Goal: Task Accomplishment & Management: Manage account settings

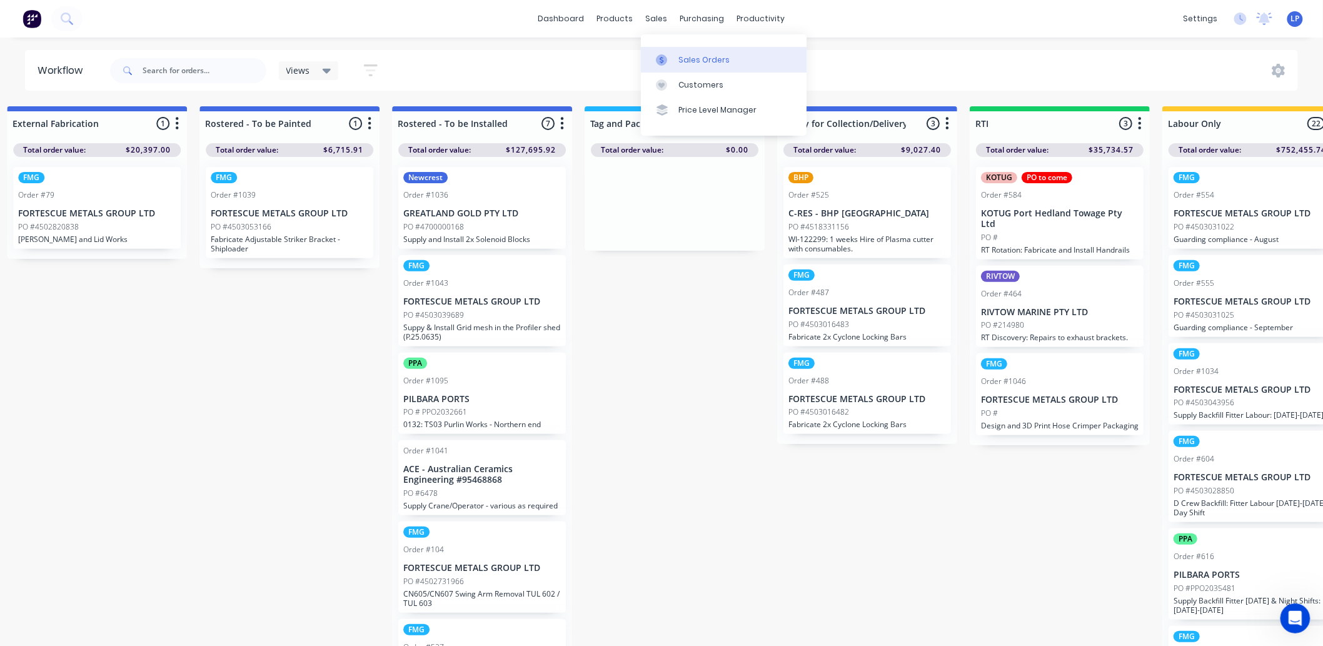
click at [695, 61] on div "Sales Orders" at bounding box center [703, 59] width 51 height 11
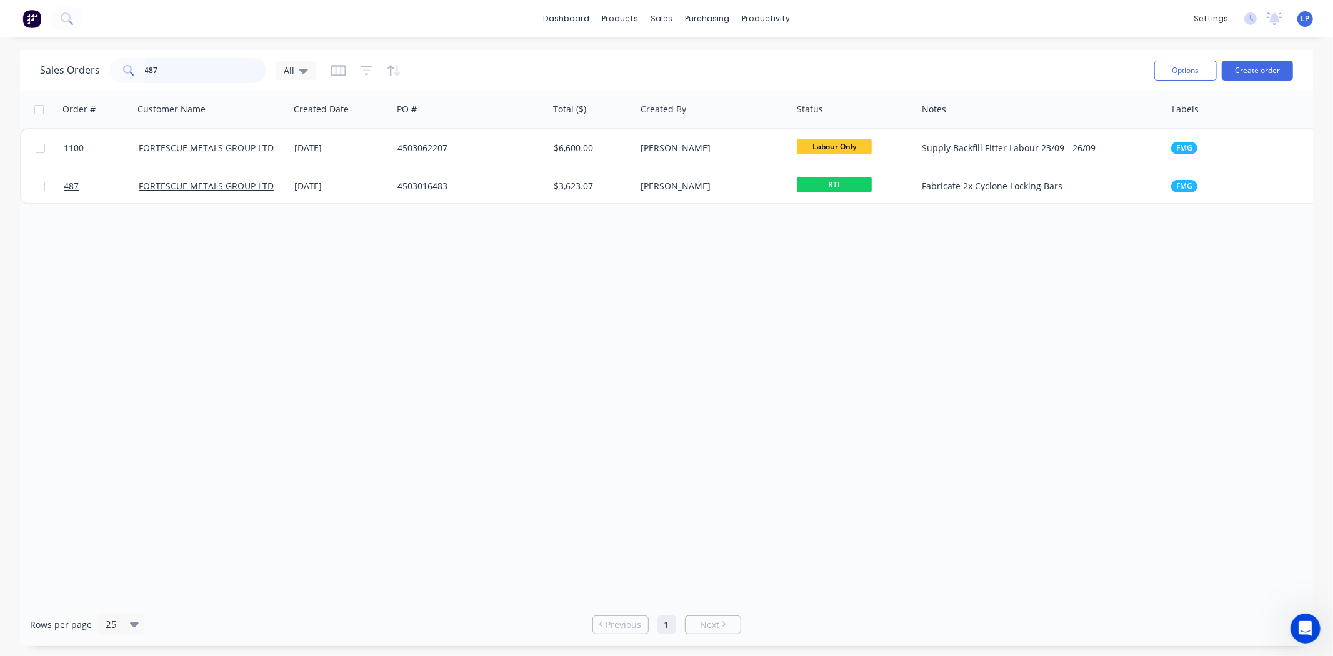
drag, startPoint x: 100, startPoint y: 68, endPoint x: 80, endPoint y: 68, distance: 20.0
click at [80, 68] on div "Sales Orders 487 All" at bounding box center [178, 70] width 276 height 25
type input "rivtow"
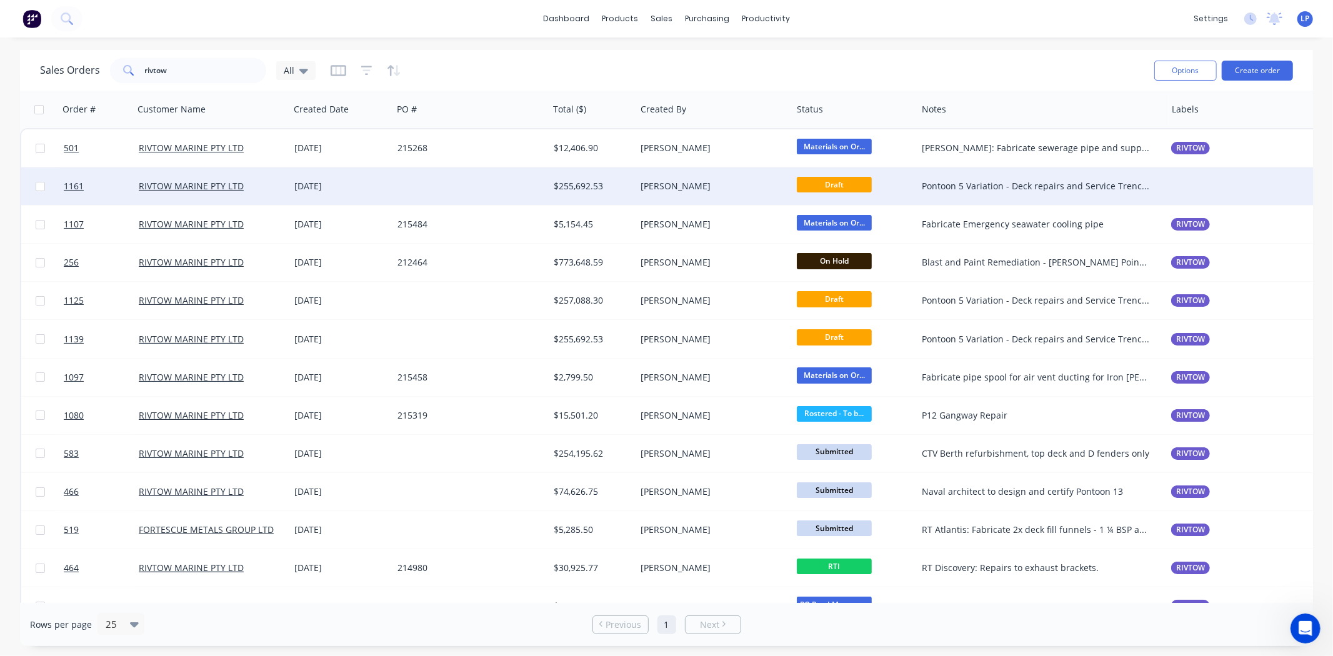
click at [458, 188] on div at bounding box center [471, 187] width 156 height 38
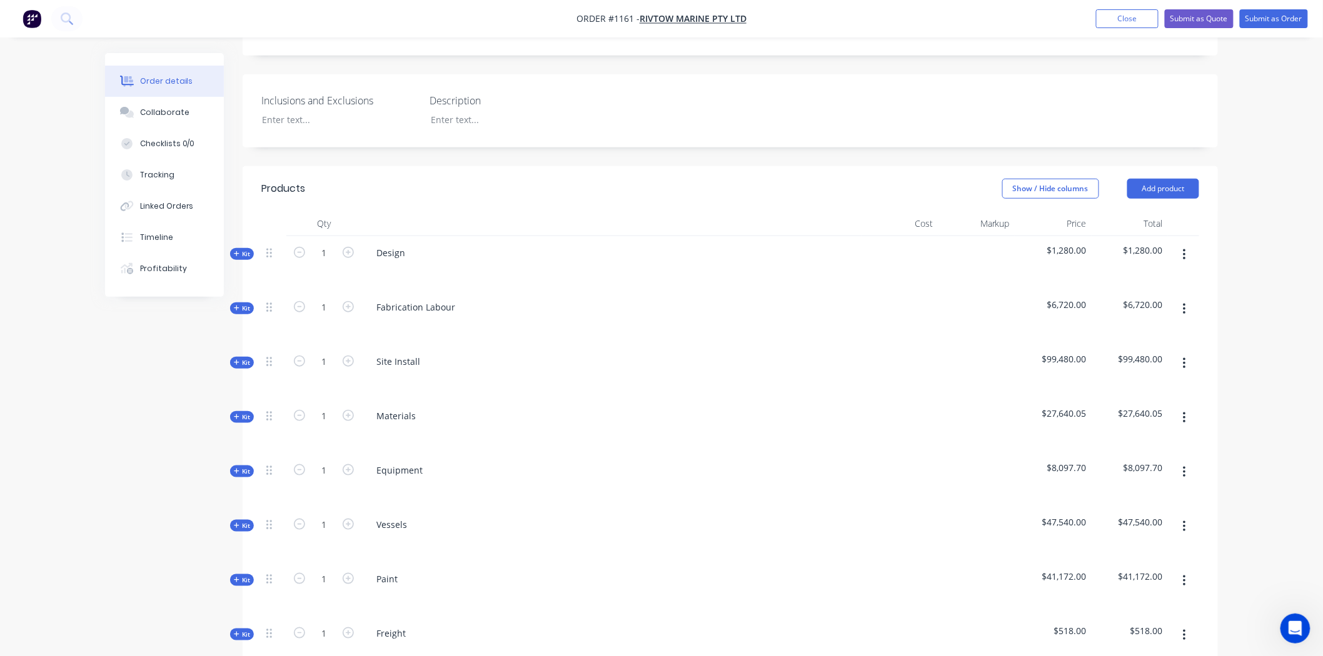
scroll to position [416, 0]
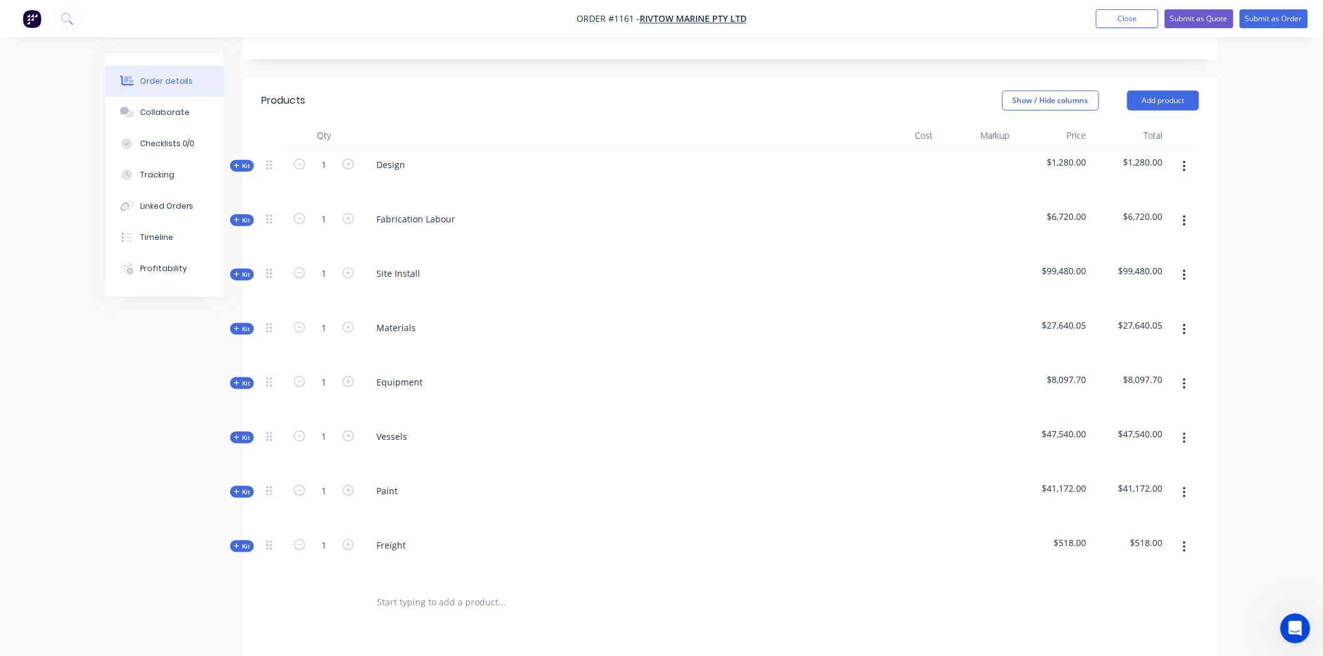
click at [243, 161] on span "Kit" at bounding box center [242, 165] width 16 height 9
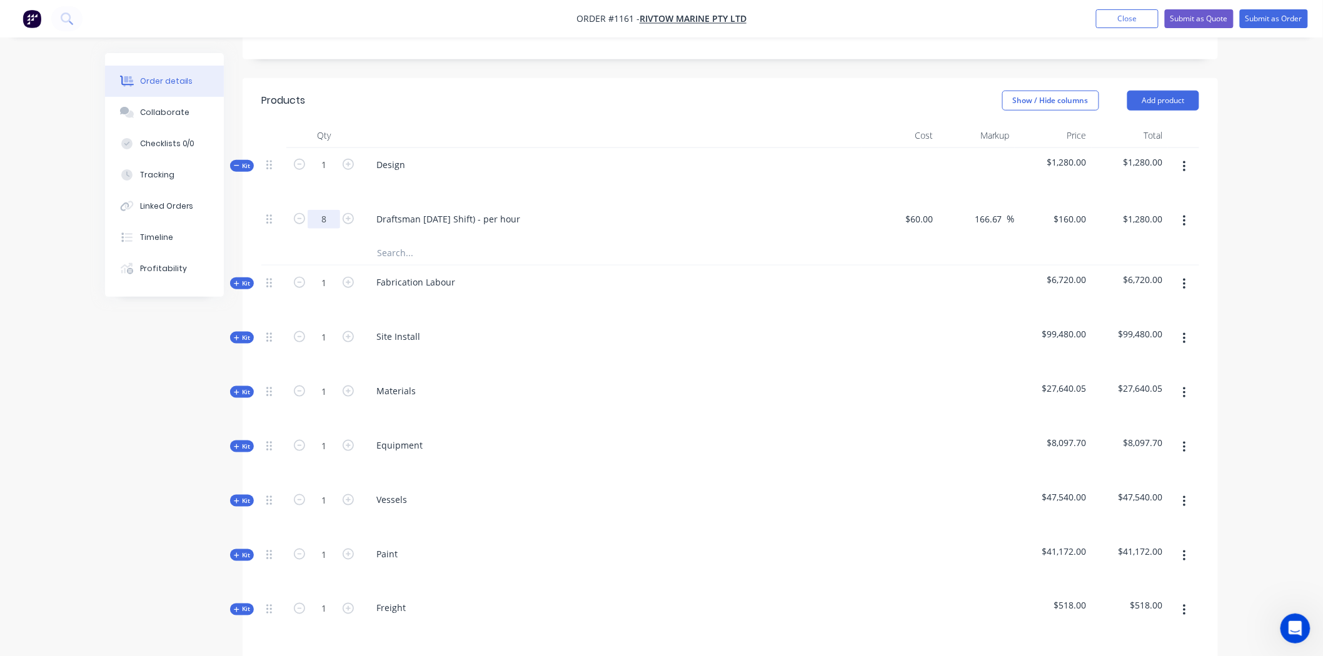
click at [329, 210] on input "8" at bounding box center [324, 219] width 33 height 19
type input "20"
type input "$3,200.00"
click at [496, 240] on input "text" at bounding box center [501, 252] width 250 height 25
click at [250, 279] on span "Kit" at bounding box center [242, 283] width 16 height 9
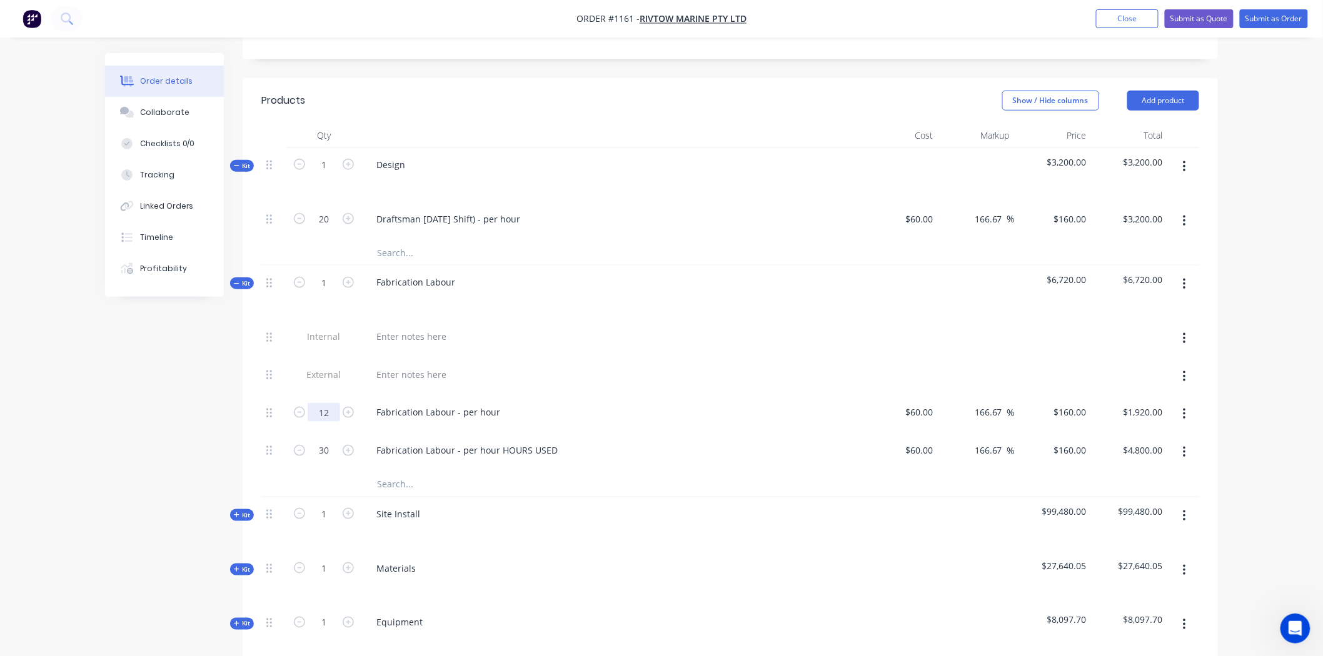
click at [334, 403] on input "12" at bounding box center [324, 412] width 33 height 19
type input "24"
click at [541, 366] on div at bounding box center [611, 375] width 490 height 18
type input "$3,840.00"
click at [497, 403] on div "Fabrication Labour - per hour" at bounding box center [438, 412] width 144 height 18
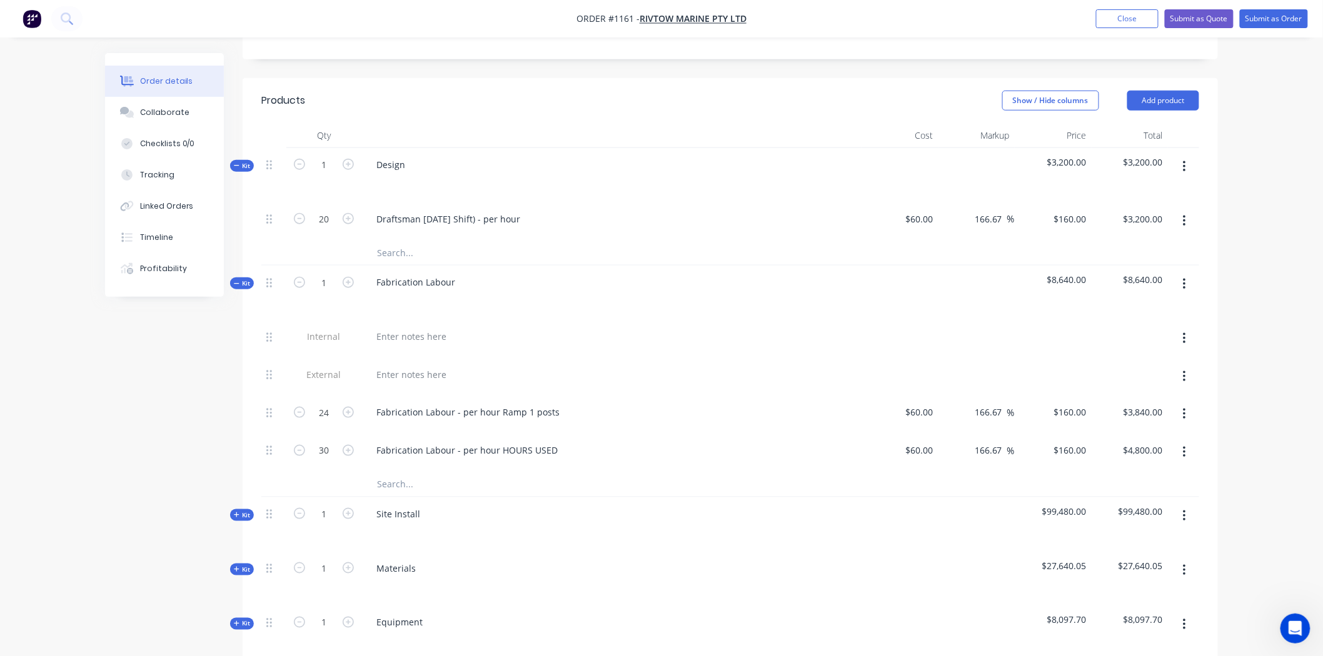
click at [244, 511] on span "Kit" at bounding box center [242, 515] width 16 height 9
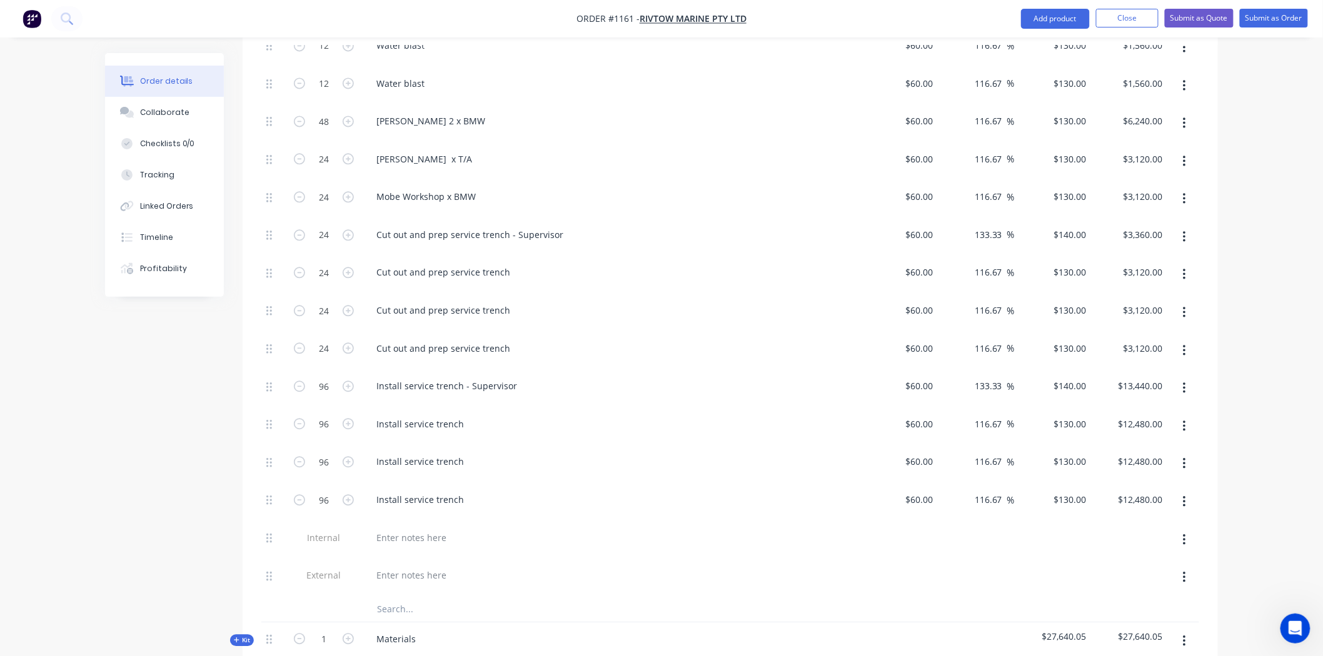
scroll to position [1111, 0]
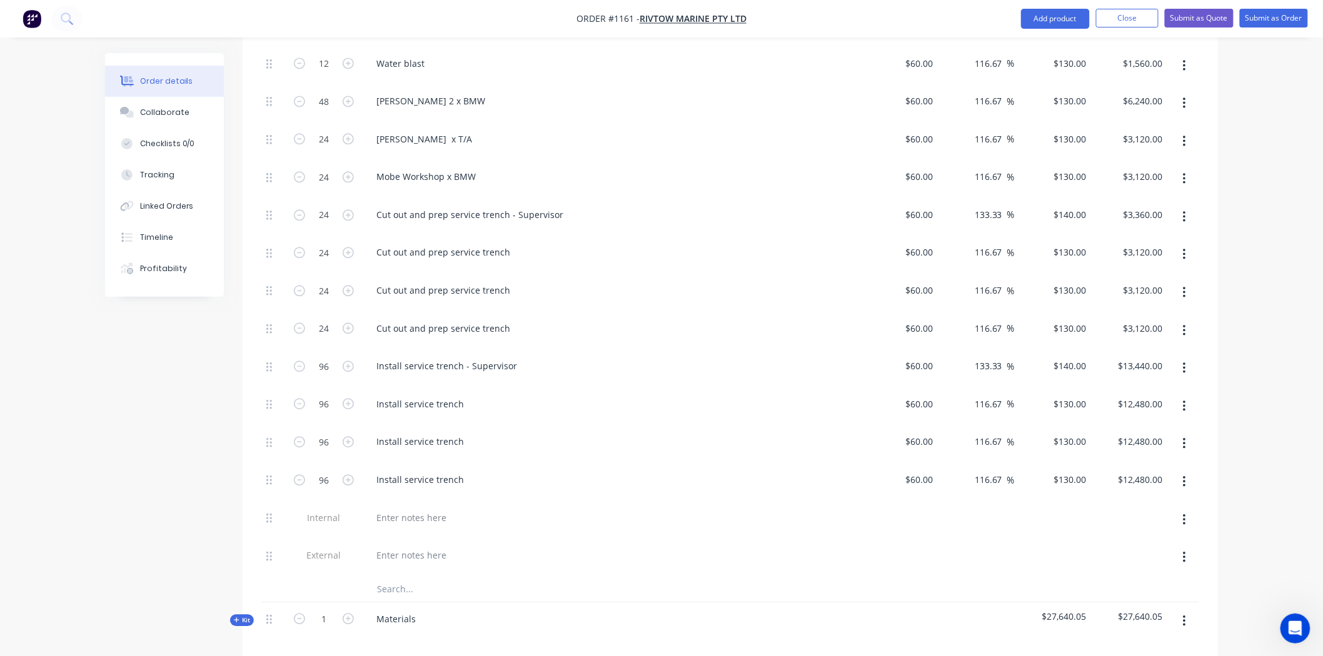
click at [246, 616] on span "Kit" at bounding box center [242, 620] width 16 height 9
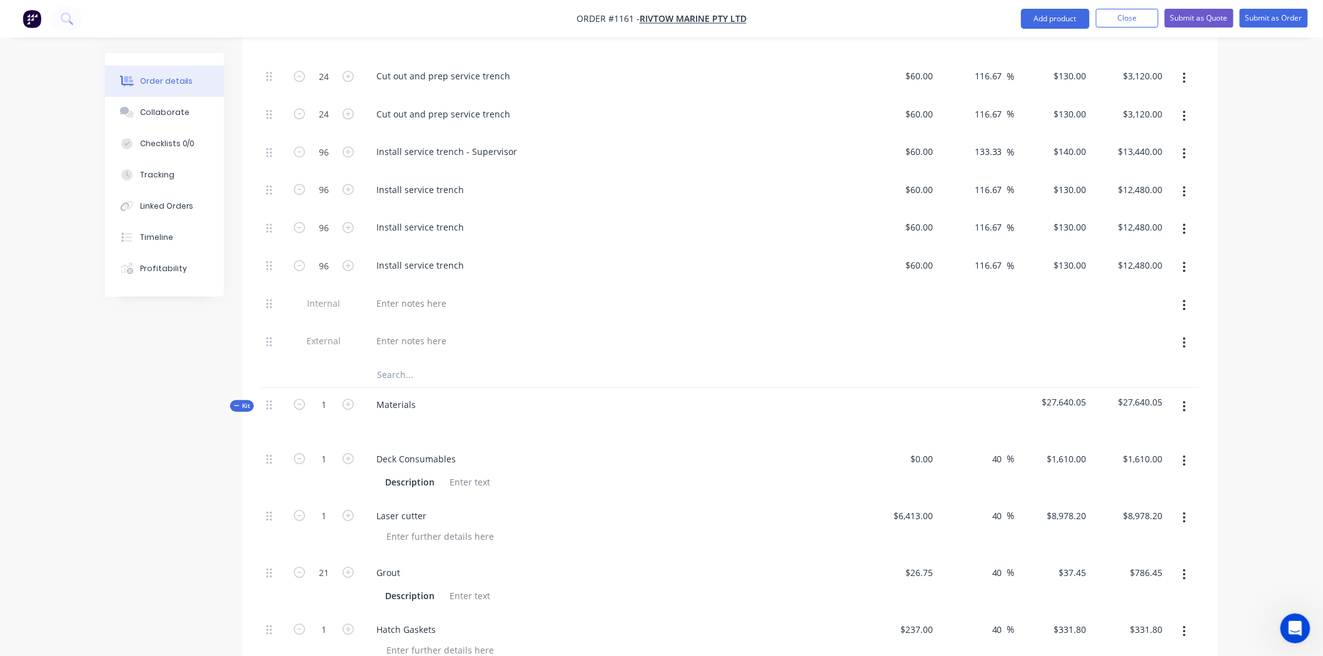
scroll to position [1319, 0]
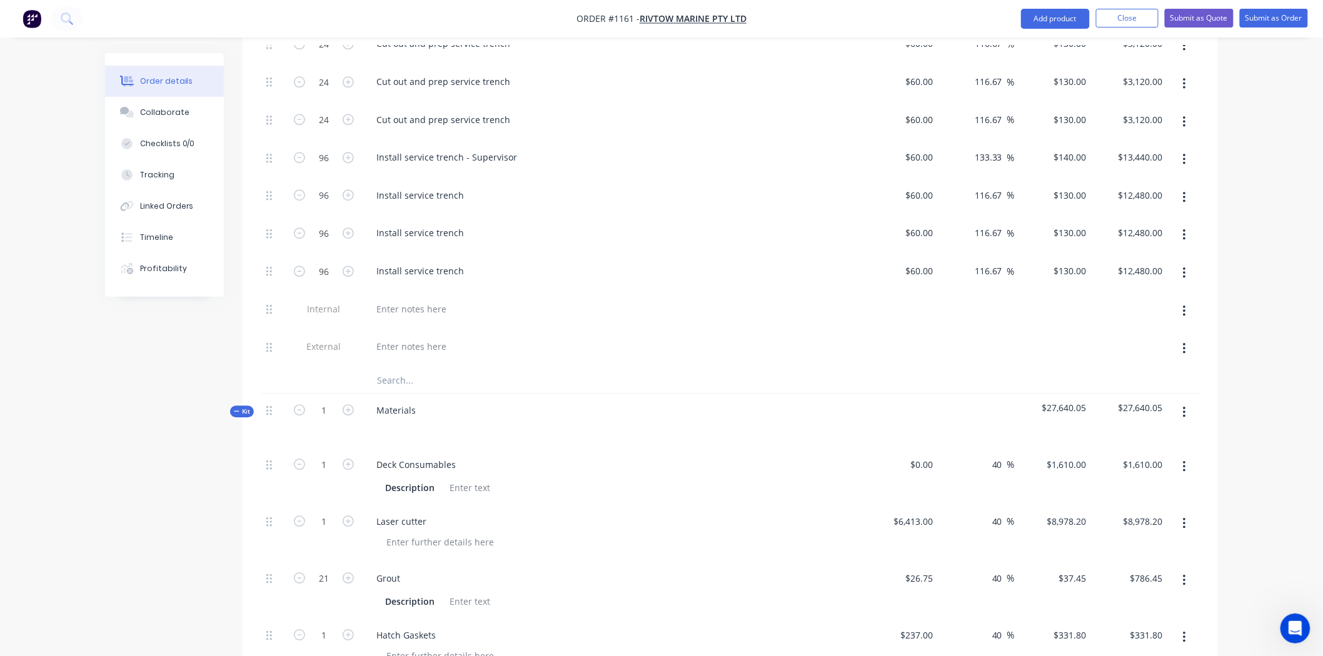
click at [238, 354] on div "Created by [PERSON_NAME] Created [DATE] Required [DATE] Assigned to Add team me…" at bounding box center [661, 253] width 1113 height 3038
click at [238, 408] on icon at bounding box center [237, 411] width 6 height 6
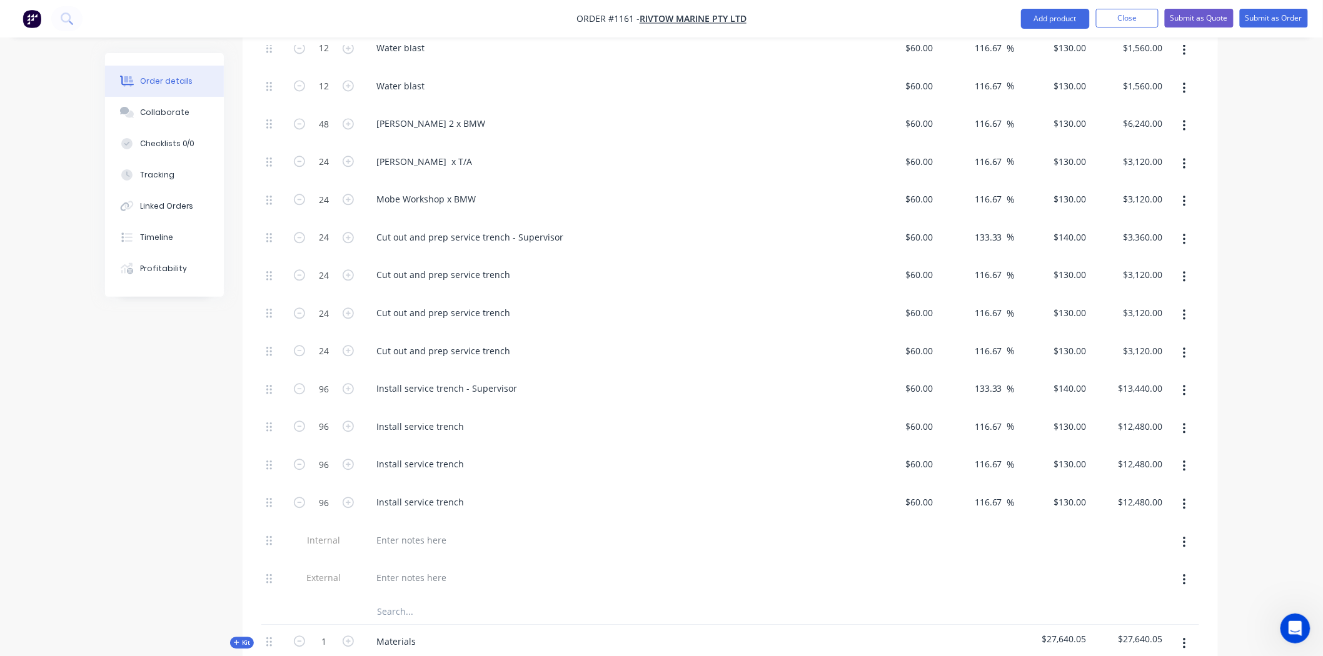
scroll to position [972, 0]
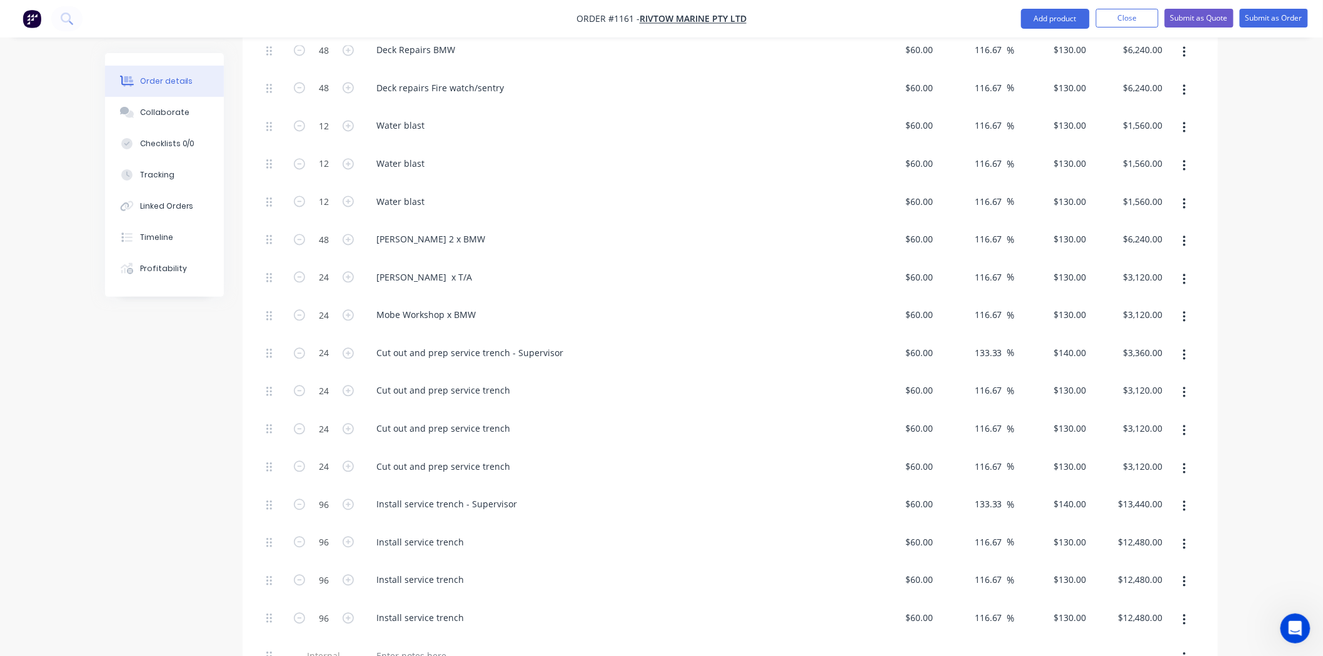
click at [1183, 235] on icon "button" at bounding box center [1184, 242] width 3 height 14
click at [1104, 316] on div "Delete" at bounding box center [1139, 325] width 96 height 18
click at [1186, 231] on button "button" at bounding box center [1183, 242] width 29 height 23
click at [1122, 316] on div "Delete" at bounding box center [1139, 325] width 96 height 18
click at [334, 231] on input "24" at bounding box center [324, 240] width 33 height 19
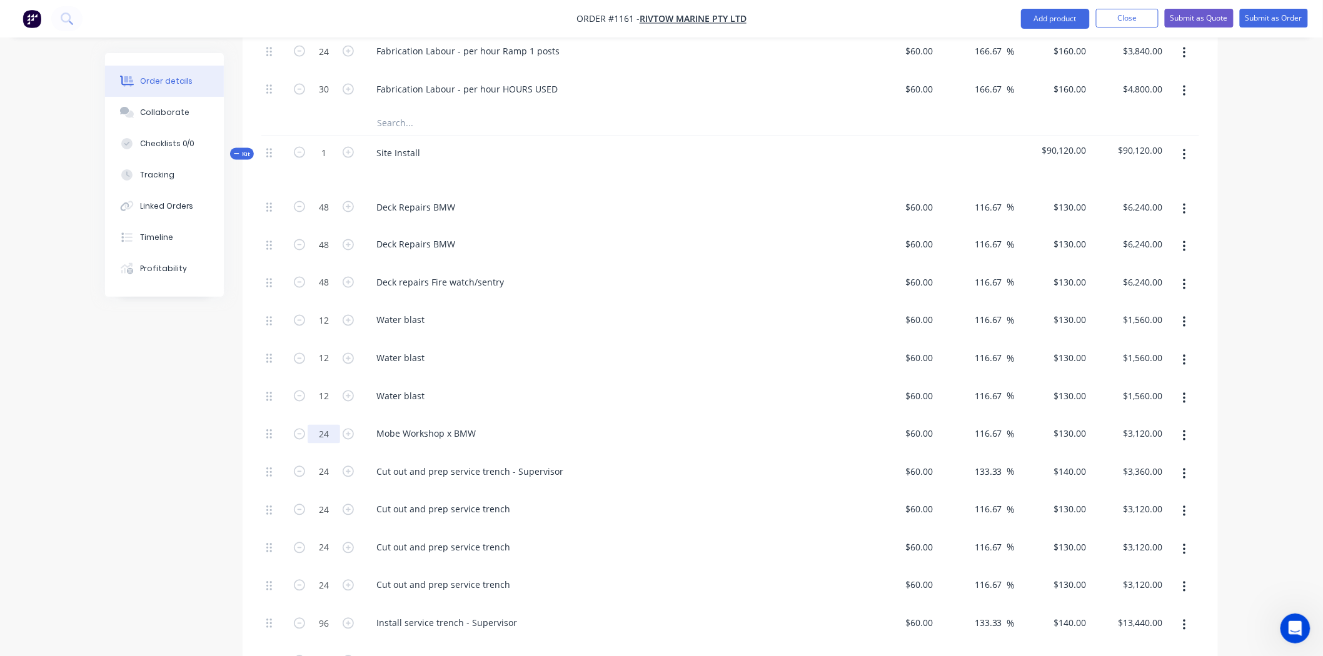
scroll to position [764, 0]
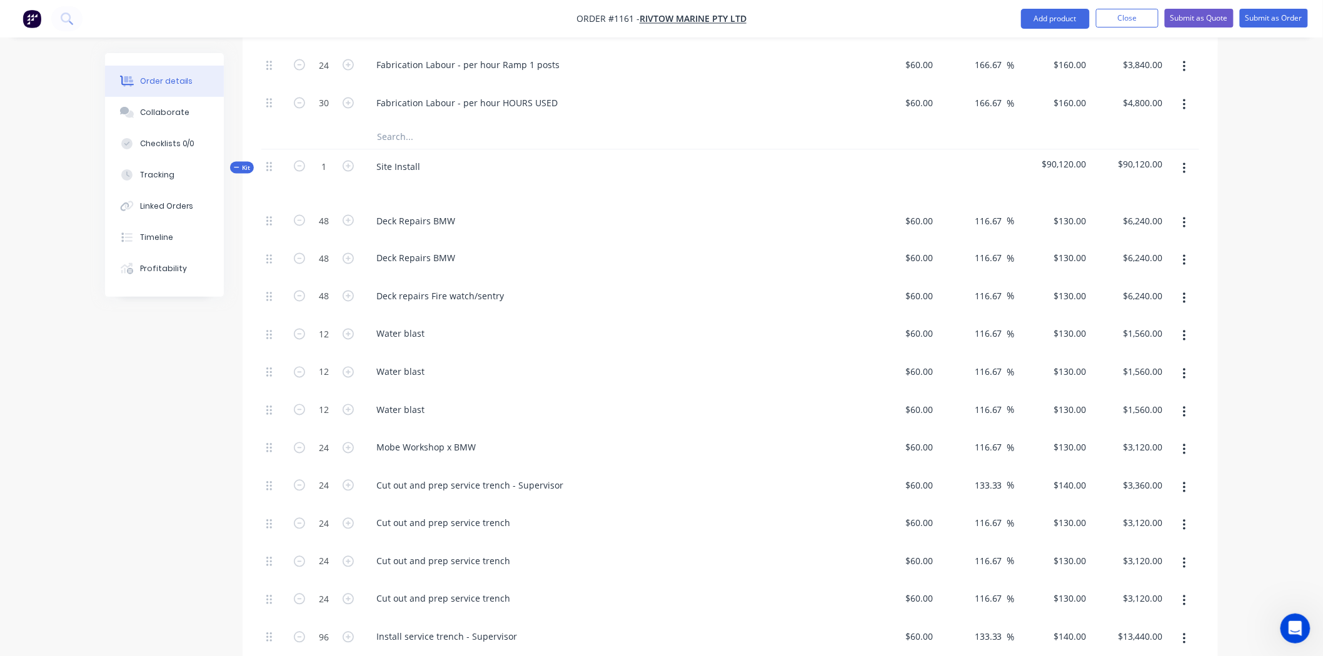
click at [1181, 212] on button "button" at bounding box center [1183, 223] width 29 height 23
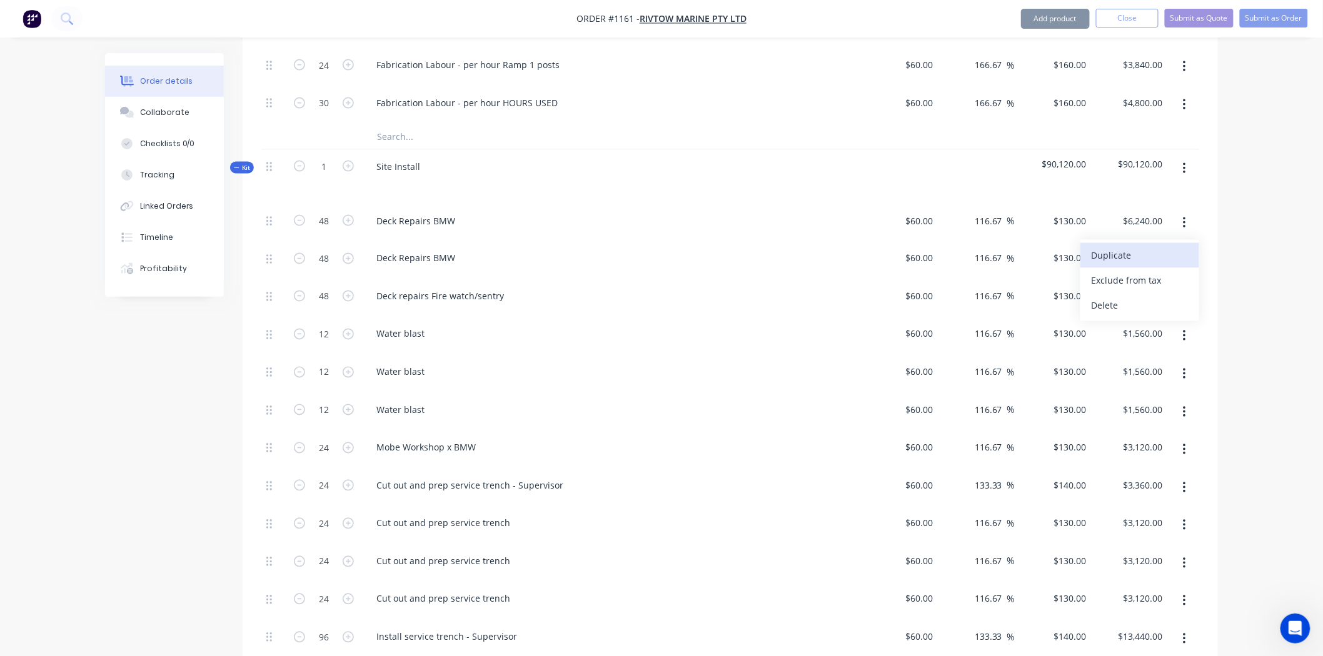
click at [1114, 247] on div "Duplicate" at bounding box center [1139, 256] width 96 height 18
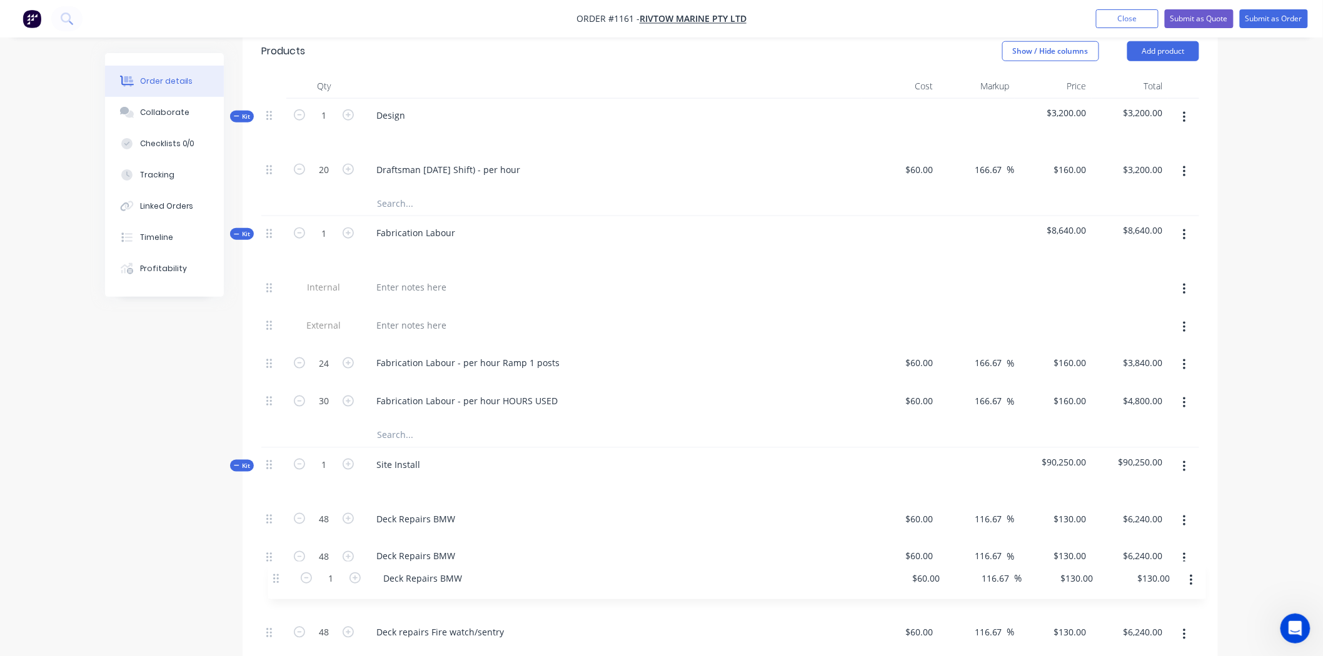
scroll to position [524, 0]
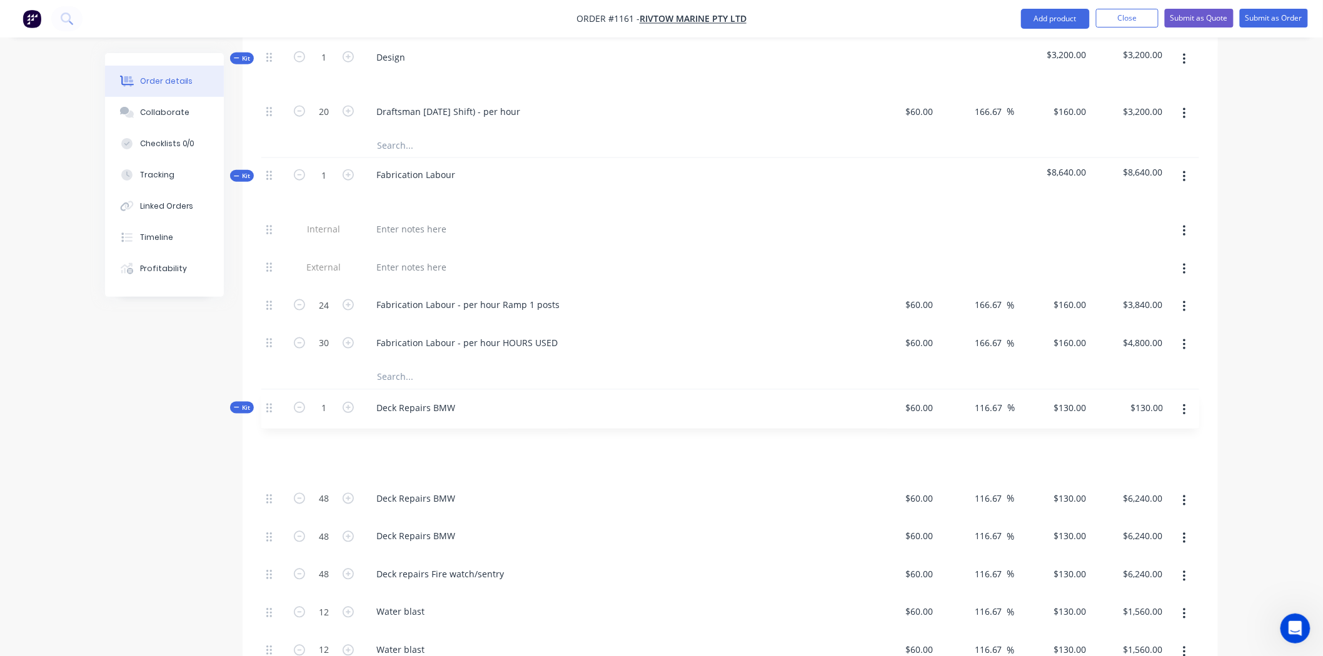
drag, startPoint x: 270, startPoint y: 470, endPoint x: 271, endPoint y: 404, distance: 65.6
click at [472, 452] on div "Deck Repairs BMW" at bounding box center [611, 461] width 490 height 18
click at [458, 452] on div "Deck Repairs BMW" at bounding box center [415, 461] width 99 height 18
click at [563, 452] on div "Deck Repairs BMW - supervisor" at bounding box center [611, 461] width 490 height 18
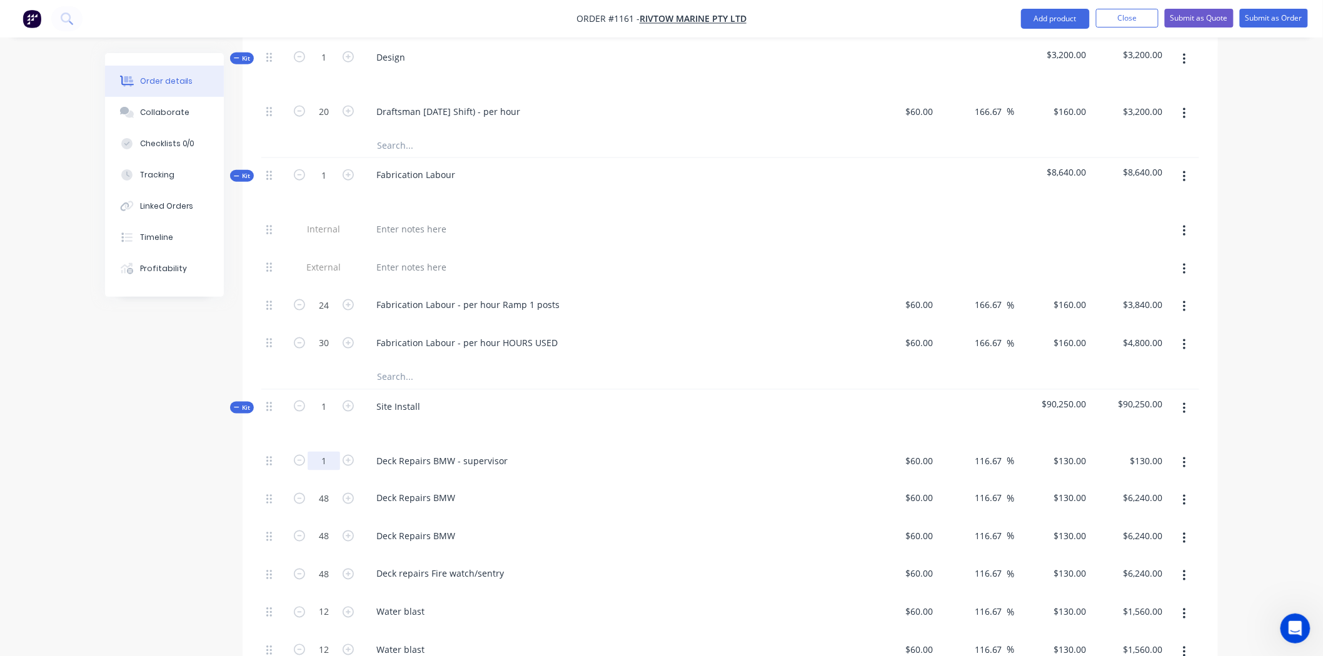
click at [335, 452] on input "1" at bounding box center [324, 461] width 33 height 19
type input "48"
click at [724, 482] on div "Deck Repairs BMW" at bounding box center [611, 501] width 500 height 38
type input "$6,240.00"
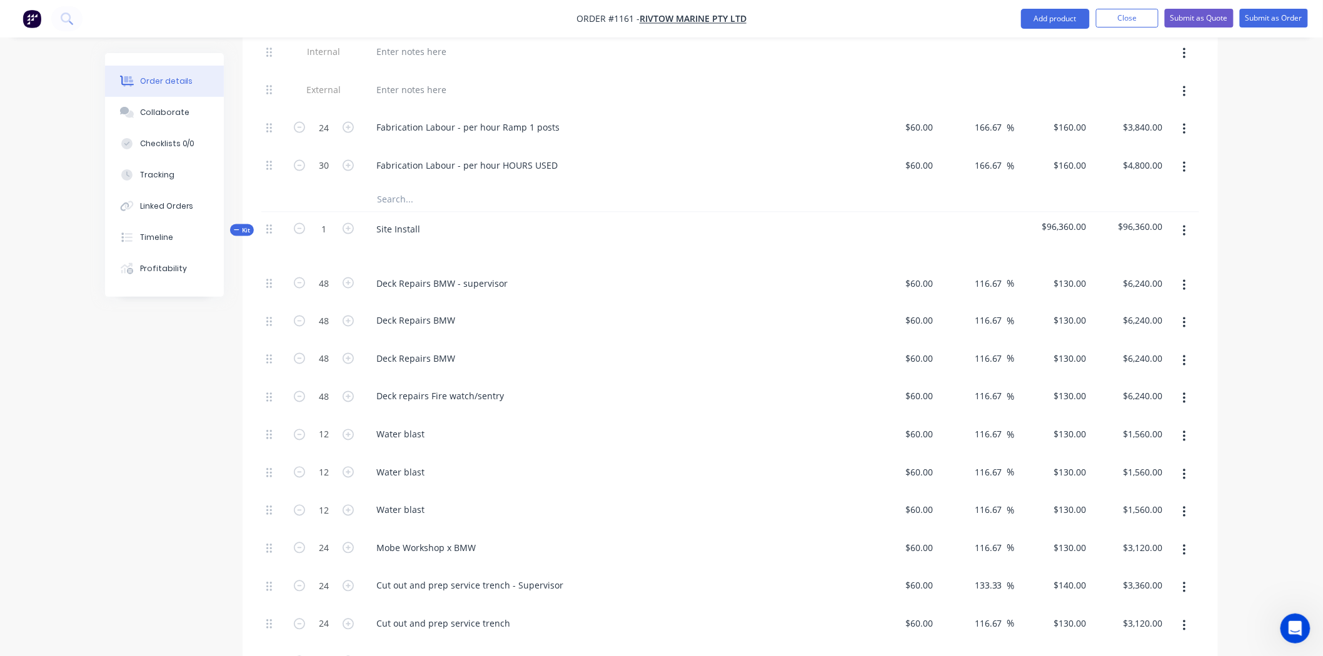
scroll to position [733, 0]
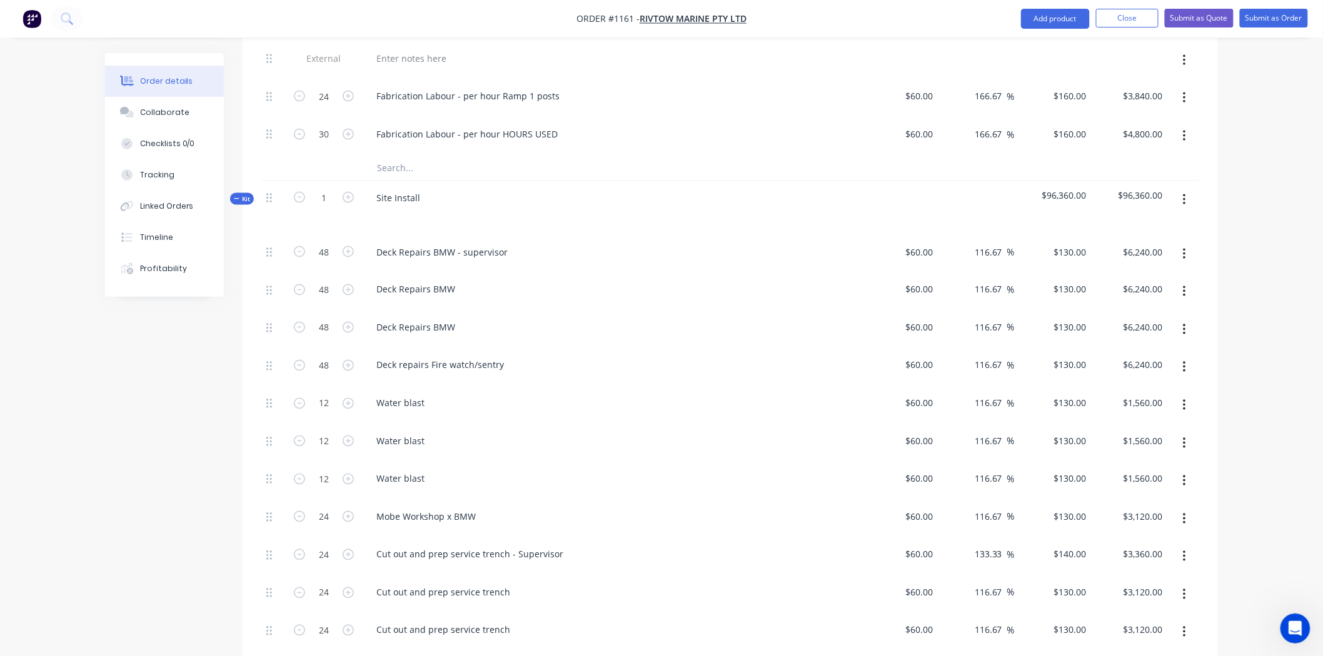
click at [1186, 470] on button "button" at bounding box center [1183, 481] width 29 height 23
click at [1116, 505] on div "Duplicate" at bounding box center [1139, 514] width 96 height 18
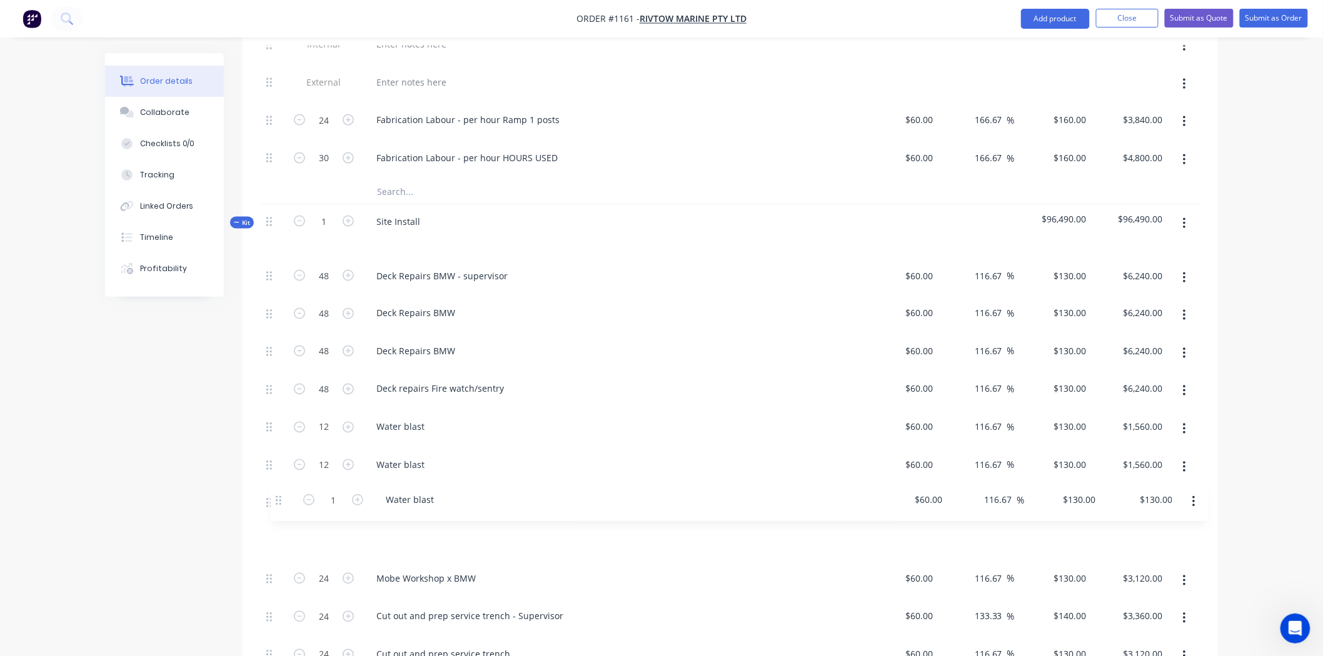
scroll to position [714, 0]
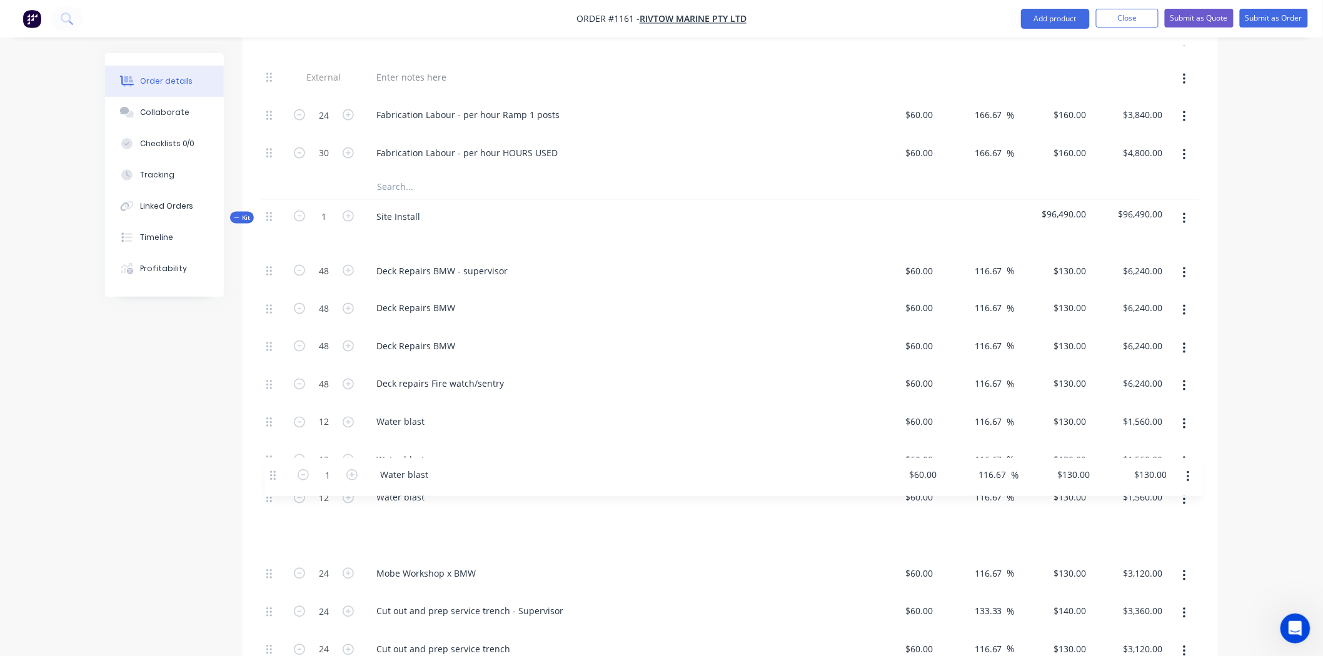
drag, startPoint x: 271, startPoint y: 473, endPoint x: 279, endPoint y: 477, distance: 8.9
click at [279, 477] on div "48 Deck Repairs BMW - supervisor $60.00 $60.00 116.67 116.67 % $130.00 $130.00 …" at bounding box center [730, 614] width 938 height 720
click at [330, 527] on input "1" at bounding box center [324, 536] width 33 height 19
type input "12"
click at [736, 489] on div "Water blast" at bounding box center [611, 498] width 490 height 18
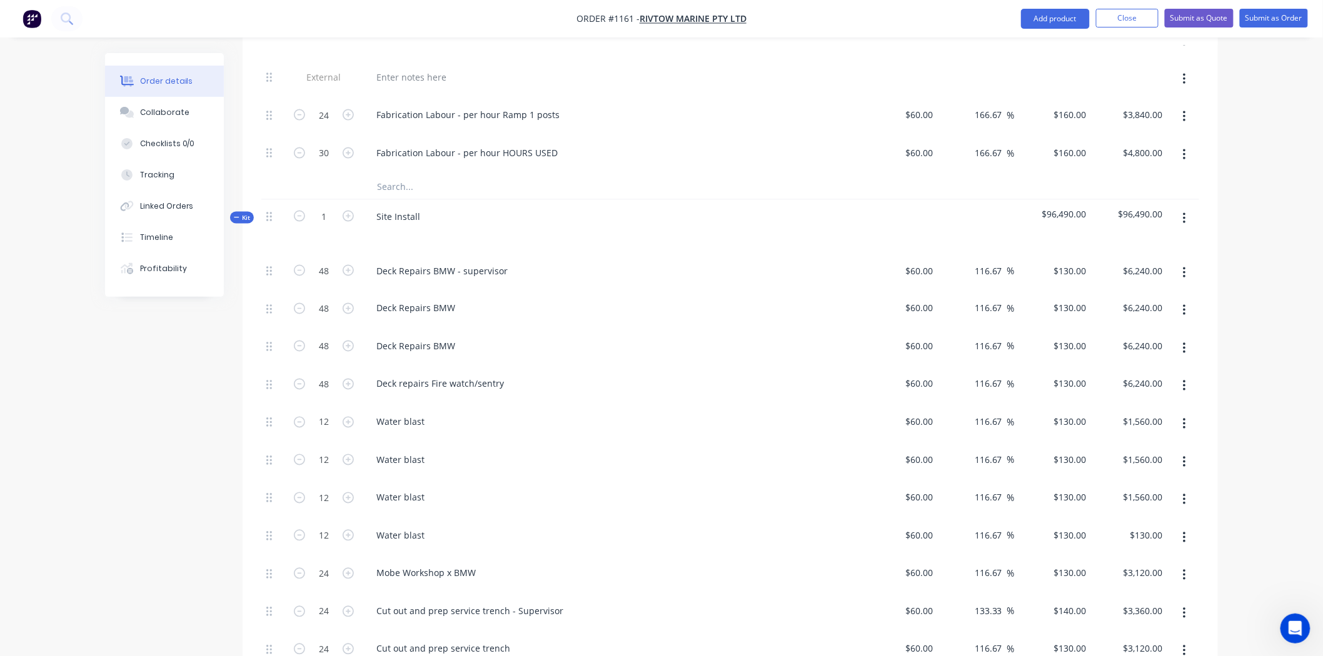
type input "$1,560.00"
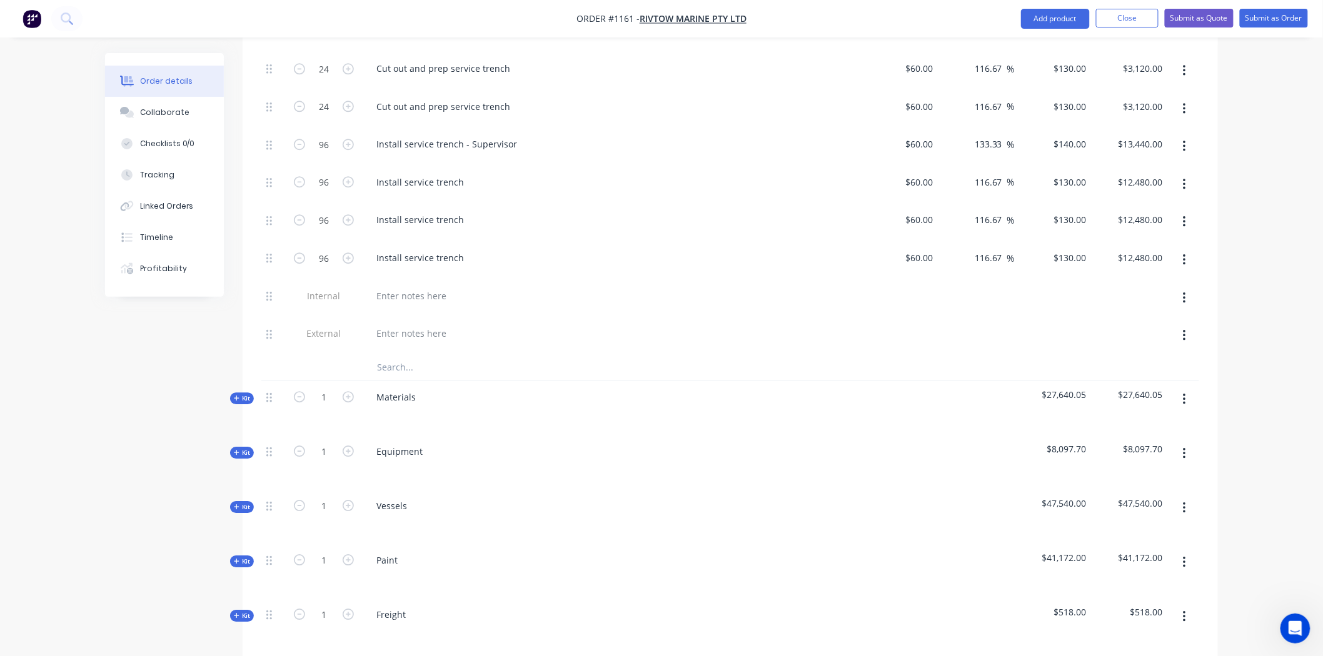
scroll to position [1339, 0]
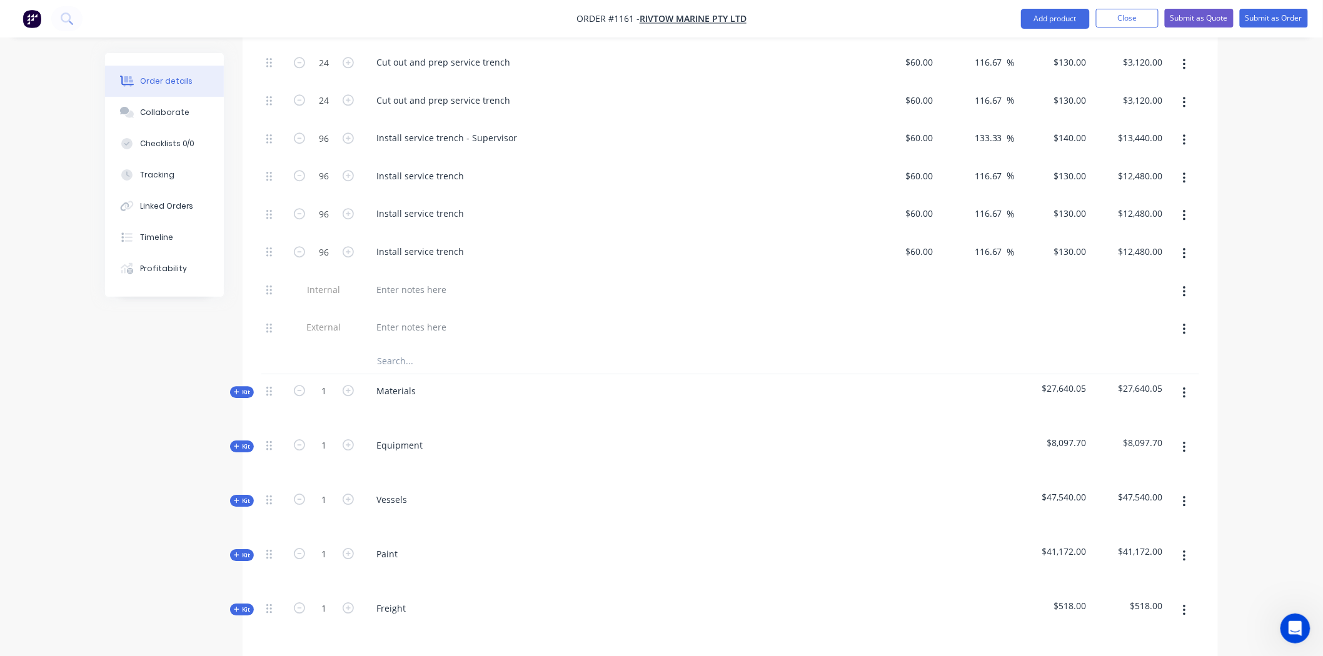
click at [239, 389] on icon at bounding box center [237, 392] width 6 height 6
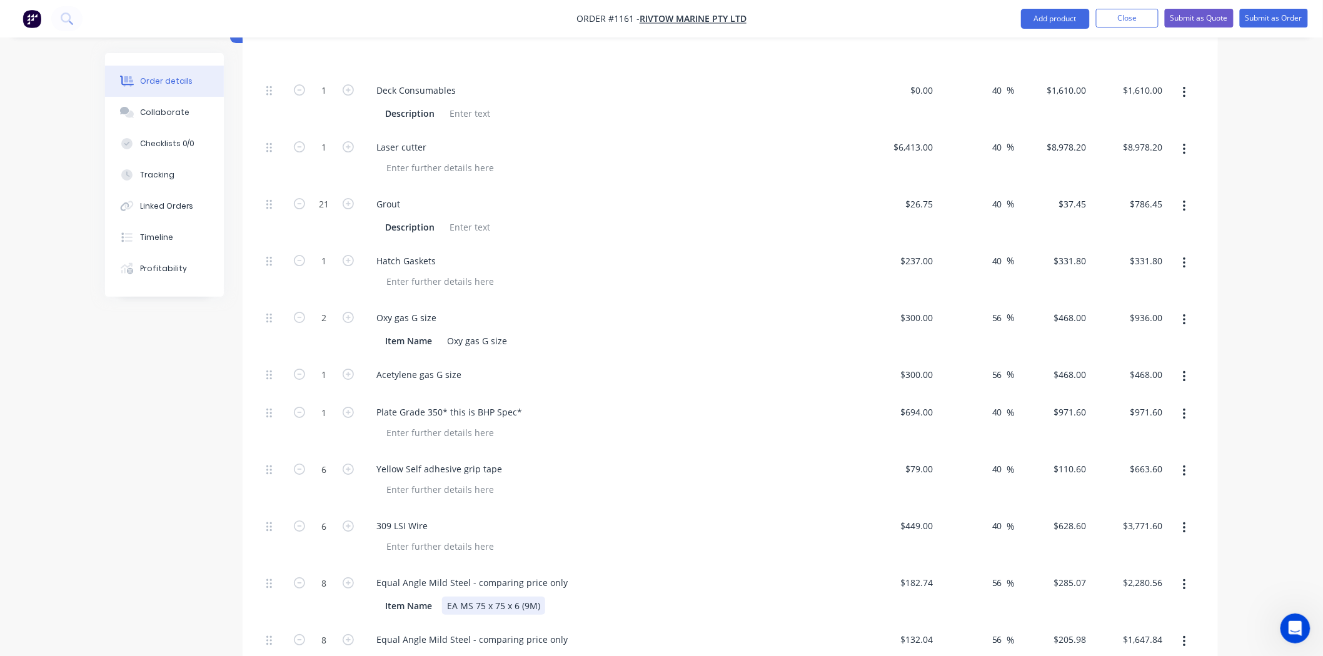
scroll to position [1478, 0]
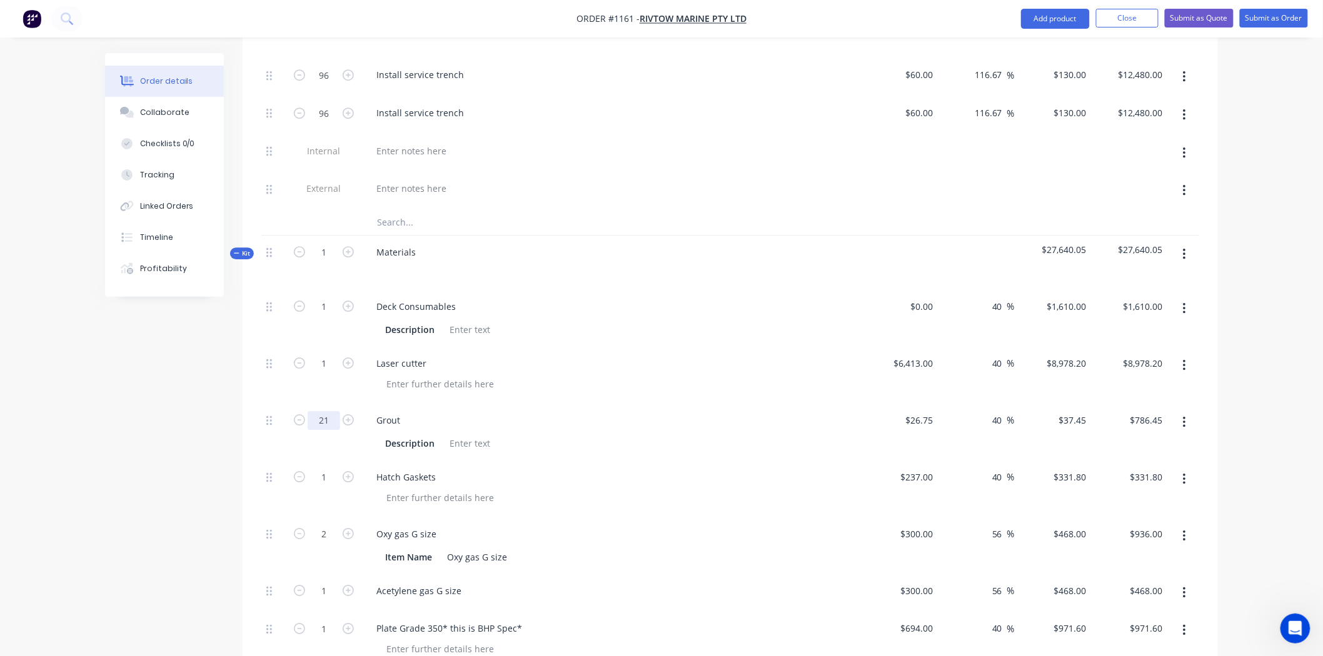
click at [329, 411] on input "21" at bounding box center [324, 420] width 33 height 19
type input "15"
click at [534, 411] on div "Grout" at bounding box center [611, 420] width 490 height 18
type input "$561.75"
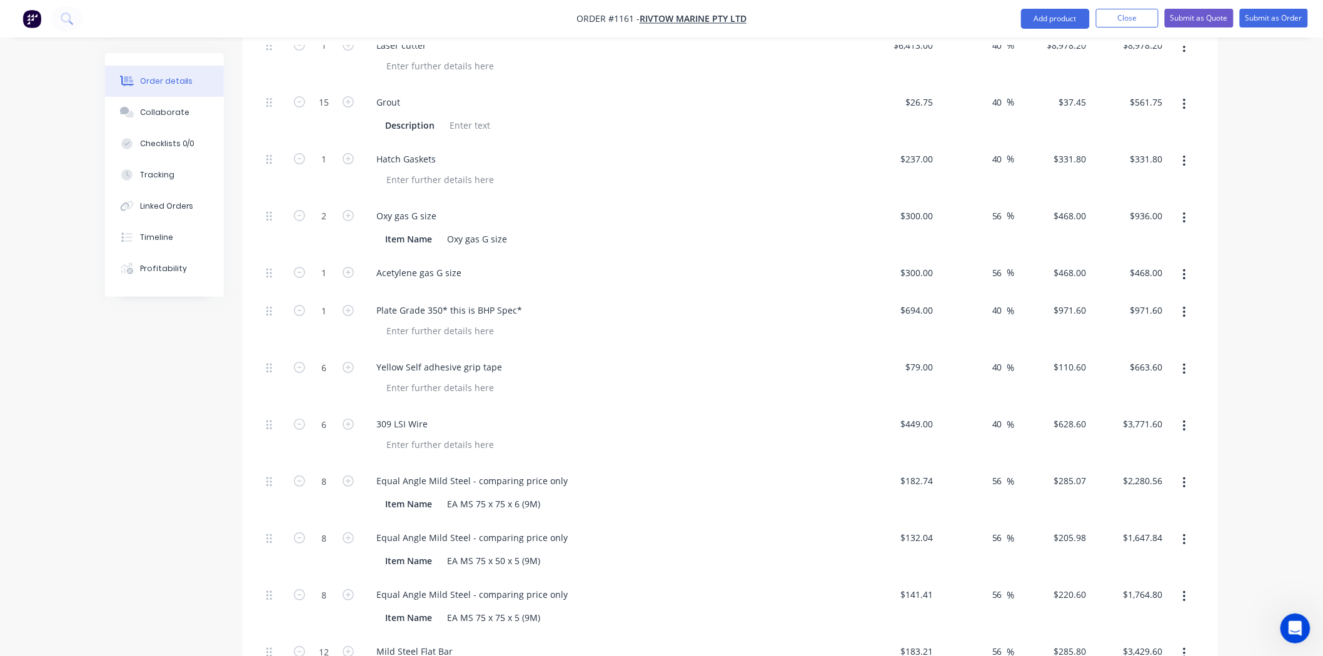
scroll to position [1825, 0]
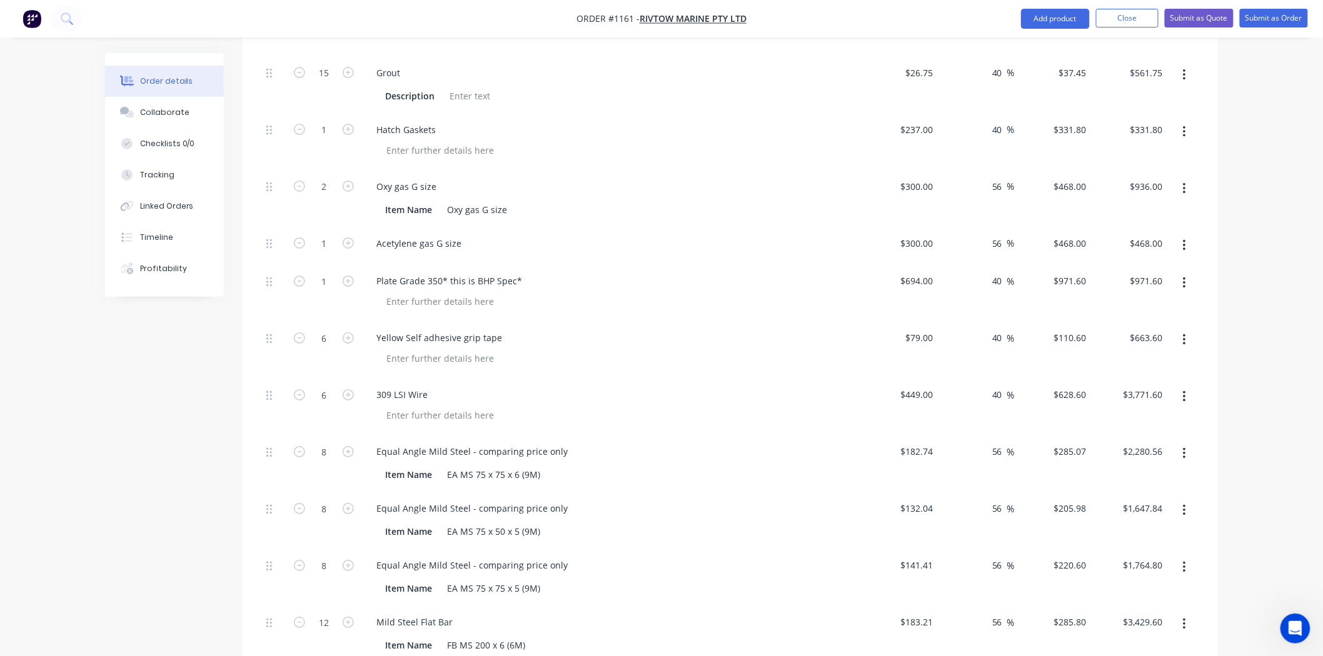
click at [1184, 505] on icon "button" at bounding box center [1184, 510] width 3 height 11
click at [1116, 535] on div "Duplicate" at bounding box center [1139, 544] width 96 height 18
type input "21"
type input "$786.45"
click at [1188, 499] on button "button" at bounding box center [1183, 510] width 29 height 23
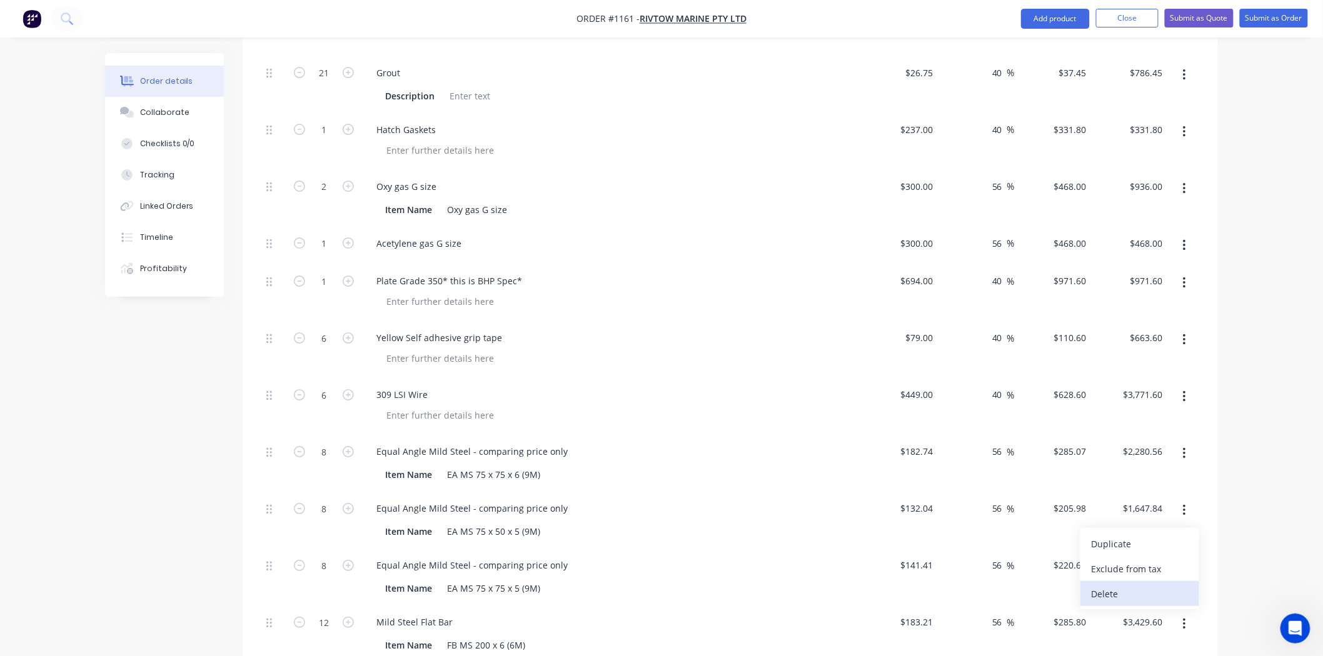
click at [1115, 585] on div "Delete" at bounding box center [1139, 594] width 96 height 18
click at [1184, 448] on icon "button" at bounding box center [1184, 453] width 3 height 11
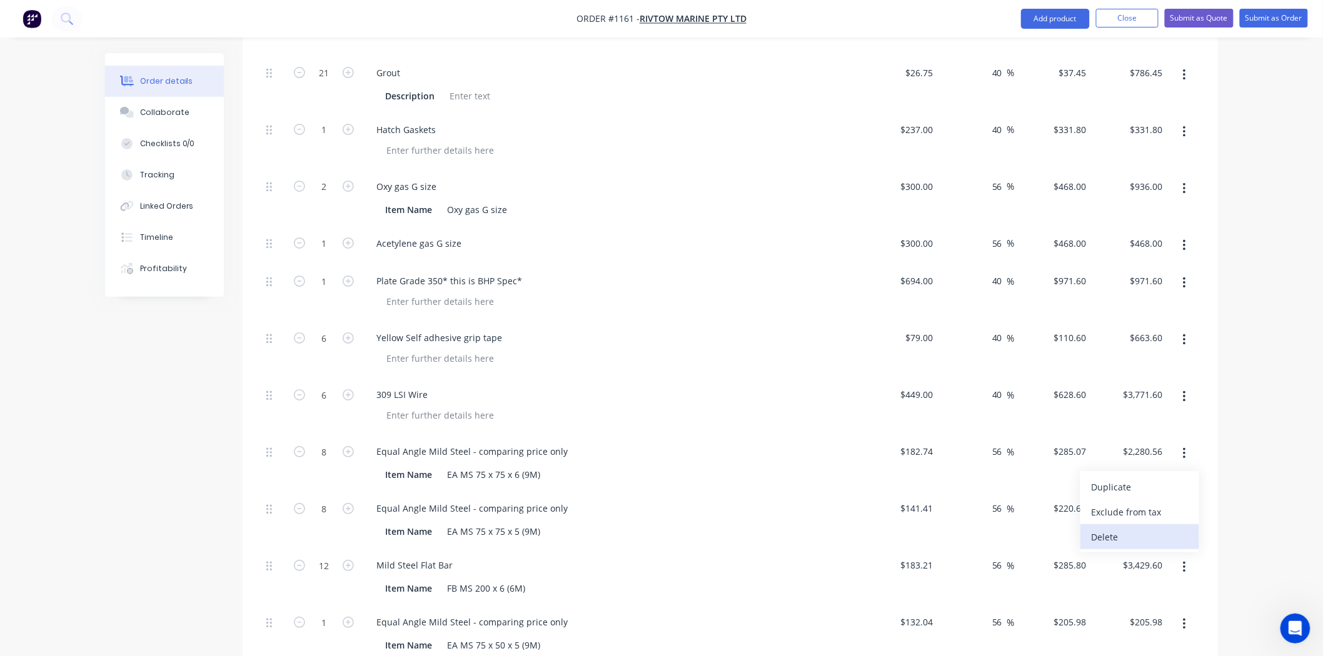
click at [1124, 528] on div "Delete" at bounding box center [1139, 537] width 96 height 18
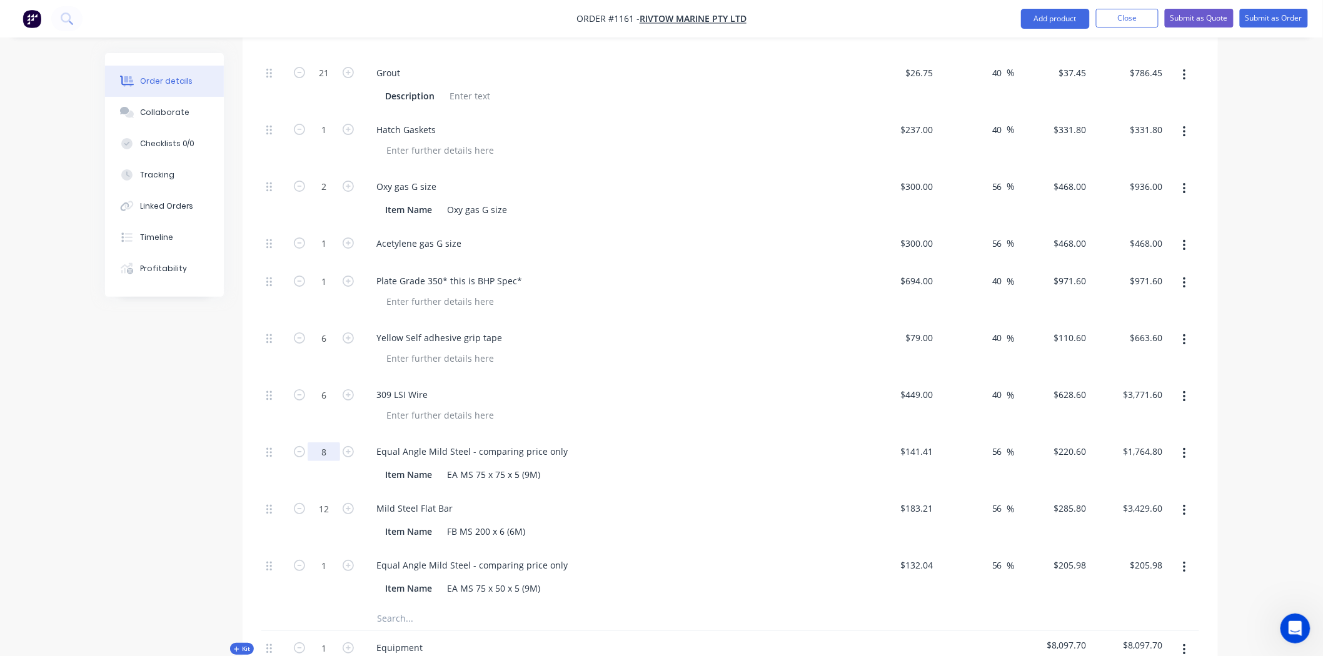
click at [328, 443] on input "8" at bounding box center [324, 452] width 33 height 19
click at [333, 443] on input "8" at bounding box center [324, 452] width 33 height 19
type input "10"
drag, startPoint x: 549, startPoint y: 443, endPoint x: 538, endPoint y: 443, distance: 11.3
click at [549, 443] on div "Equal Angle Mild Steel - comparing price only Item Name EA MS 75 x 75 x 5 (9M)" at bounding box center [611, 463] width 500 height 57
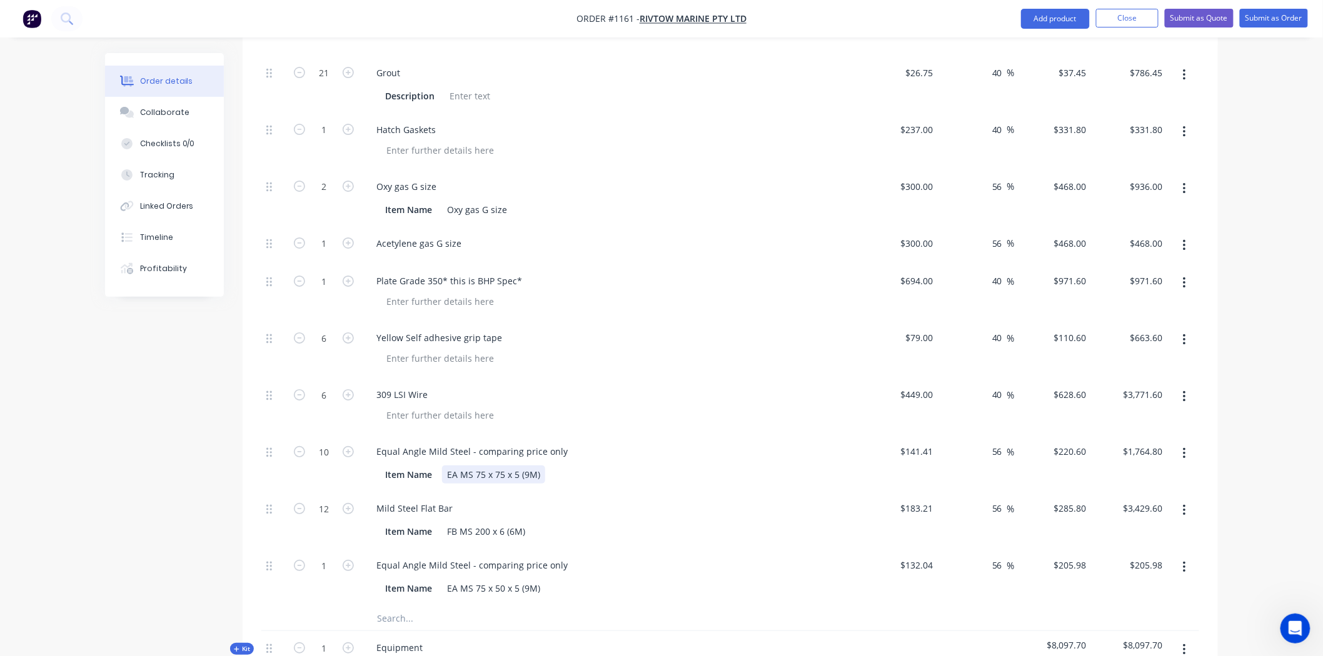
type input "$2,206.00"
click at [333, 499] on input "12" at bounding box center [324, 508] width 33 height 19
type input "11"
click at [401, 549] on div "Equal Angle Mild Steel - comparing price only Item Name EA MS 75 x 50 x 5 (9M)" at bounding box center [611, 577] width 500 height 57
type input "$3,143.80"
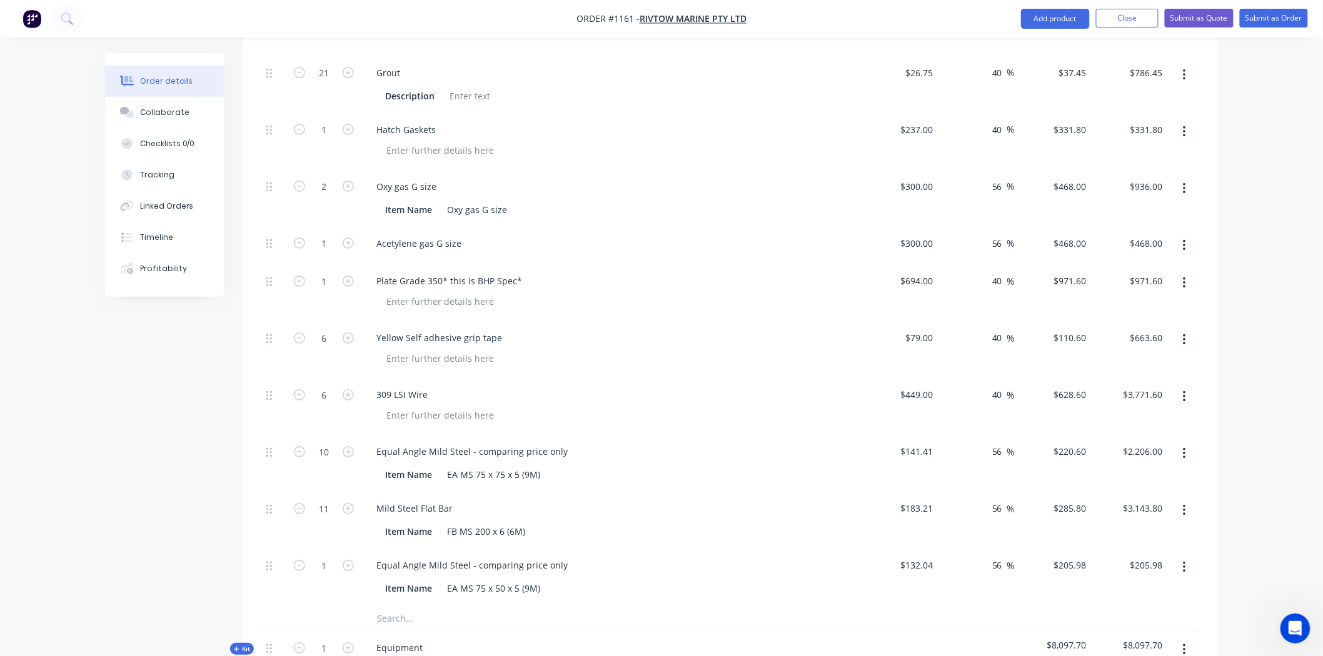
click at [1183, 561] on icon "button" at bounding box center [1184, 568] width 3 height 14
drag, startPoint x: 1109, startPoint y: 558, endPoint x: 708, endPoint y: 558, distance: 400.7
click at [1109, 592] on div "Duplicate" at bounding box center [1139, 601] width 96 height 18
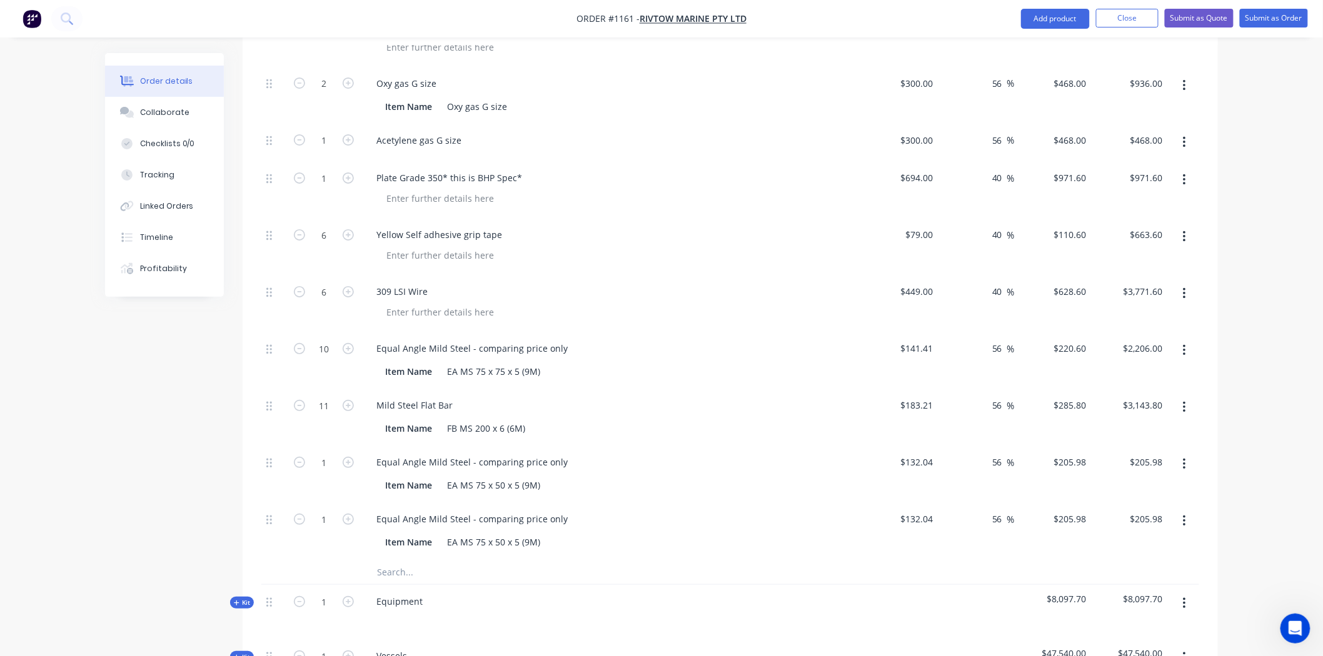
scroll to position [1964, 0]
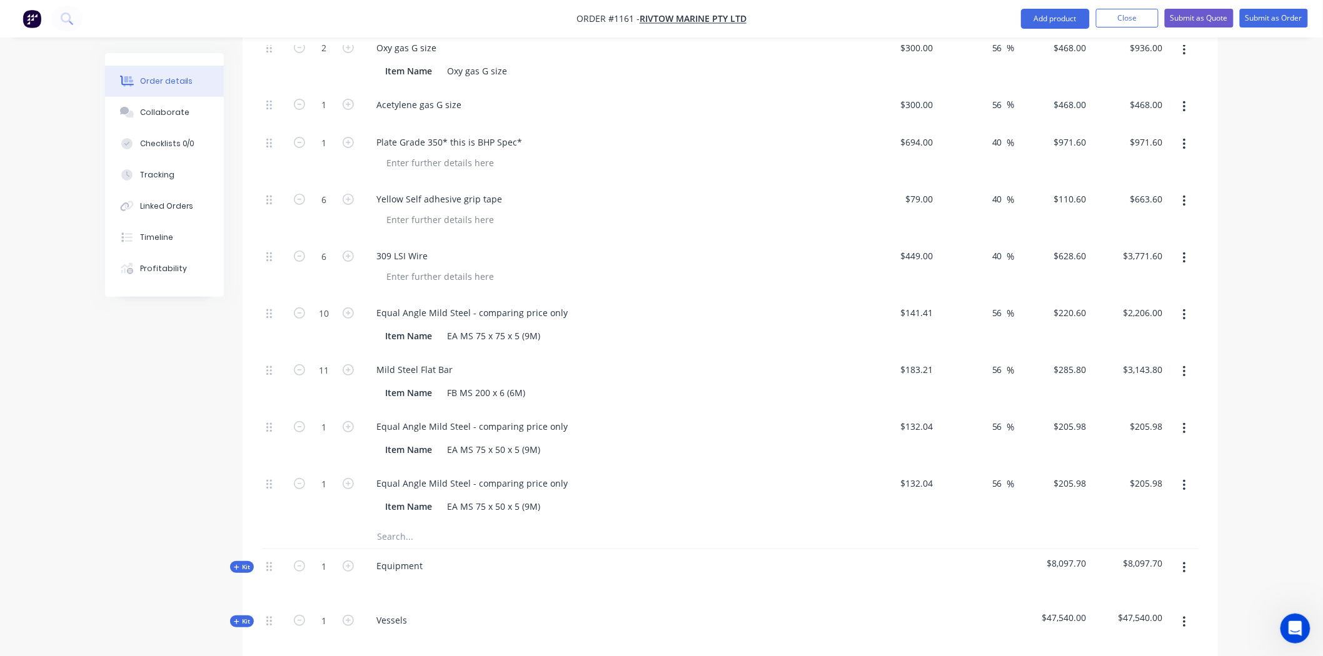
click at [1186, 474] on button "button" at bounding box center [1183, 485] width 29 height 23
click at [1117, 560] on div "Delete" at bounding box center [1139, 569] width 96 height 18
click at [1184, 423] on icon "button" at bounding box center [1184, 428] width 3 height 11
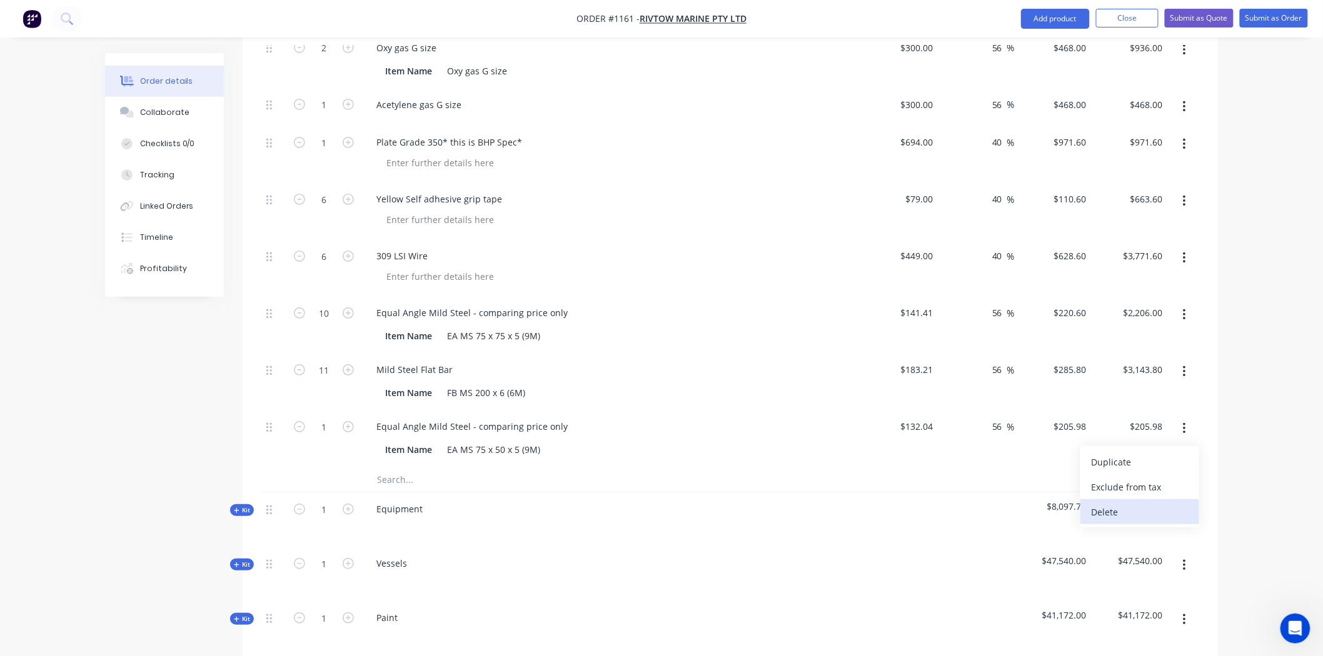
click at [1126, 499] on button "Delete" at bounding box center [1139, 511] width 119 height 25
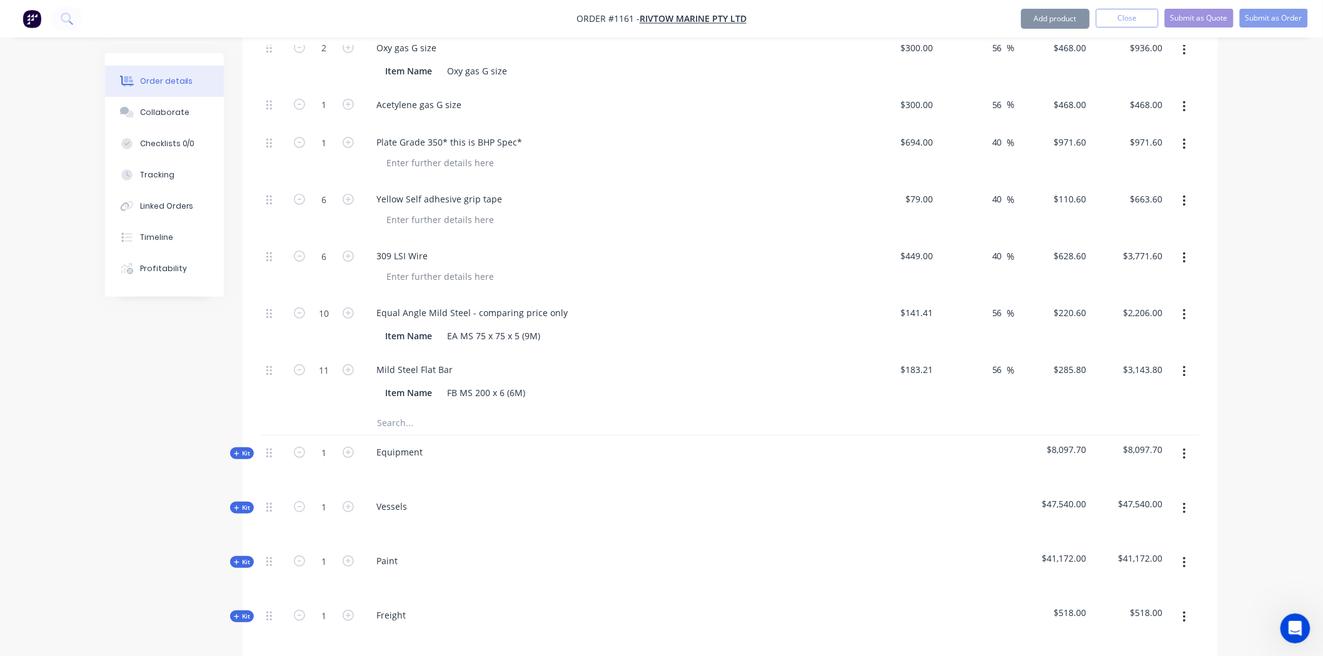
click at [415, 410] on input "text" at bounding box center [501, 422] width 250 height 25
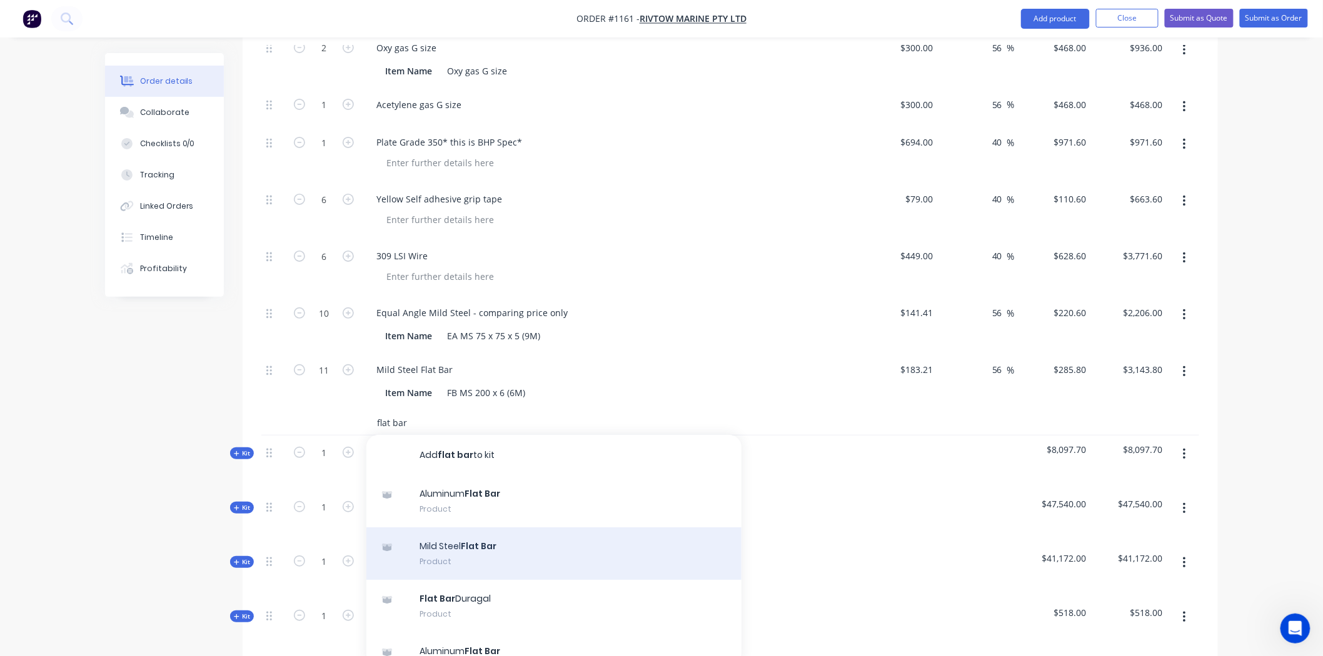
type input "flat bar"
click at [464, 528] on div "Mild Steel Flat Bar Product" at bounding box center [553, 554] width 375 height 53
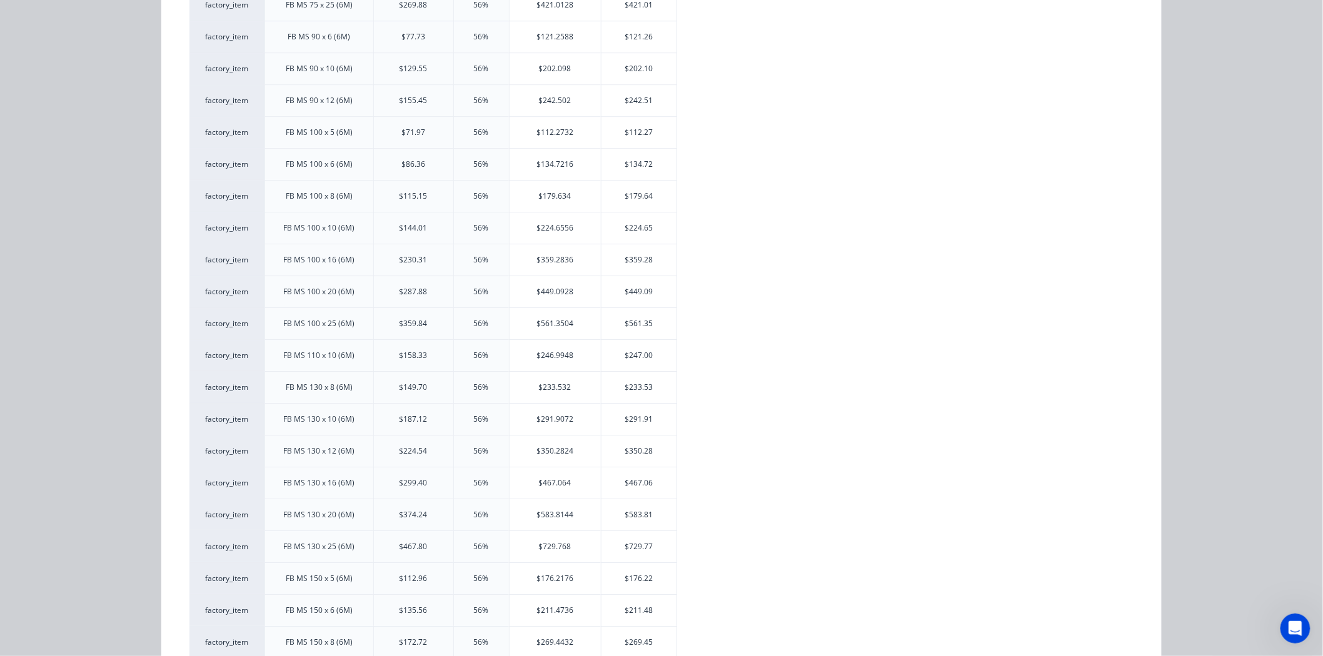
scroll to position [1528, 0]
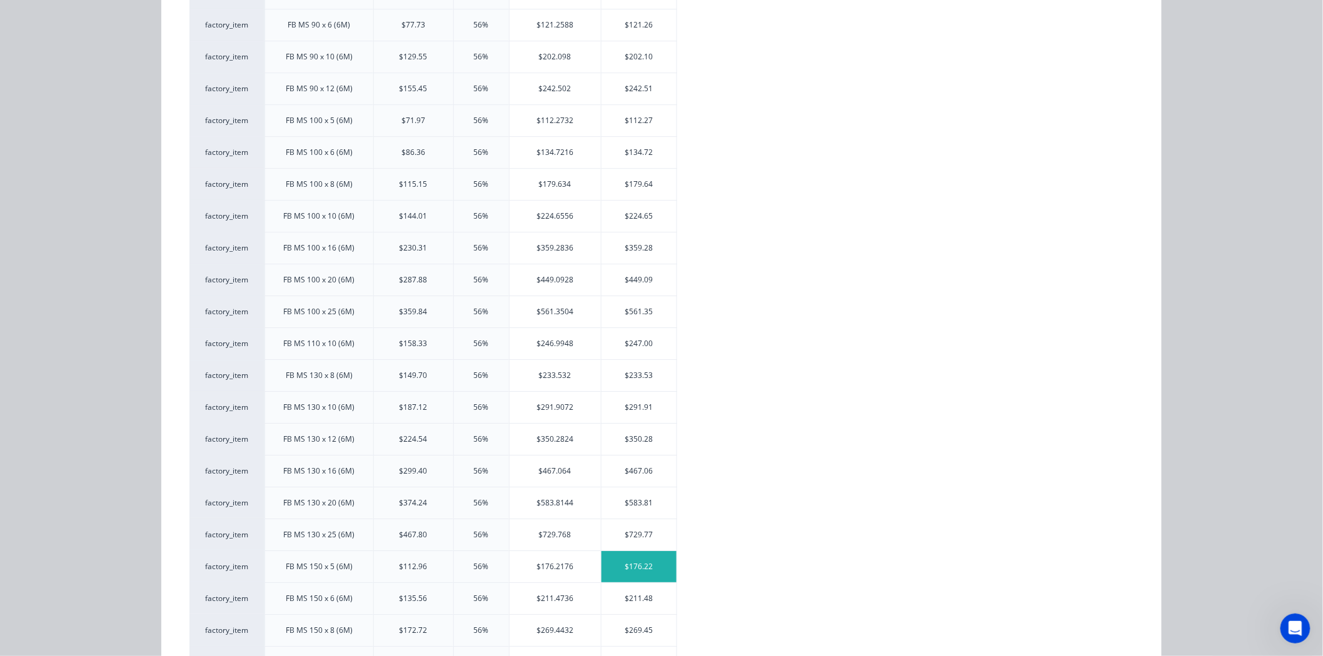
click at [647, 561] on div "$176.22" at bounding box center [638, 566] width 75 height 31
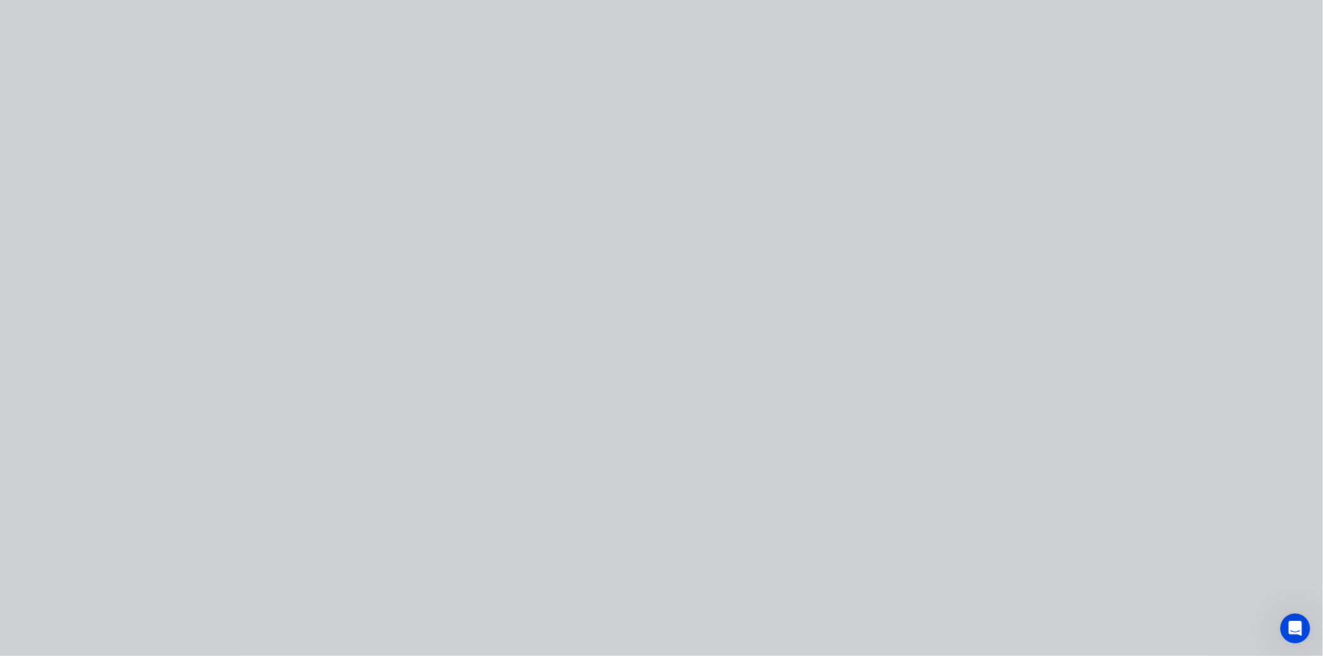
scroll to position [0, 0]
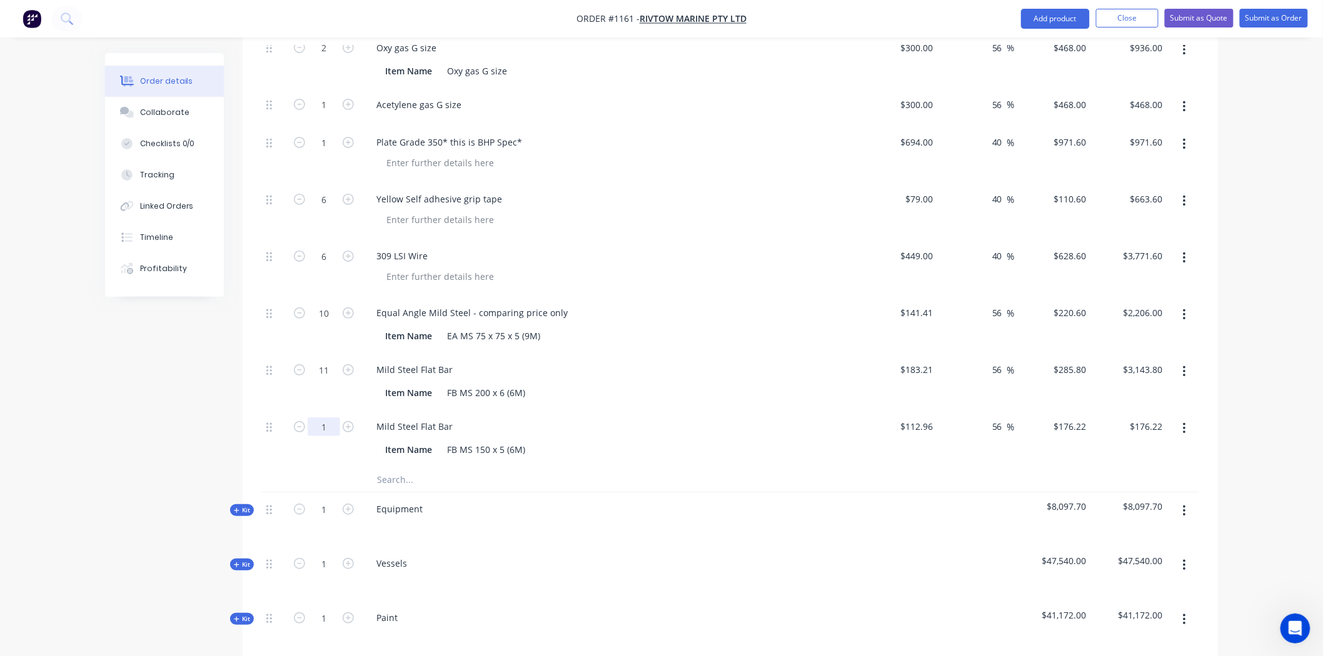
click at [334, 418] on input "1" at bounding box center [324, 427] width 33 height 19
type input "5"
click at [674, 418] on div "Mild Steel Flat Bar" at bounding box center [611, 427] width 490 height 18
type input "$881.10"
click at [333, 361] on input "11" at bounding box center [324, 370] width 33 height 19
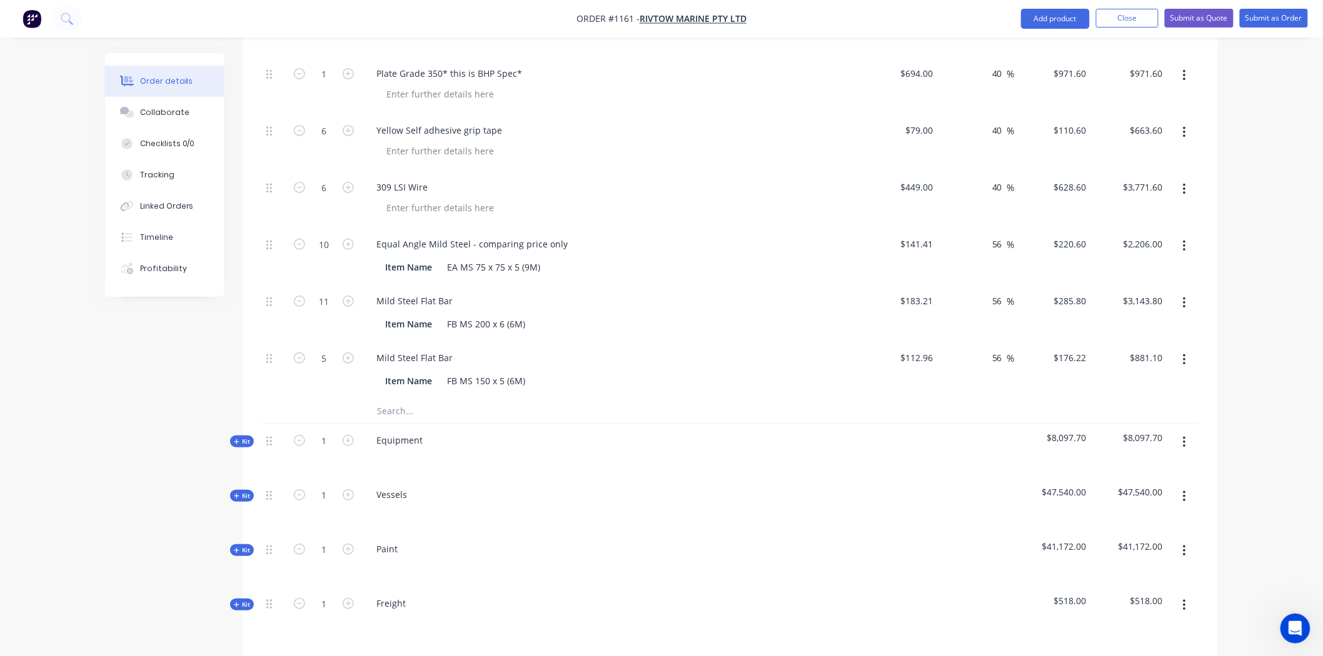
scroll to position [2103, 0]
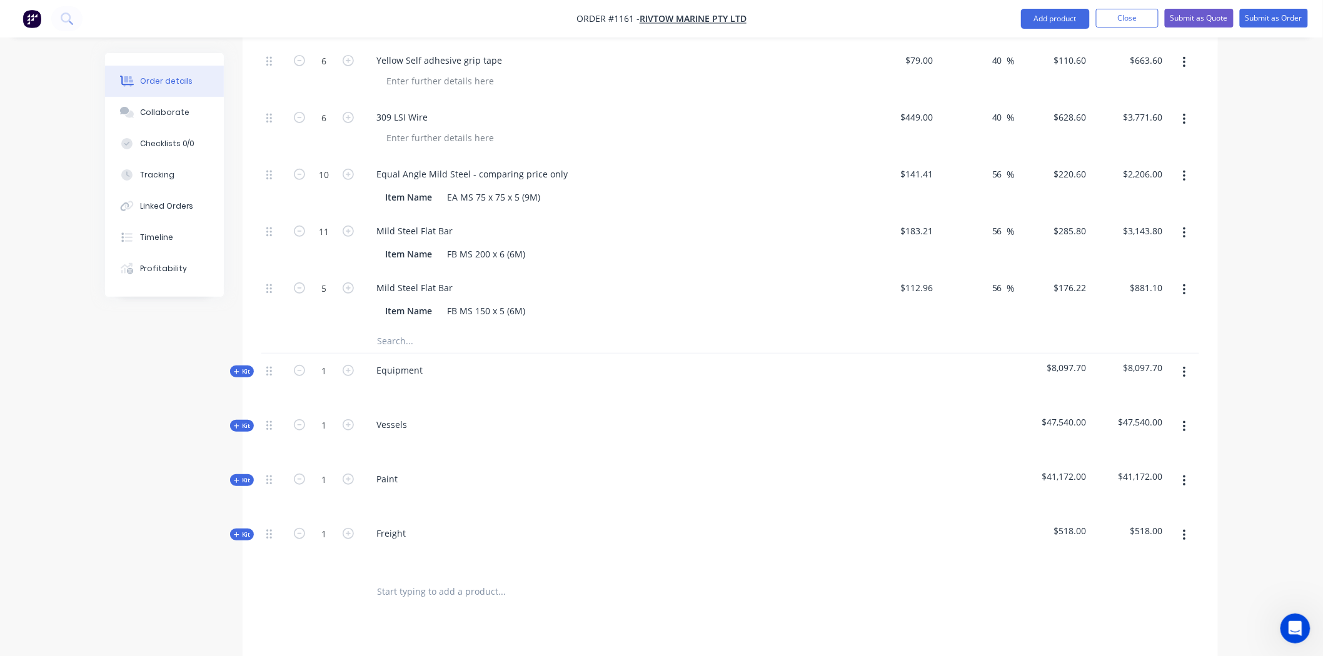
click at [244, 367] on span "Kit" at bounding box center [242, 371] width 16 height 9
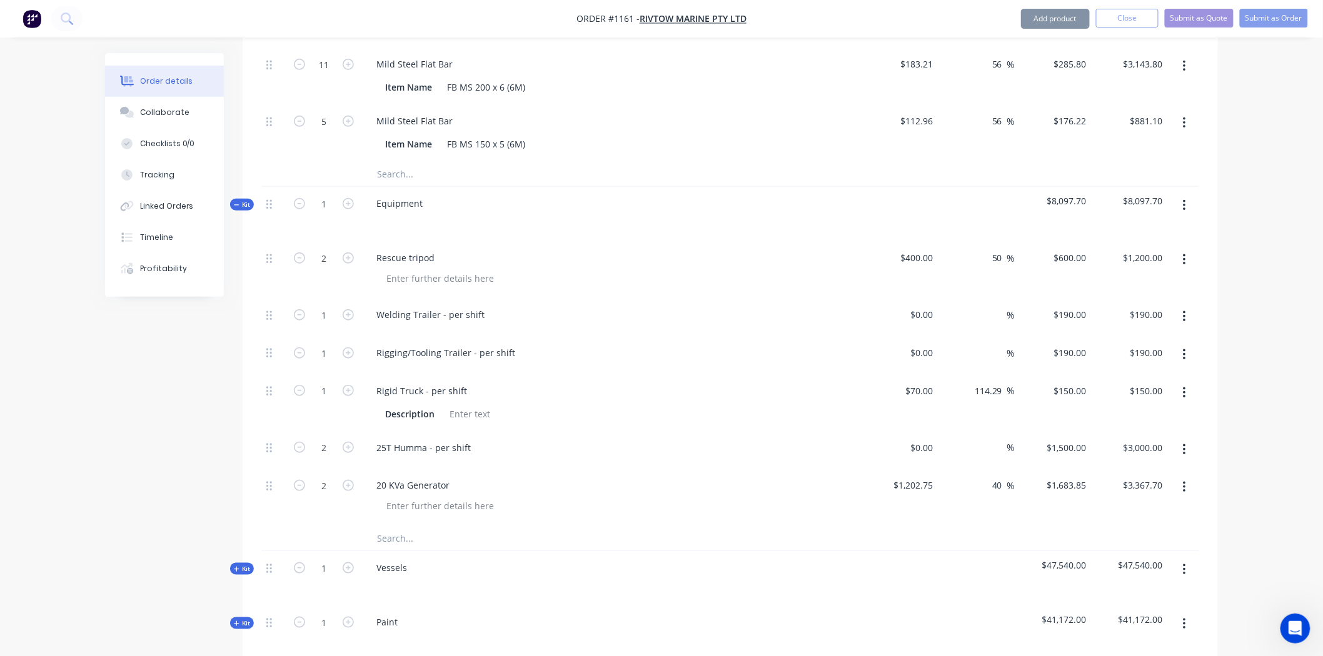
scroll to position [2311, 0]
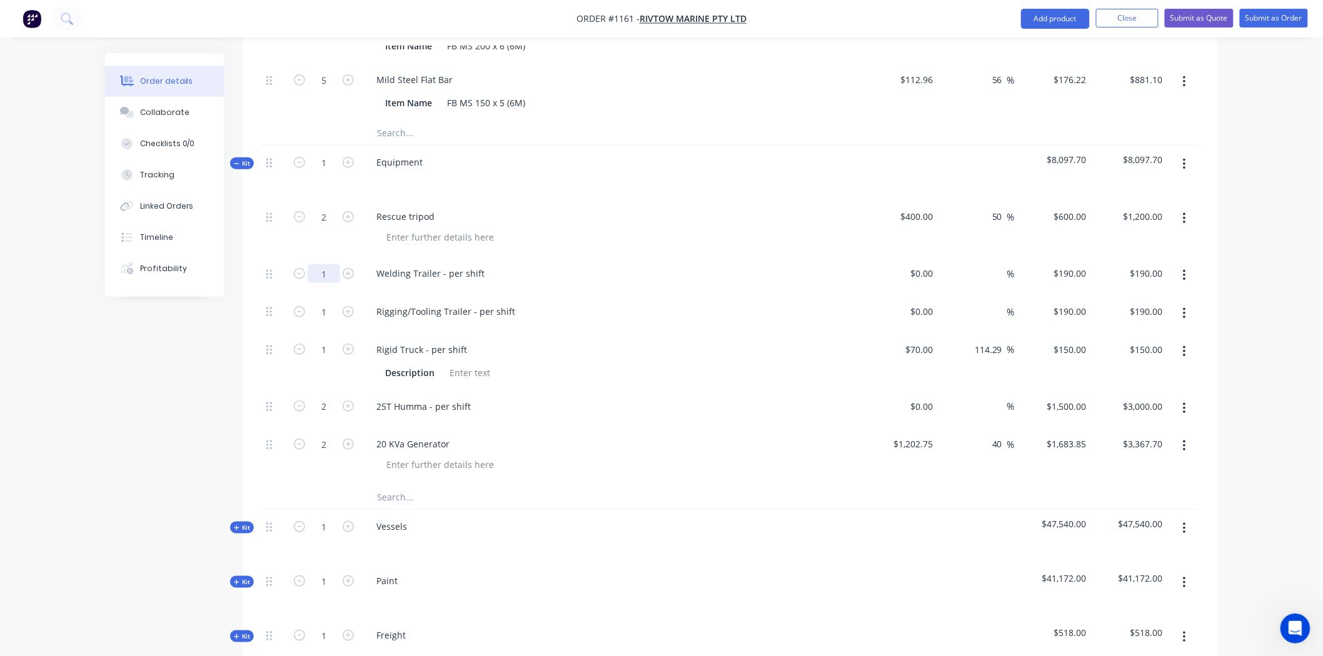
drag, startPoint x: 326, startPoint y: 225, endPoint x: 338, endPoint y: 234, distance: 15.1
click at [326, 264] on input "1" at bounding box center [324, 273] width 33 height 19
type input "15"
click at [583, 257] on div "Welding Trailer - per shift" at bounding box center [611, 276] width 500 height 38
type input "$2,850.00"
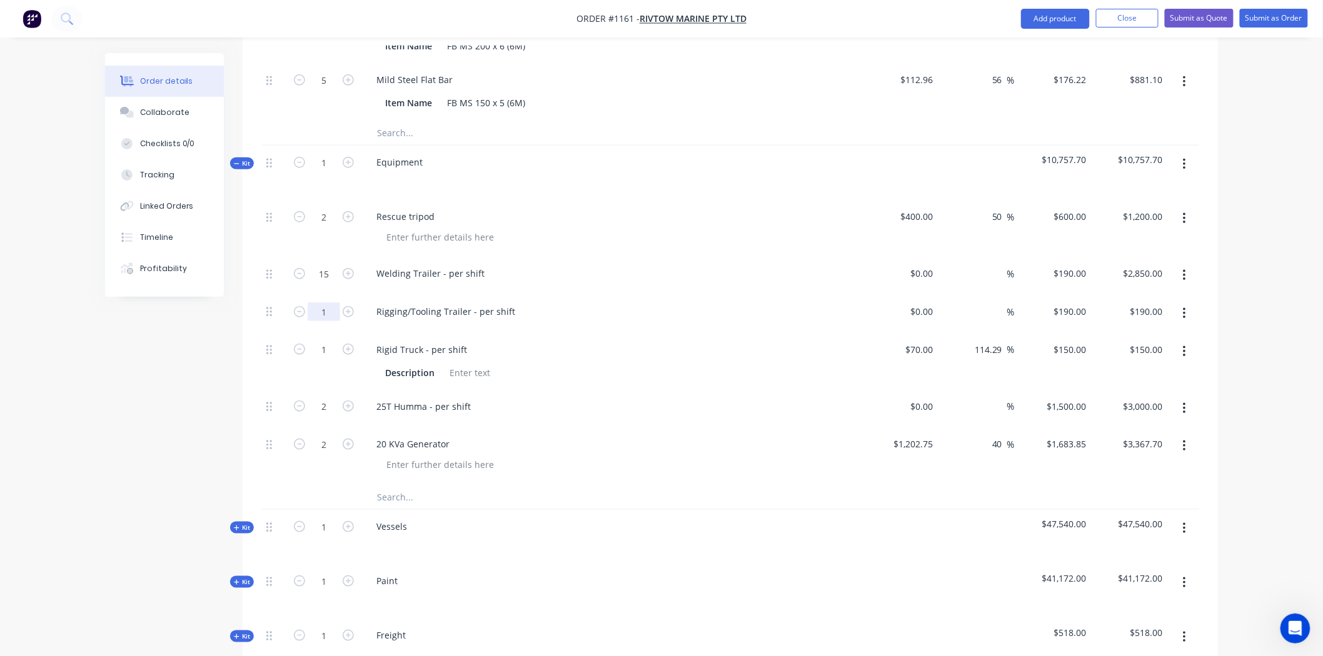
click at [332, 303] on input "1" at bounding box center [324, 312] width 33 height 19
type input "15"
click at [579, 336] on div "Rigid Truck - per shift Description" at bounding box center [611, 361] width 500 height 57
type input "$2,850.00"
click at [334, 341] on input "1" at bounding box center [324, 350] width 33 height 19
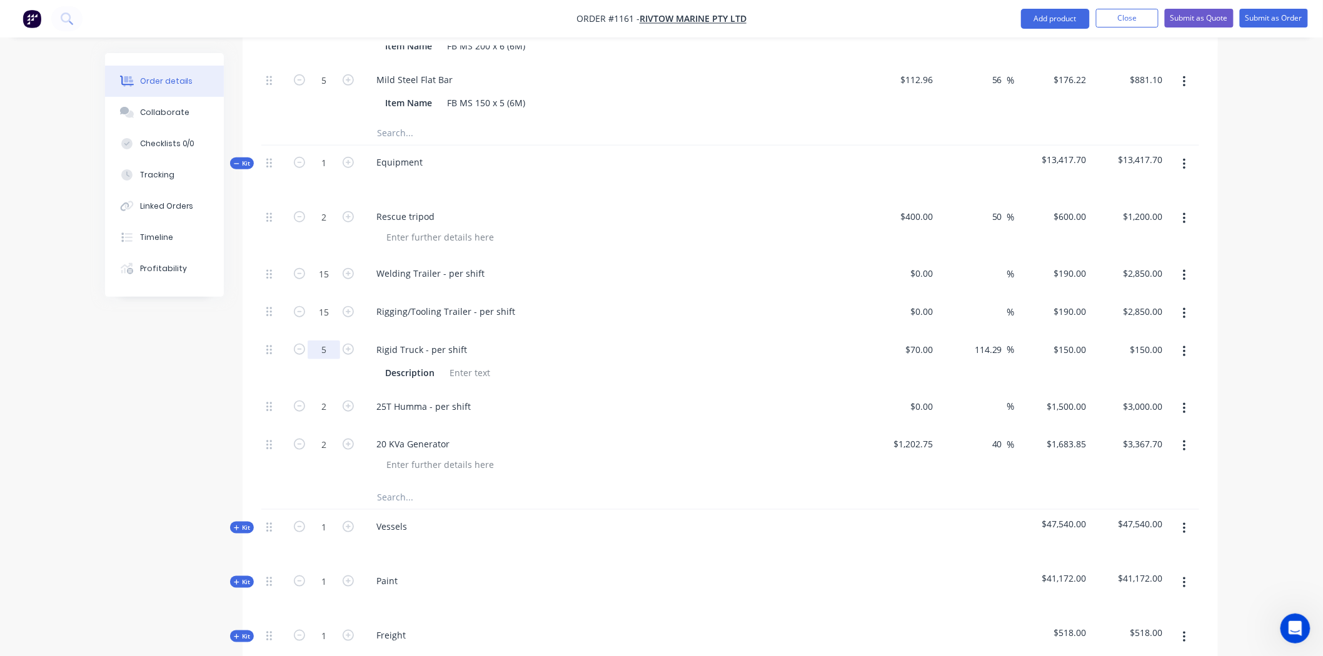
type input "5"
click at [536, 341] on div "Rigid Truck - per shift" at bounding box center [611, 350] width 490 height 18
type input "$750.00"
click at [248, 523] on span "Kit" at bounding box center [242, 527] width 16 height 9
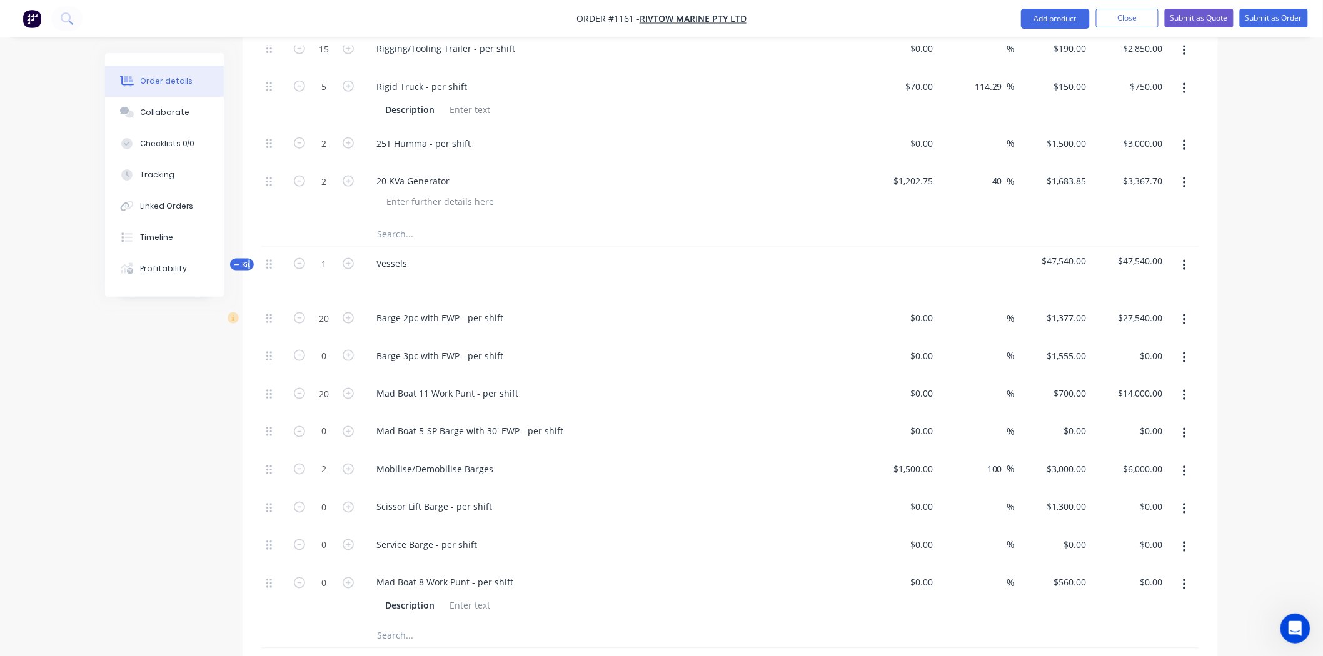
scroll to position [2589, 0]
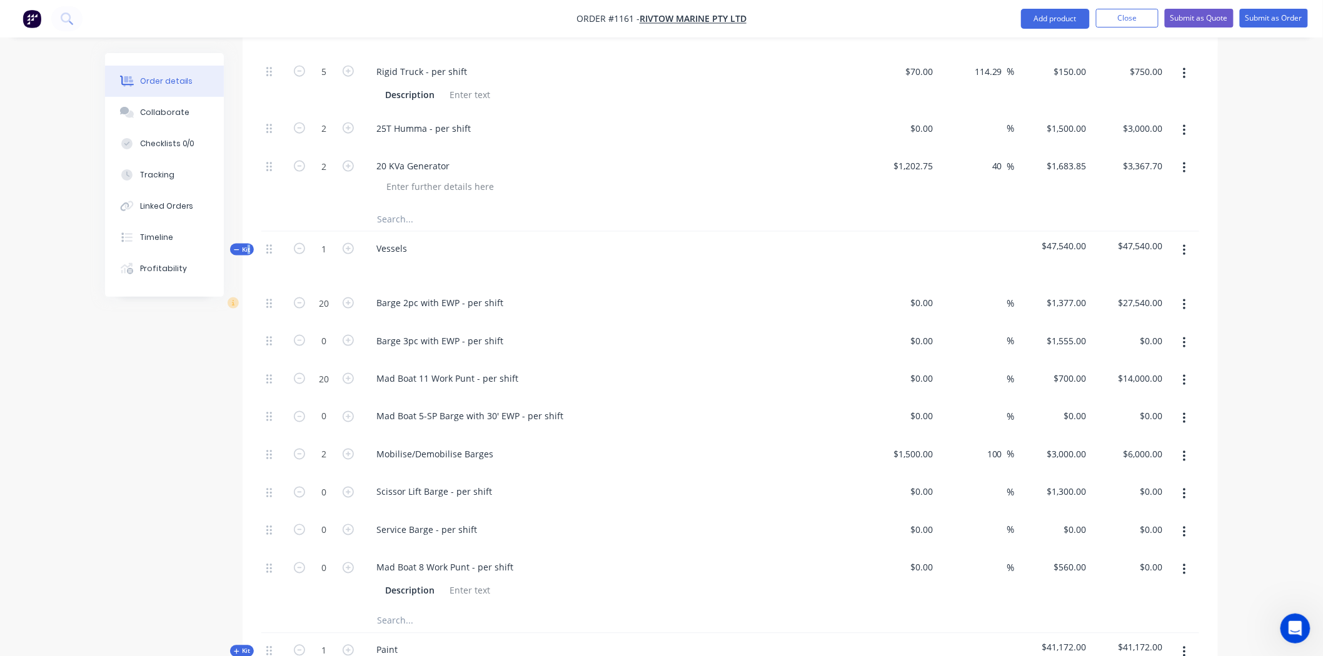
click at [1188, 294] on button "button" at bounding box center [1183, 305] width 29 height 23
click at [1108, 379] on div "Delete" at bounding box center [1139, 388] width 96 height 18
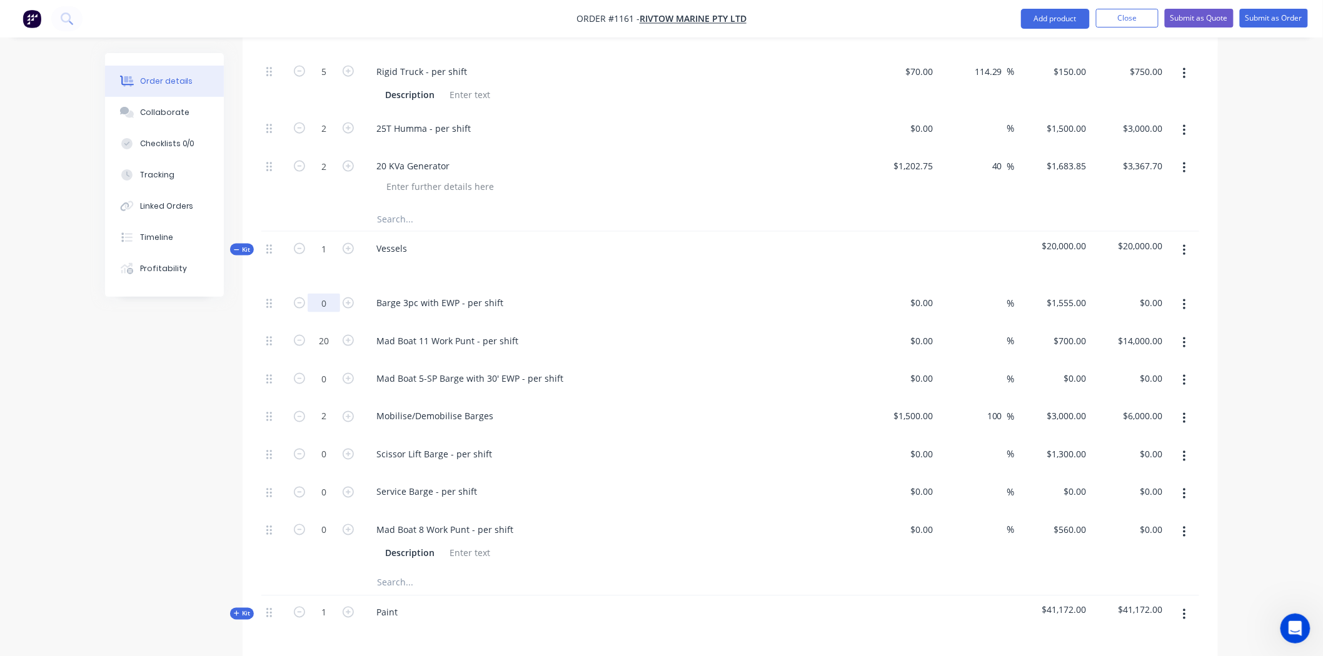
click at [329, 294] on input "0" at bounding box center [324, 303] width 33 height 19
type input "5"
click at [666, 332] on div "Mad Boat 11 Work Punt - per shift" at bounding box center [611, 341] width 490 height 18
type input "$7,775.00"
click at [334, 332] on input "20" at bounding box center [324, 341] width 33 height 19
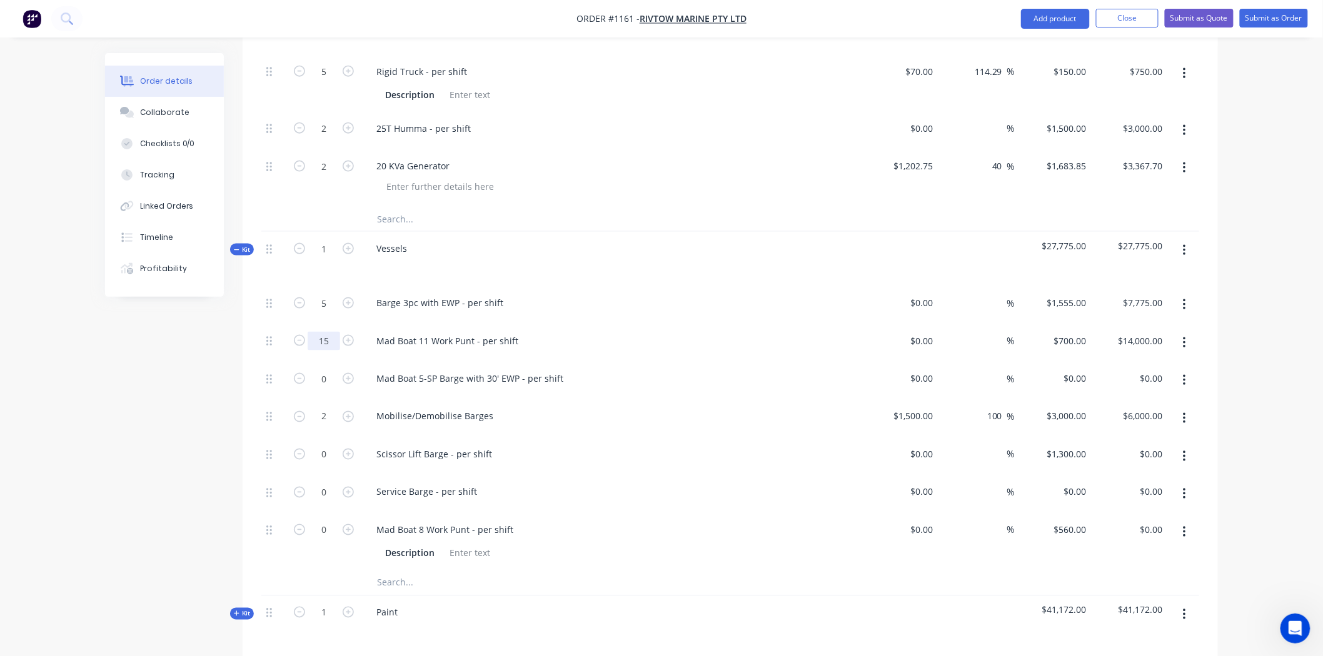
type input "15"
click at [608, 332] on div "Mad Boat 11 Work Punt - per shift" at bounding box center [611, 341] width 490 height 18
type input "$10,500.00"
click at [1183, 374] on icon "button" at bounding box center [1184, 381] width 3 height 14
click at [1118, 454] on div "Delete" at bounding box center [1139, 463] width 96 height 18
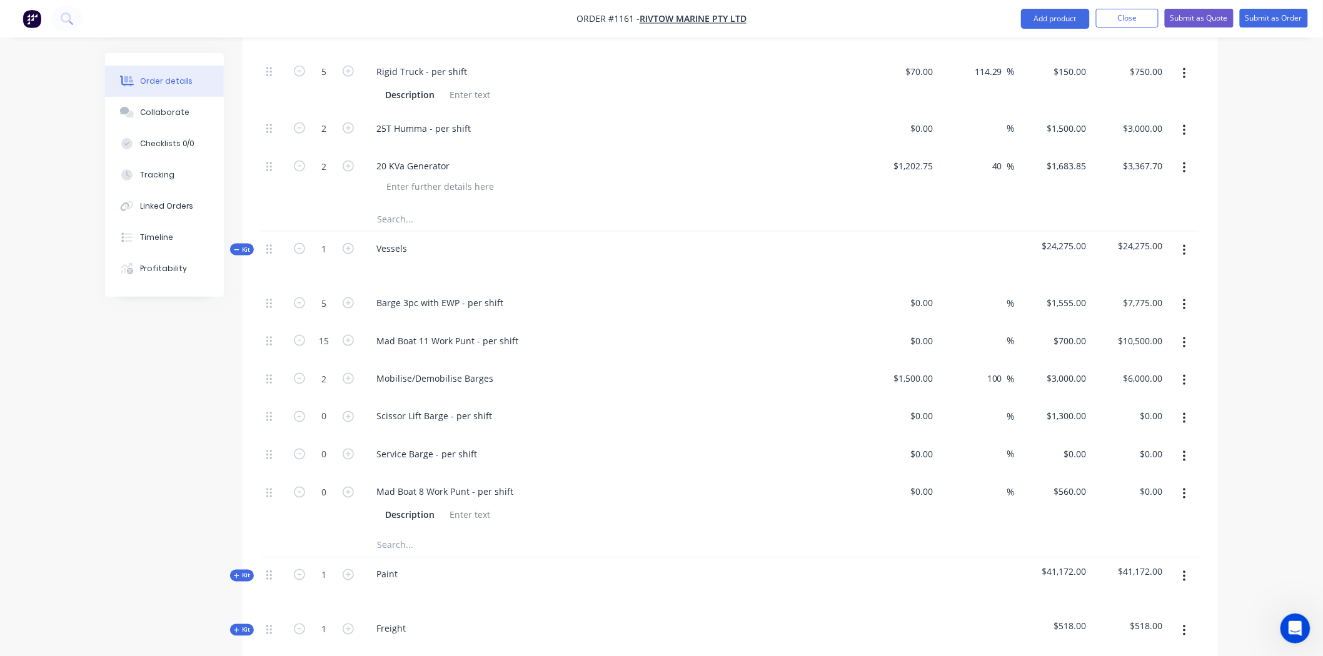
click at [1184, 412] on icon "button" at bounding box center [1184, 419] width 3 height 14
click at [1135, 493] on div "Delete" at bounding box center [1139, 502] width 96 height 18
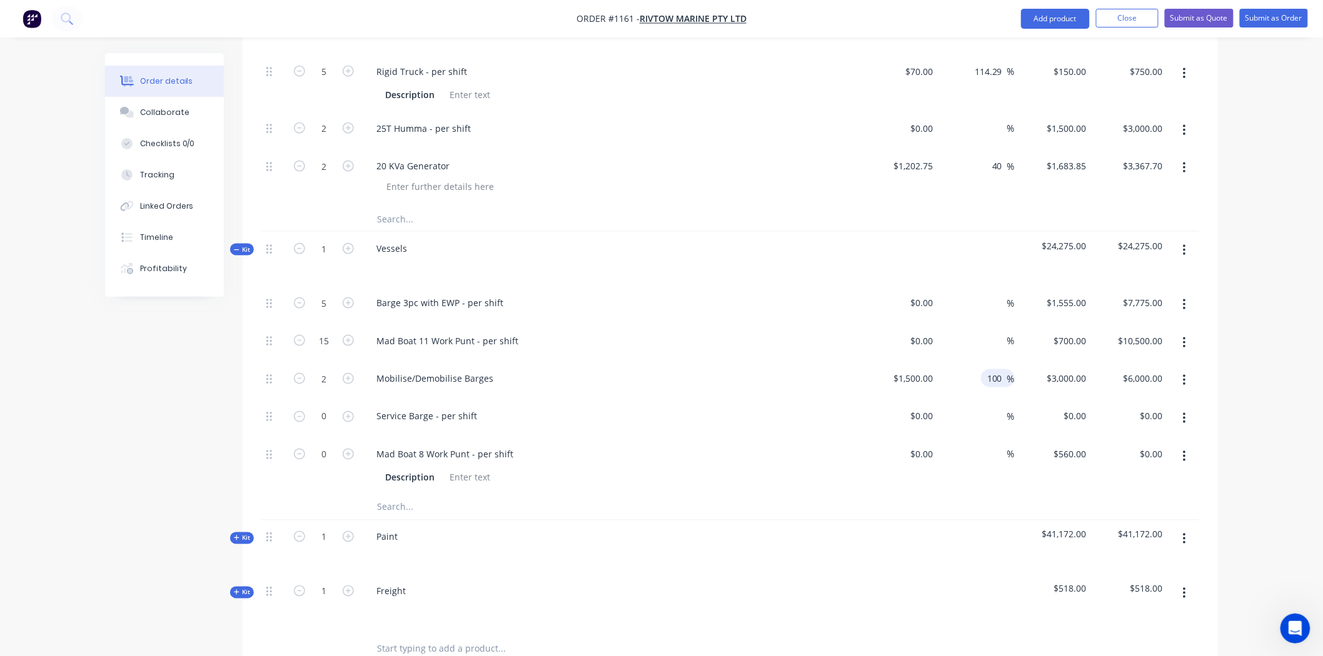
click at [1004, 369] on input "100" at bounding box center [996, 378] width 21 height 18
type input "1"
type input "40"
type input "$2,100.00"
type input "$4,200.00"
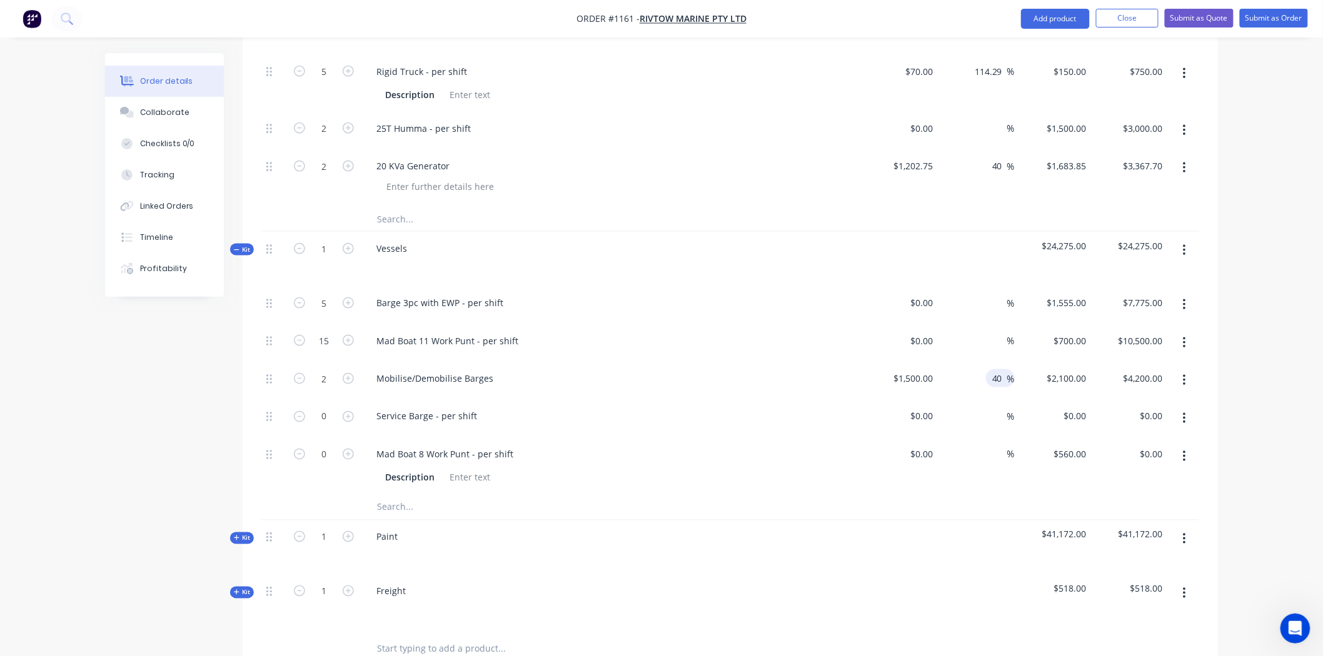
click at [1021, 400] on div "$0.00 $0.00" at bounding box center [1052, 419] width 77 height 38
click at [1000, 369] on input "40" at bounding box center [999, 378] width 16 height 18
type input "4"
type input "0"
type input "$1,500.00"
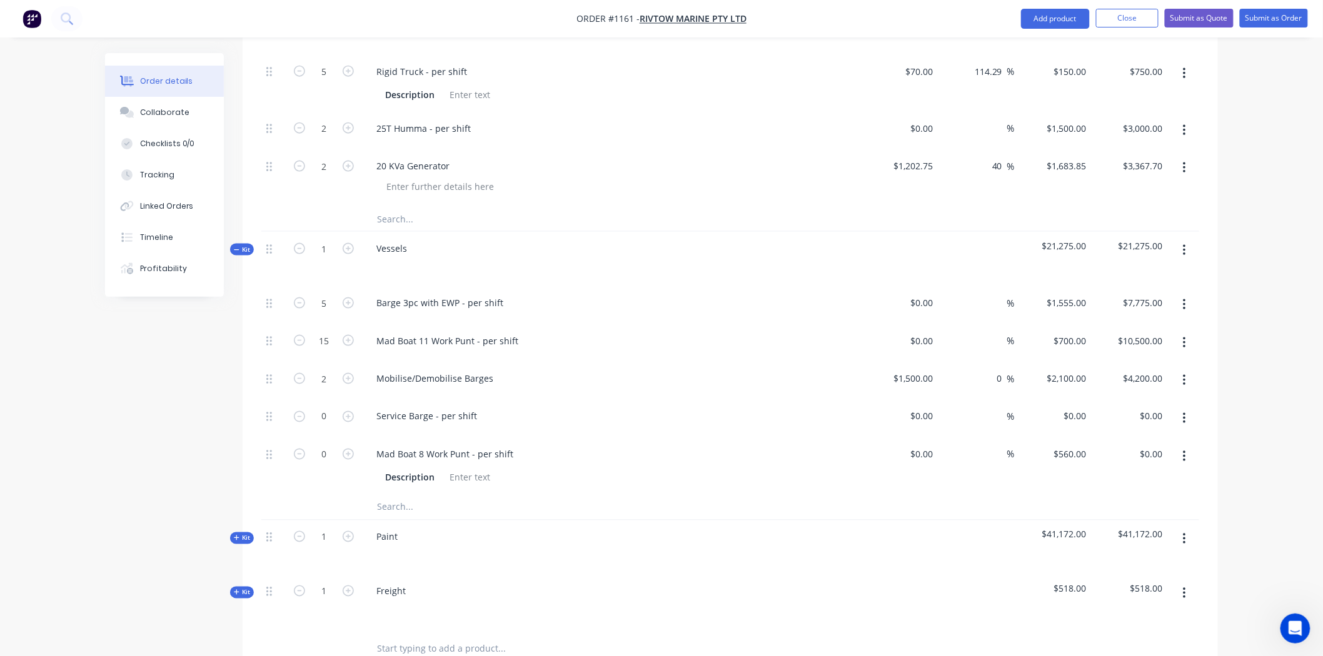
type input "$3,000.00"
click at [1055, 362] on div "$1,500.00 $1,500.00" at bounding box center [1052, 381] width 77 height 38
click at [1183, 412] on icon "button" at bounding box center [1184, 419] width 3 height 14
click at [1109, 493] on div "Delete" at bounding box center [1139, 502] width 96 height 18
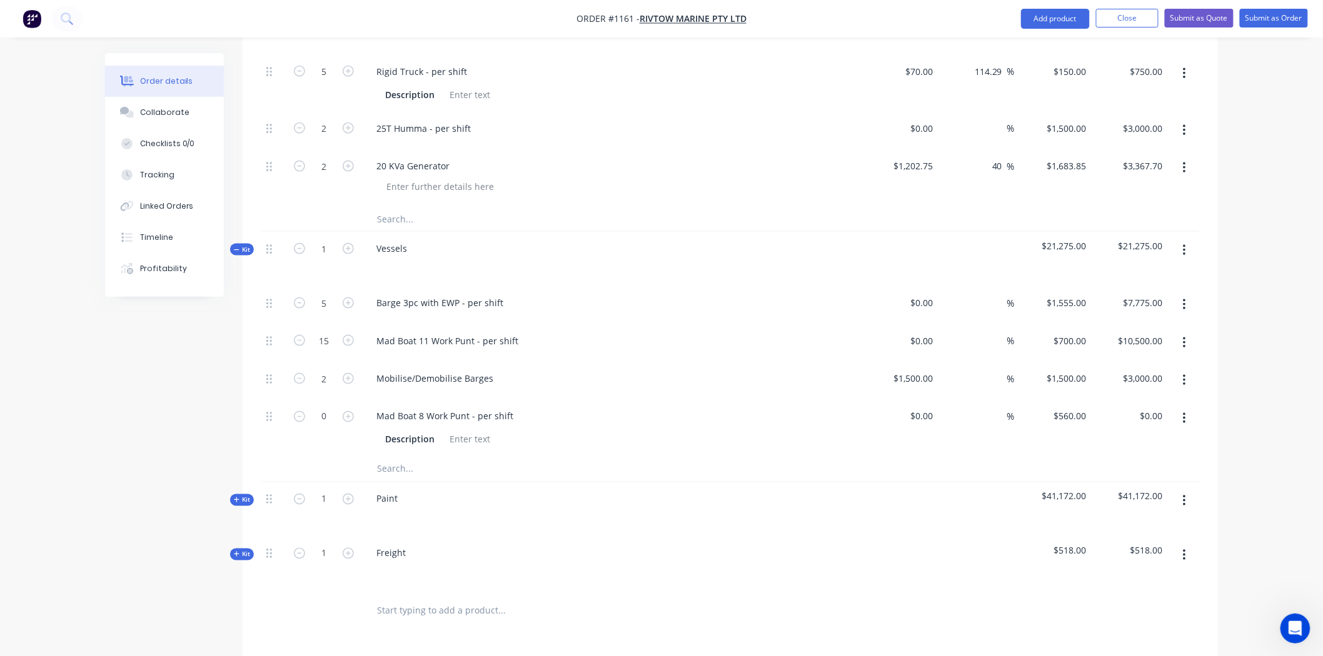
click at [1185, 412] on icon "button" at bounding box center [1184, 419] width 3 height 14
click at [1121, 493] on div "Delete" at bounding box center [1139, 502] width 96 height 18
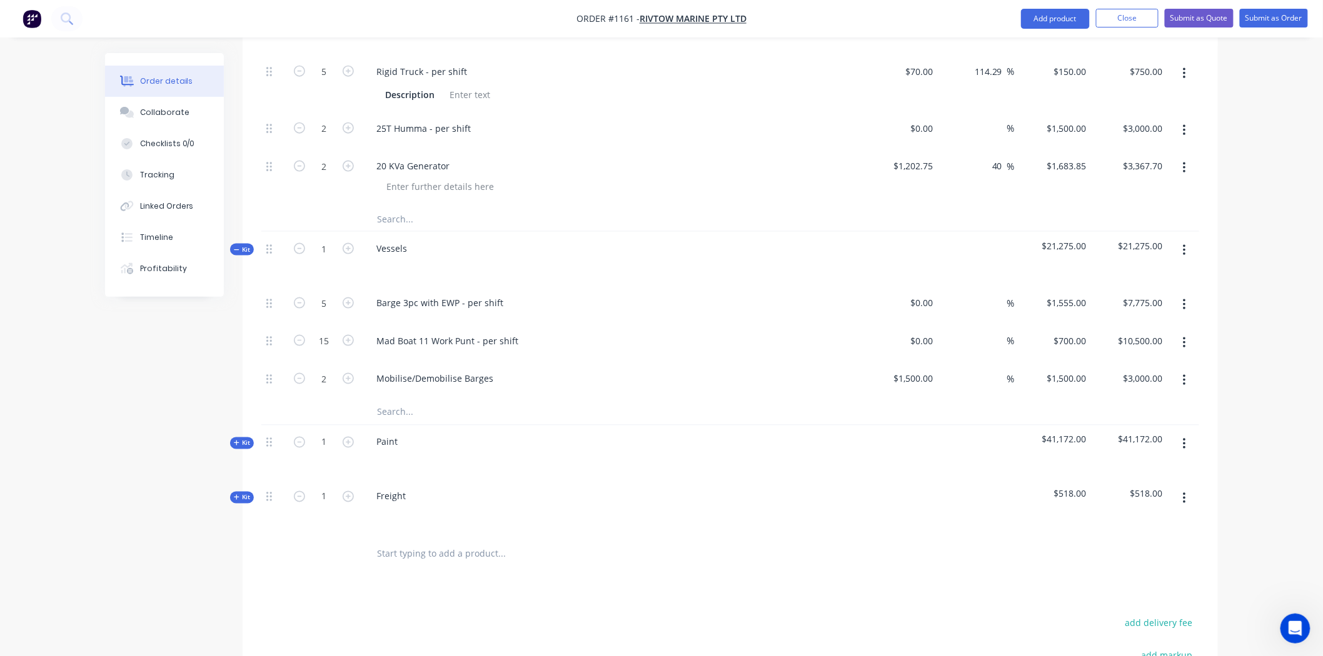
click at [247, 245] on span "Kit" at bounding box center [242, 249] width 16 height 9
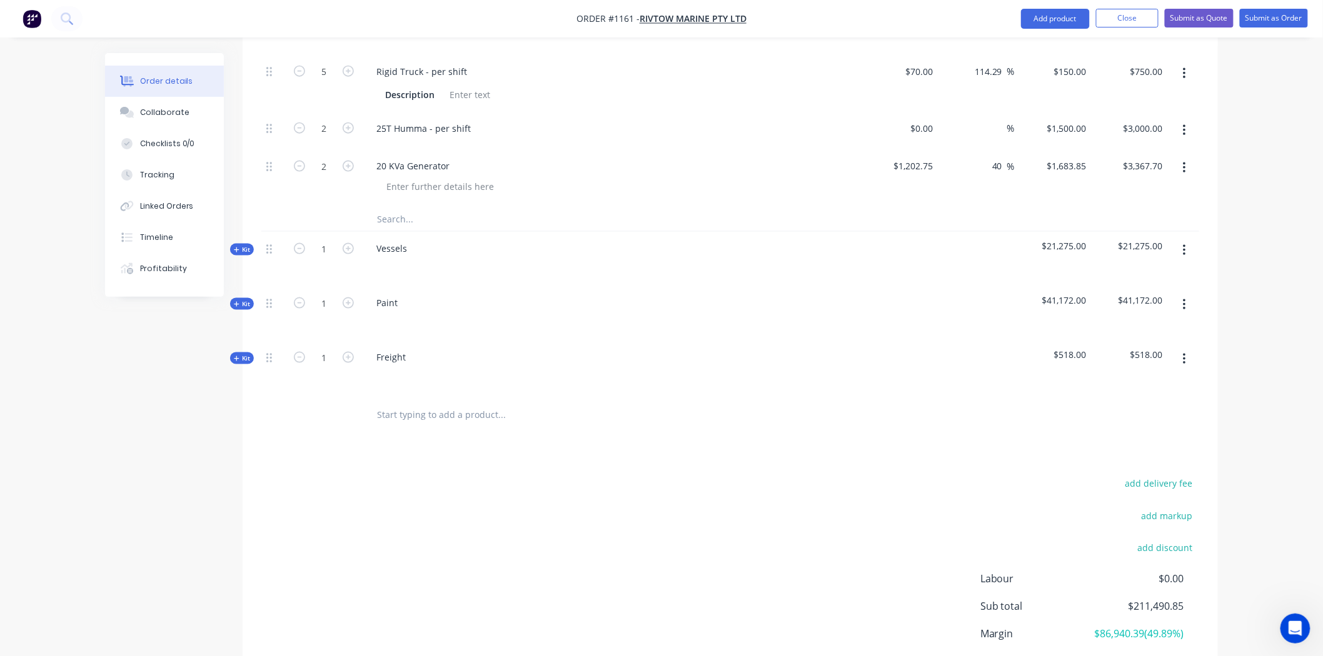
click at [246, 299] on span "Kit" at bounding box center [242, 303] width 16 height 9
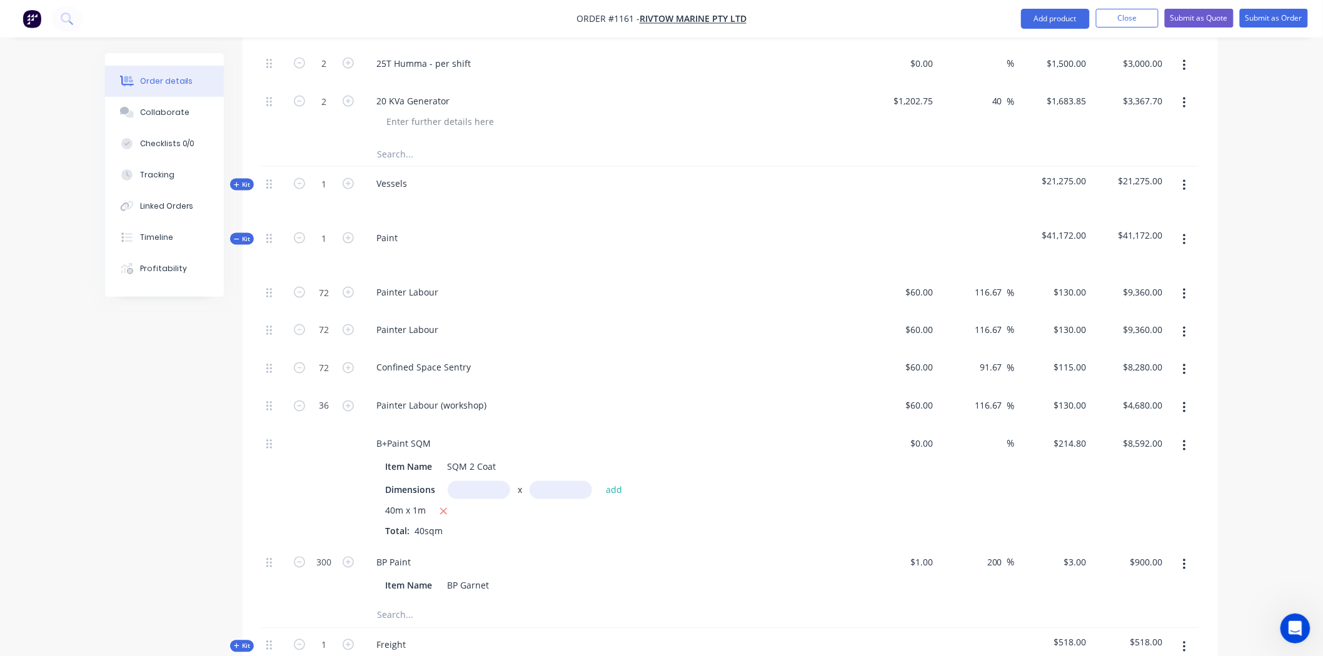
scroll to position [2797, 0]
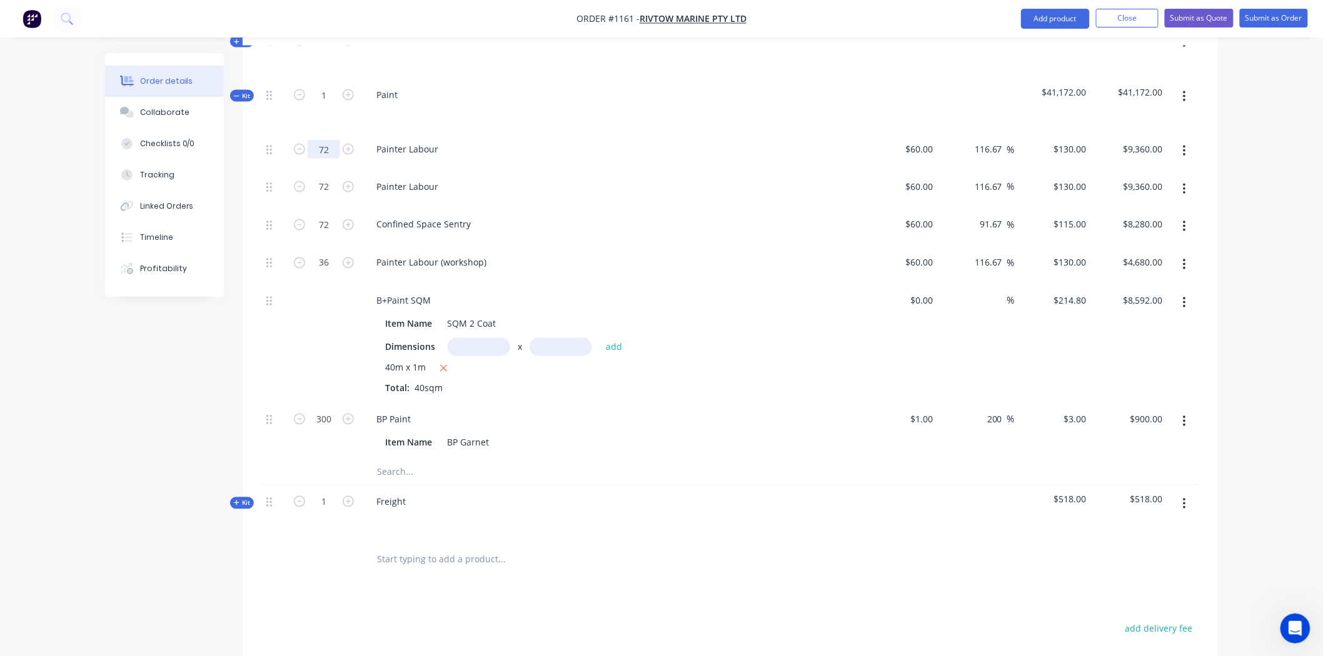
click at [333, 140] on input "72" at bounding box center [324, 149] width 33 height 19
click at [644, 140] on div "Painter Labour" at bounding box center [611, 149] width 490 height 18
drag, startPoint x: 471, startPoint y: 303, endPoint x: 484, endPoint y: 304, distance: 13.8
click at [471, 338] on input "text" at bounding box center [479, 347] width 63 height 18
click at [559, 338] on input "text" at bounding box center [560, 347] width 63 height 18
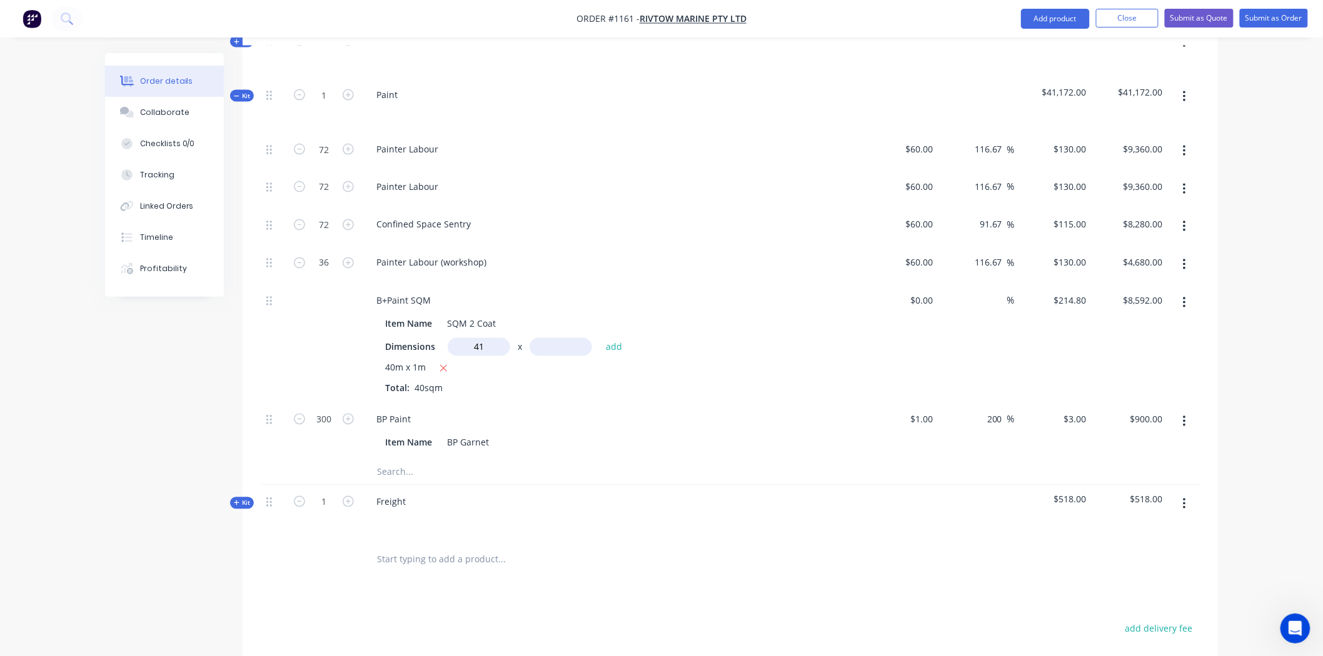
type input "41m"
type input "1m"
click at [614, 338] on button "add" at bounding box center [613, 346] width 29 height 17
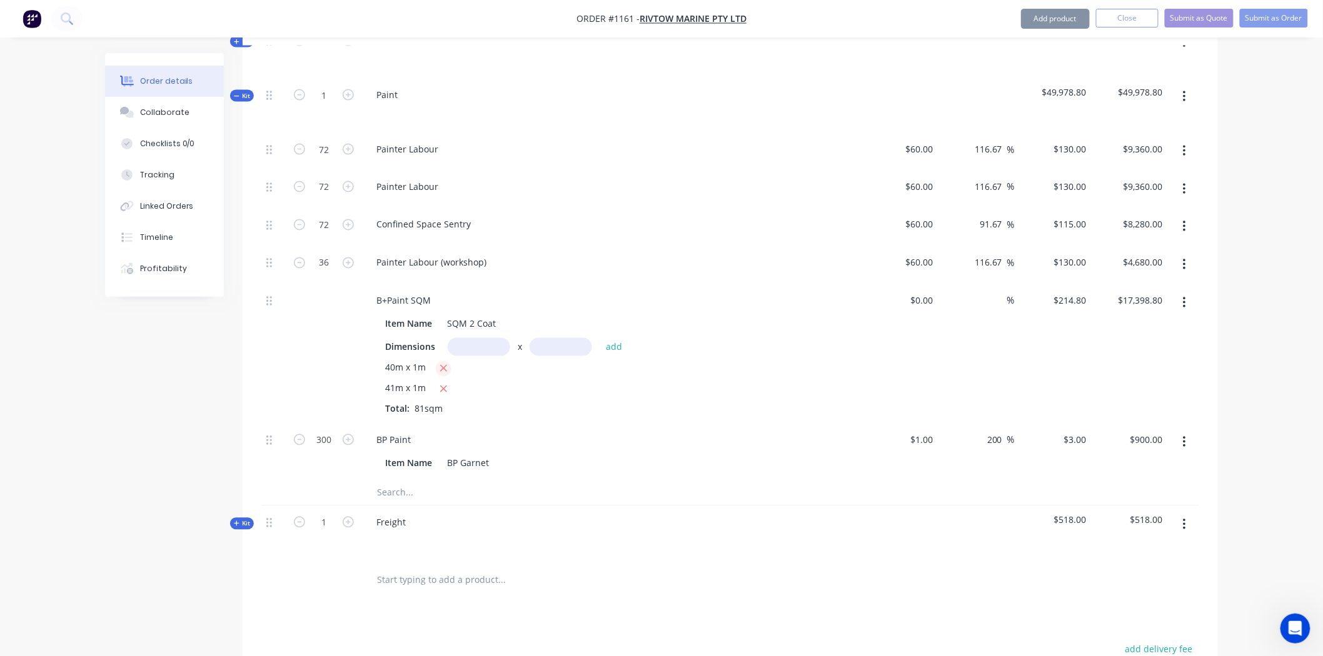
click at [444, 363] on icon "button" at bounding box center [443, 368] width 8 height 11
type input "$8,806.80"
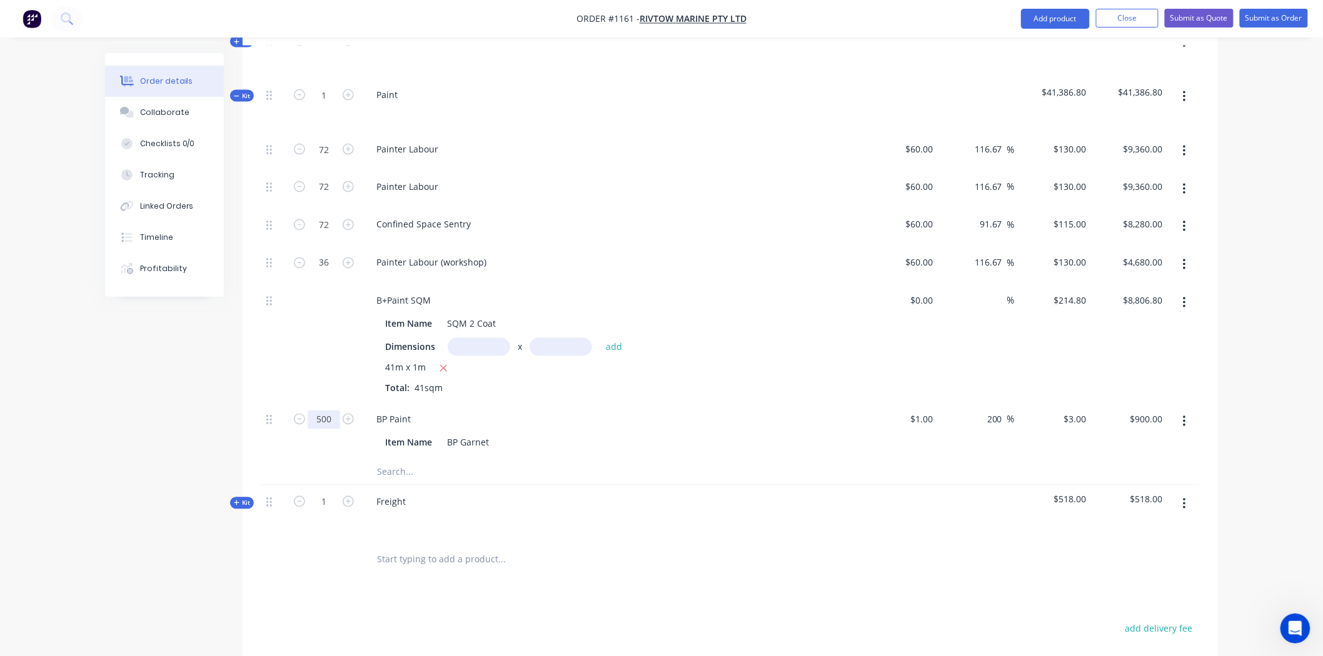
type input "500"
type input "$1,500.00"
click at [696, 403] on div "BP Paint Item Name BP [PERSON_NAME]" at bounding box center [611, 431] width 500 height 57
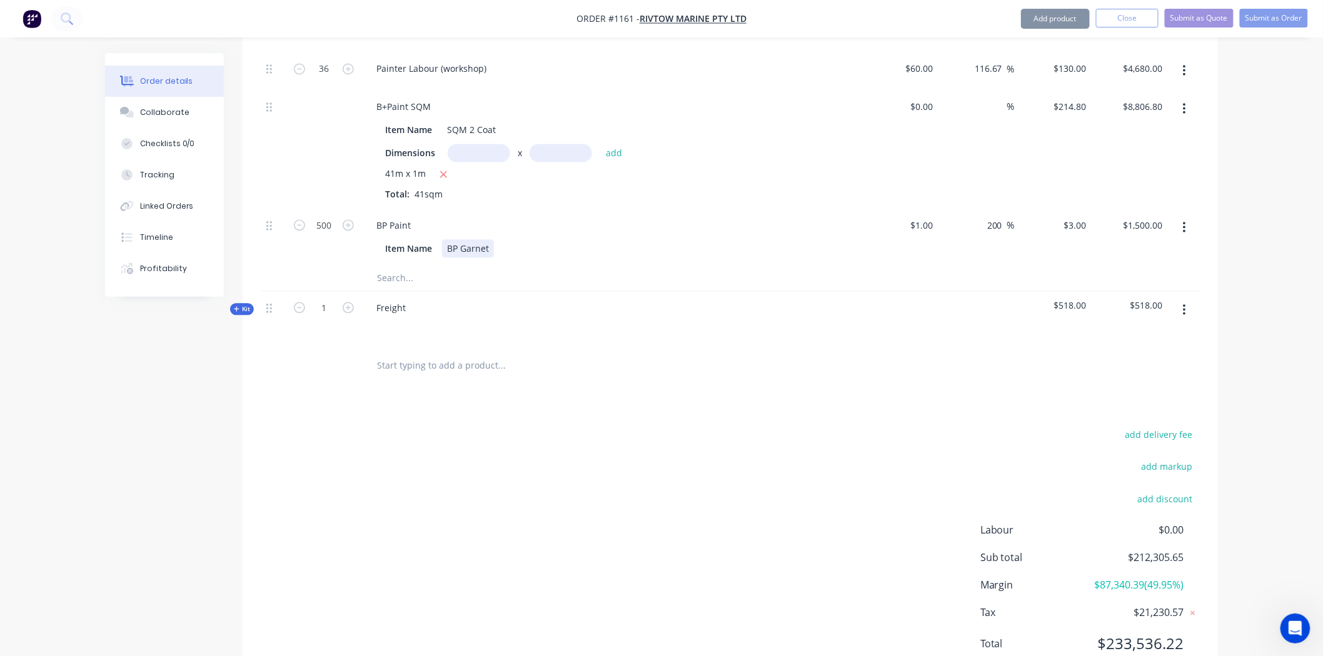
scroll to position [3010, 0]
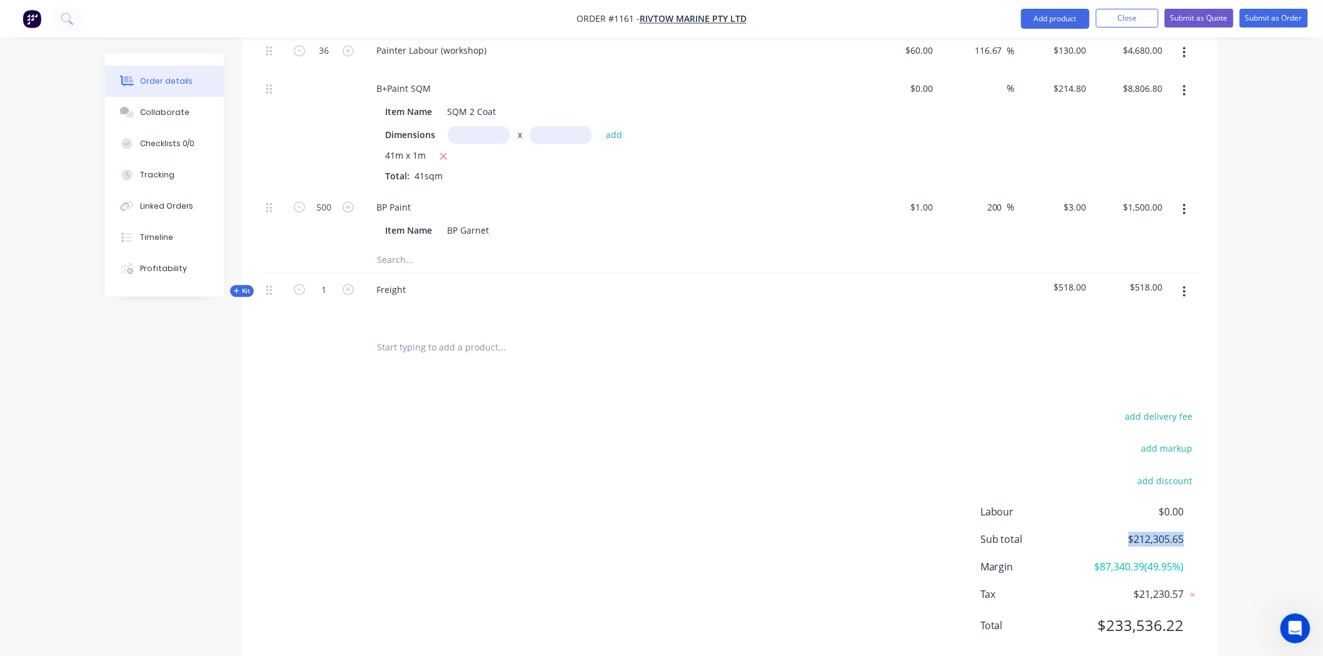
drag, startPoint x: 1183, startPoint y: 495, endPoint x: 1102, endPoint y: 494, distance: 81.3
click at [1102, 532] on span "$212,305.65" at bounding box center [1137, 539] width 93 height 15
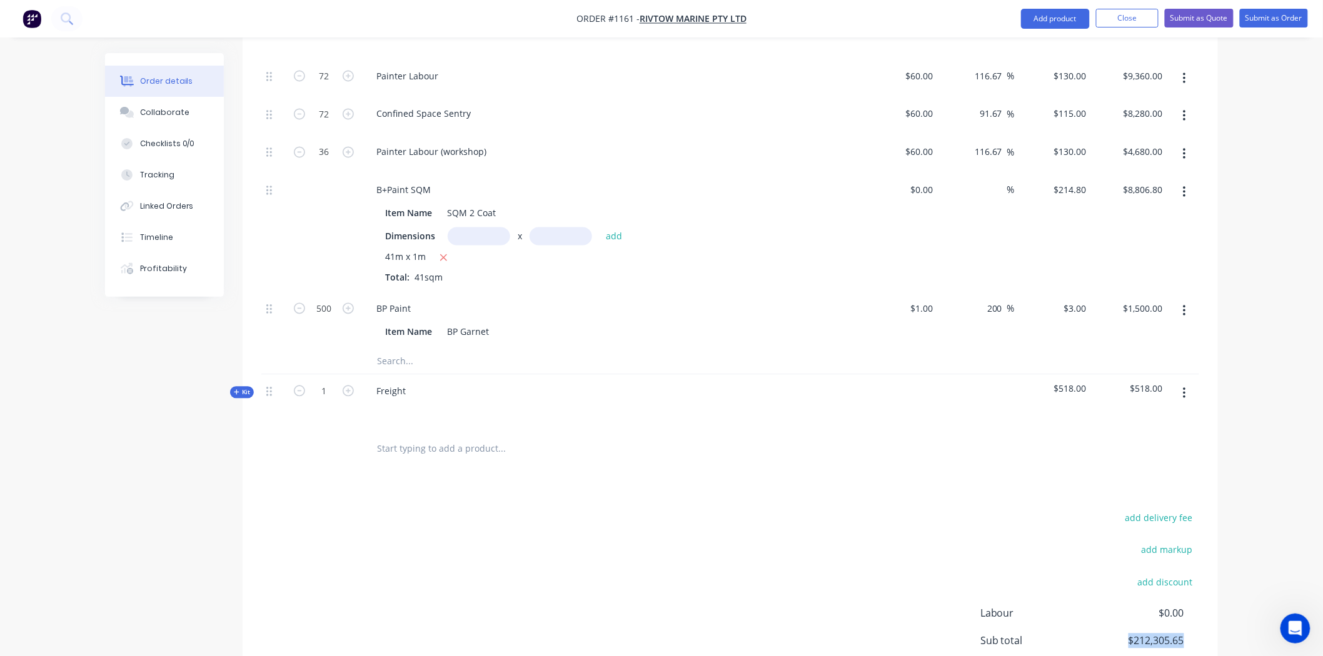
scroll to position [2663, 0]
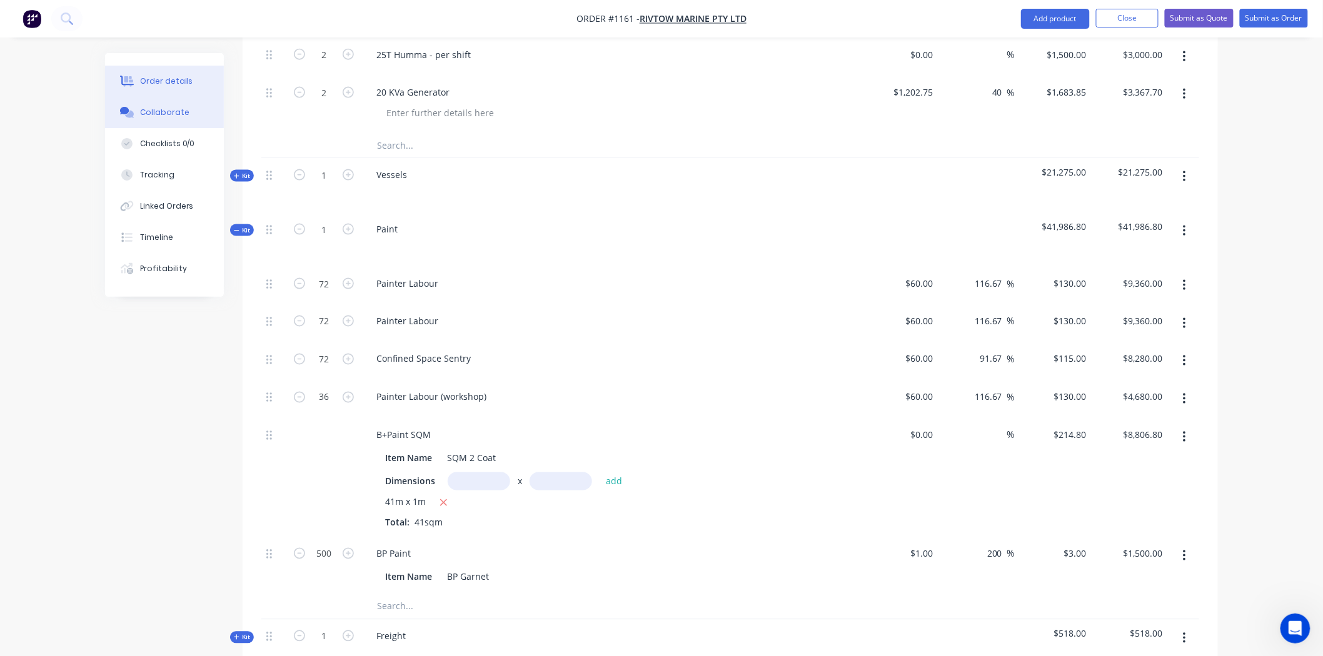
click at [173, 121] on button "Collaborate" at bounding box center [164, 112] width 119 height 31
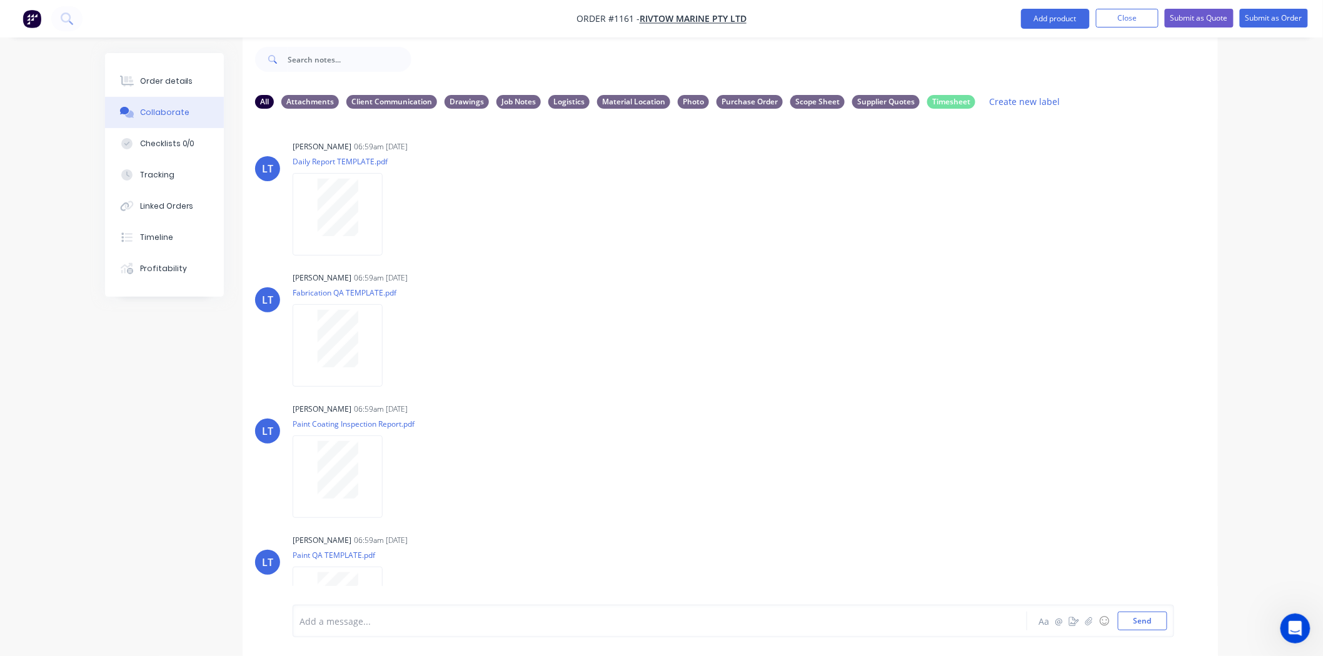
click at [714, 389] on div "LT [PERSON_NAME] 06:59am [DATE] Daily Report TEMPLATE.pdf Labels Download Delet…" at bounding box center [730, 353] width 975 height 468
click at [165, 73] on button "Order details" at bounding box center [164, 81] width 119 height 31
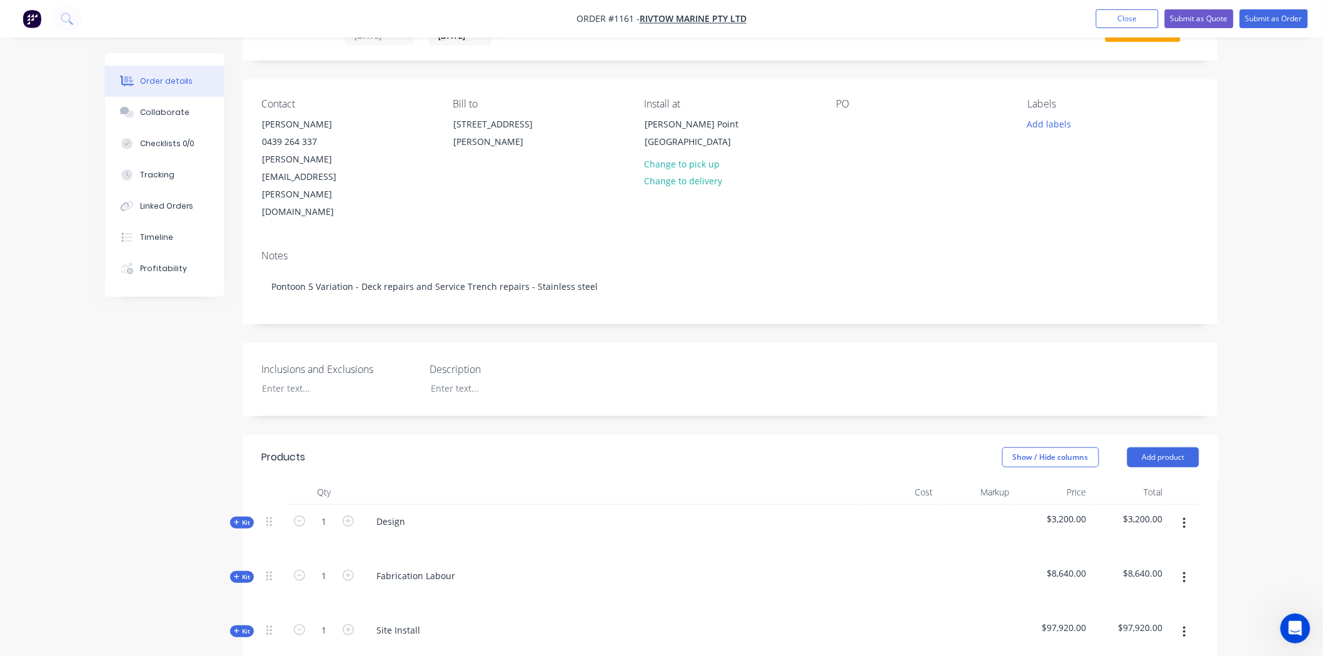
scroll to position [366, 0]
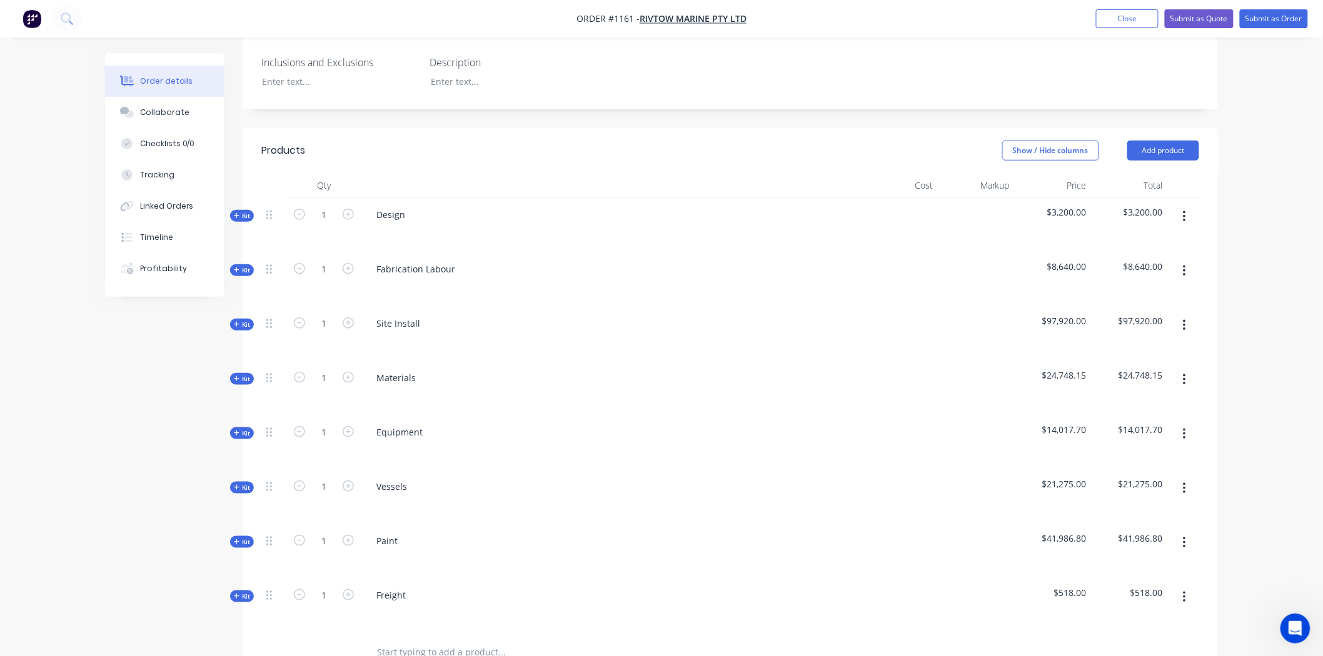
click at [245, 374] on span "Kit" at bounding box center [242, 378] width 16 height 9
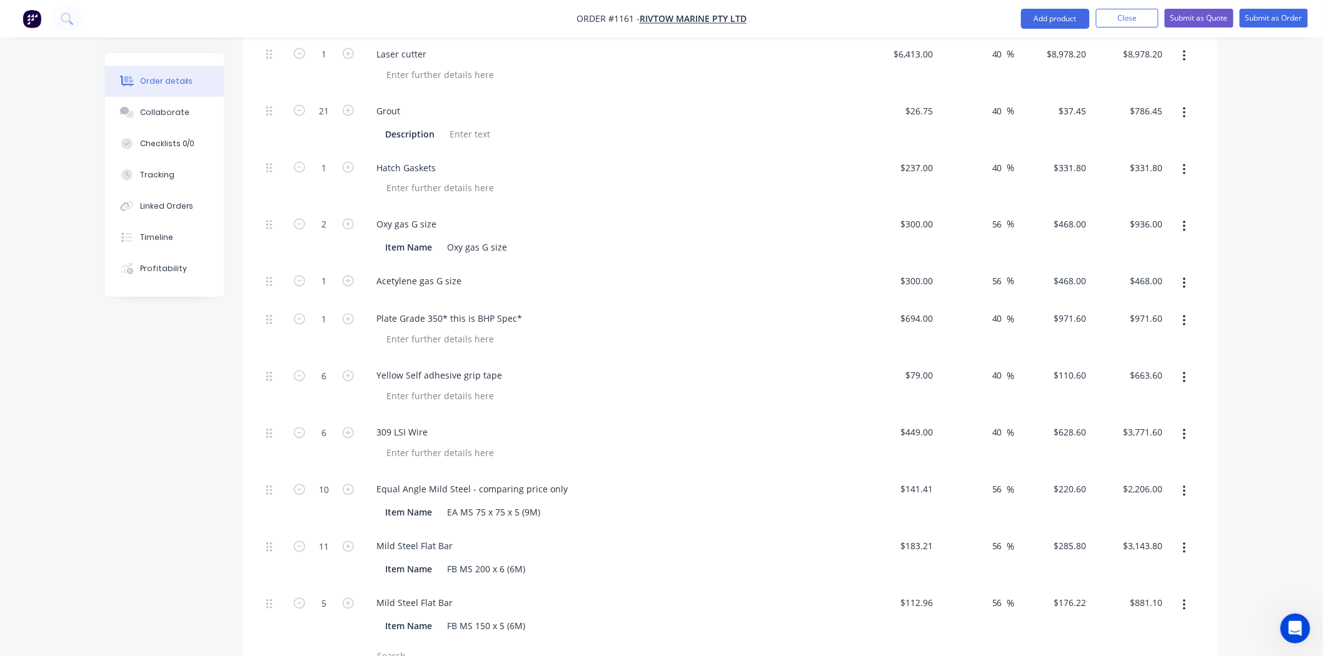
scroll to position [922, 0]
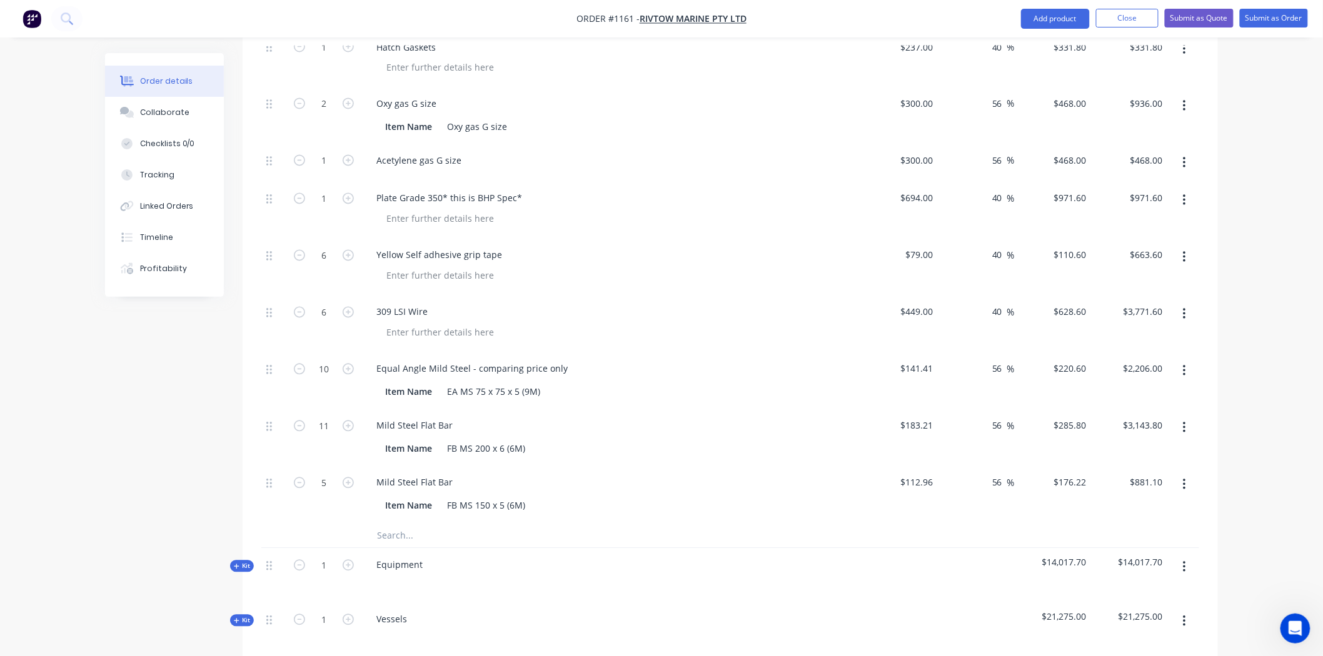
click at [413, 523] on input "text" at bounding box center [501, 535] width 250 height 25
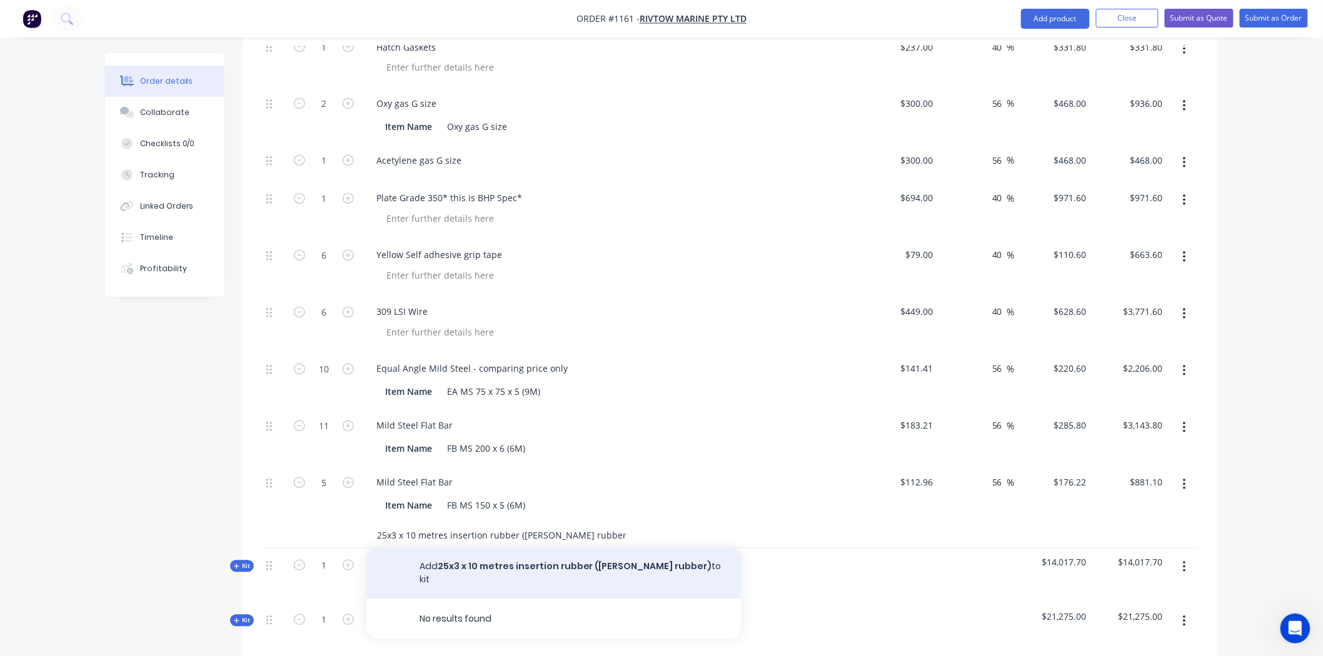
type input "25x3 x 10 metres insertion rubber ([PERSON_NAME] rubber)"
click at [548, 548] on button "Add 25x3 x 10 metres insertion rubber ([PERSON_NAME] rubber) to kit" at bounding box center [553, 573] width 375 height 51
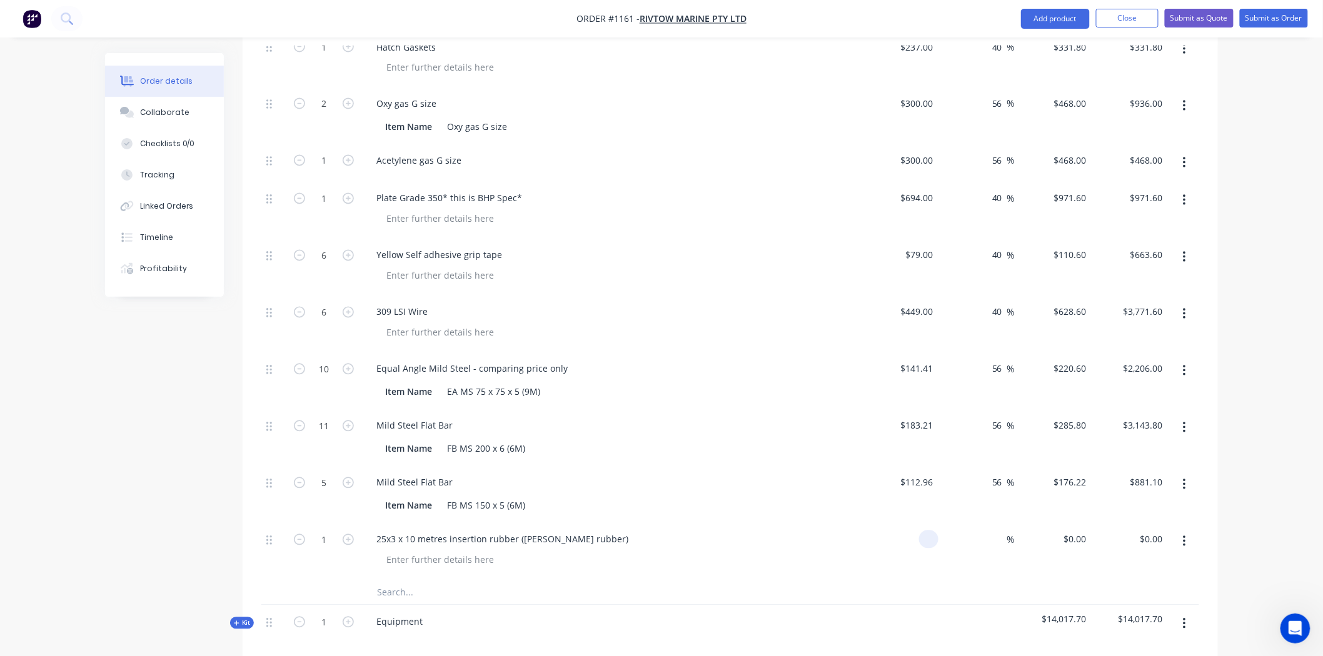
click at [933, 531] on input at bounding box center [931, 540] width 14 height 18
click at [325, 531] on input "1" at bounding box center [324, 540] width 33 height 19
type input "$40.00"
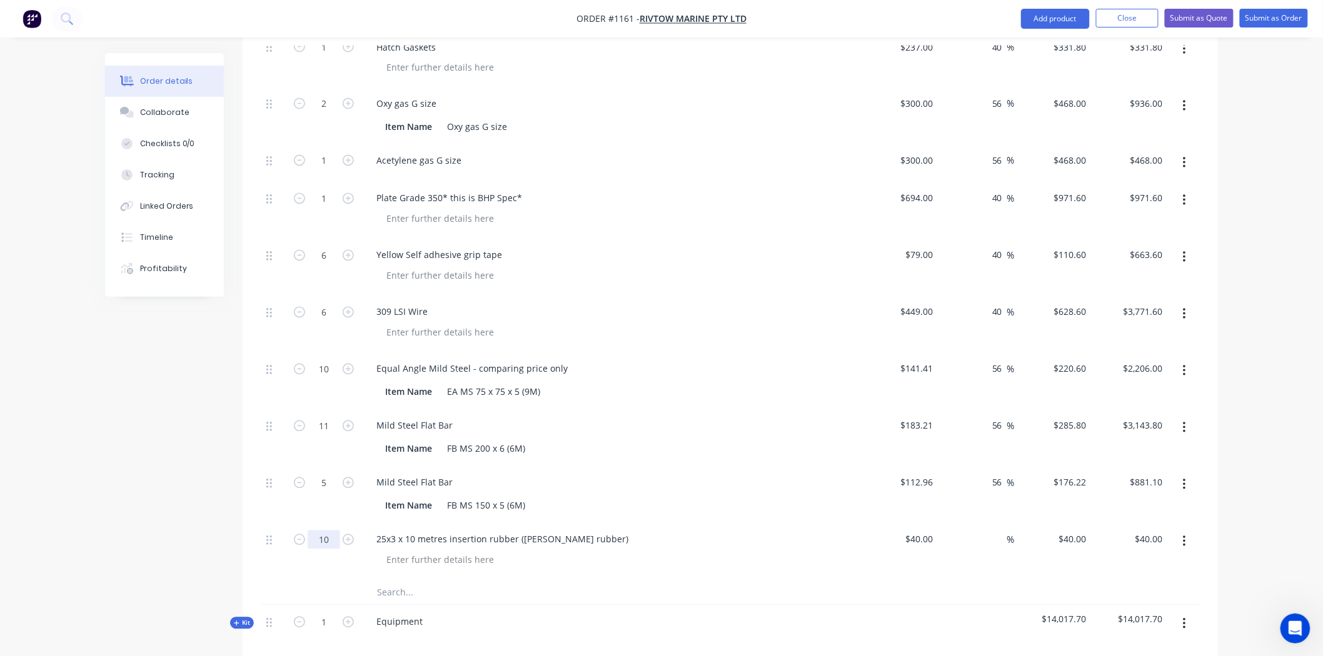
type input "10"
drag, startPoint x: 822, startPoint y: 539, endPoint x: 829, endPoint y: 536, distance: 7.3
click at [822, 580] on div at bounding box center [730, 593] width 938 height 26
type input "$400.00"
click at [988, 523] on div "%" at bounding box center [976, 551] width 77 height 57
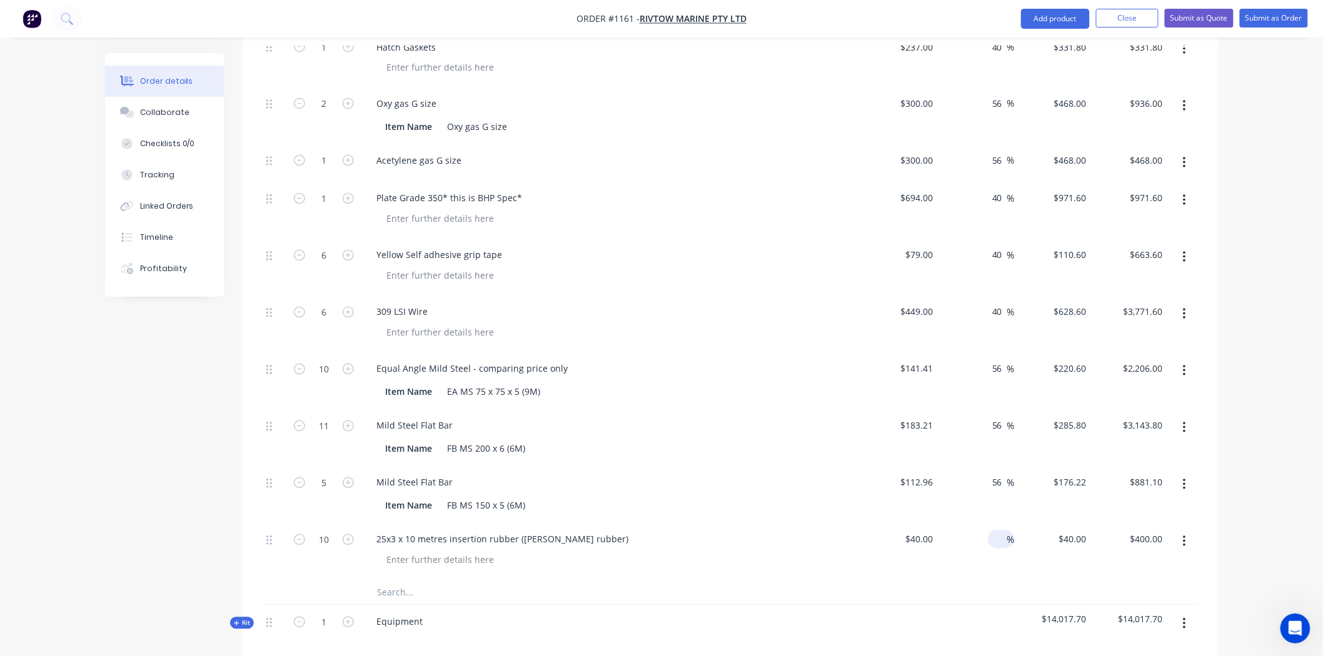
click at [994, 531] on input at bounding box center [1000, 540] width 14 height 18
type input "40"
click at [1006, 523] on div "40 40 %" at bounding box center [976, 551] width 77 height 57
type input "$56.00"
type input "$560.00"
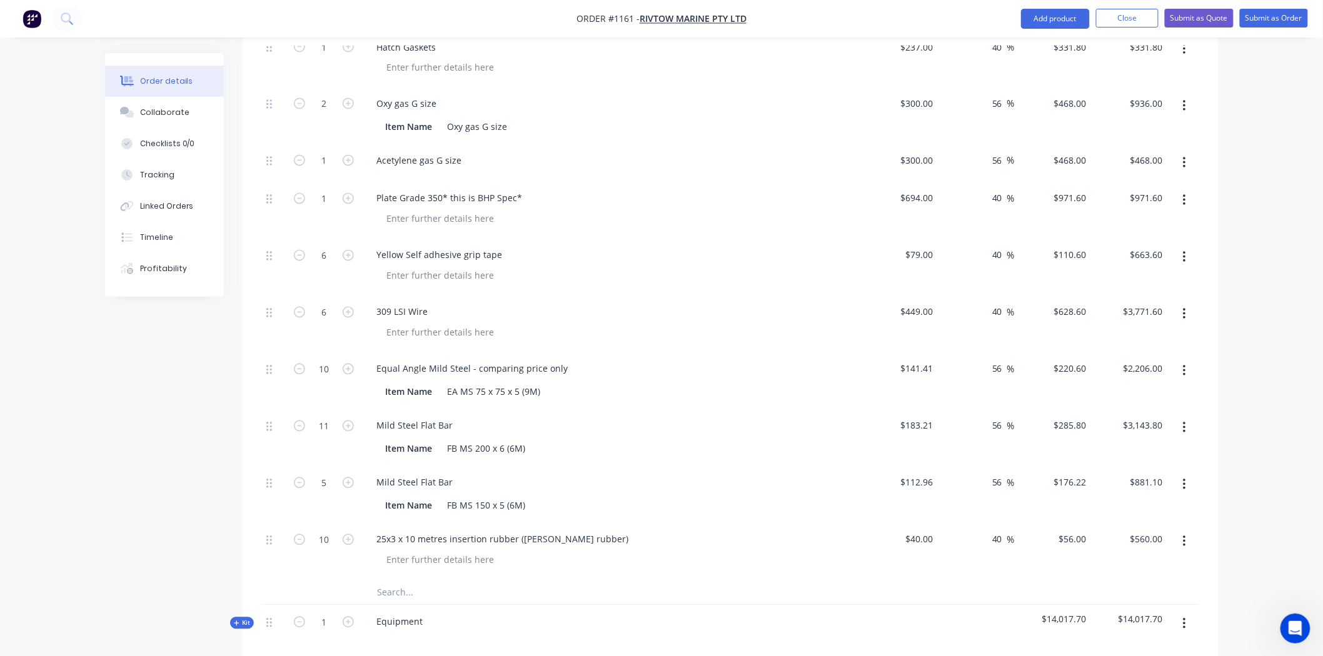
click at [388, 580] on input "text" at bounding box center [501, 592] width 250 height 25
click at [403, 580] on input "botton head bolts for cover" at bounding box center [501, 592] width 250 height 25
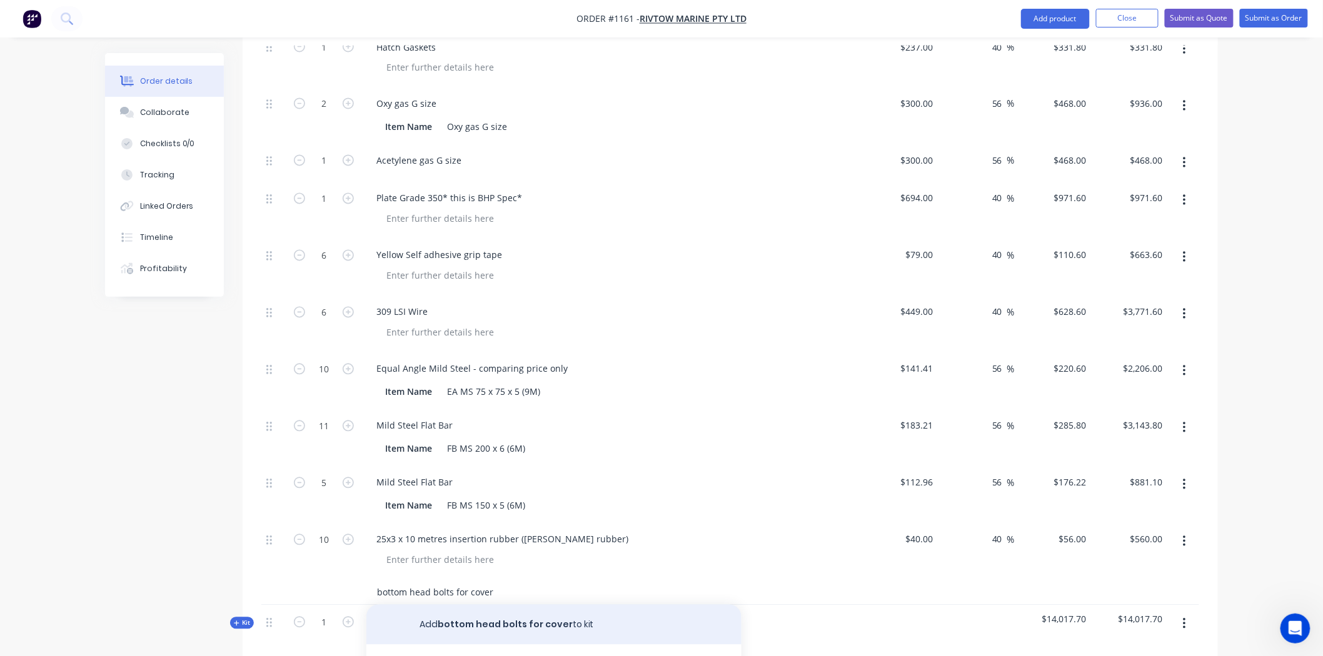
type input "bottom head bolts for cover"
click at [496, 605] on button "Add bottom head bolts for cover to kit" at bounding box center [553, 625] width 375 height 40
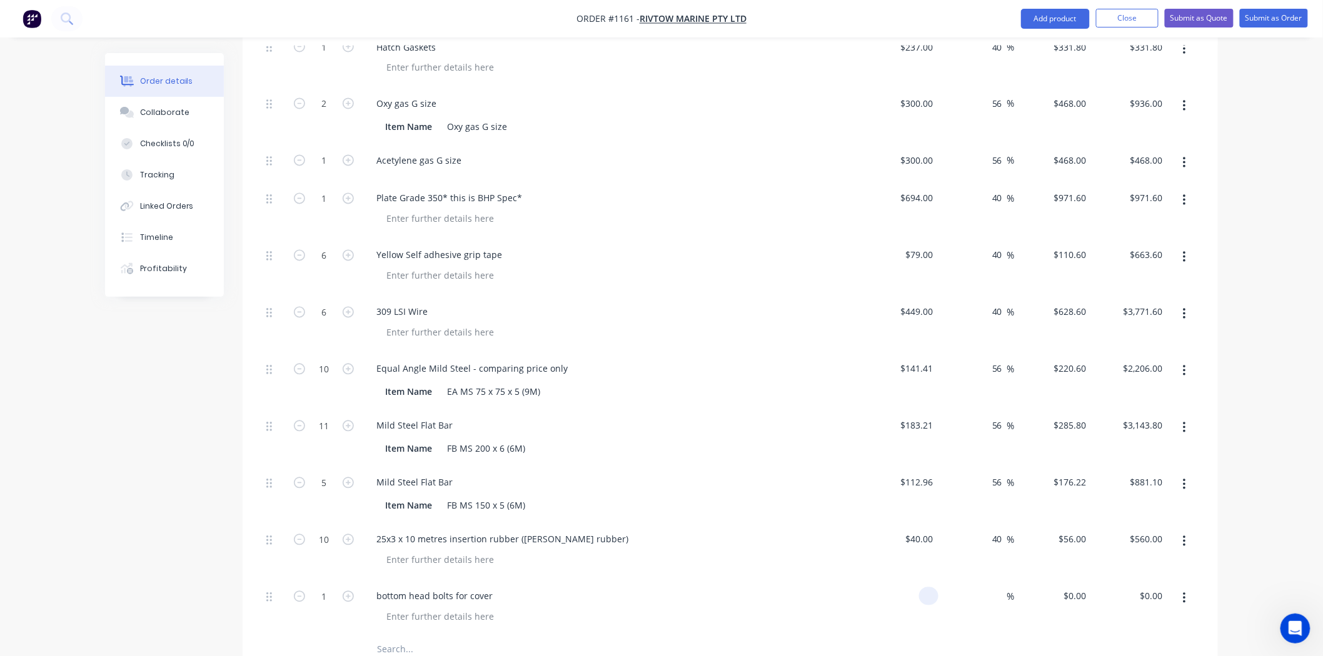
click at [933, 588] on input at bounding box center [931, 597] width 14 height 18
type input "$50.00"
drag, startPoint x: 330, startPoint y: 546, endPoint x: 390, endPoint y: 548, distance: 60.0
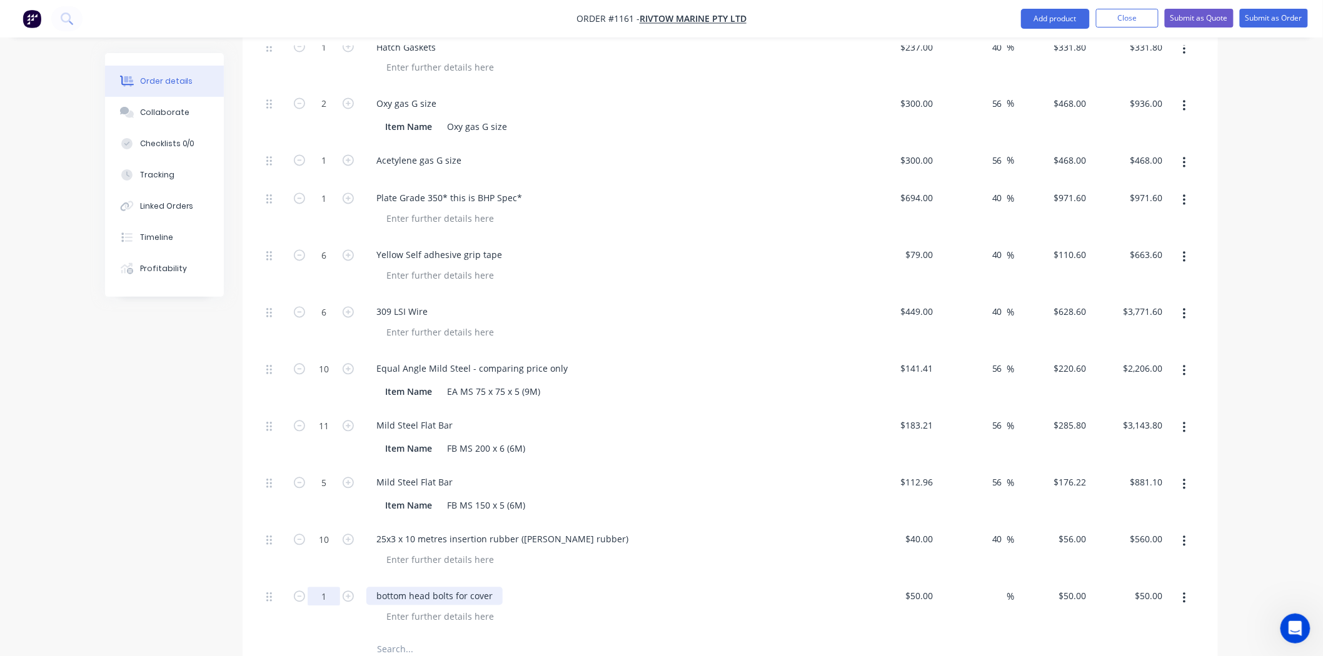
click at [330, 588] on input "1" at bounding box center [324, 597] width 33 height 19
type input "300"
type input "$15,000.00"
click at [565, 580] on div "bottom head bolts for cover" at bounding box center [611, 608] width 500 height 57
click at [994, 588] on input at bounding box center [1000, 597] width 14 height 18
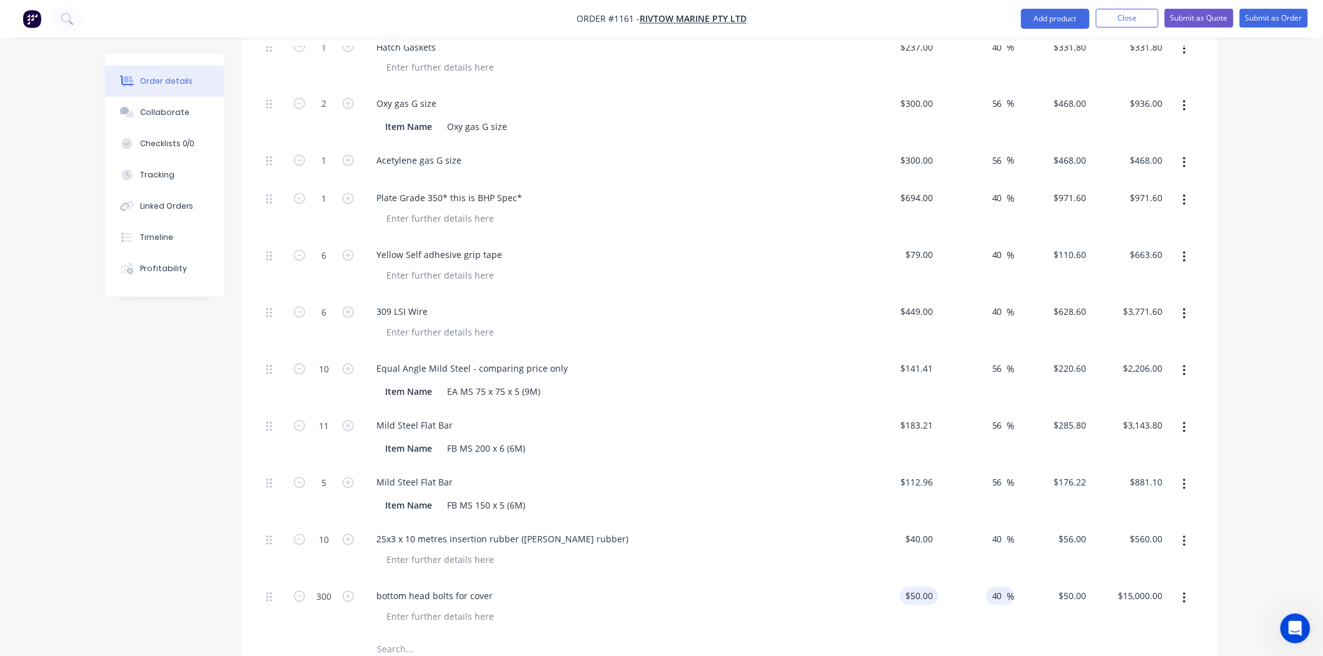
type input "40"
type input "50"
type input "$70.00"
type input "$21,000.00"
click at [920, 588] on div "50 $50.00" at bounding box center [918, 597] width 39 height 18
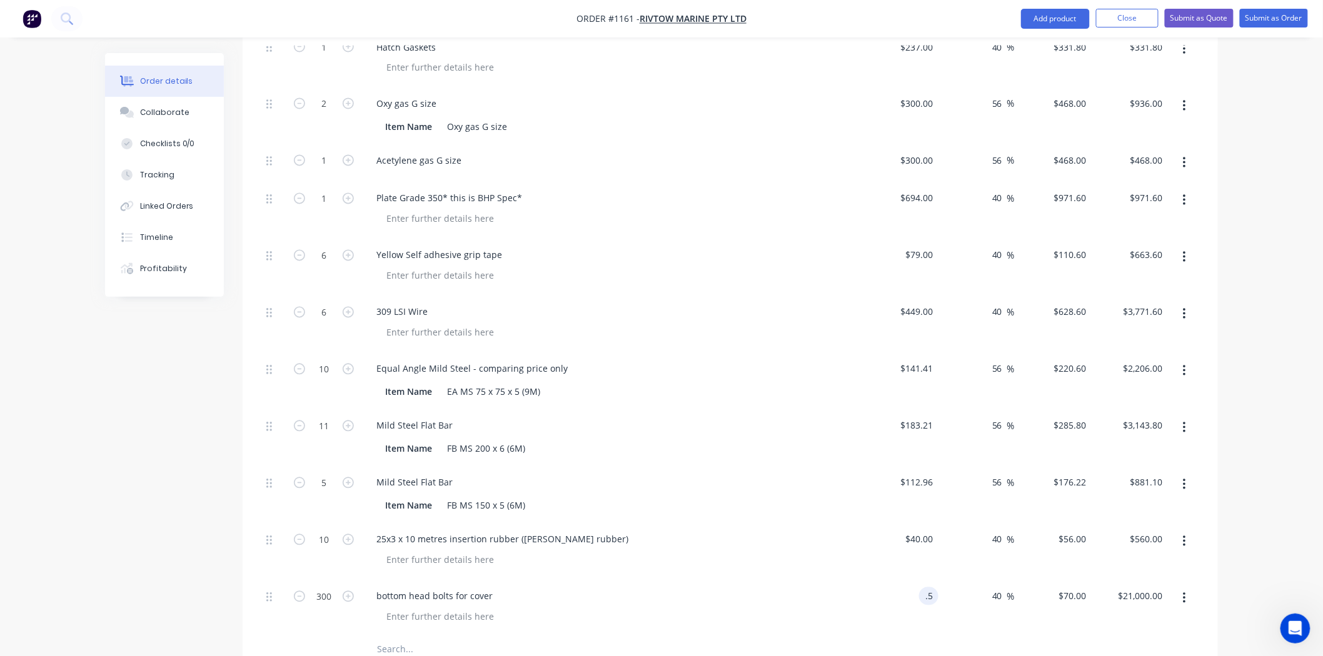
type input "$0.50"
type input "$0.70"
type input "$210.00"
click at [853, 637] on div at bounding box center [730, 650] width 938 height 26
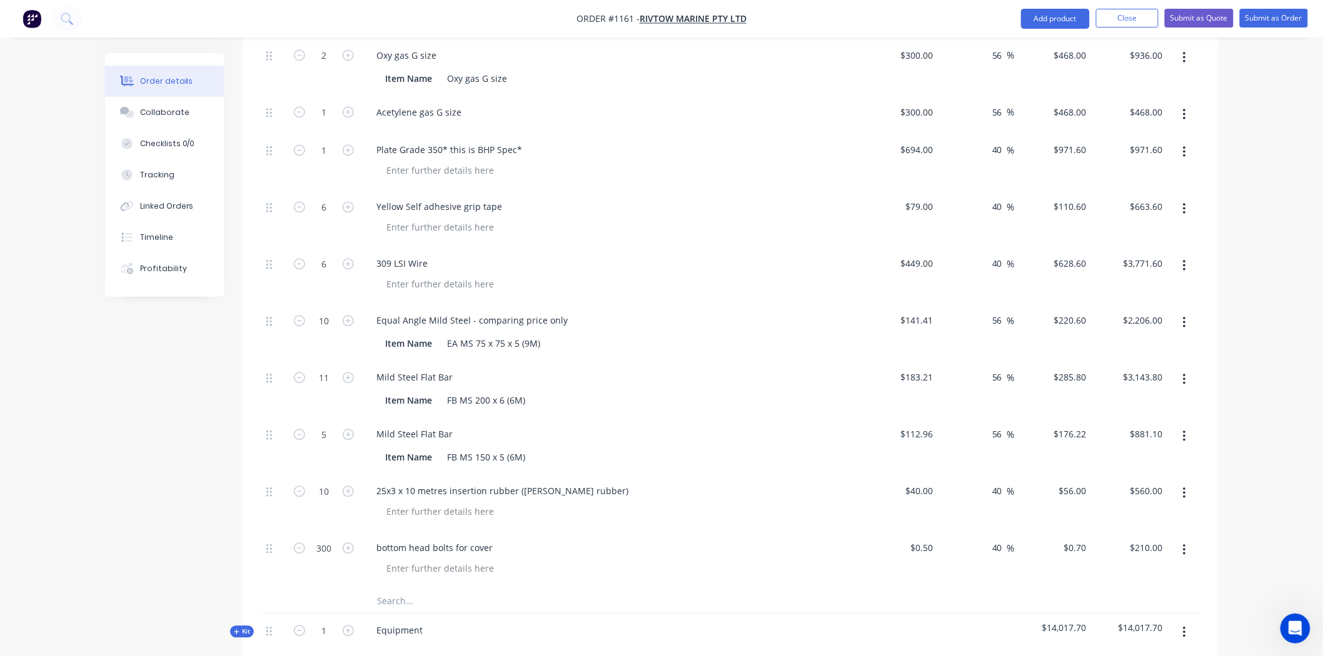
scroll to position [1269, 0]
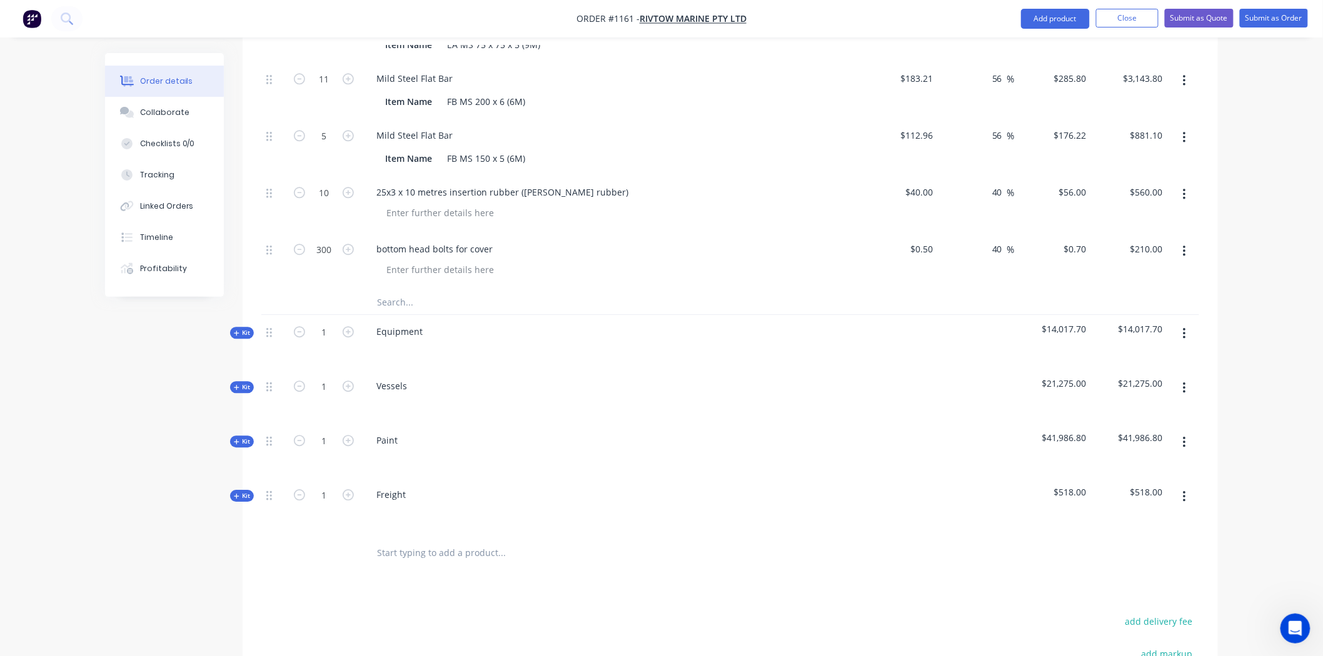
click at [240, 437] on span "Kit" at bounding box center [242, 441] width 16 height 9
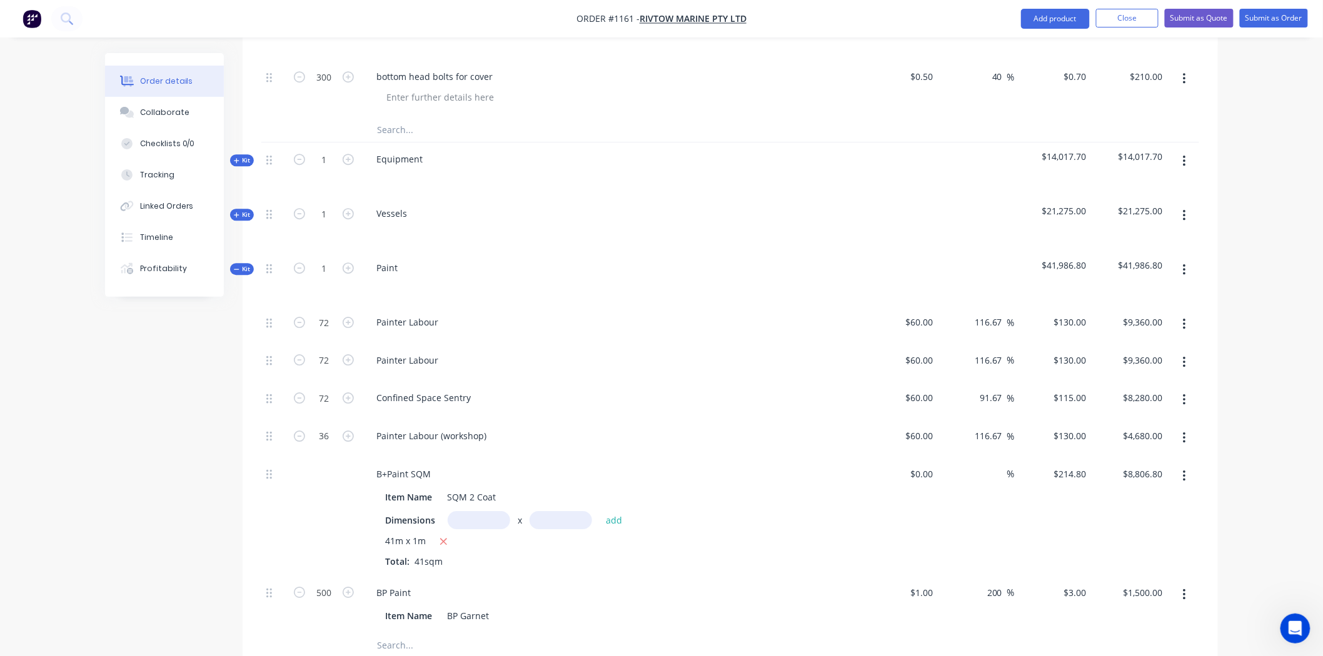
scroll to position [1478, 0]
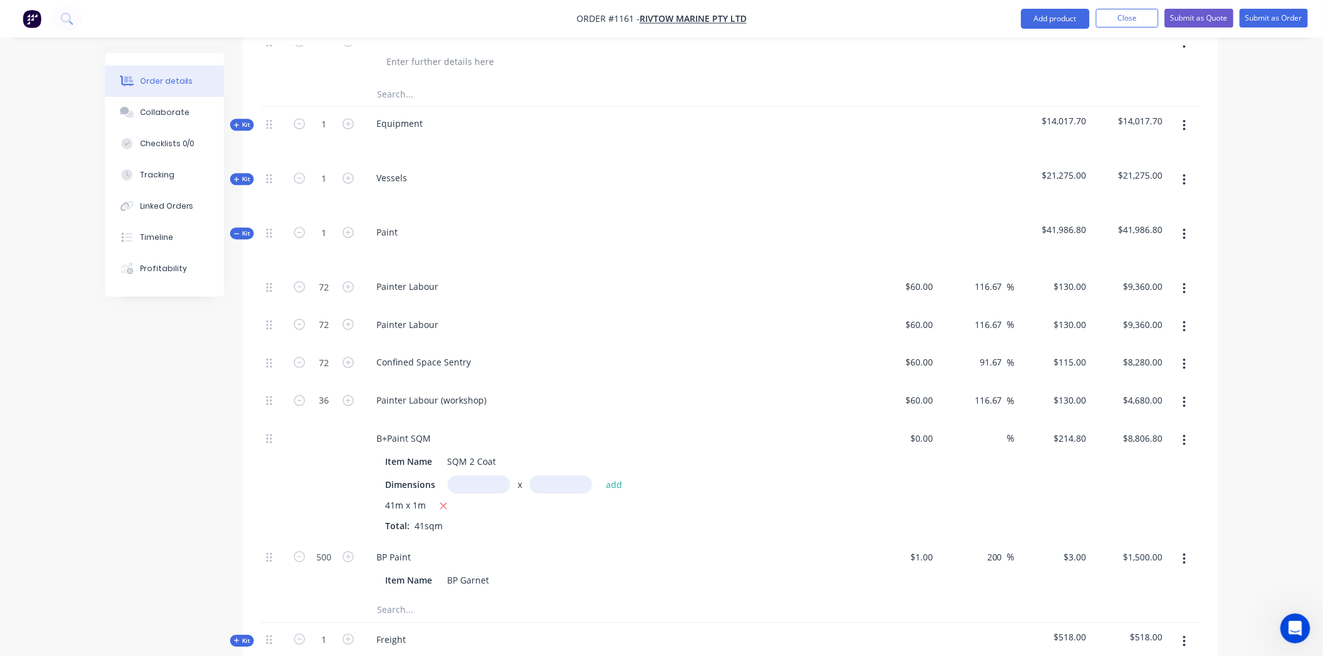
click at [390, 598] on input "text" at bounding box center [501, 610] width 250 height 25
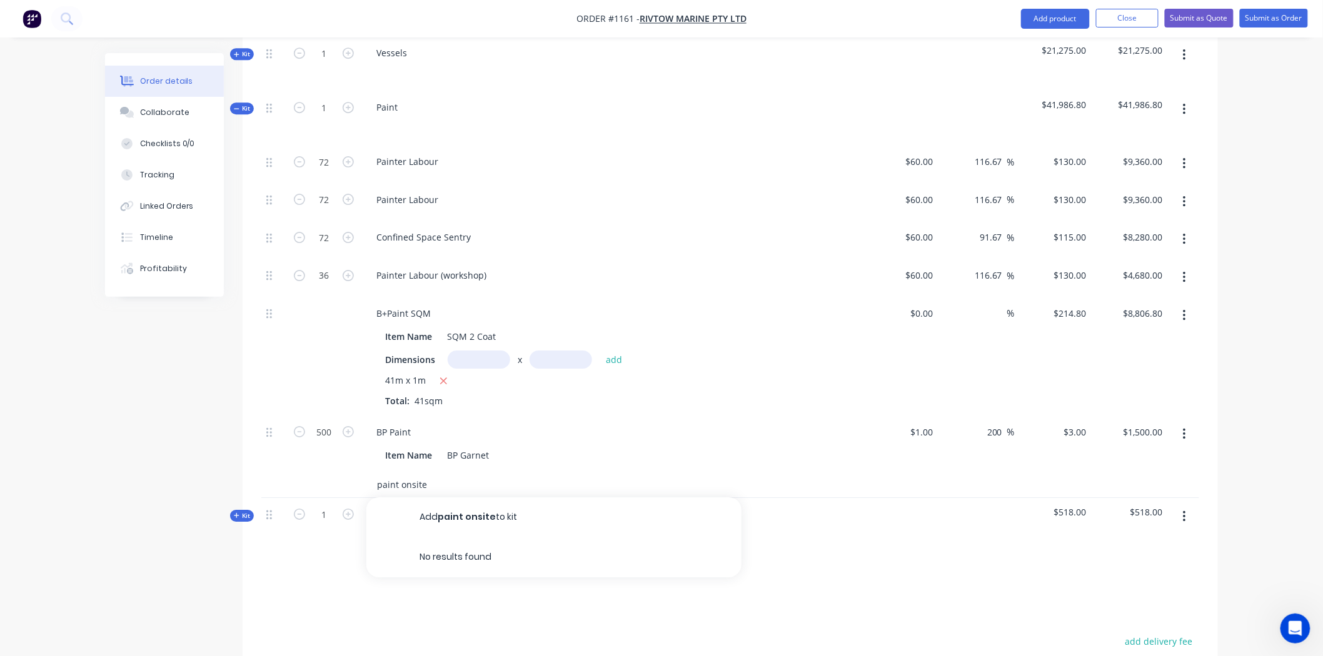
scroll to position [1616, 0]
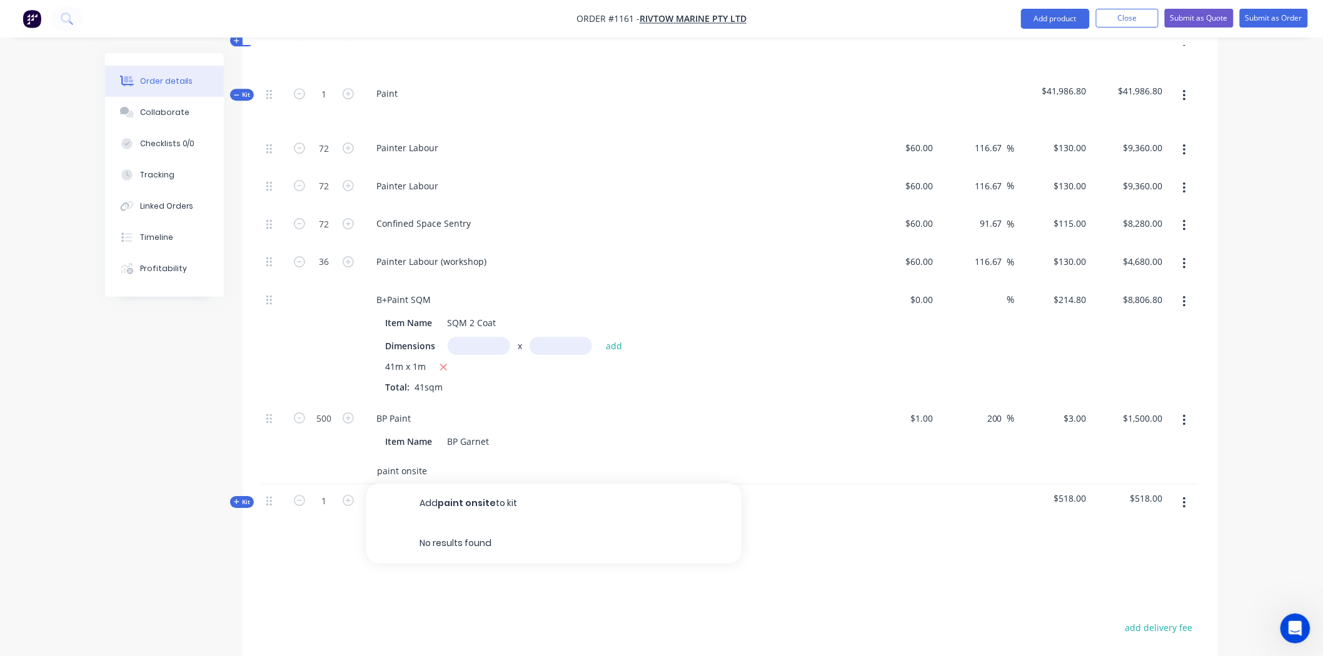
type input "paint onsite"
click at [503, 337] on input "text" at bounding box center [479, 346] width 63 height 18
type input "41m"
click at [559, 337] on input "text" at bounding box center [560, 346] width 63 height 18
type input "0.5m"
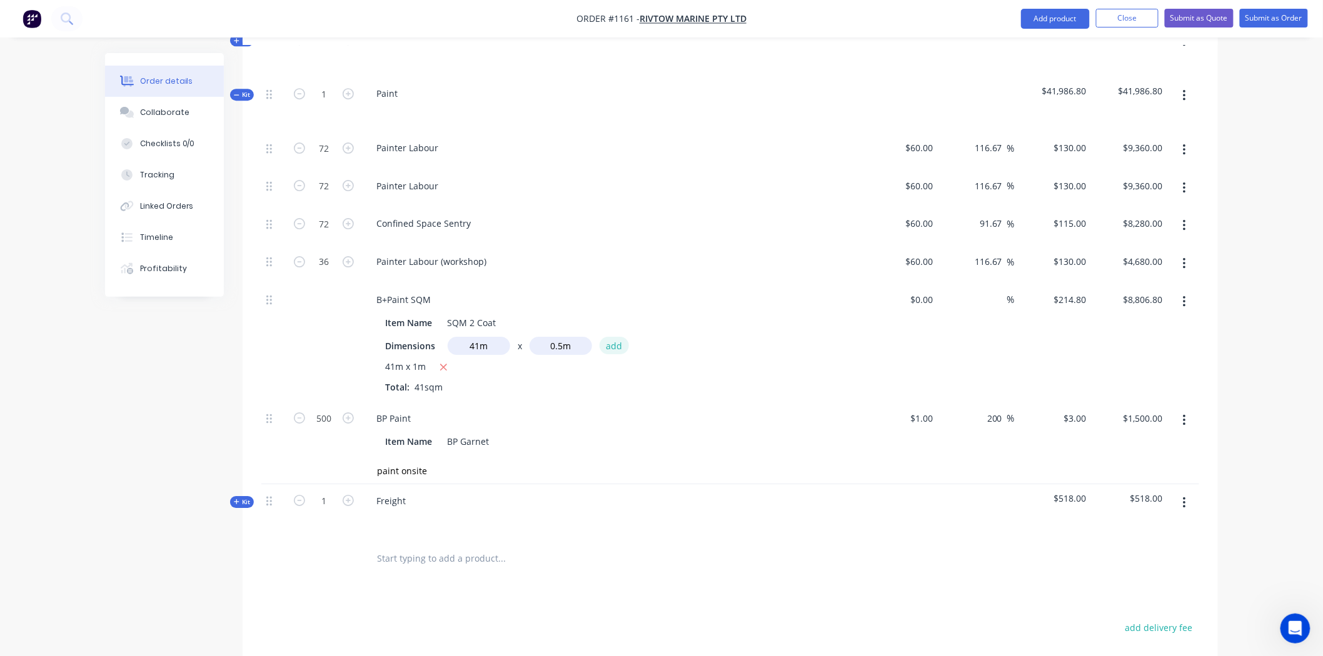
click at [611, 337] on button "add" at bounding box center [613, 345] width 29 height 17
type input "$13,210.20"
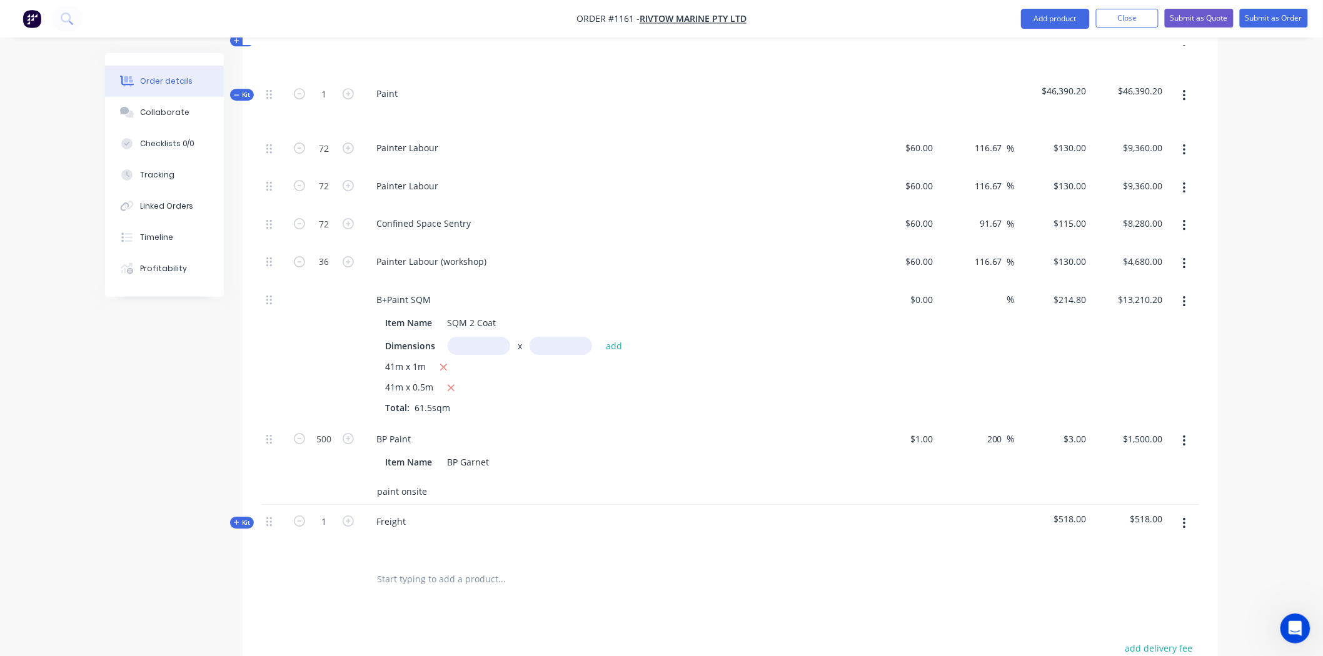
click at [430, 479] on input "paint onsite" at bounding box center [501, 491] width 250 height 25
type input "650"
click at [523, 430] on div "BP Paint" at bounding box center [611, 439] width 490 height 18
type input "$1,950.00"
click at [433, 479] on input "paint onsite" at bounding box center [501, 491] width 250 height 25
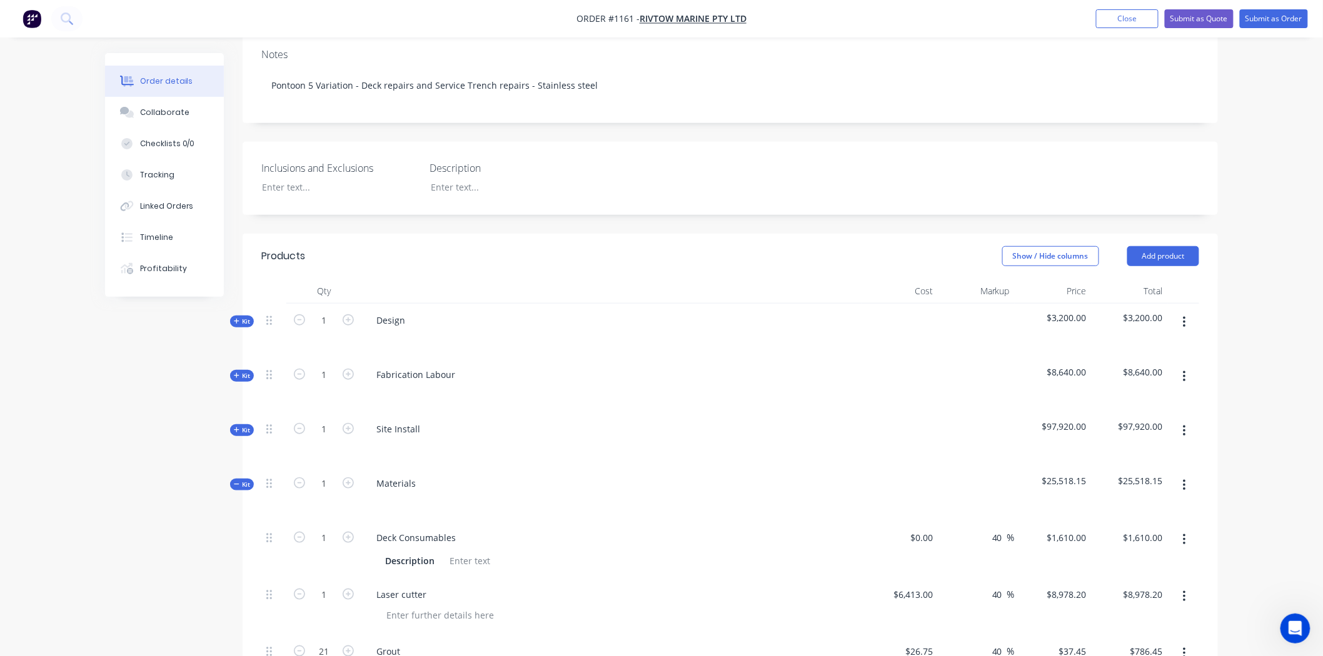
scroll to position [297, 0]
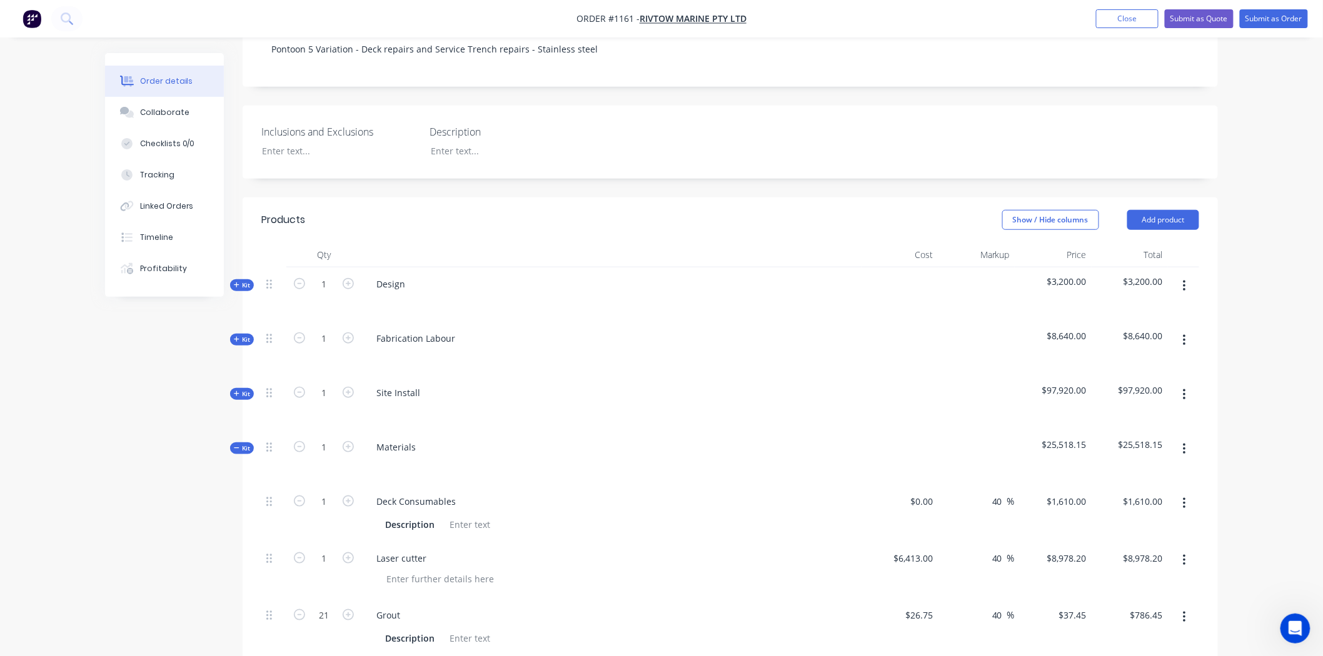
click at [247, 335] on span "Kit" at bounding box center [242, 339] width 16 height 9
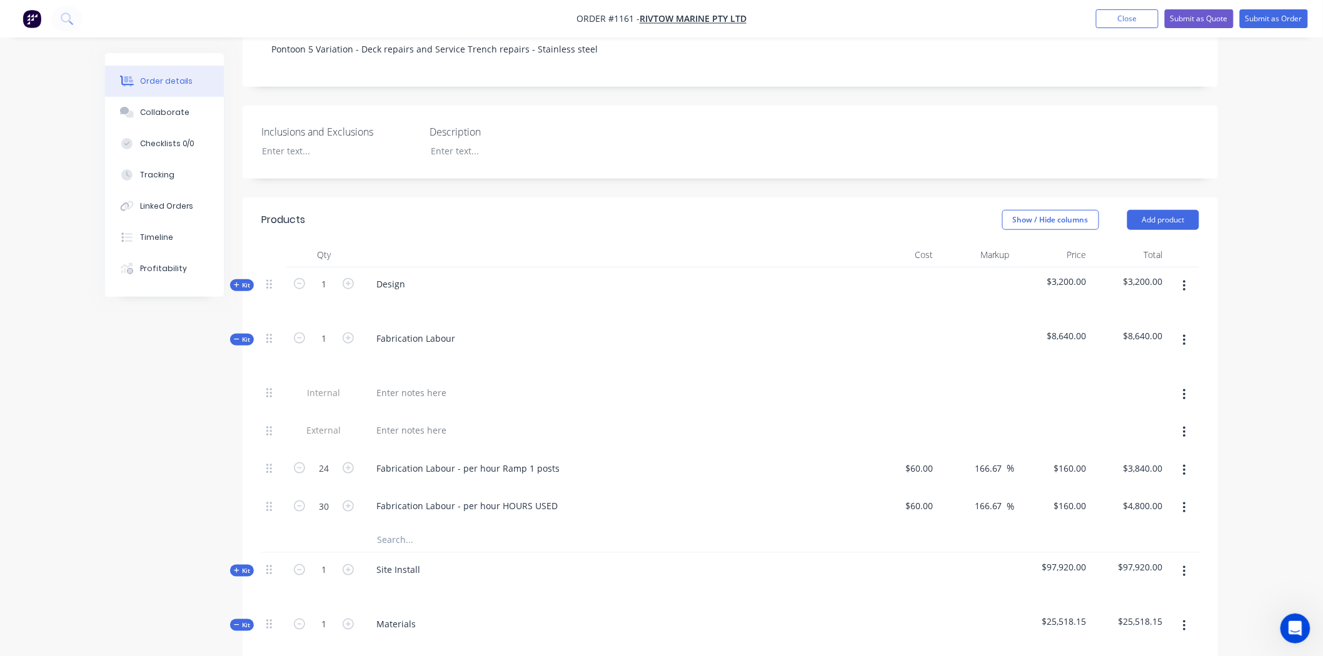
click at [247, 335] on span "Kit" at bounding box center [242, 339] width 16 height 9
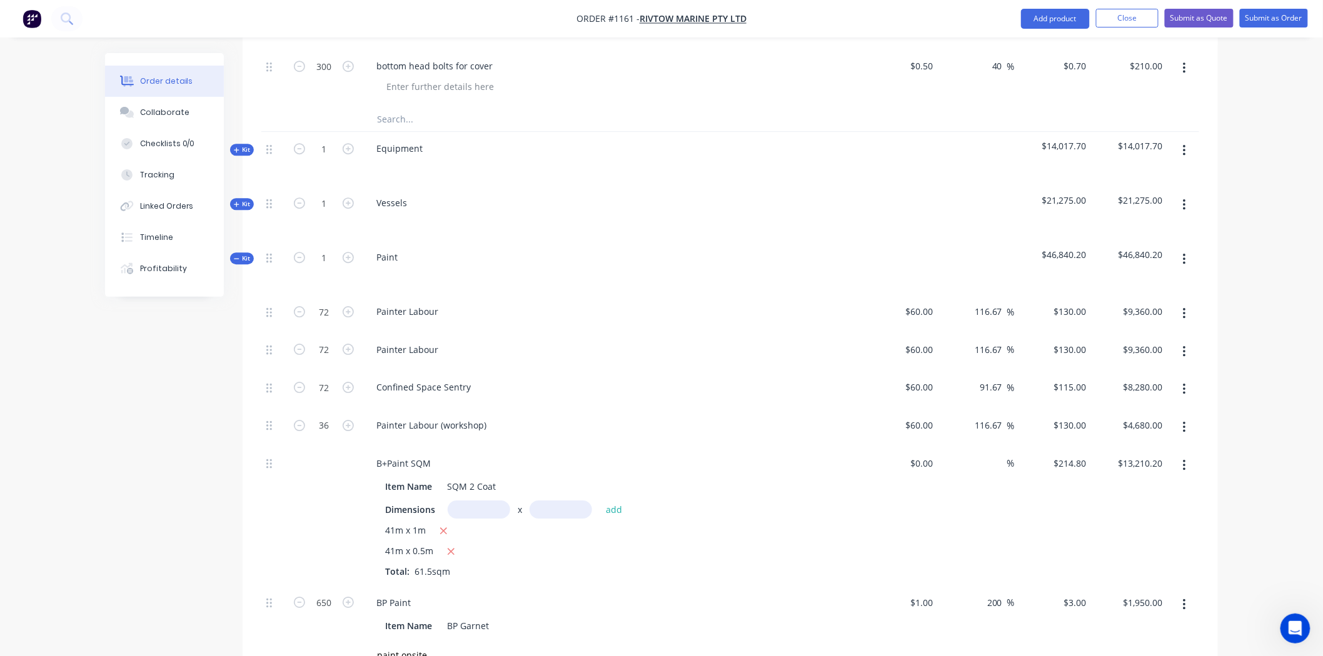
scroll to position [1616, 0]
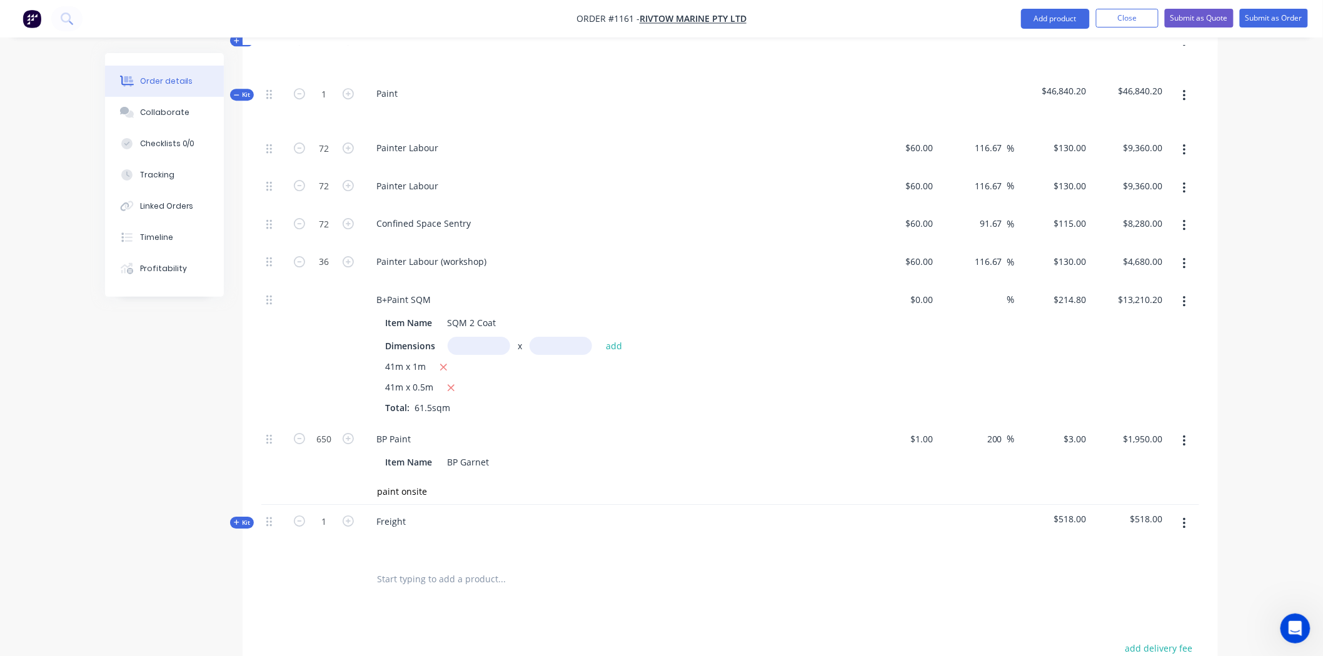
click at [239, 518] on span "Kit" at bounding box center [242, 522] width 16 height 9
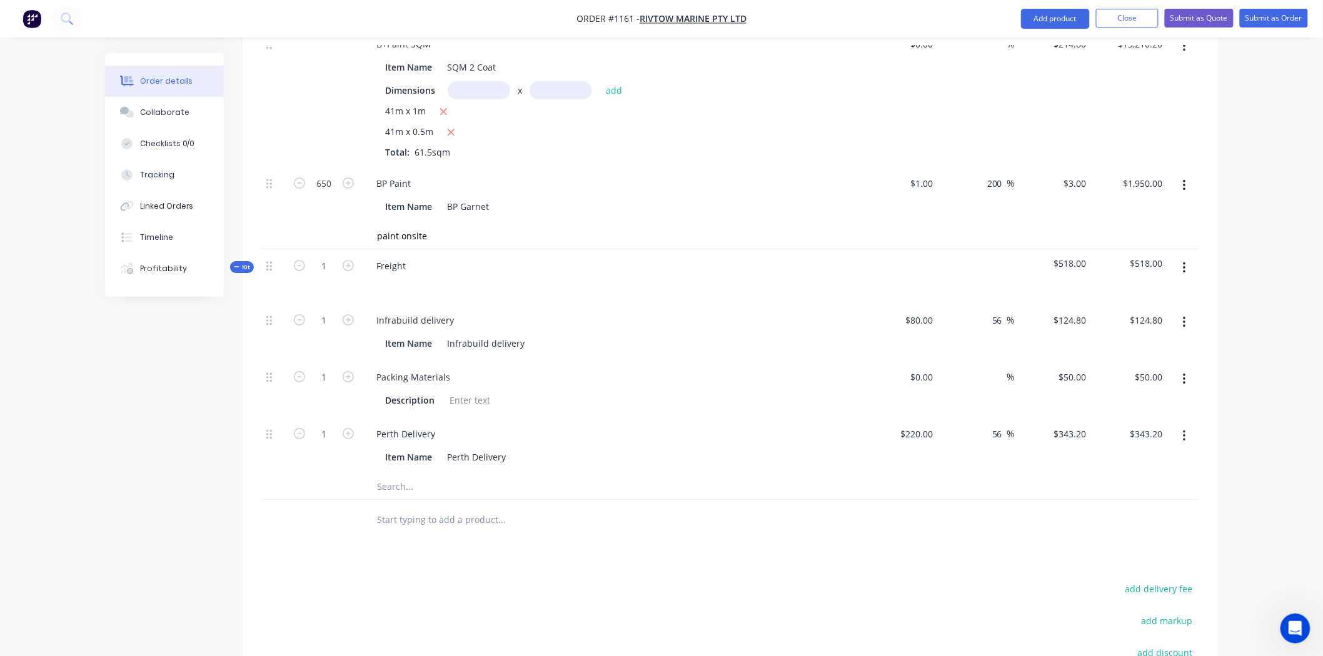
scroll to position [1895, 0]
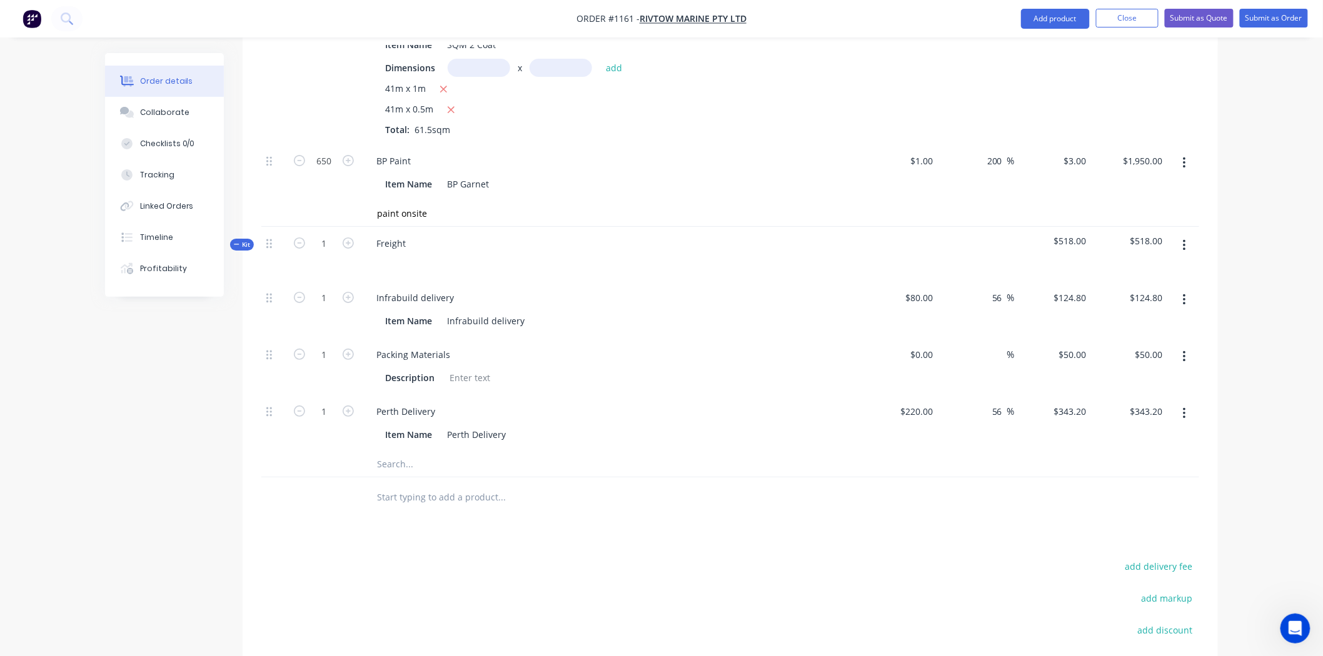
click at [410, 452] on input "text" at bounding box center [501, 464] width 250 height 25
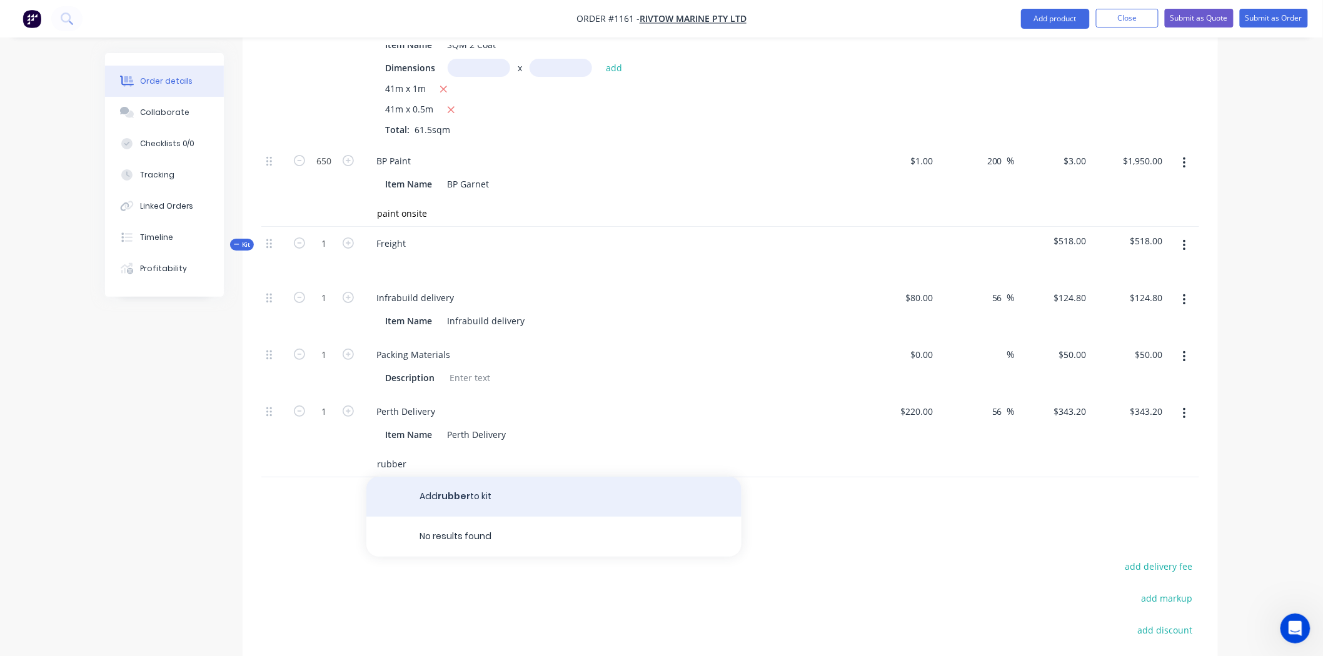
type input "rubber"
click at [429, 477] on button "Add rubber to kit" at bounding box center [553, 497] width 375 height 40
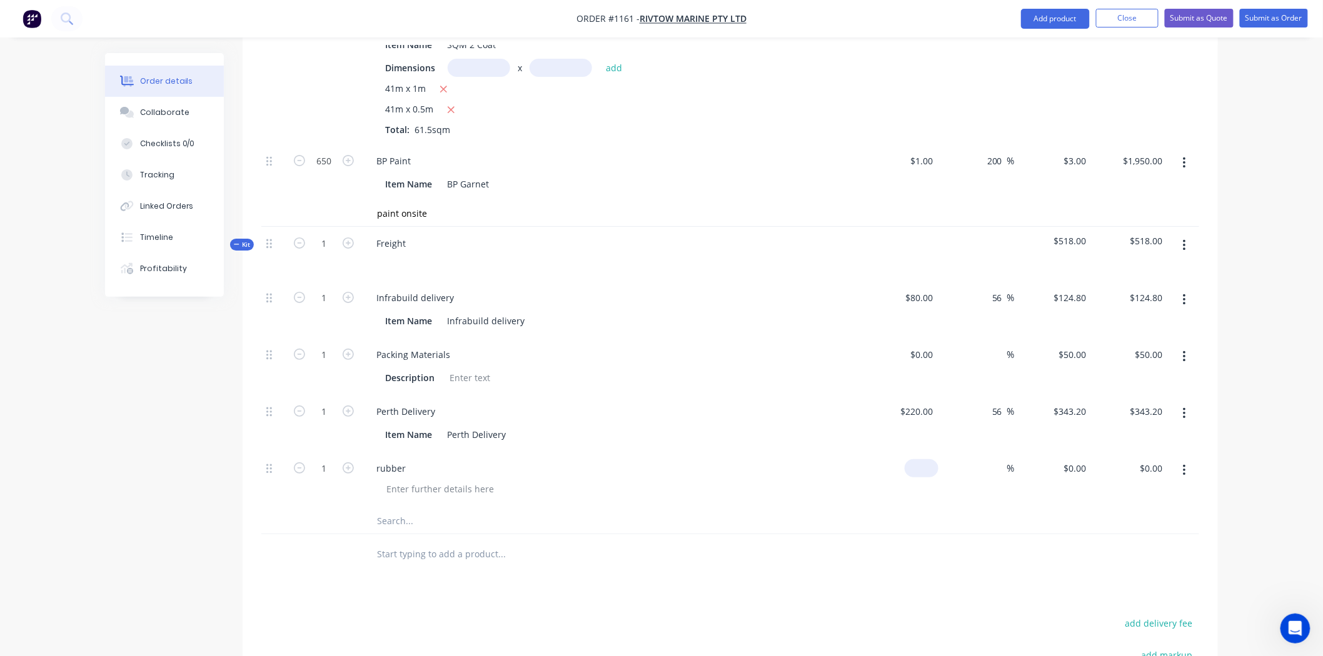
click at [931, 459] on input at bounding box center [923, 468] width 29 height 18
type input "1"
type input "$100.00"
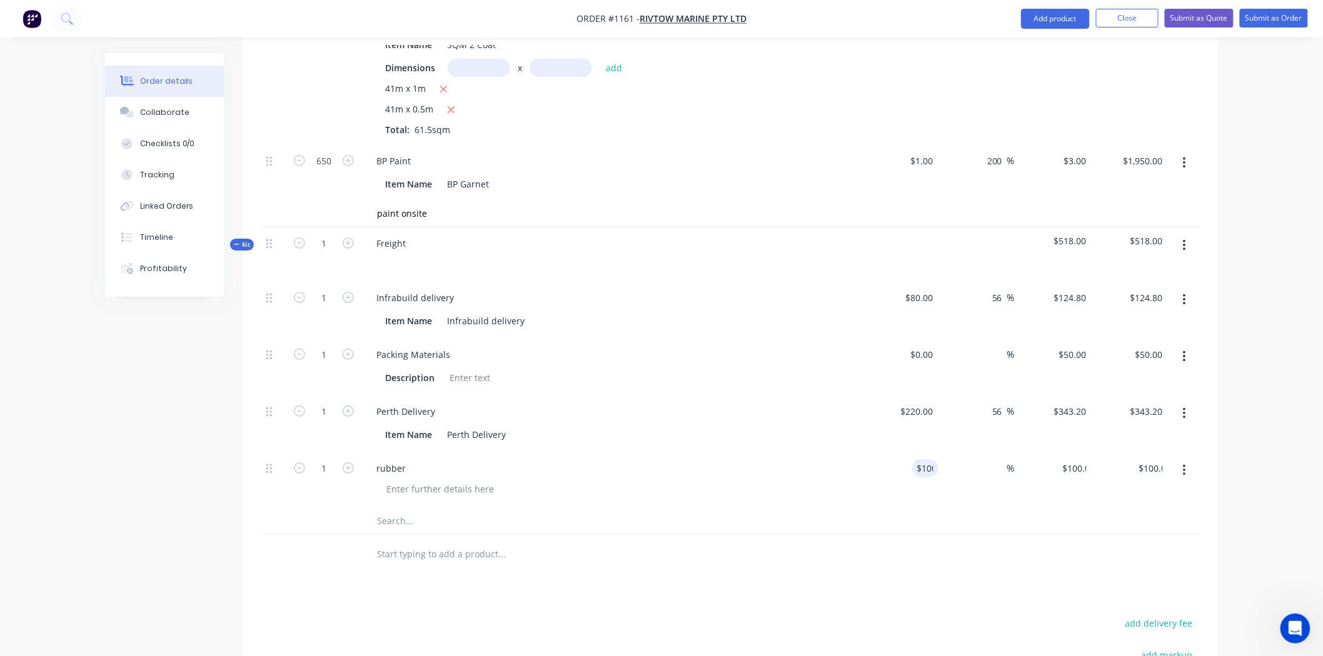
click at [858, 534] on div at bounding box center [730, 554] width 938 height 41
click at [996, 459] on input at bounding box center [1000, 468] width 14 height 18
type input "20"
type input "$120.00"
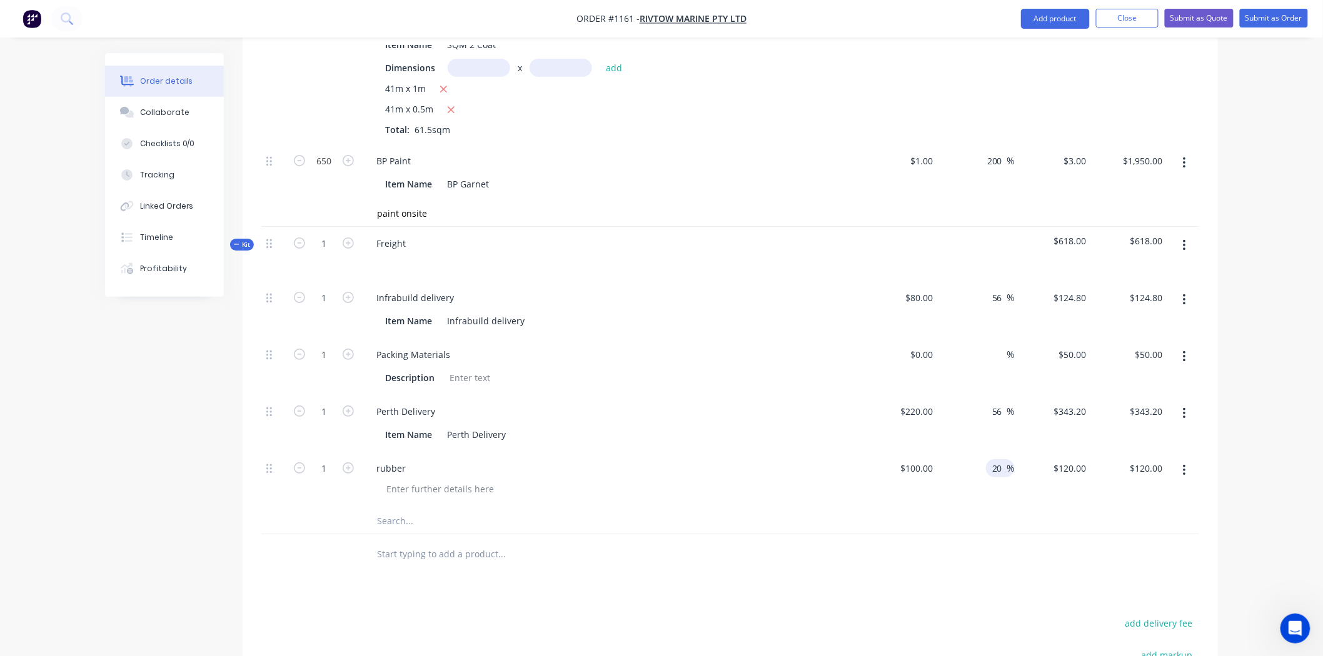
click at [1029, 452] on div "$120.00 $100.00" at bounding box center [1052, 480] width 77 height 57
click at [404, 509] on input "text" at bounding box center [501, 521] width 250 height 25
type input "d"
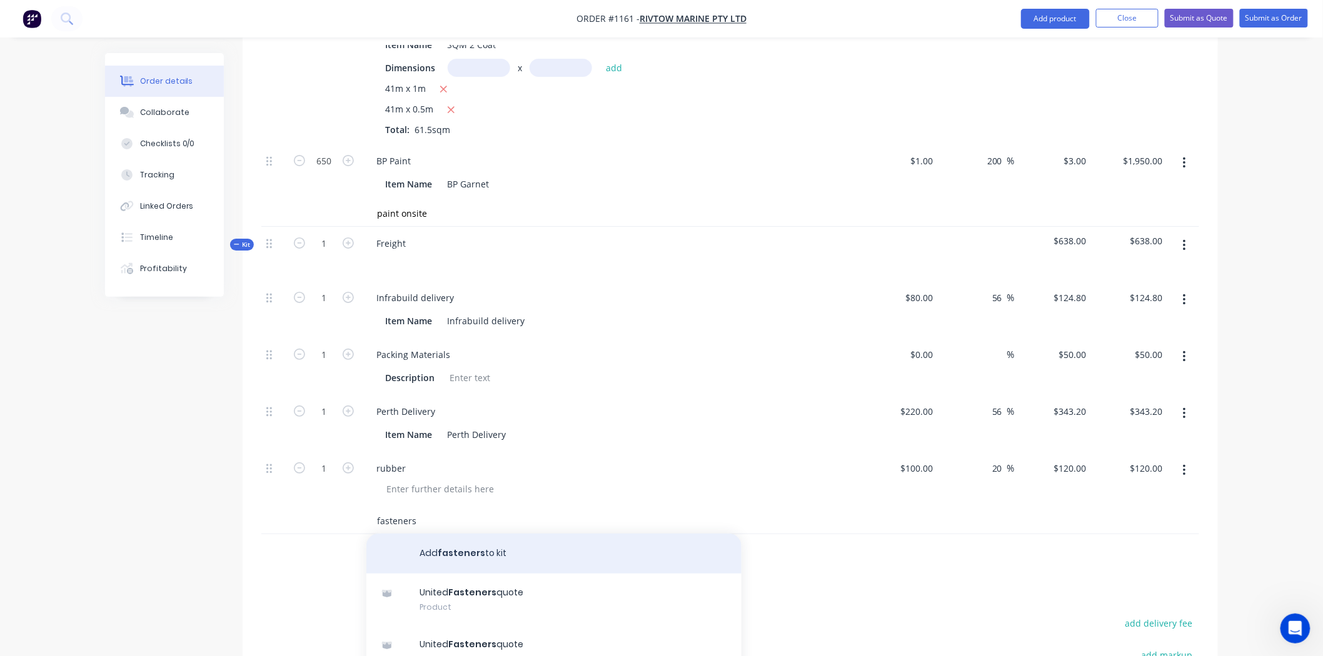
type input "fasteners"
click at [498, 534] on button "Add fasteners to kit" at bounding box center [553, 554] width 375 height 40
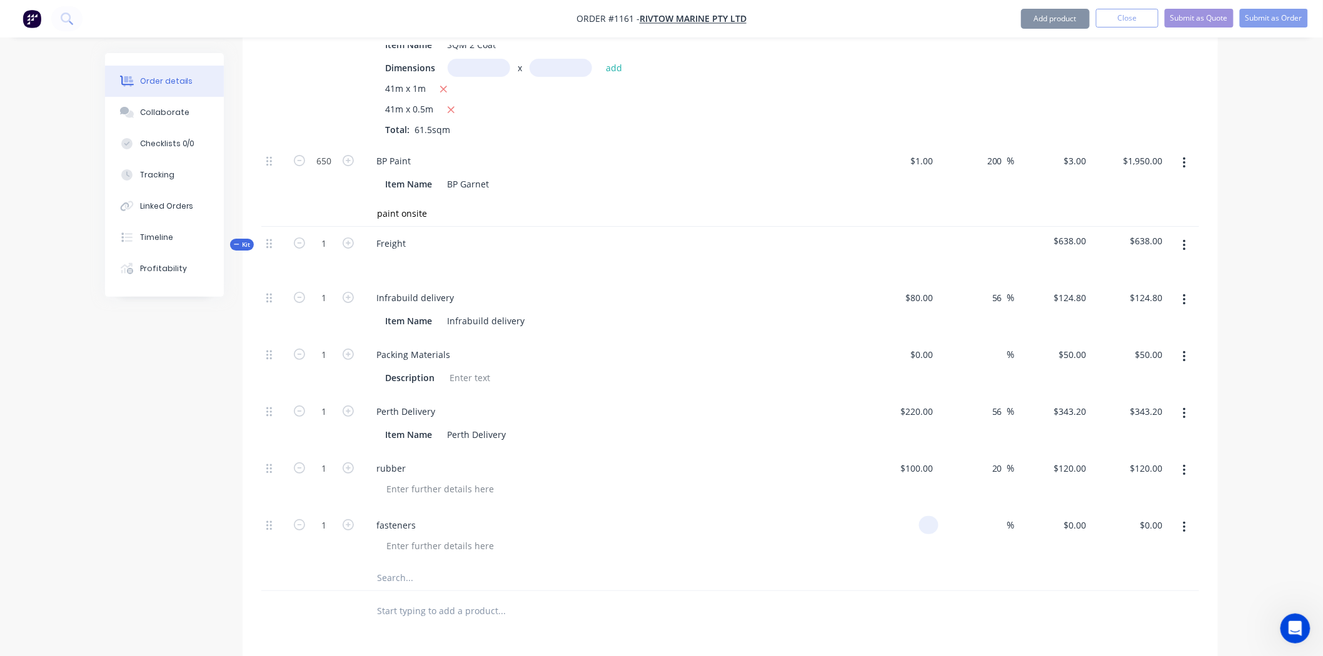
drag, startPoint x: 930, startPoint y: 469, endPoint x: 985, endPoint y: 477, distance: 55.6
click at [931, 516] on input at bounding box center [931, 525] width 14 height 18
type input "$200.00"
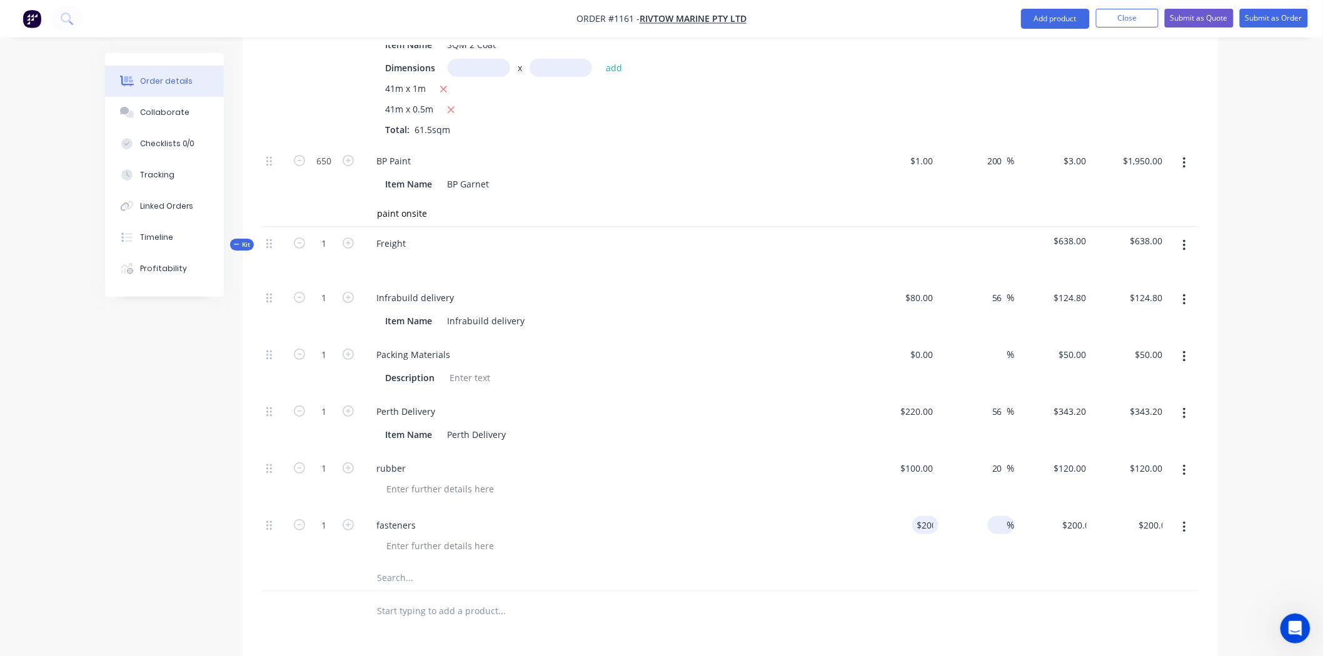
click at [1004, 516] on input at bounding box center [1000, 525] width 14 height 18
type input "20"
type input "$240.00"
click at [1031, 566] on div at bounding box center [730, 579] width 938 height 26
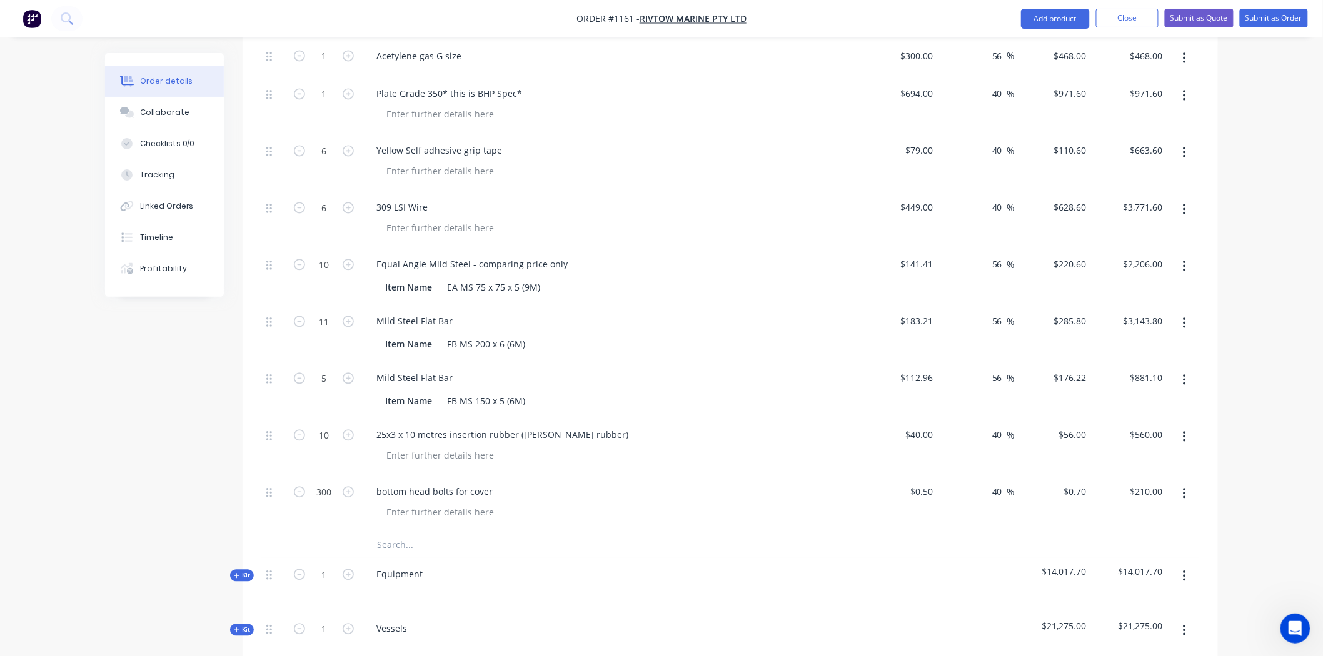
scroll to position [991, 0]
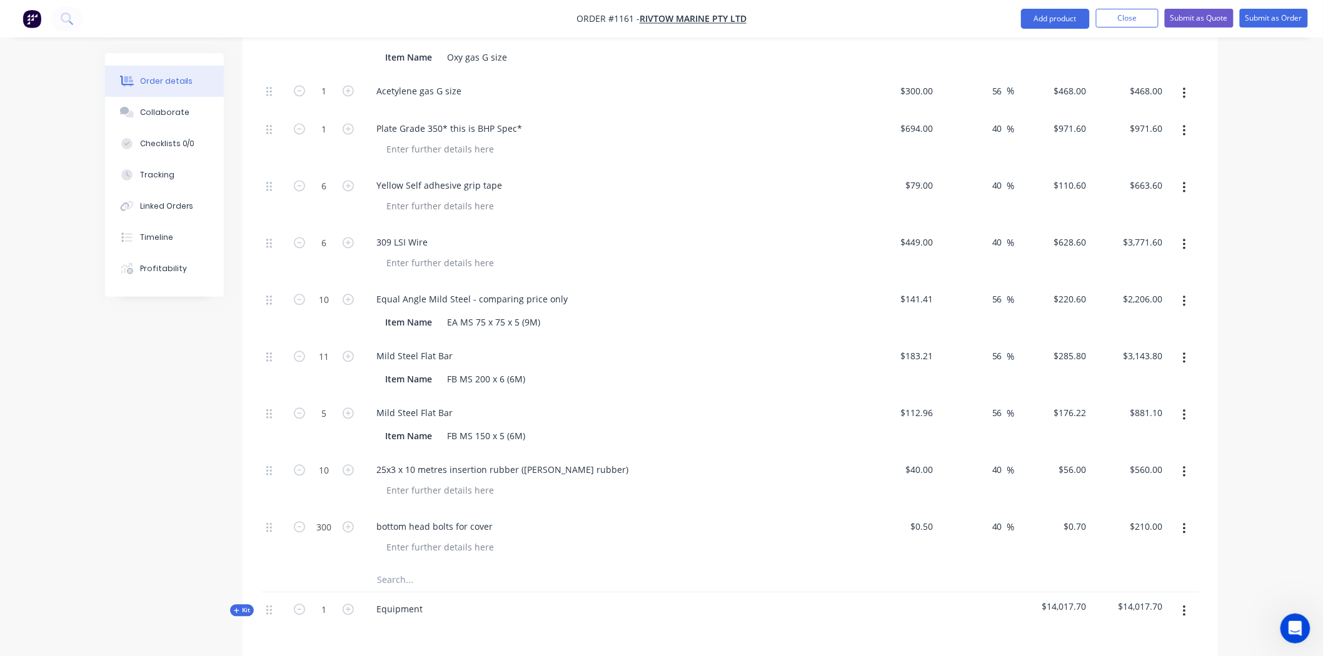
click at [1183, 238] on icon "button" at bounding box center [1184, 245] width 3 height 14
click at [1184, 238] on icon "button" at bounding box center [1184, 245] width 3 height 14
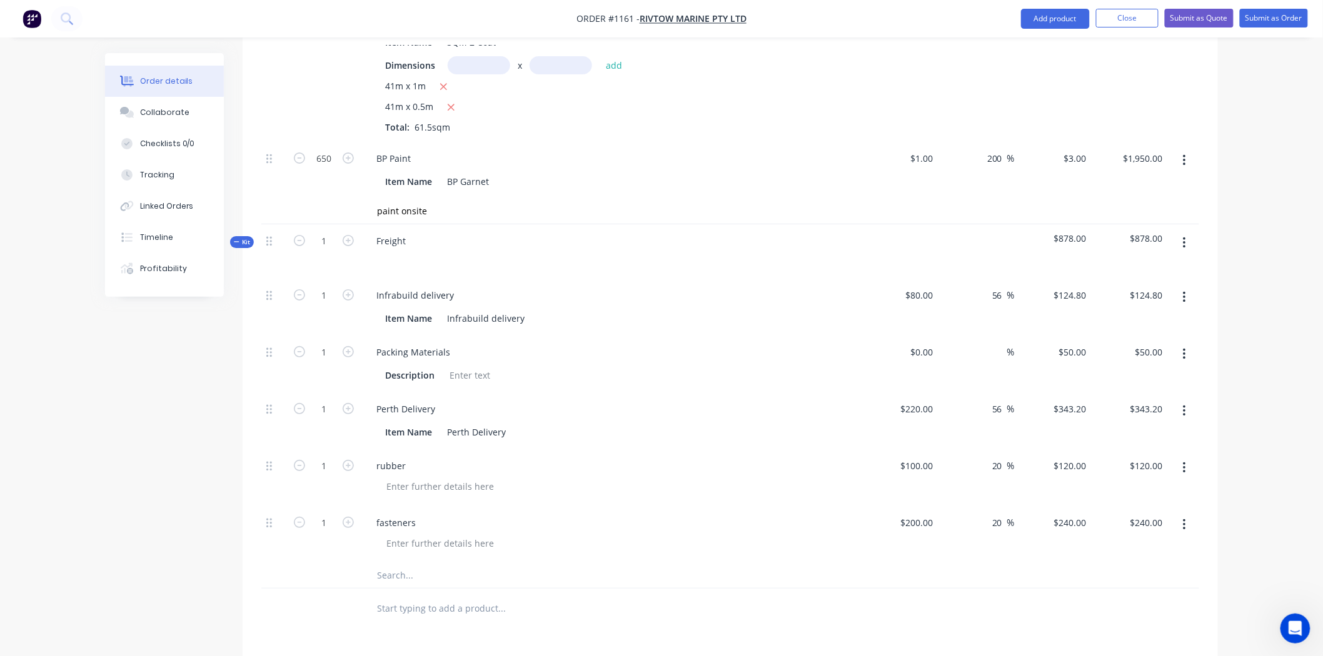
scroll to position [1895, 0]
drag, startPoint x: 404, startPoint y: 523, endPoint x: 495, endPoint y: 528, distance: 91.4
click at [404, 566] on input "text" at bounding box center [501, 578] width 250 height 25
drag, startPoint x: 329, startPoint y: 361, endPoint x: 363, endPoint y: 359, distance: 33.8
click at [329, 403] on input "1" at bounding box center [324, 412] width 33 height 19
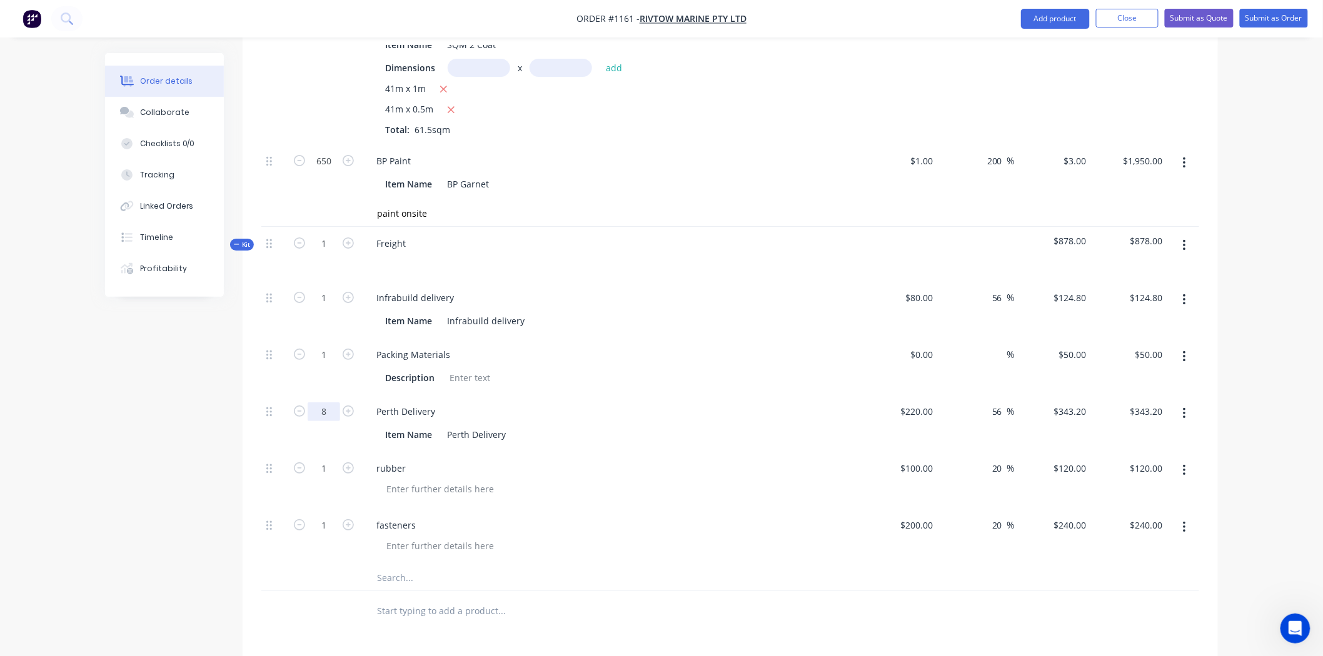
type input "8"
click at [671, 480] on div at bounding box center [616, 489] width 480 height 18
type input "$2,745.60"
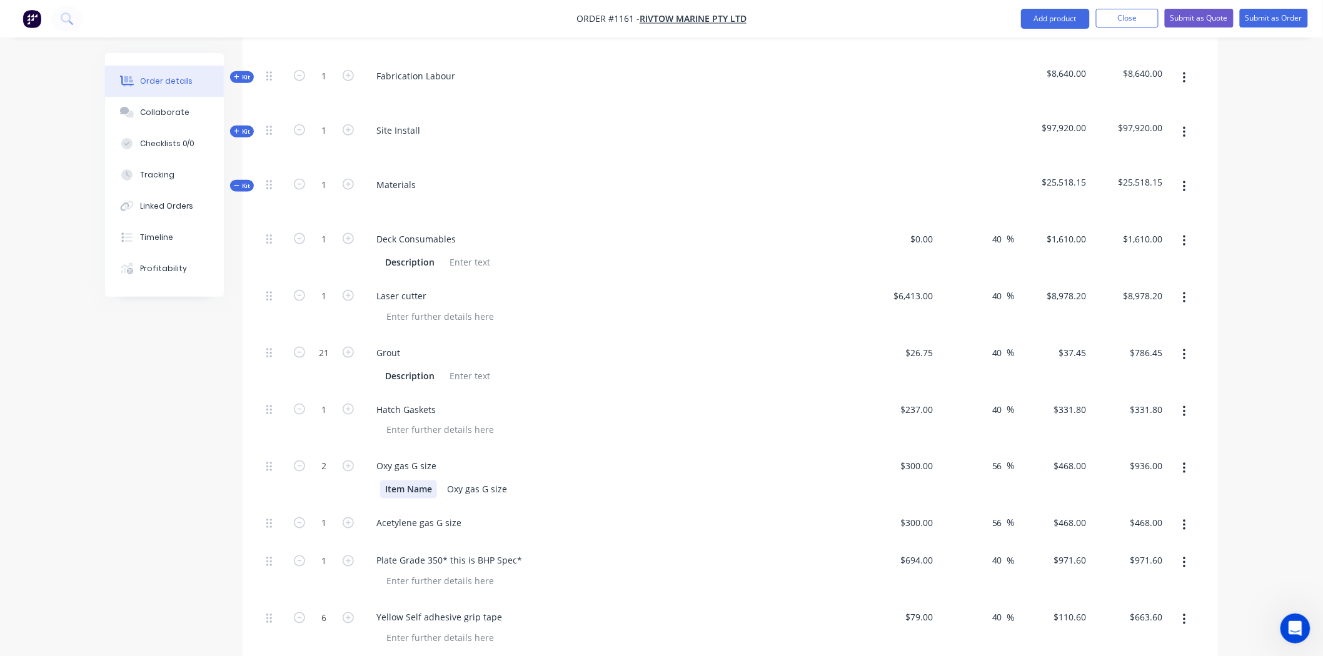
scroll to position [555, 0]
click at [934, 291] on input "6413" at bounding box center [916, 300] width 46 height 18
click at [786, 312] on div at bounding box center [616, 321] width 480 height 18
type input "$5,449.36"
type input "$7,629.104"
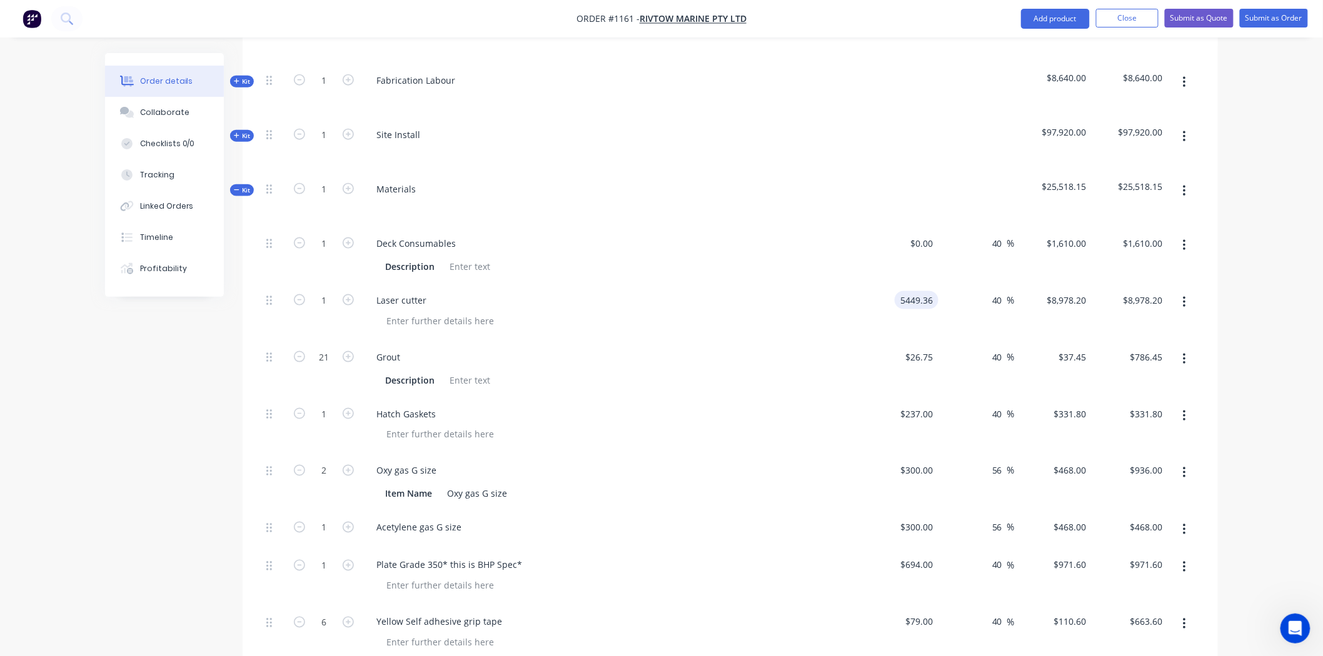
type input "$7,629.10"
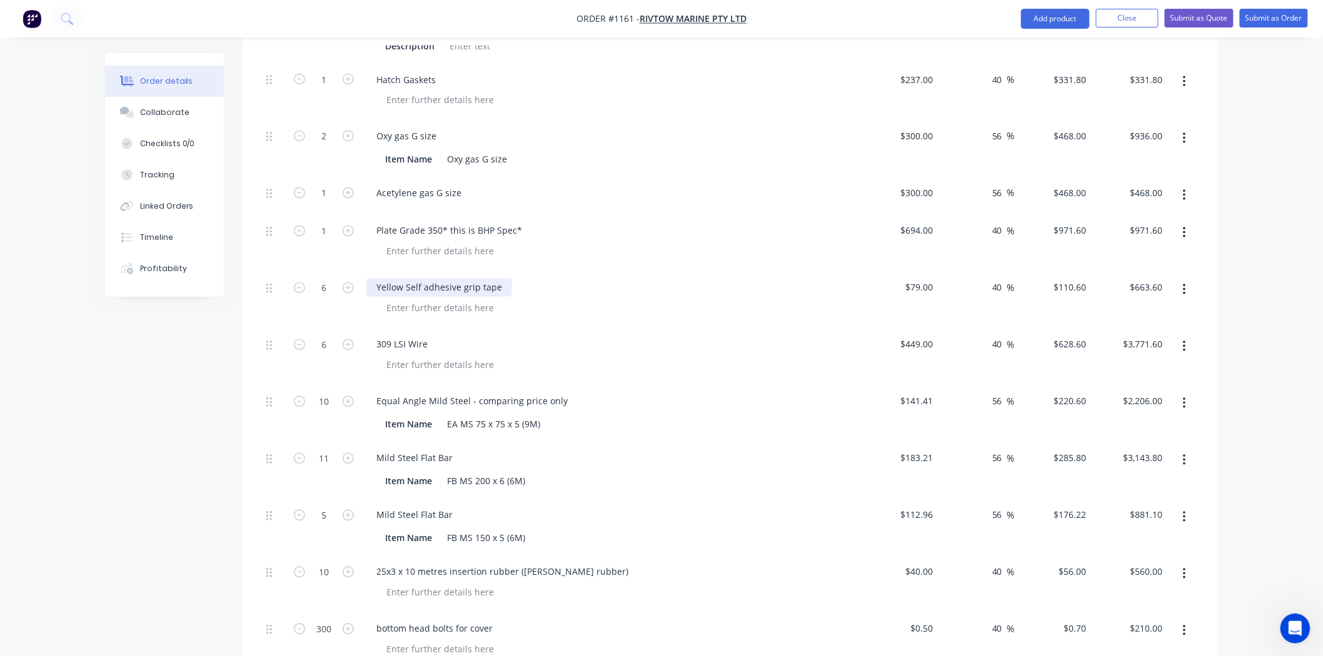
scroll to position [903, 0]
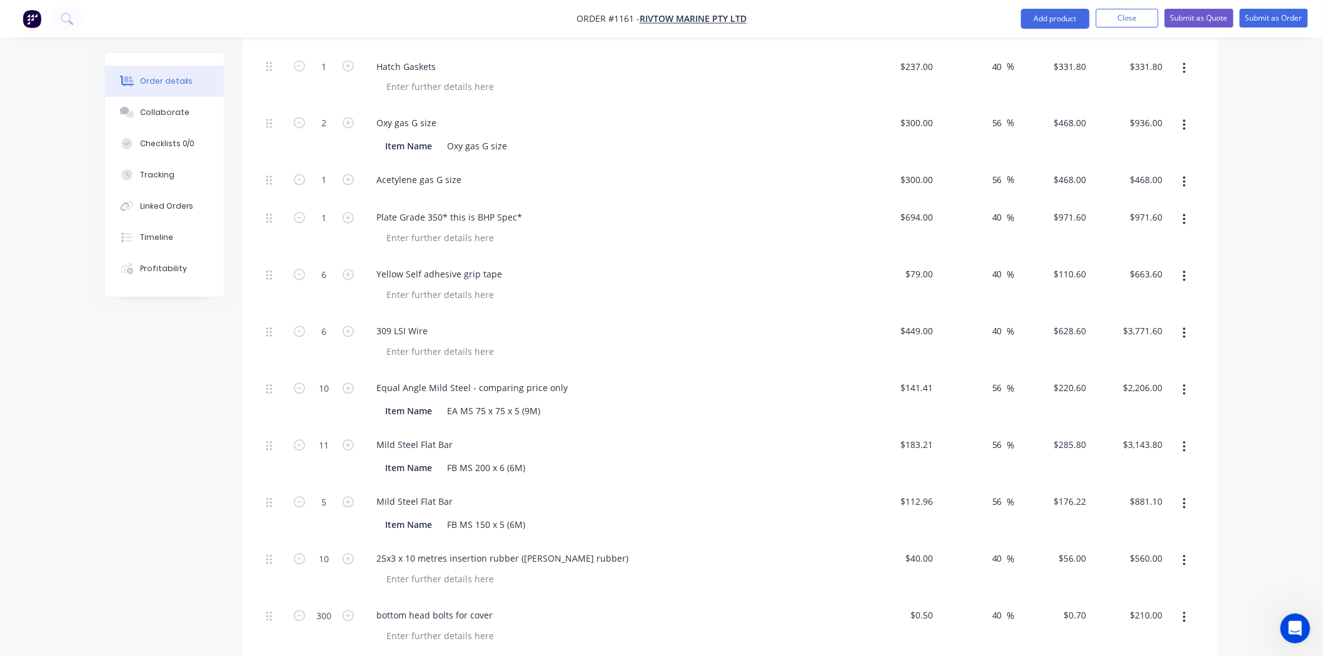
click at [400, 645] on input "text" at bounding box center [501, 668] width 250 height 25
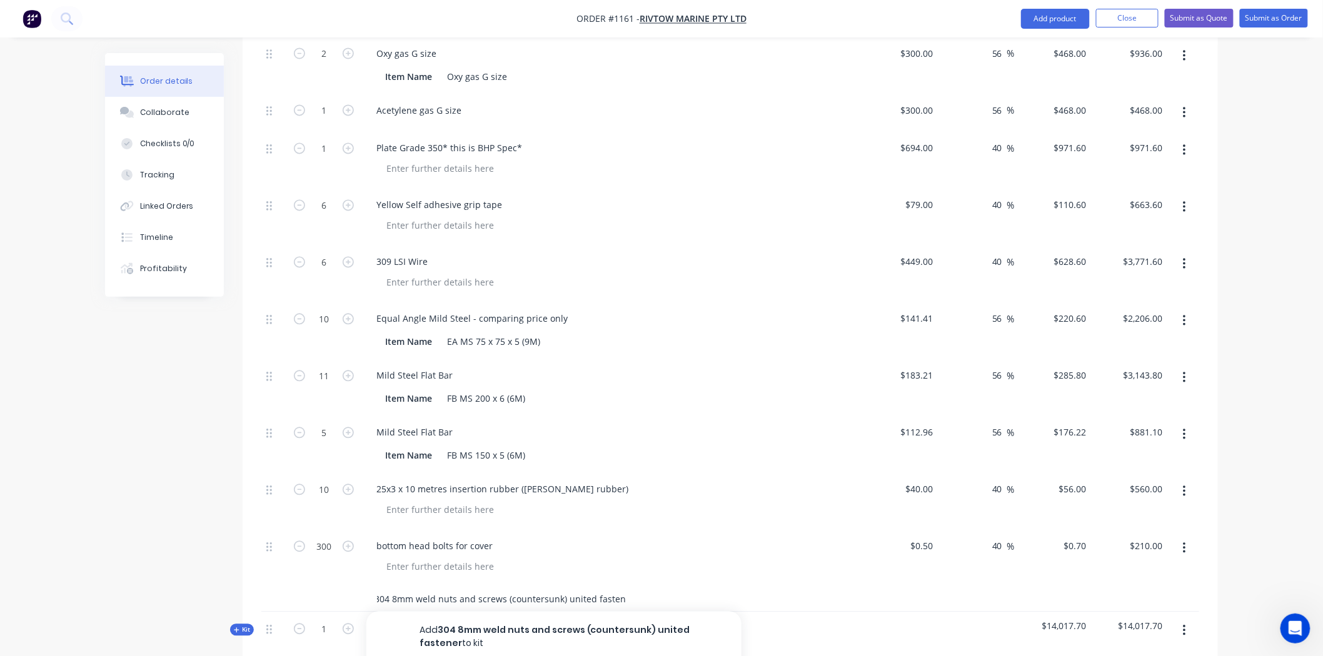
scroll to position [0, 7]
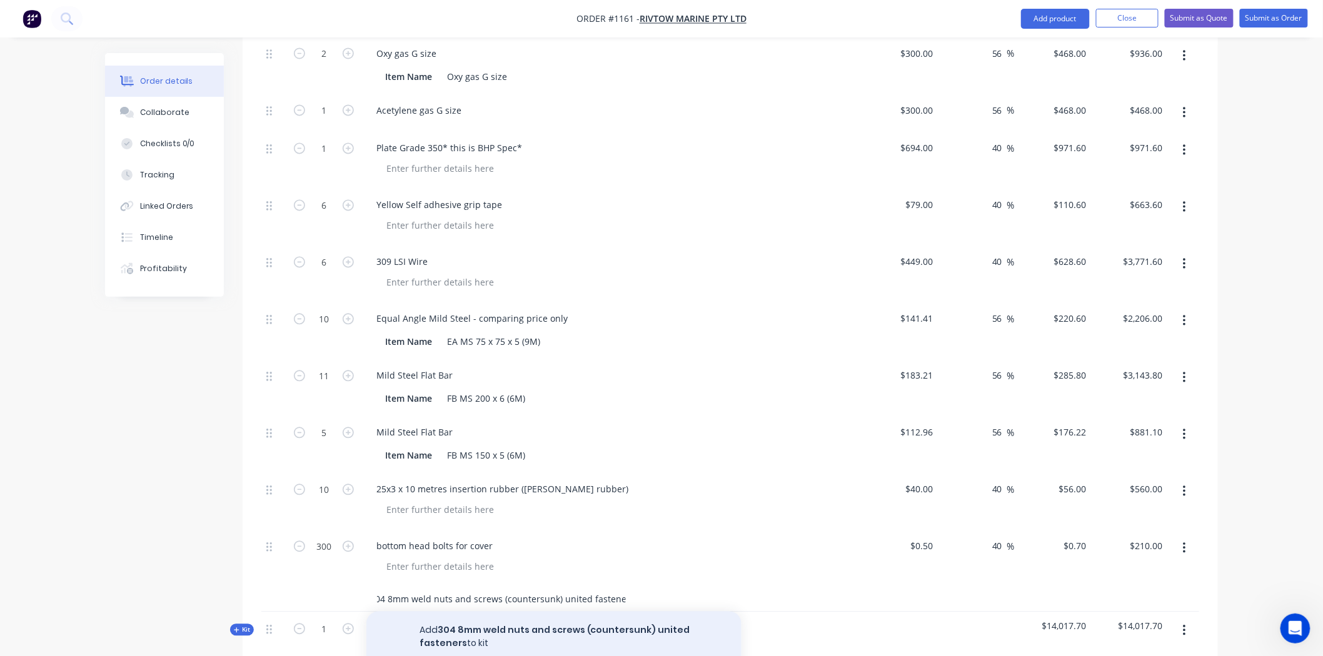
type input "304 8mm weld nuts and screws (countersunk) united fasteners"
click at [602, 612] on button "Add 304 8mm weld nuts and screws (countersunk) united fasteners to kit" at bounding box center [553, 637] width 375 height 51
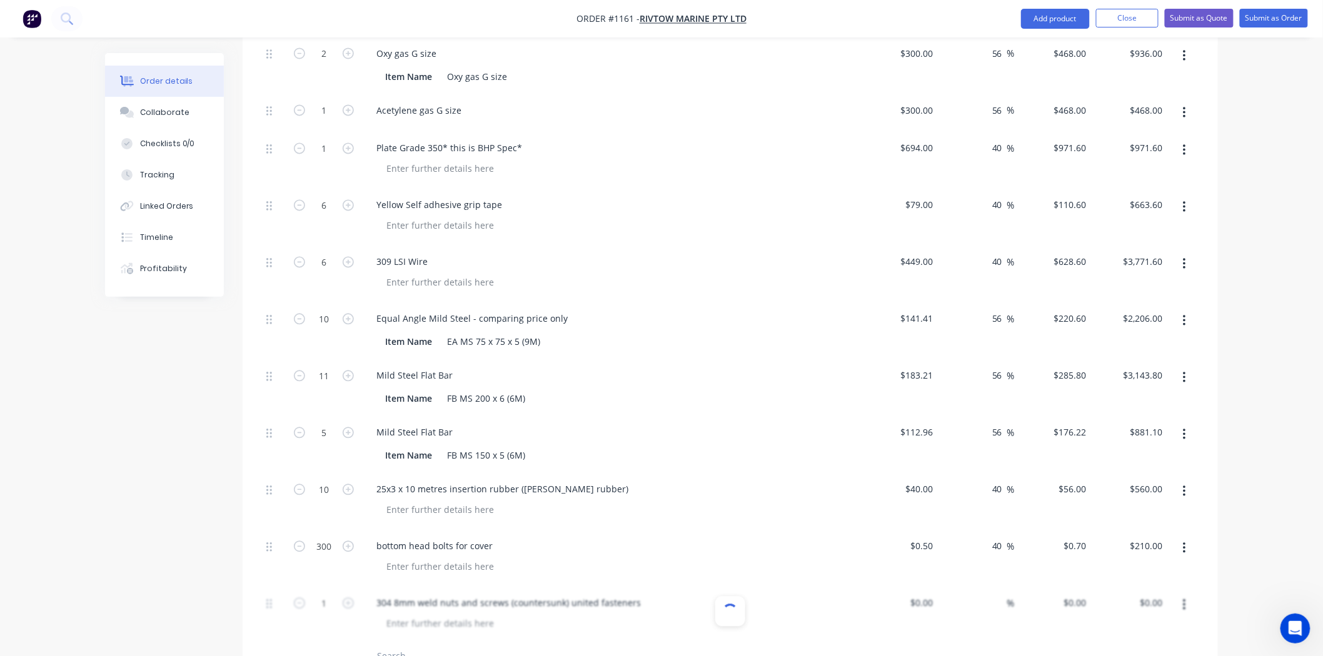
scroll to position [0, 0]
click at [376, 594] on div "304 8mm weld nuts and screws (countersunk) united fasteners" at bounding box center [508, 603] width 284 height 18
drag, startPoint x: 444, startPoint y: 548, endPoint x: 710, endPoint y: 550, distance: 266.3
click at [710, 594] on div "United fasteners304 8mm weld nuts and screws (countersunk) united fasteners" at bounding box center [611, 603] width 490 height 18
click at [456, 615] on div at bounding box center [440, 624] width 128 height 18
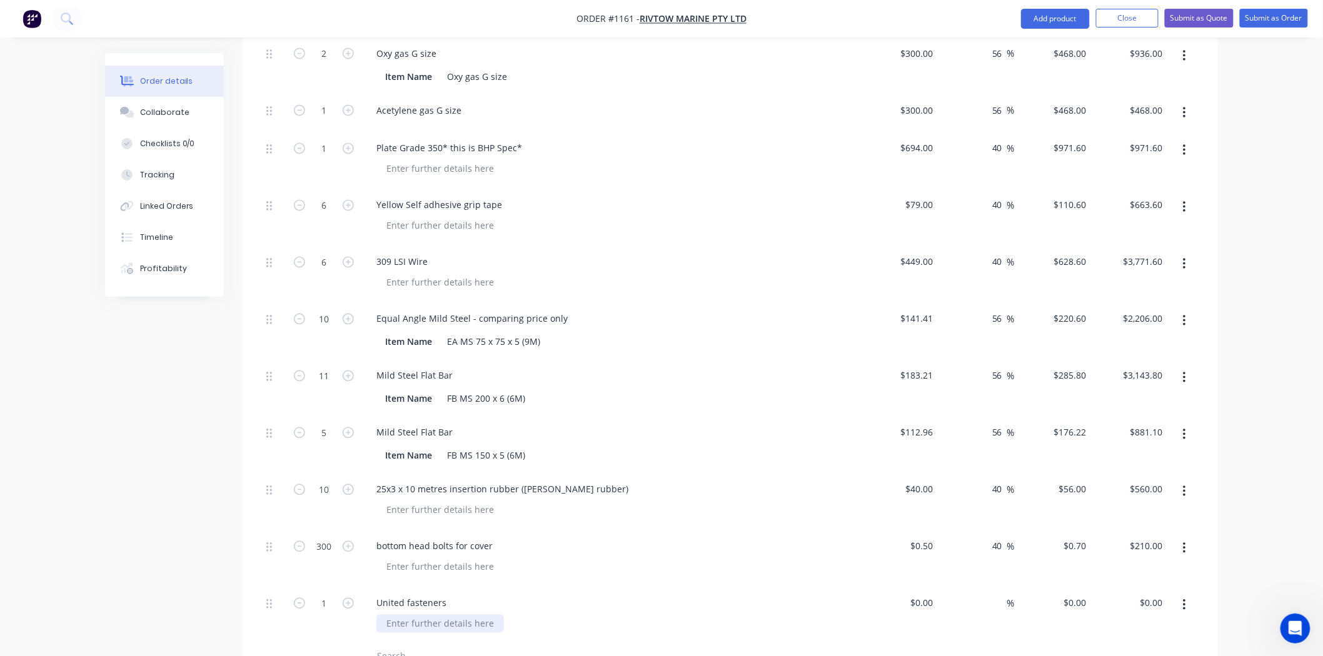
paste div
click at [934, 594] on input "$0.00" at bounding box center [923, 603] width 29 height 18
type input "$125.00"
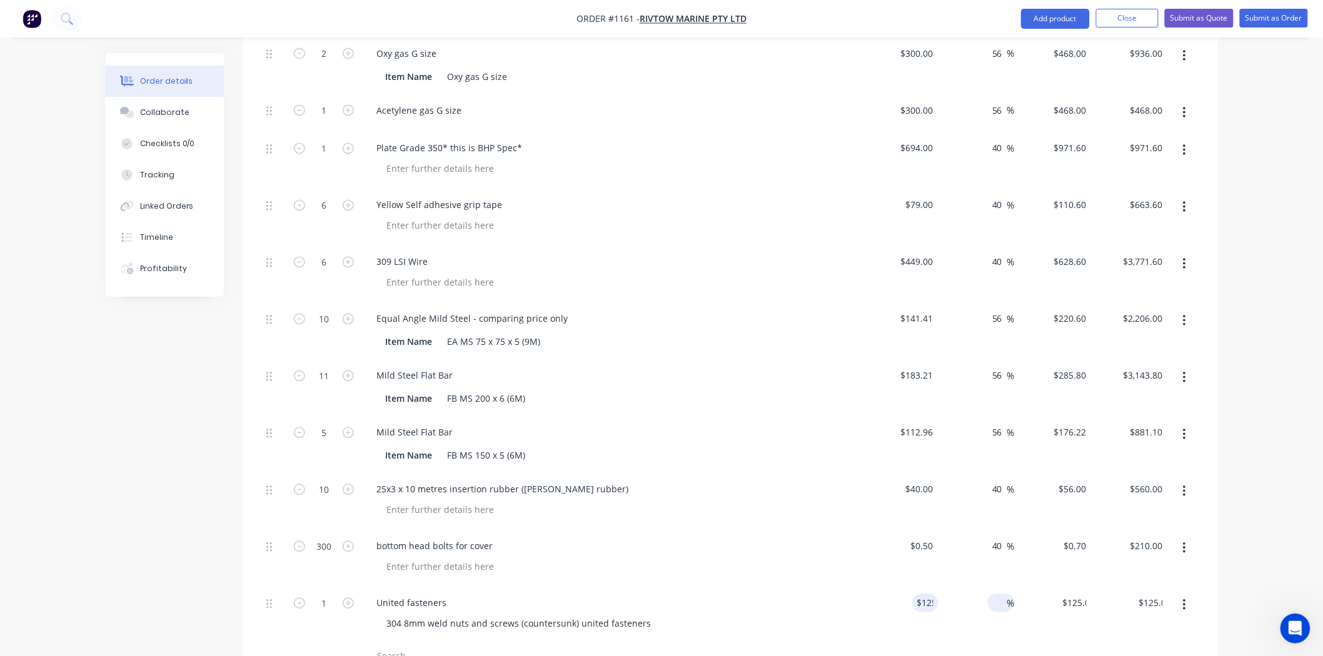
click at [999, 594] on input at bounding box center [1000, 603] width 14 height 18
type input "40"
click at [946, 644] on div at bounding box center [730, 657] width 938 height 26
type input "$175.00"
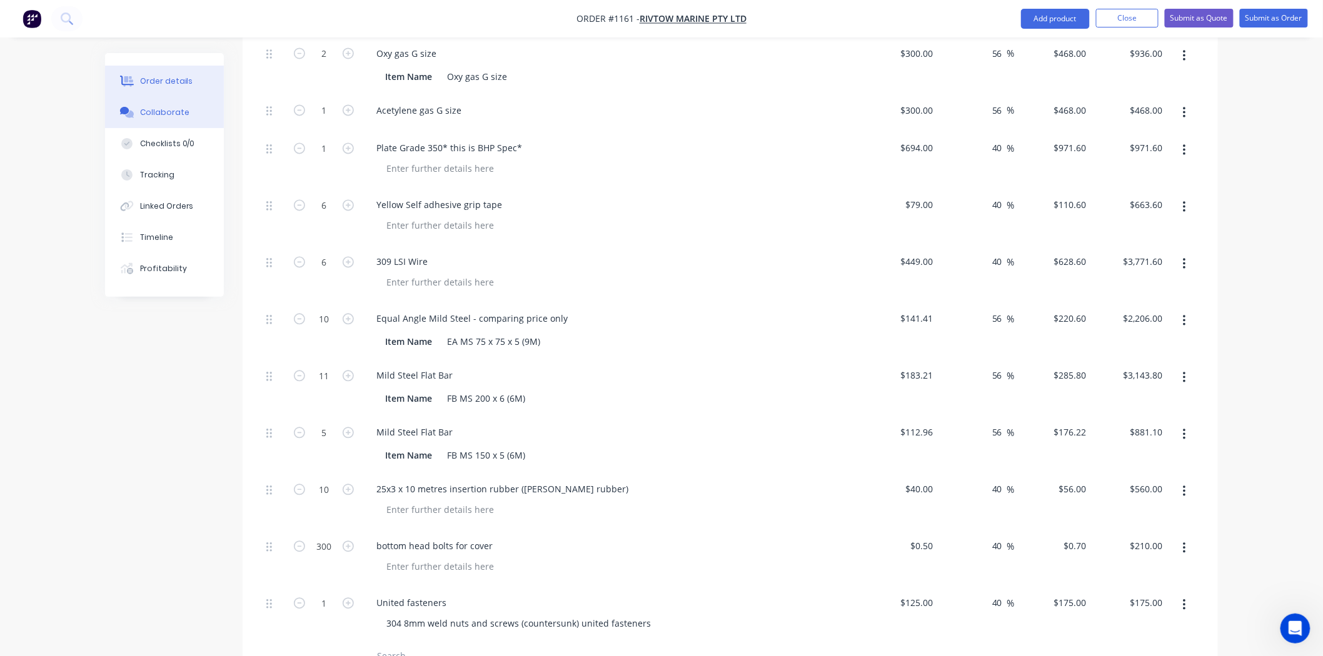
click at [149, 113] on div "Collaborate" at bounding box center [164, 112] width 49 height 11
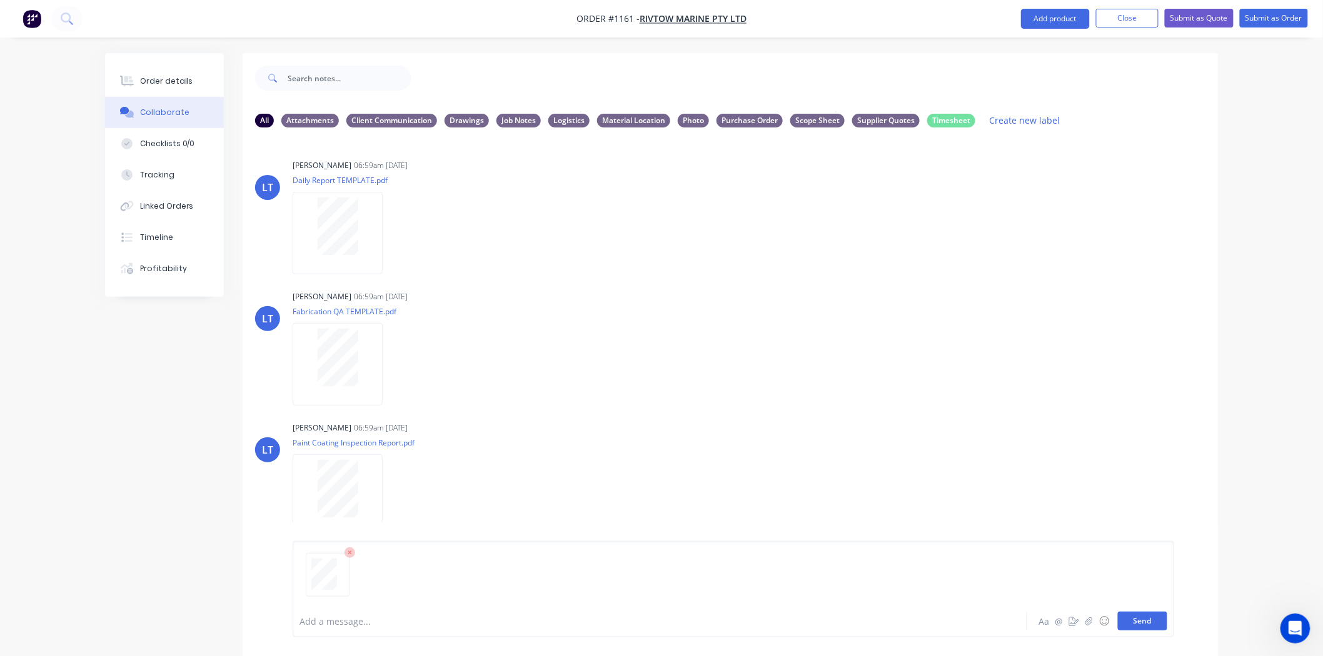
click at [1155, 614] on button "Send" at bounding box center [1142, 621] width 49 height 19
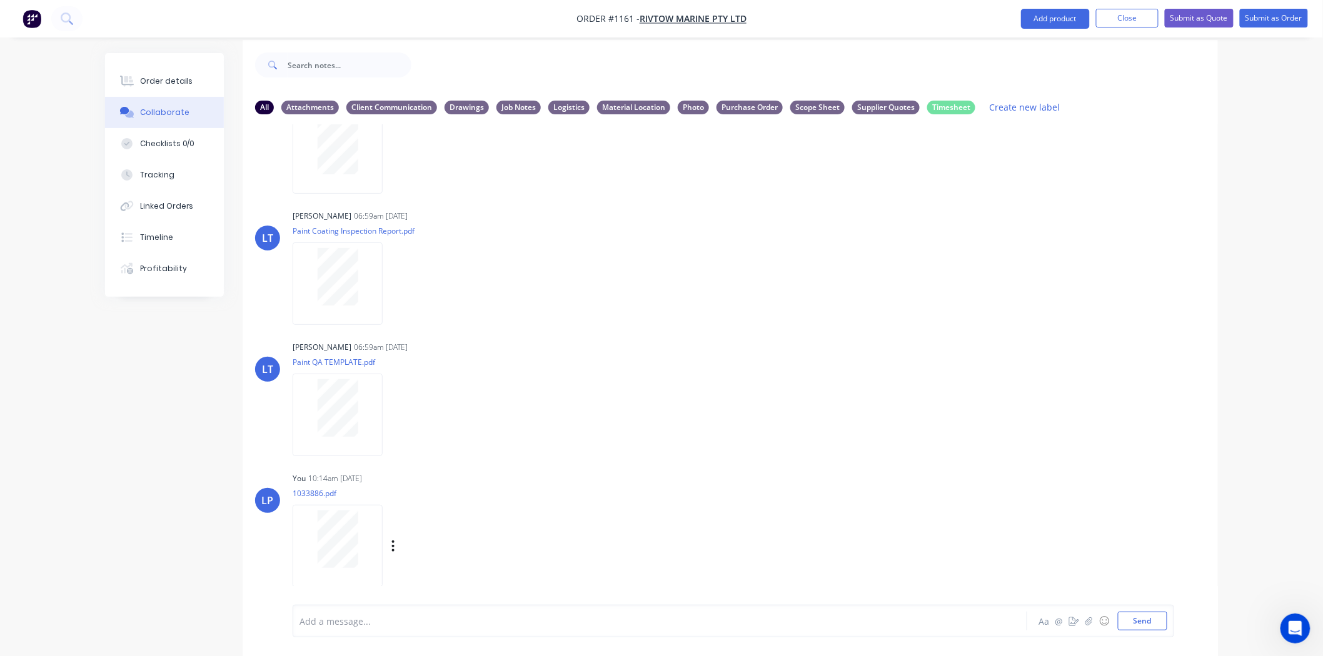
scroll to position [19, 0]
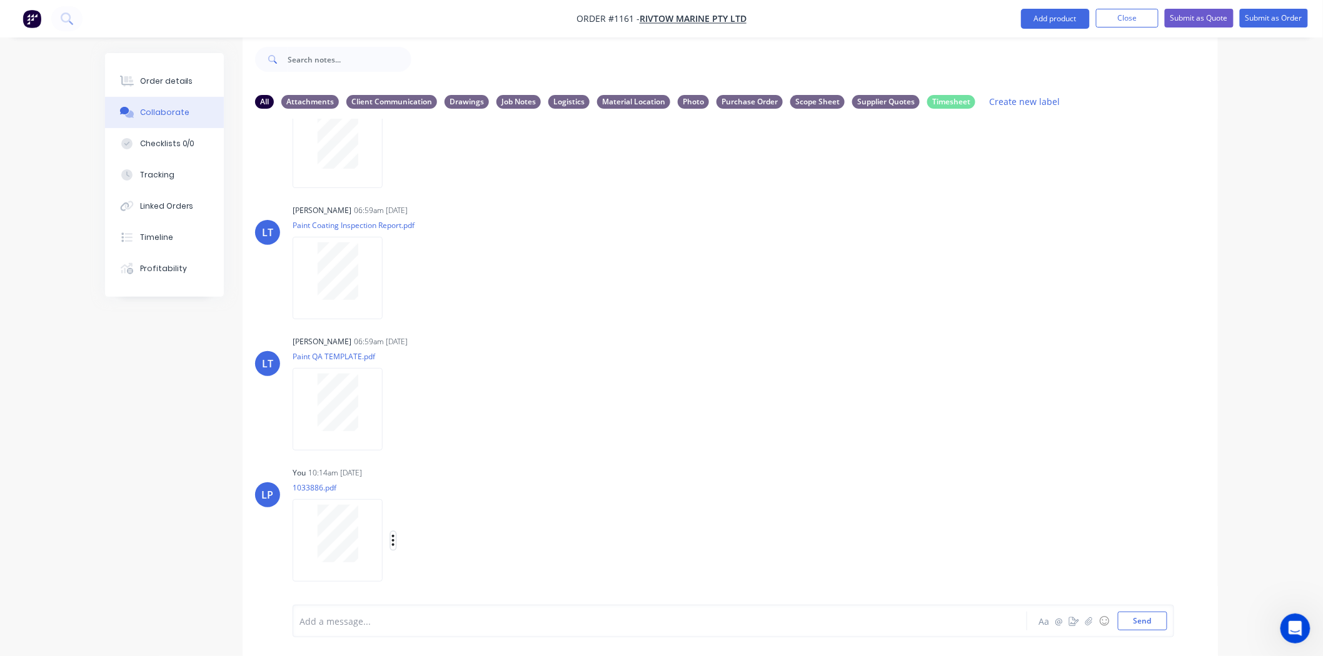
click at [393, 534] on icon "button" at bounding box center [393, 541] width 4 height 14
click at [439, 514] on button "Labels" at bounding box center [475, 514] width 141 height 28
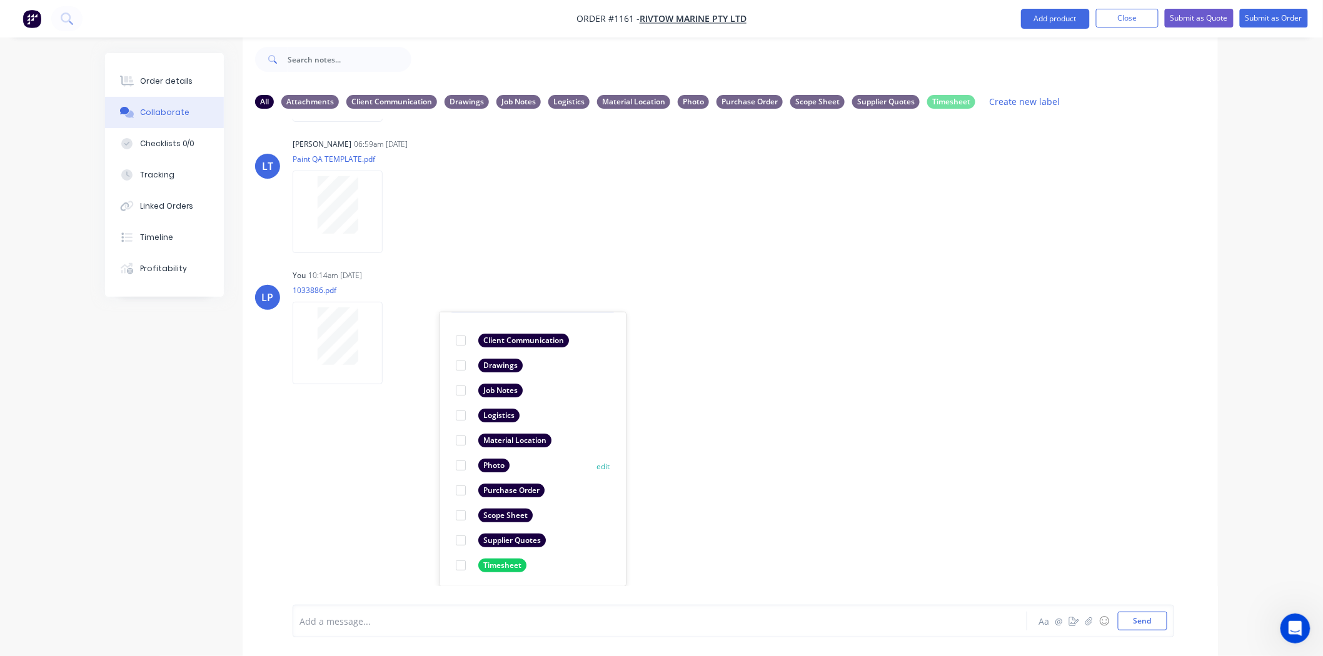
scroll to position [72, 0]
click at [460, 539] on div at bounding box center [460, 539] width 25 height 25
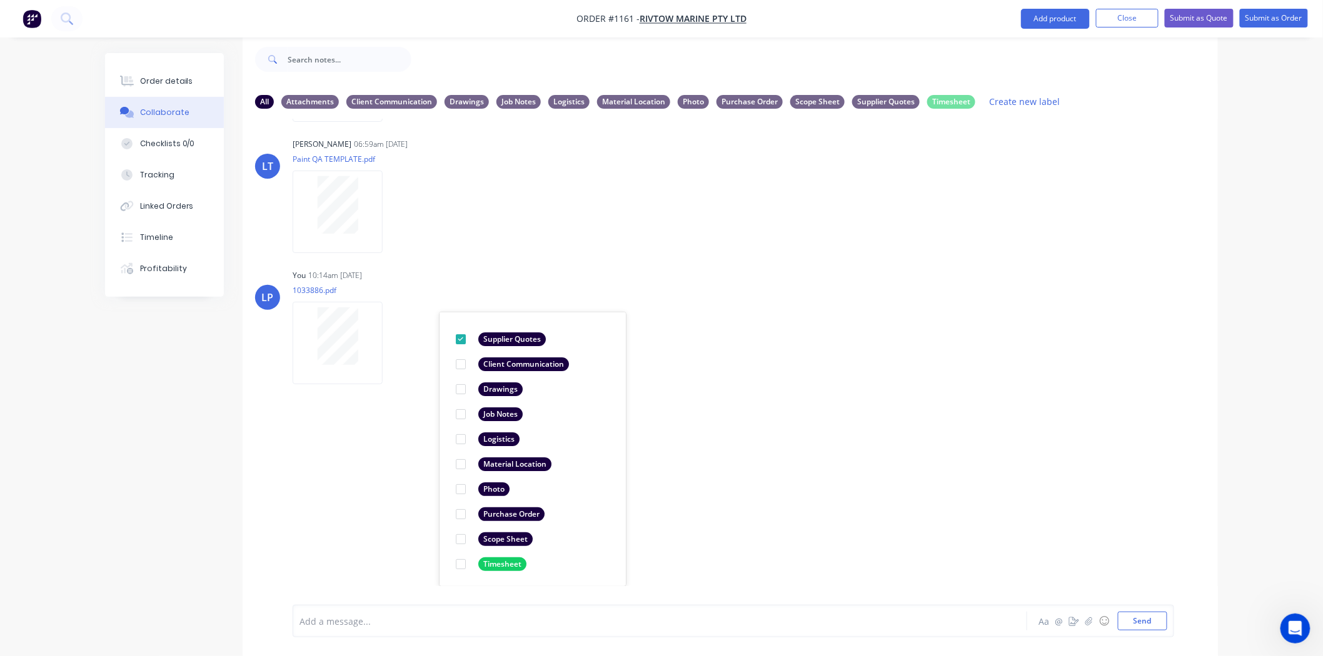
scroll to position [0, 0]
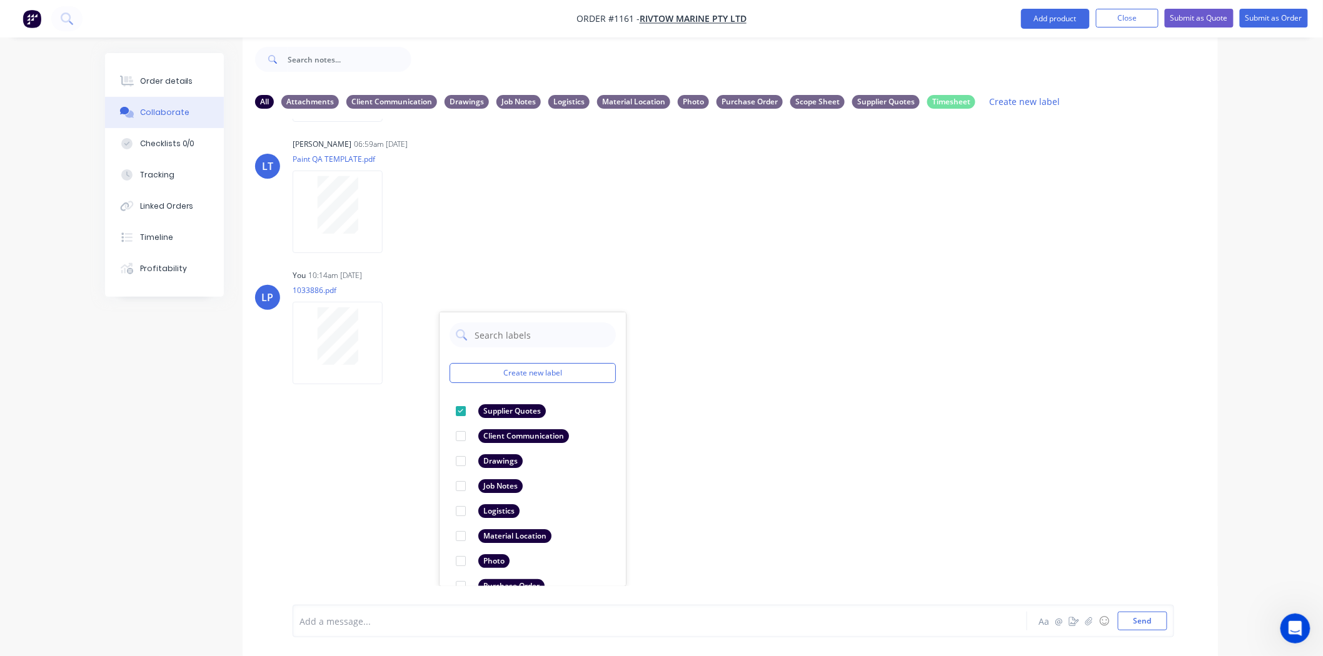
click at [753, 503] on div "LT [PERSON_NAME] 06:59am [DATE] Daily Report TEMPLATE.pdf Labels Download Delet…" at bounding box center [730, 353] width 975 height 468
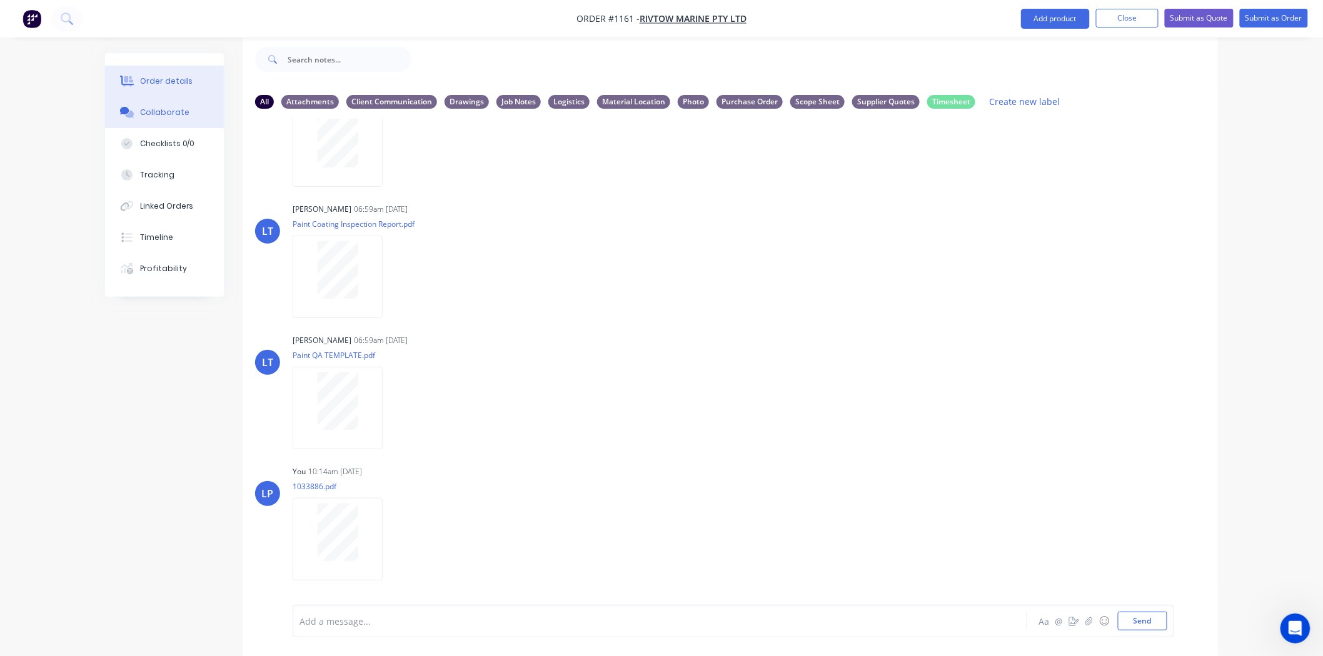
drag, startPoint x: 166, startPoint y: 78, endPoint x: 213, endPoint y: 93, distance: 49.8
click at [167, 78] on div "Order details" at bounding box center [166, 81] width 53 height 11
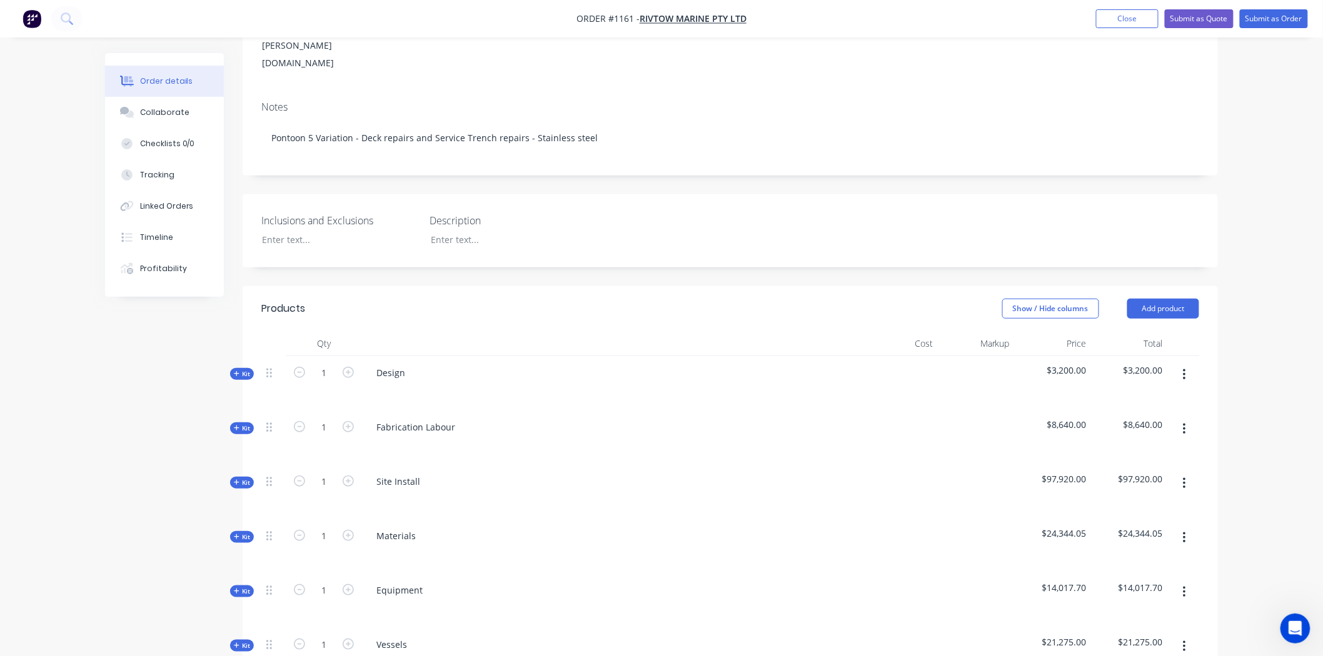
scroll to position [436, 0]
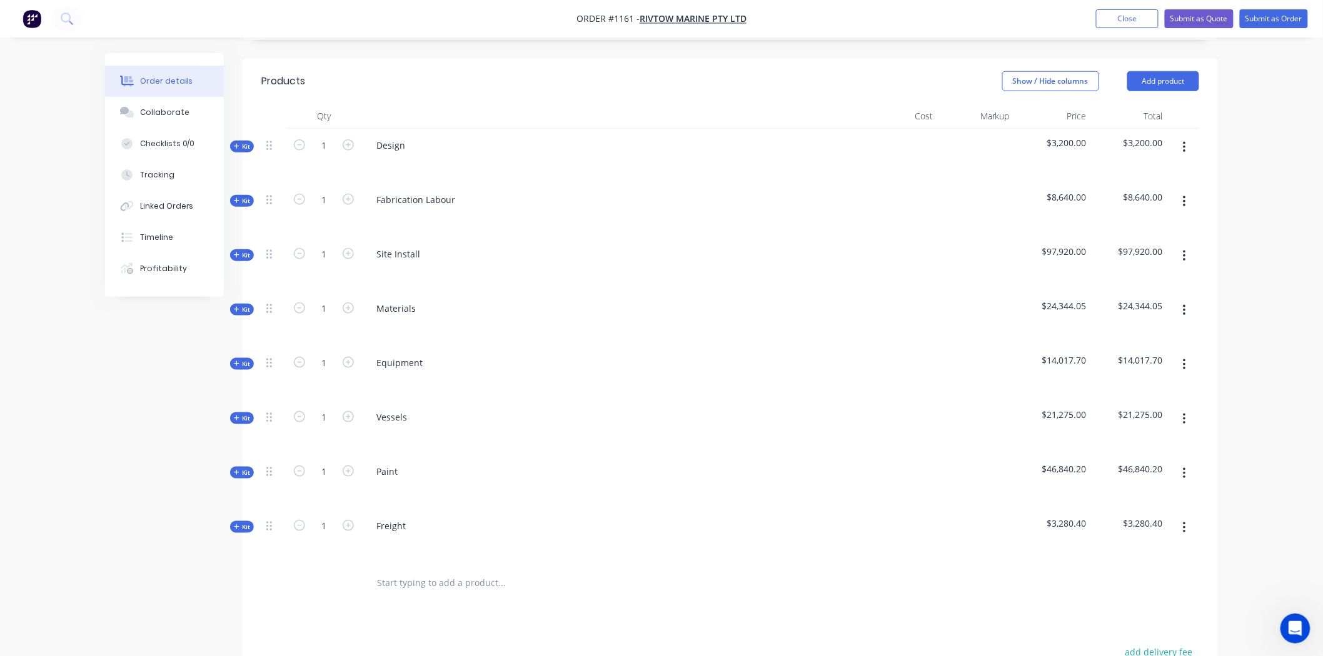
click at [244, 305] on span "Kit" at bounding box center [242, 309] width 16 height 9
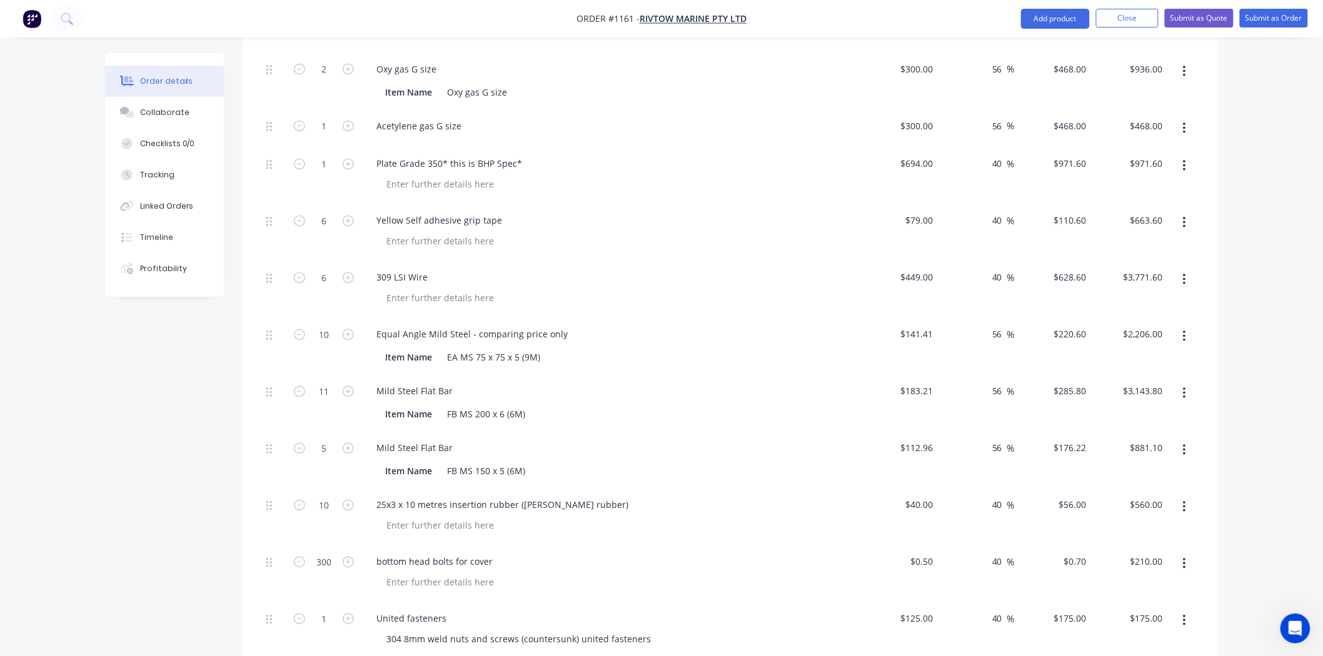
scroll to position [1061, 0]
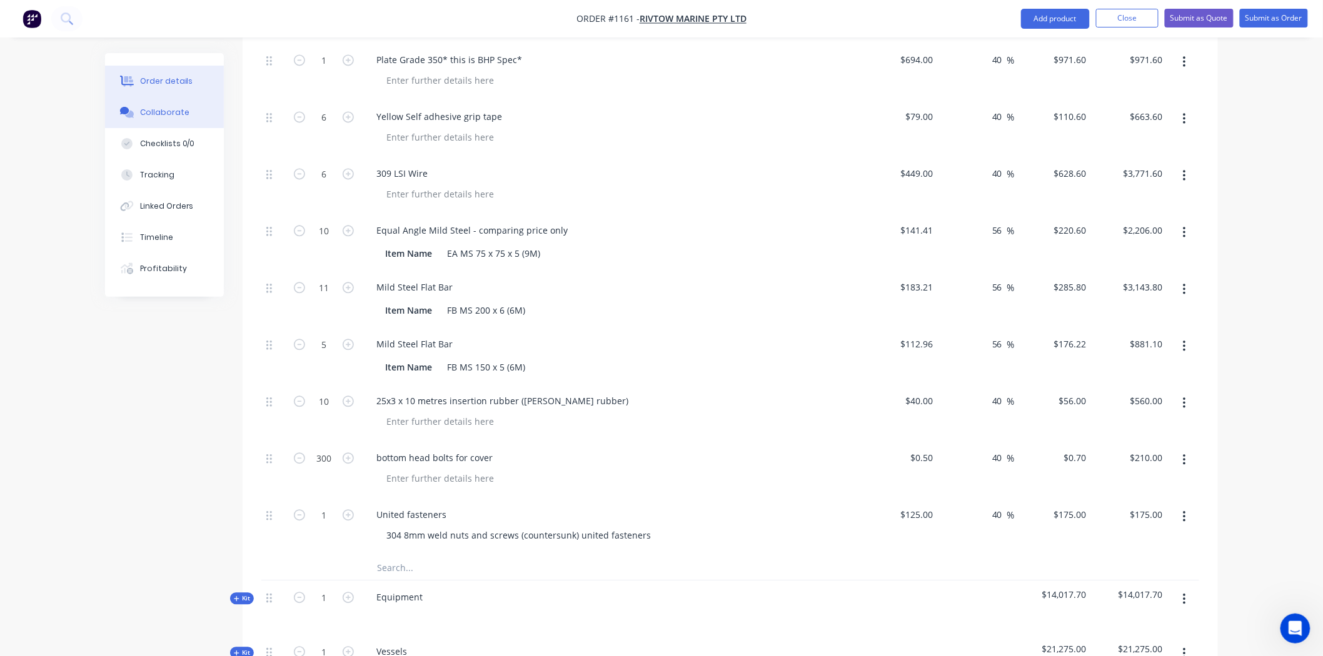
click at [151, 109] on div "Collaborate" at bounding box center [164, 112] width 49 height 11
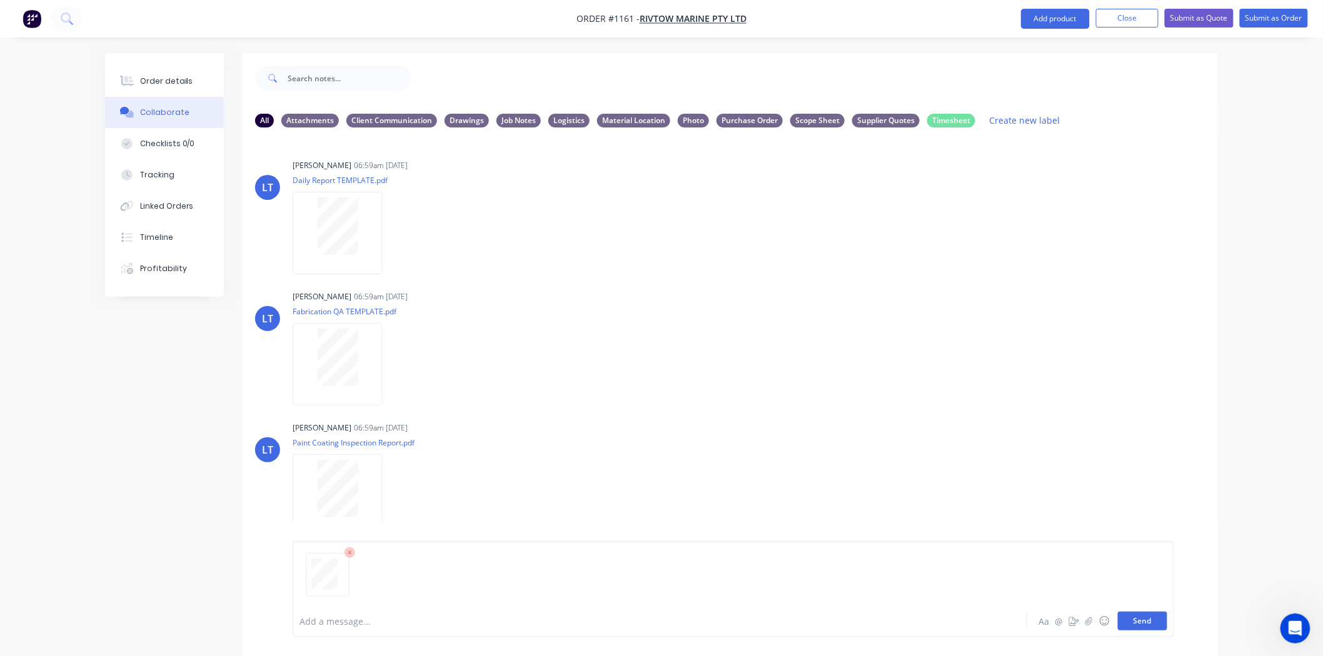
click at [1158, 626] on button "Send" at bounding box center [1142, 621] width 49 height 19
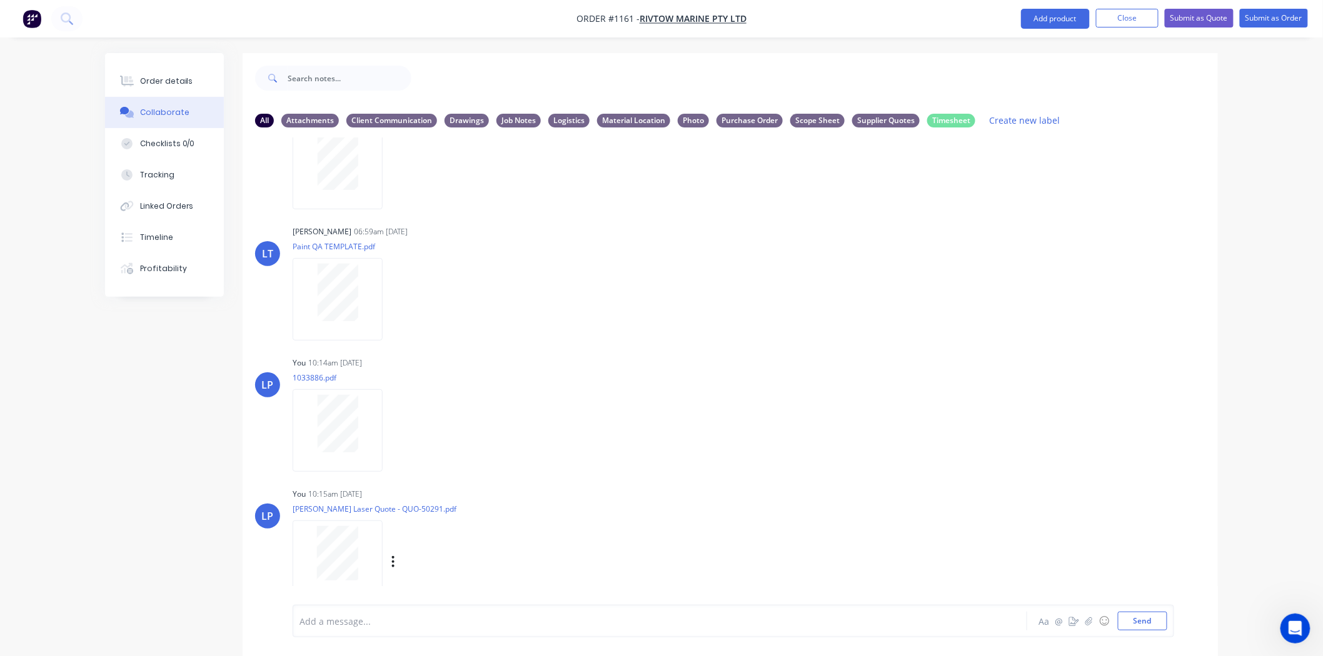
scroll to position [330, 0]
click at [395, 555] on button "button" at bounding box center [393, 560] width 5 height 18
click at [445, 533] on button "Labels" at bounding box center [475, 533] width 141 height 28
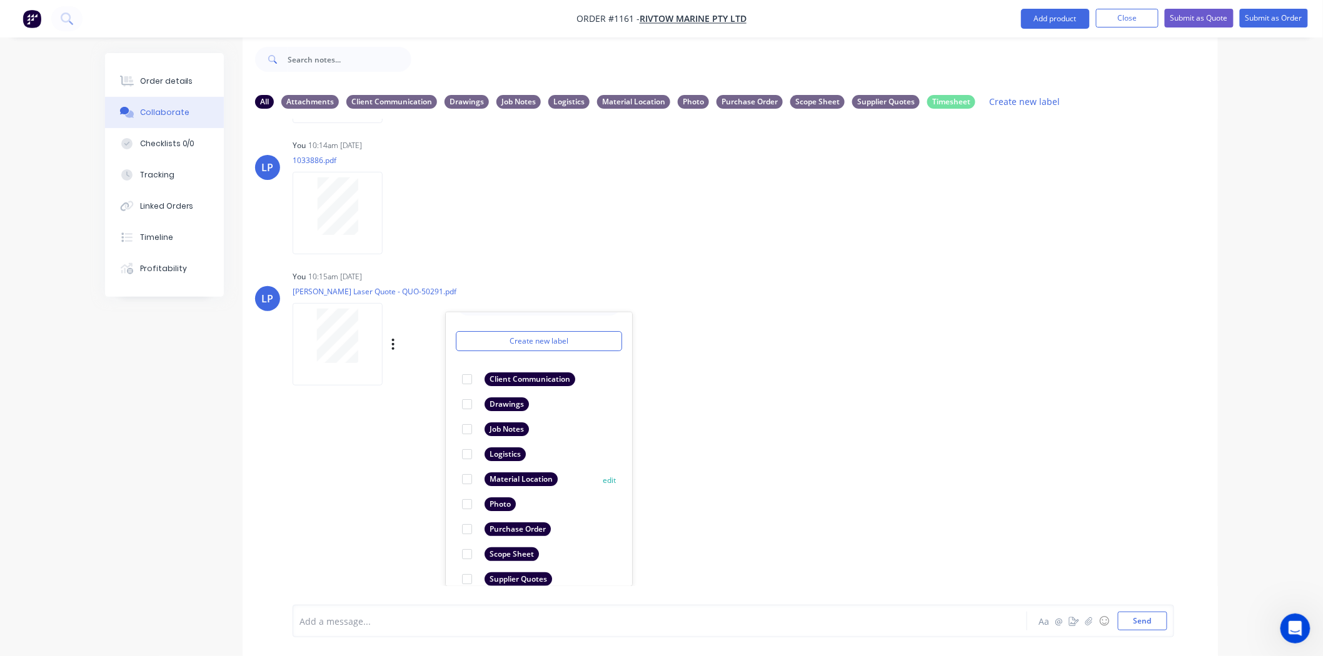
scroll to position [73, 0]
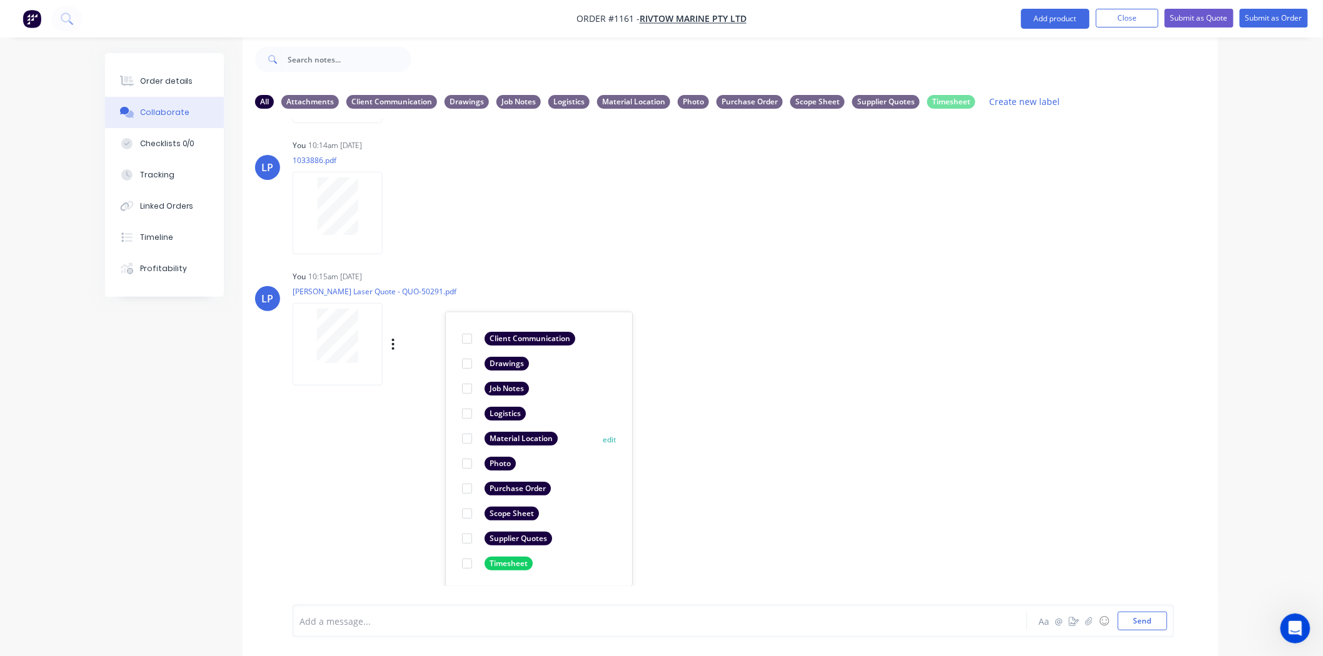
drag, startPoint x: 467, startPoint y: 539, endPoint x: 514, endPoint y: 538, distance: 47.5
click at [468, 539] on div at bounding box center [466, 538] width 25 height 25
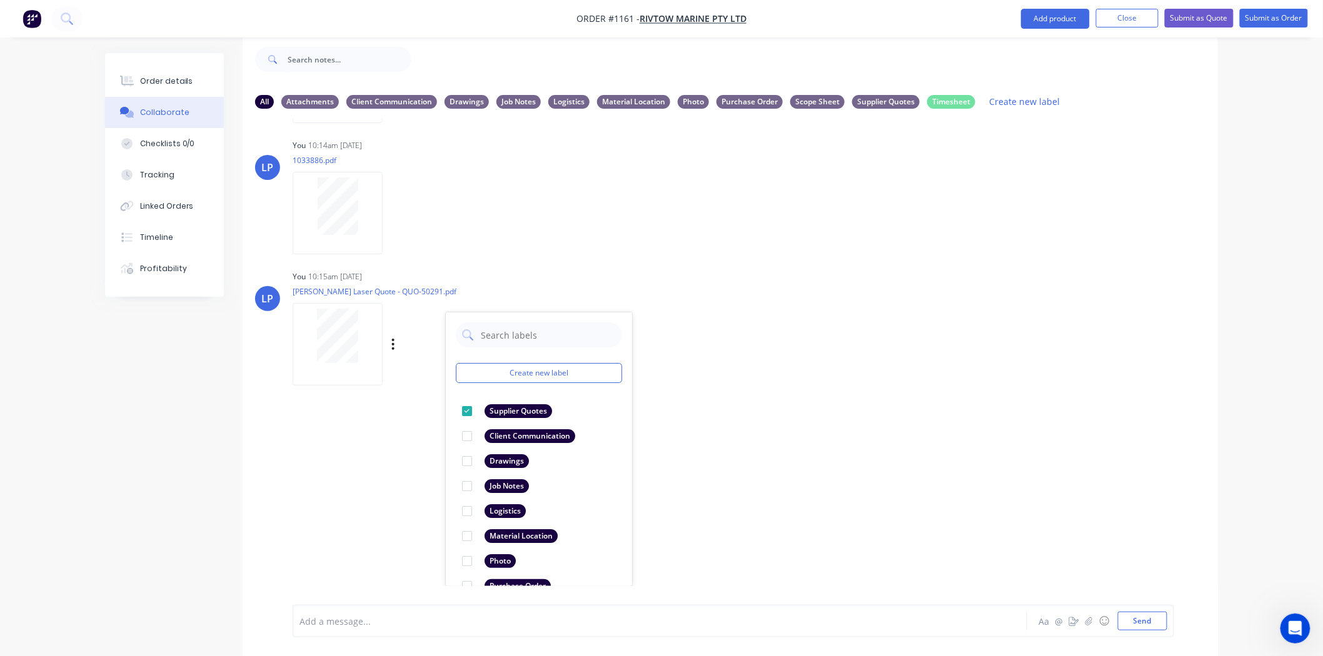
click at [708, 509] on div "LT [PERSON_NAME] 06:59am [DATE] Daily Report TEMPLATE.pdf Labels Download Delet…" at bounding box center [730, 353] width 975 height 468
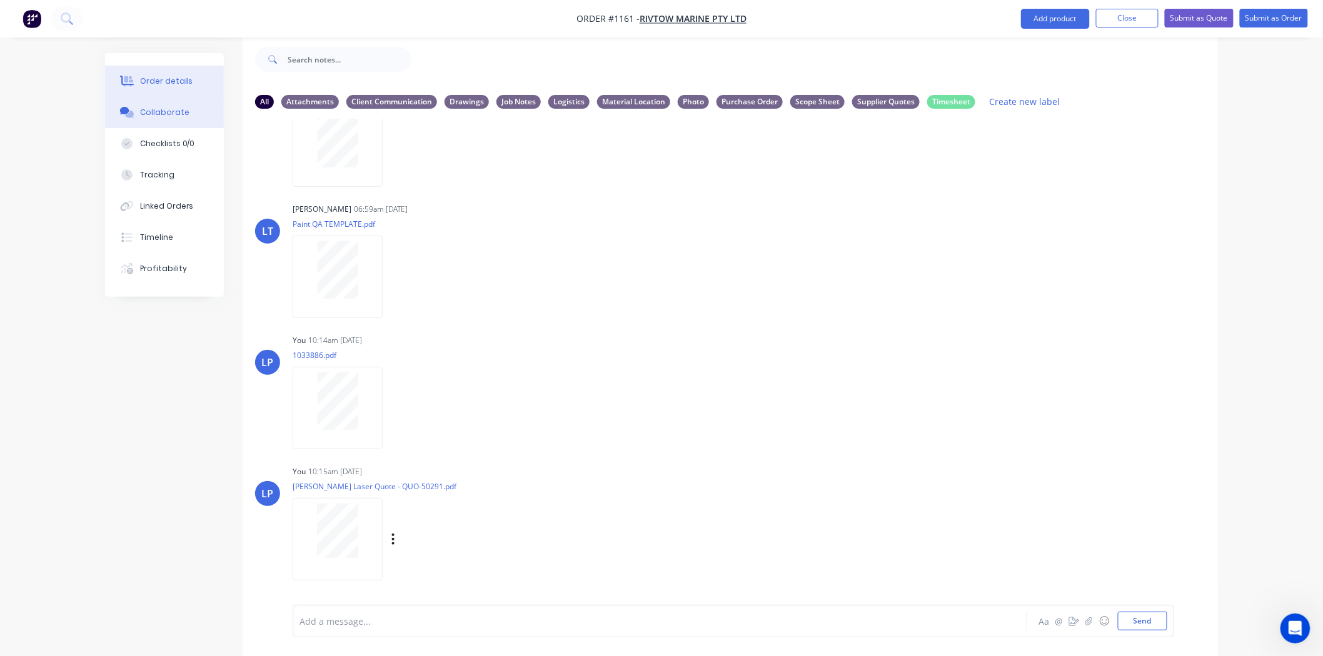
click at [164, 94] on button "Order details" at bounding box center [164, 81] width 119 height 31
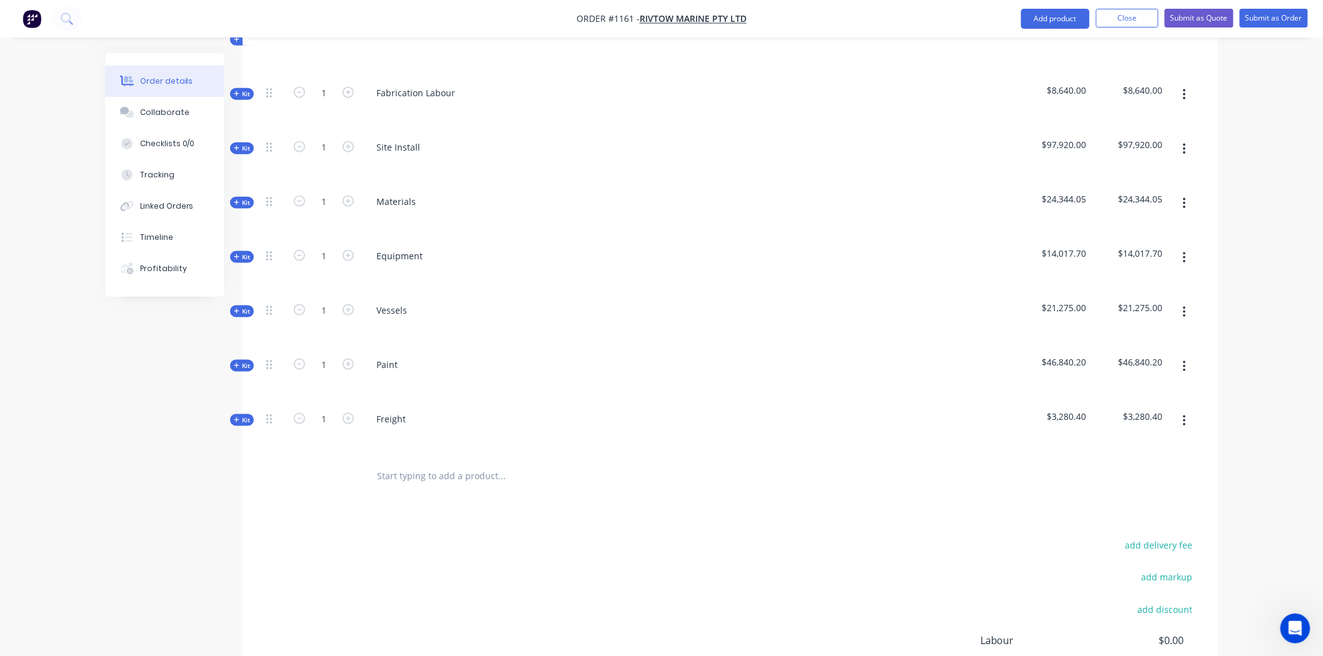
scroll to position [505, 0]
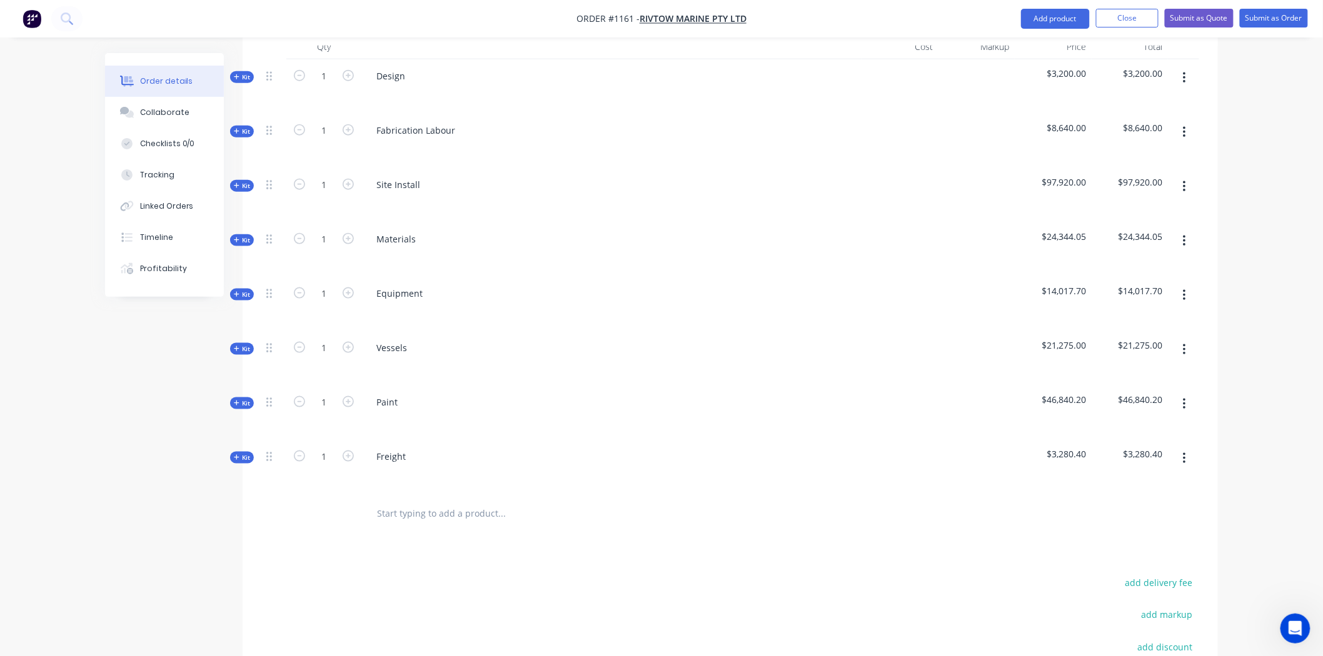
click at [238, 237] on icon at bounding box center [237, 240] width 6 height 6
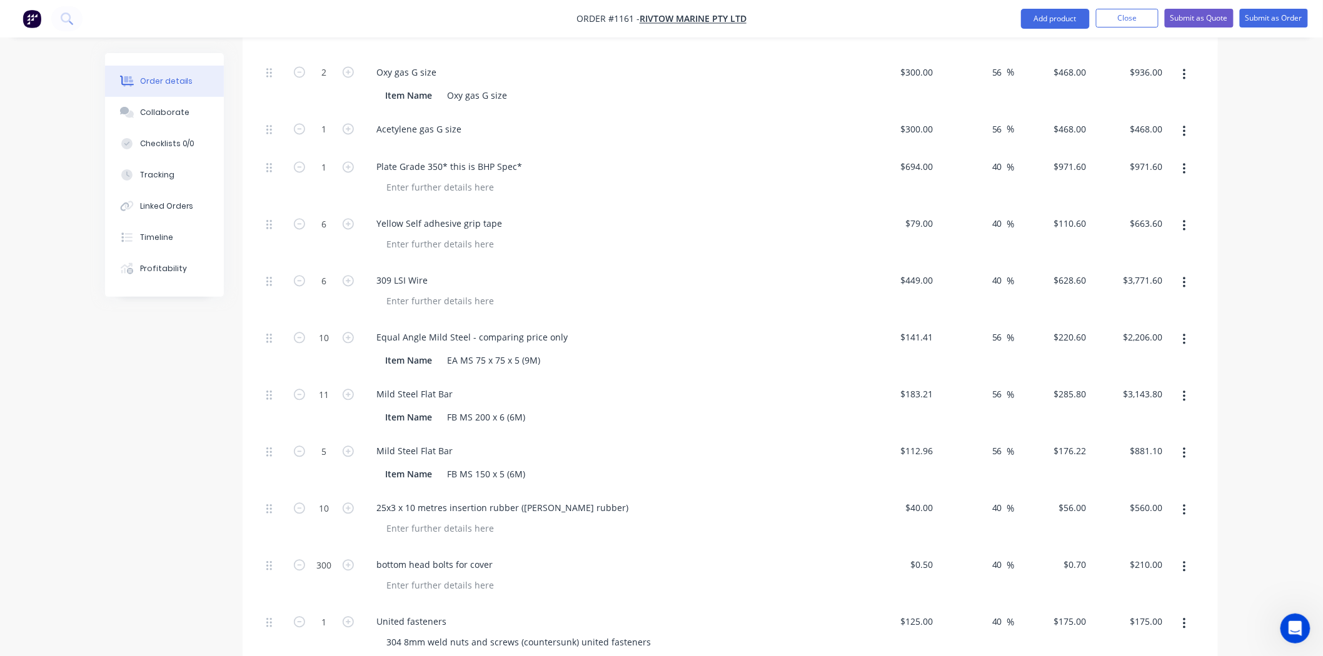
scroll to position [991, 0]
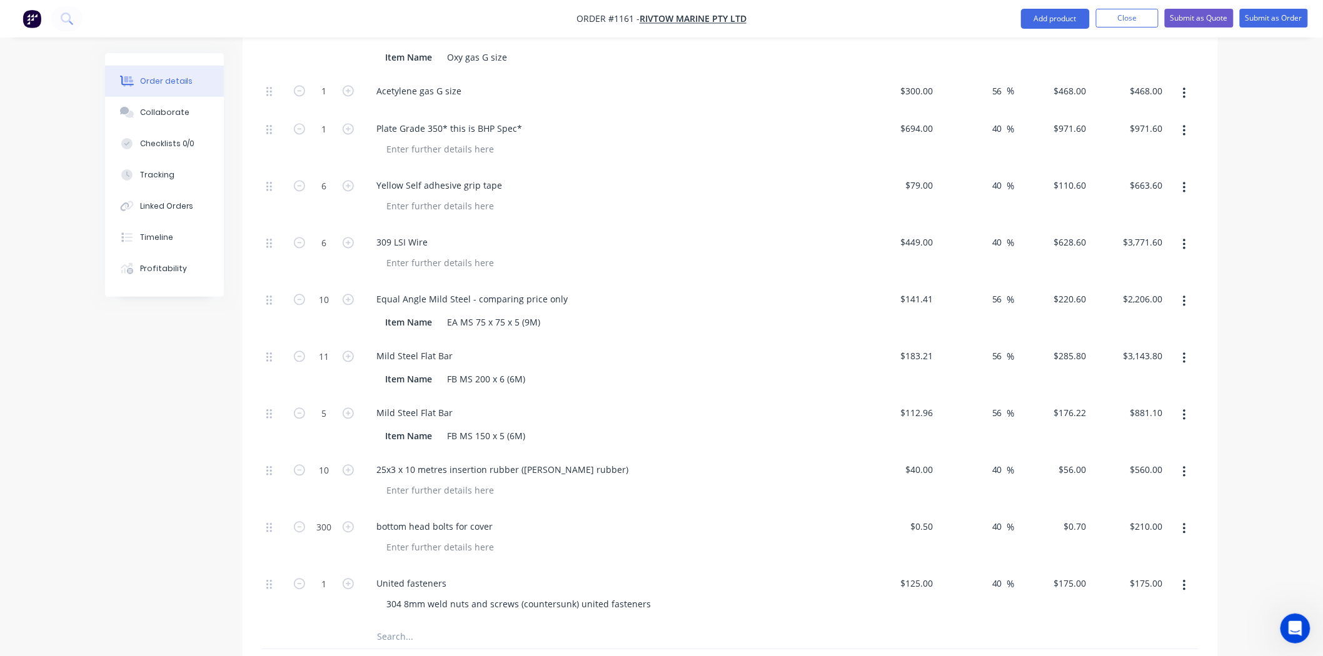
click at [1181, 518] on button "button" at bounding box center [1183, 529] width 29 height 23
click at [1119, 628] on div "Delete" at bounding box center [1139, 637] width 96 height 18
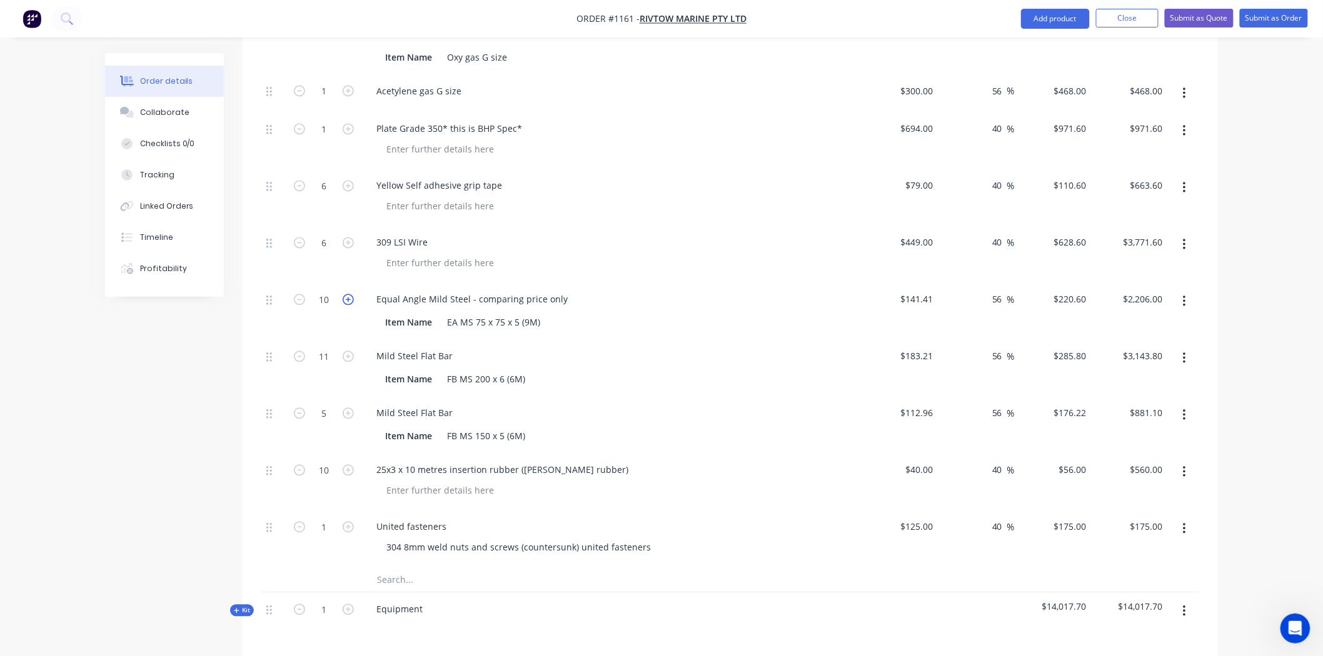
click at [344, 294] on icon "button" at bounding box center [348, 299] width 11 height 11
type input "11"
type input "$2,426.60"
drag, startPoint x: 350, startPoint y: 246, endPoint x: 361, endPoint y: 244, distance: 10.8
click at [350, 294] on icon "button" at bounding box center [348, 299] width 11 height 11
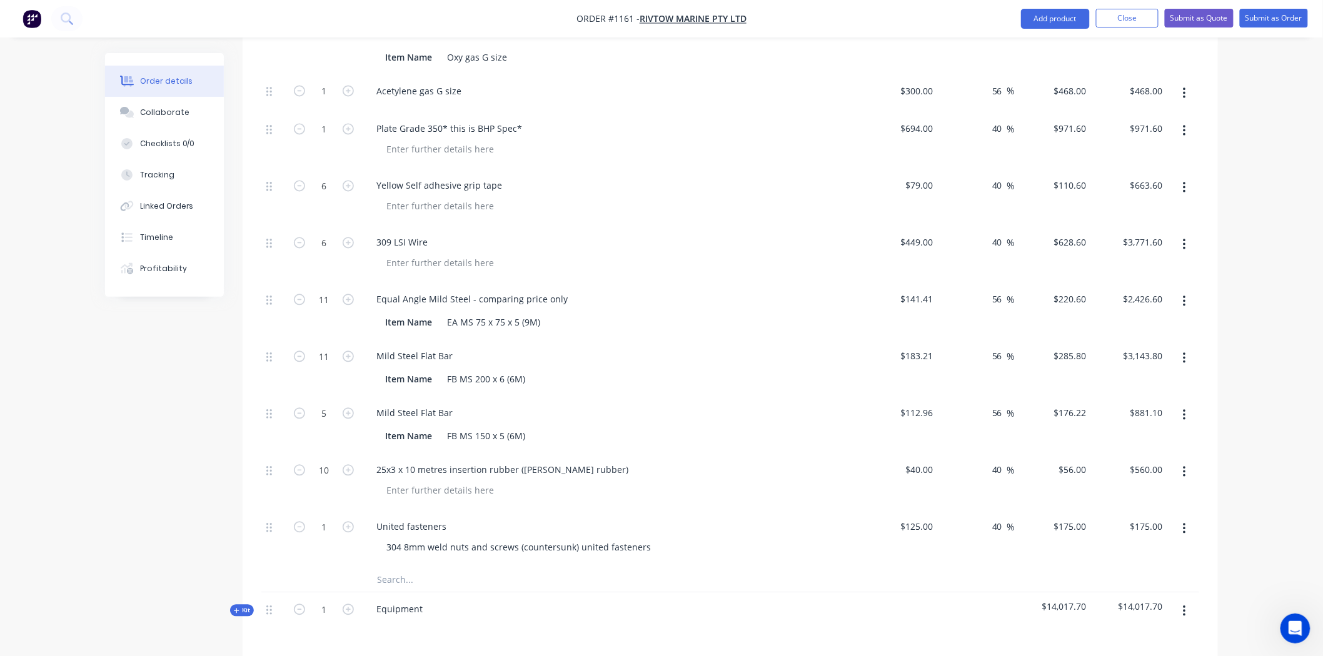
type input "12"
type input "$2,647.20"
click at [351, 294] on icon "button" at bounding box center [348, 299] width 11 height 11
type input "13"
type input "$2,867.80"
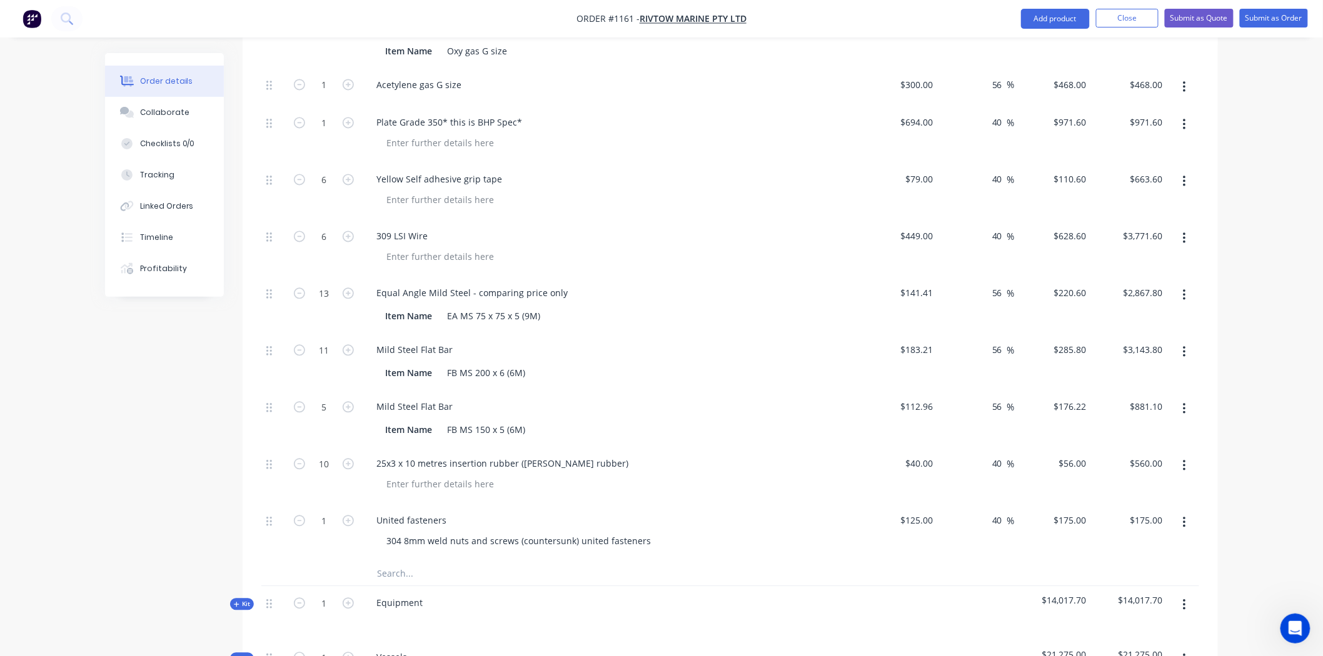
scroll to position [983, 0]
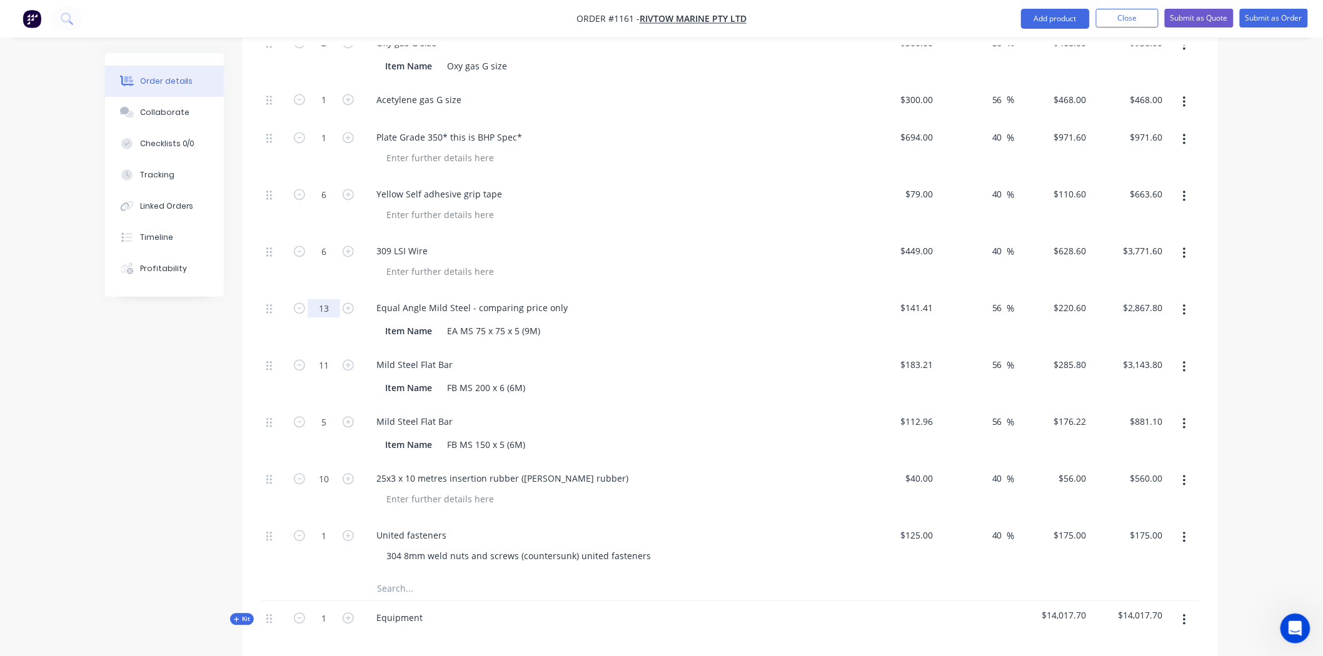
drag, startPoint x: 301, startPoint y: 257, endPoint x: 326, endPoint y: 258, distance: 25.0
click at [301, 303] on icon "button" at bounding box center [299, 308] width 11 height 11
type input "12"
type input "$2,647.20"
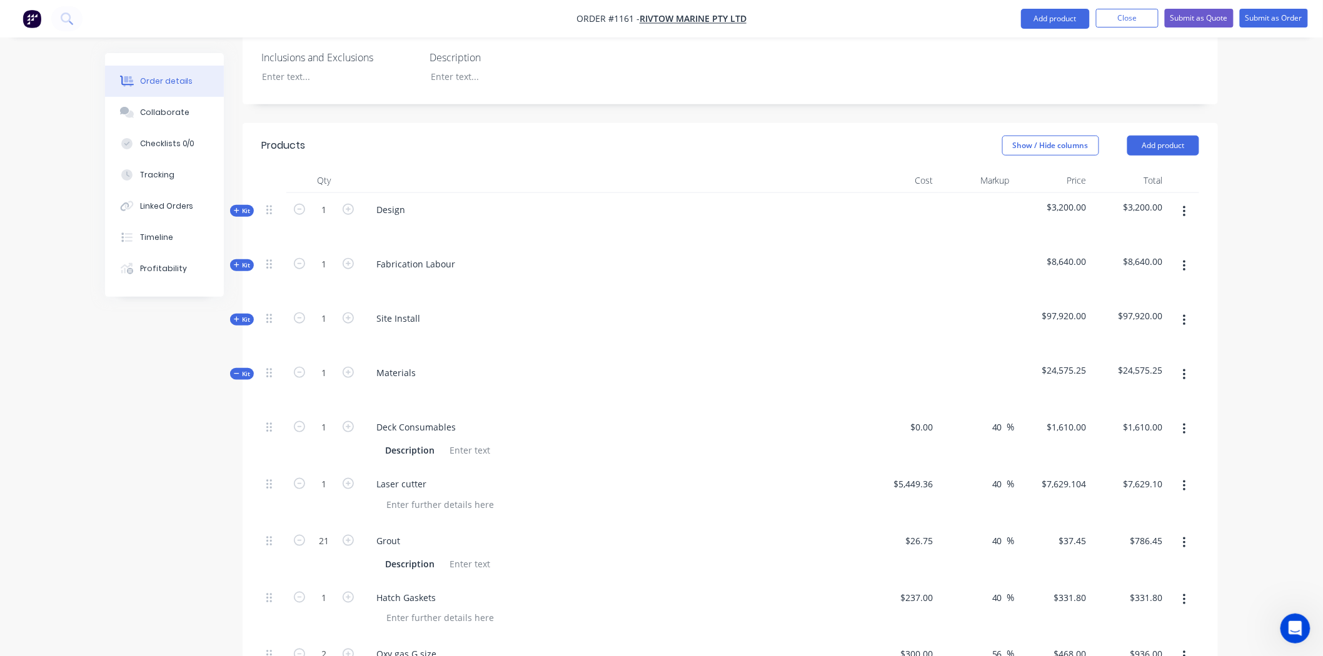
scroll to position [358, 0]
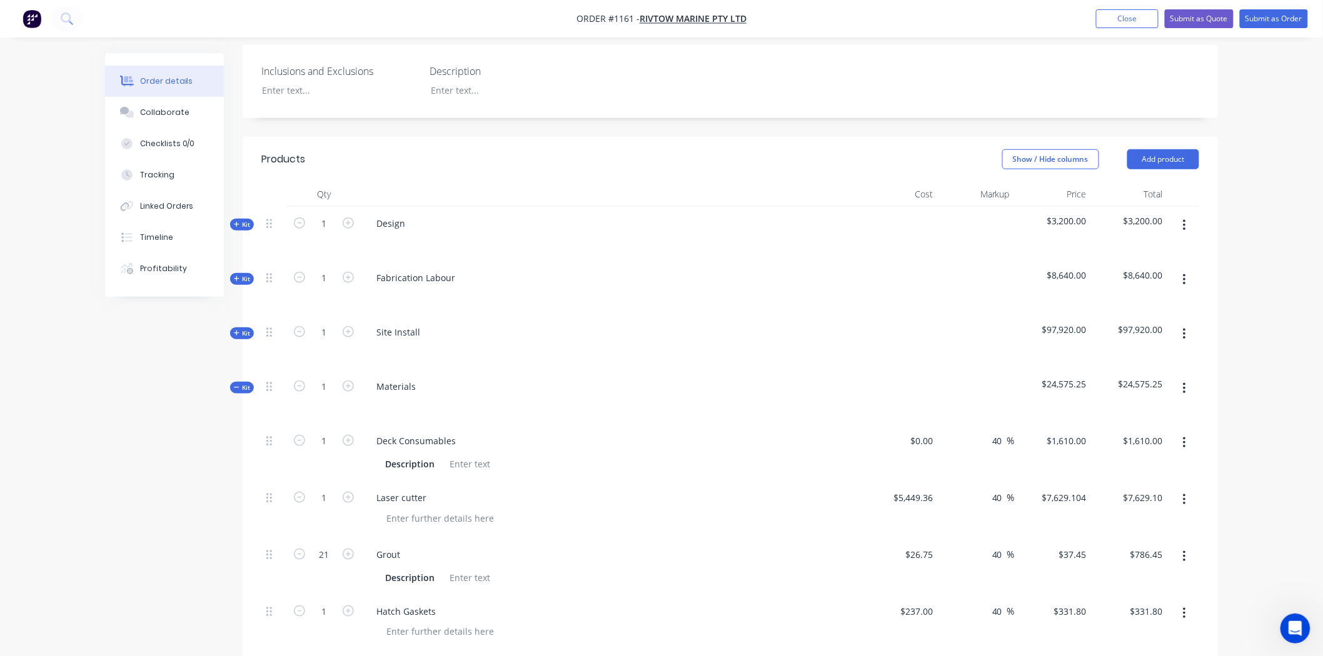
click at [234, 384] on icon at bounding box center [237, 387] width 6 height 6
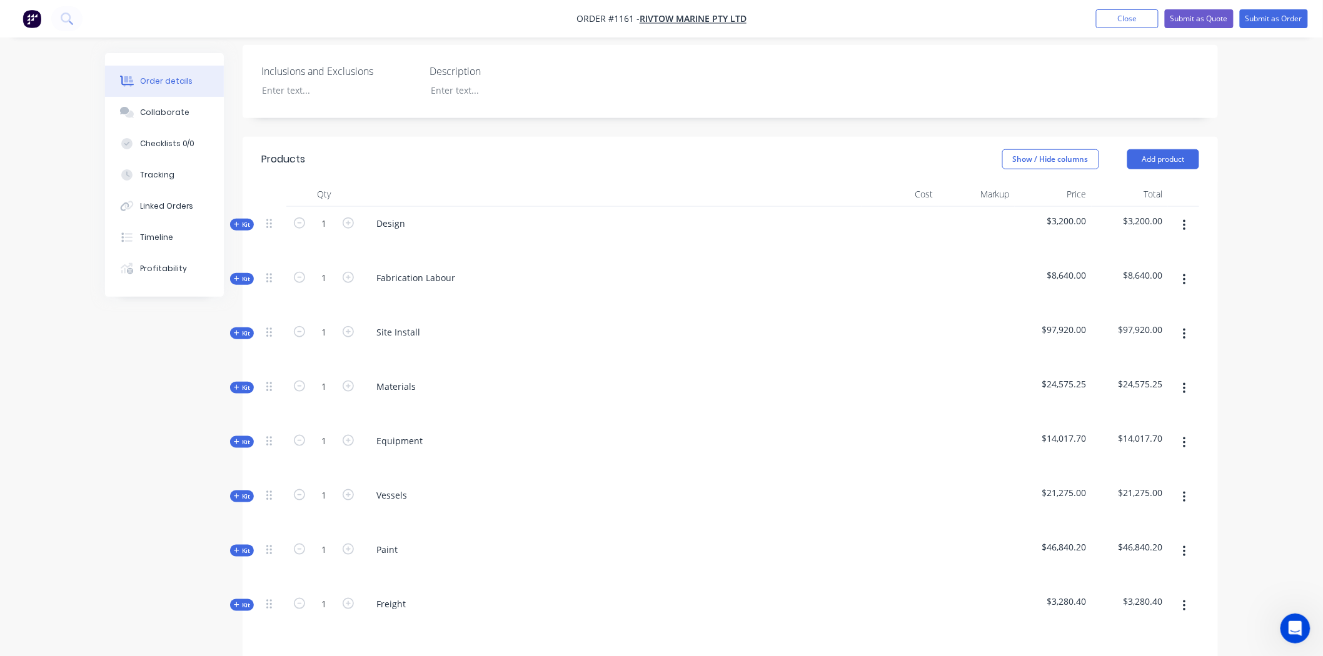
scroll to position [496, 0]
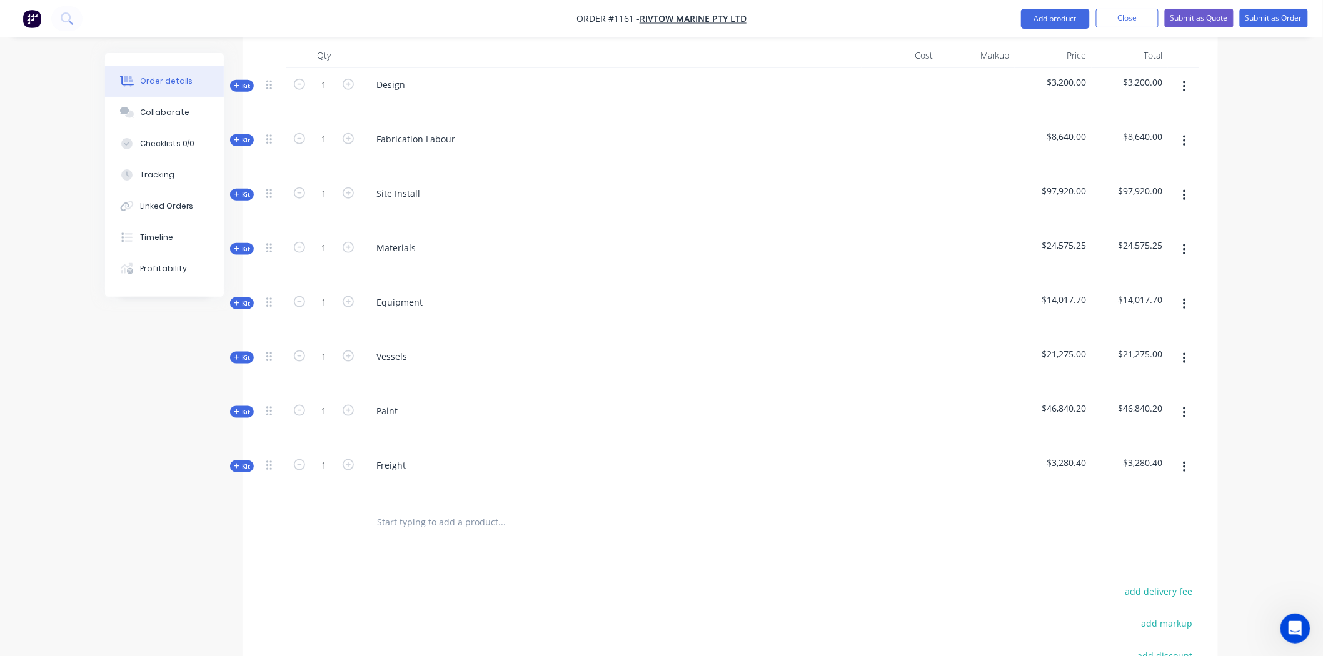
click at [244, 244] on span "Kit" at bounding box center [242, 248] width 16 height 9
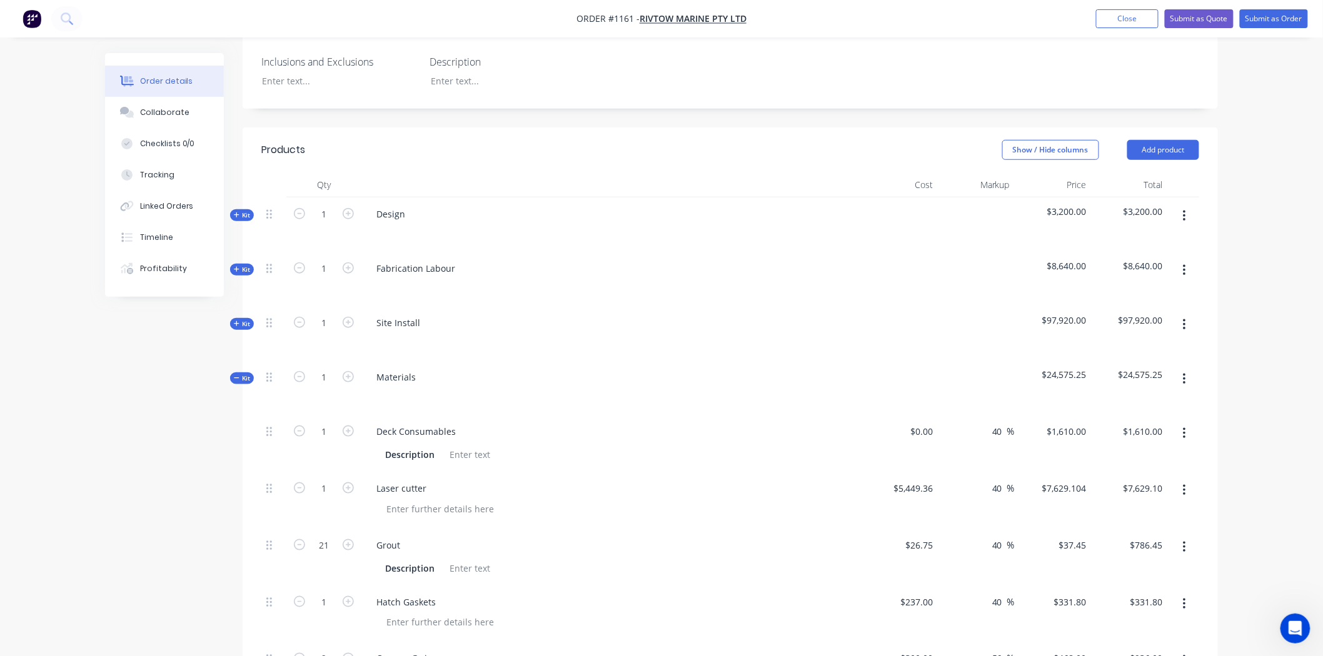
scroll to position [358, 0]
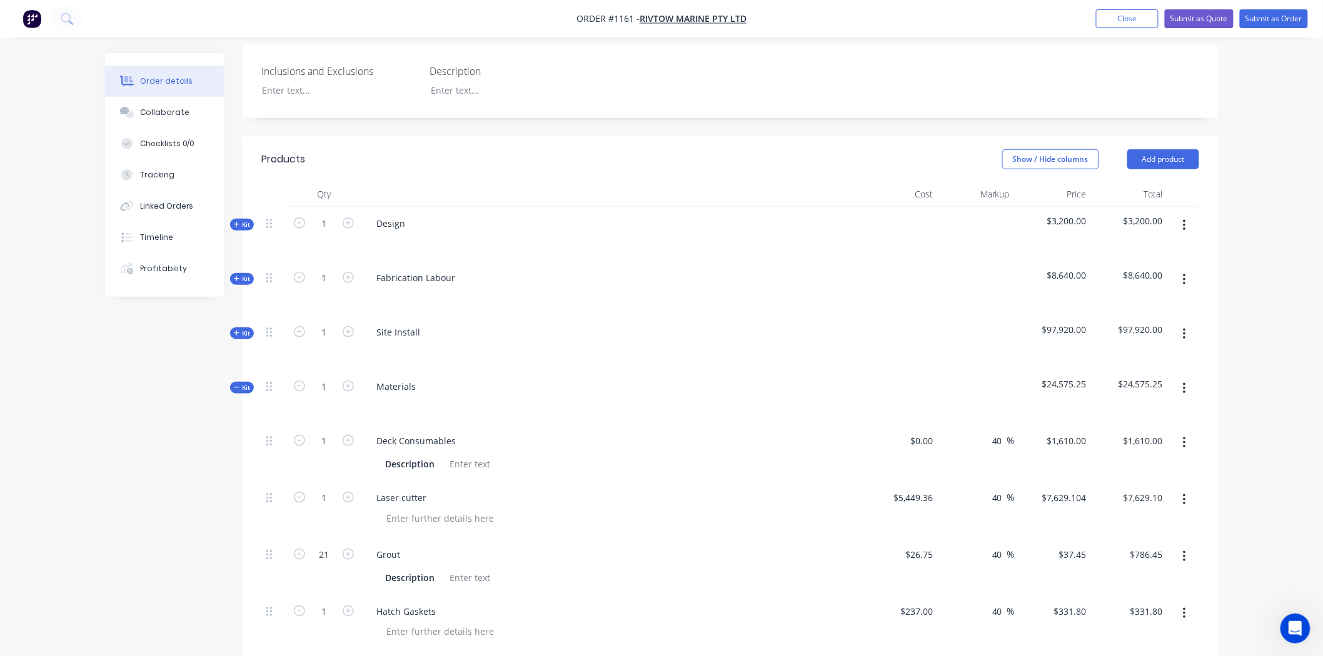
click at [240, 383] on span "Kit" at bounding box center [242, 387] width 16 height 9
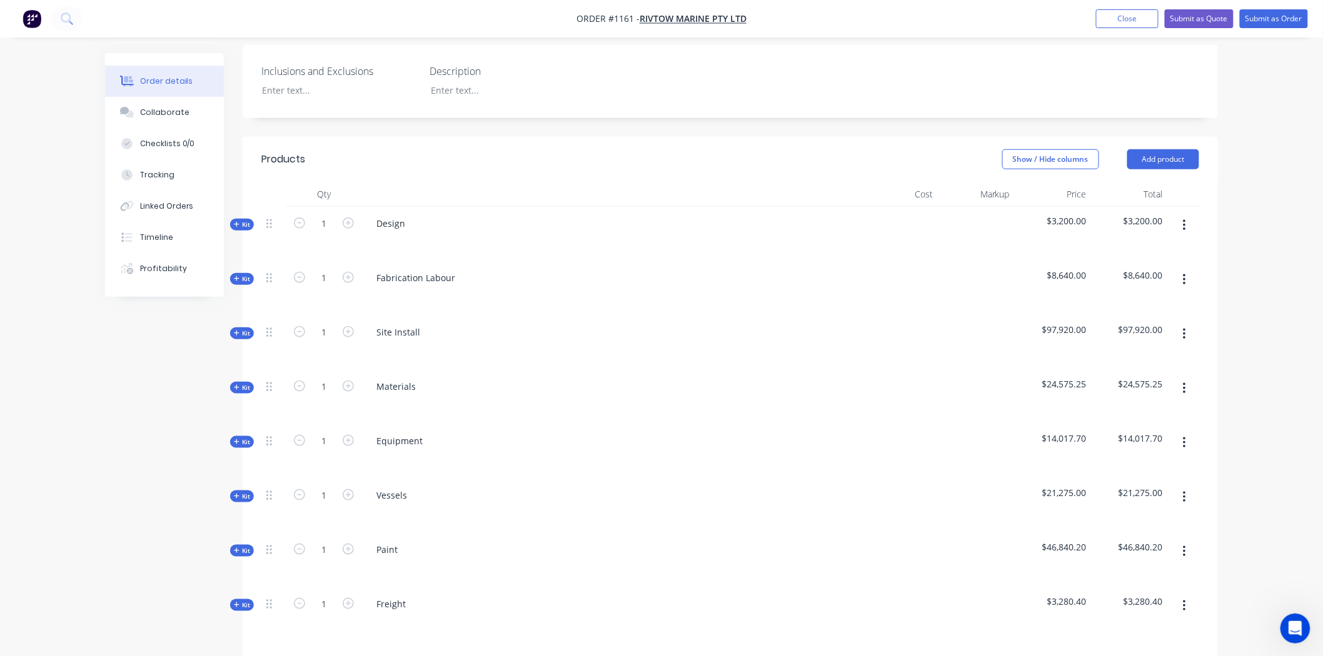
click at [244, 220] on span "Kit" at bounding box center [242, 224] width 16 height 9
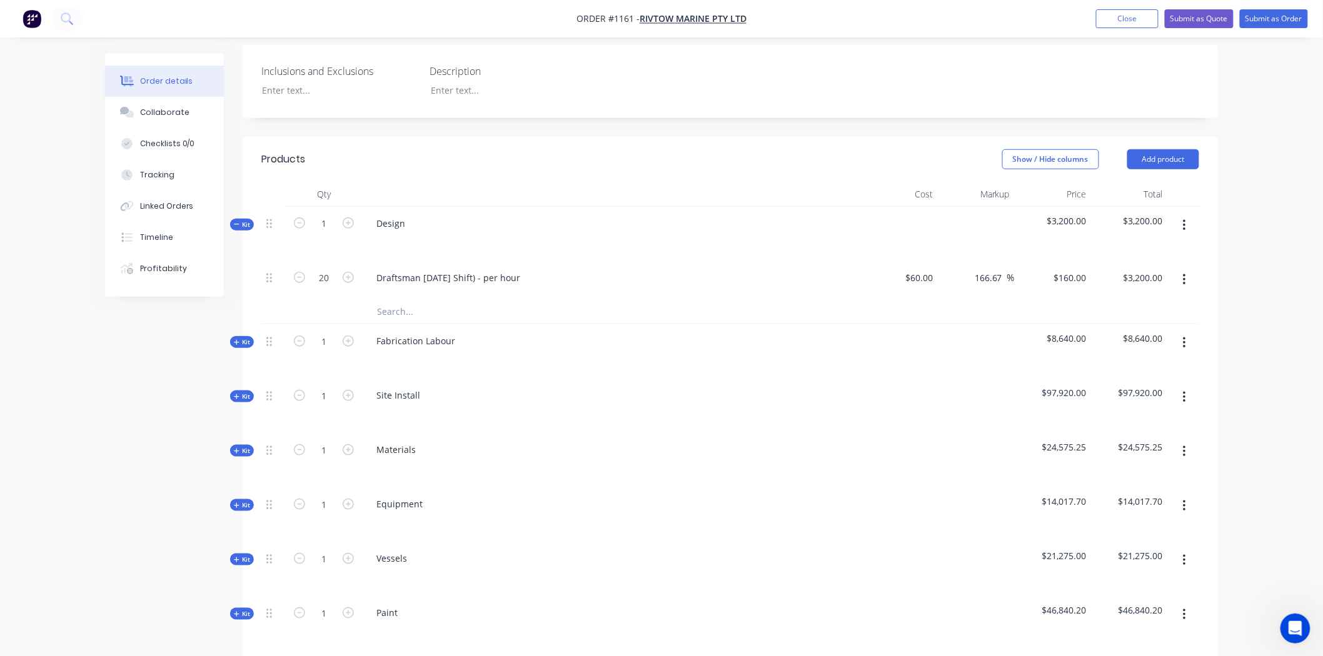
click at [236, 221] on icon at bounding box center [237, 224] width 6 height 6
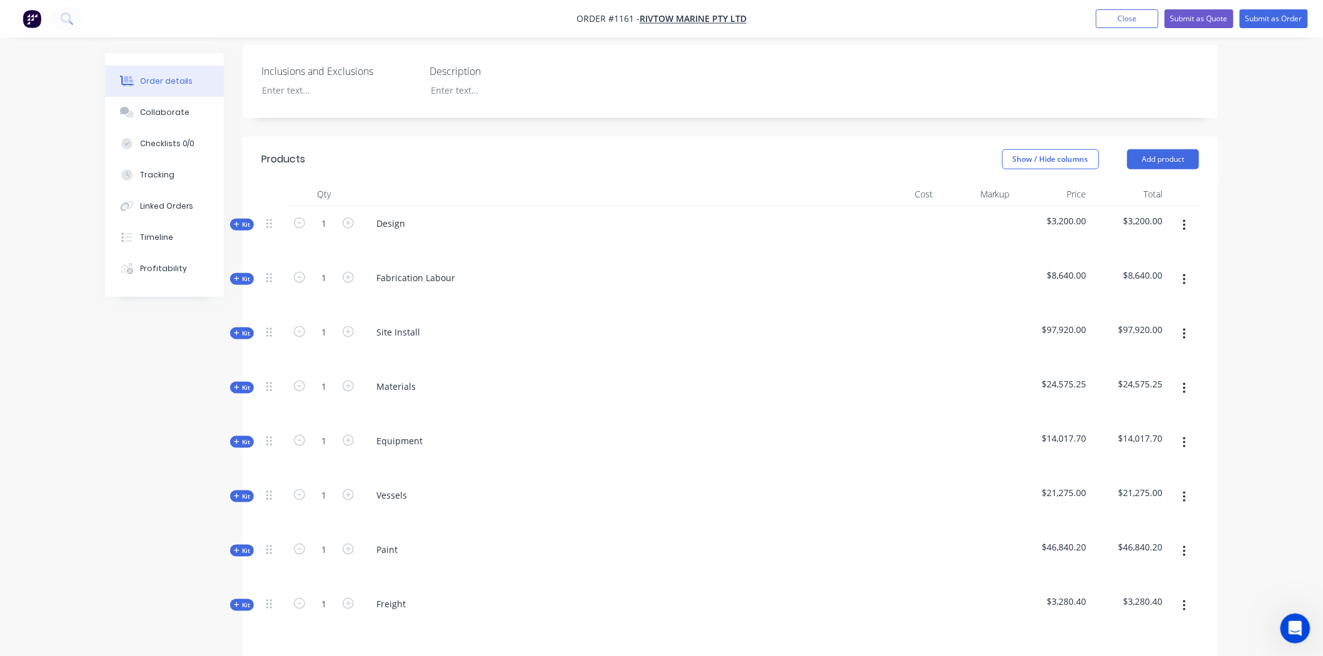
click at [239, 274] on span "Kit" at bounding box center [242, 278] width 16 height 9
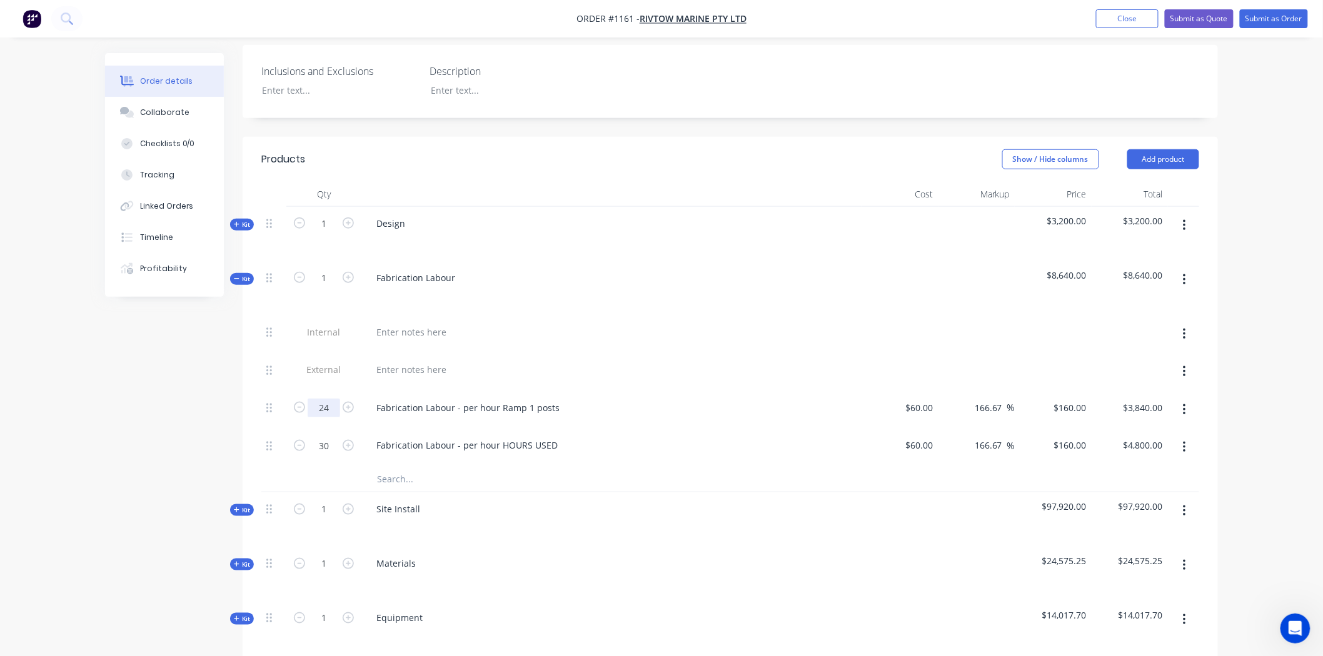
click at [334, 399] on input "24" at bounding box center [324, 408] width 33 height 19
click at [515, 353] on div at bounding box center [611, 372] width 500 height 38
click at [1179, 399] on button "button" at bounding box center [1183, 410] width 29 height 23
click at [1104, 434] on div "Duplicate" at bounding box center [1139, 443] width 96 height 18
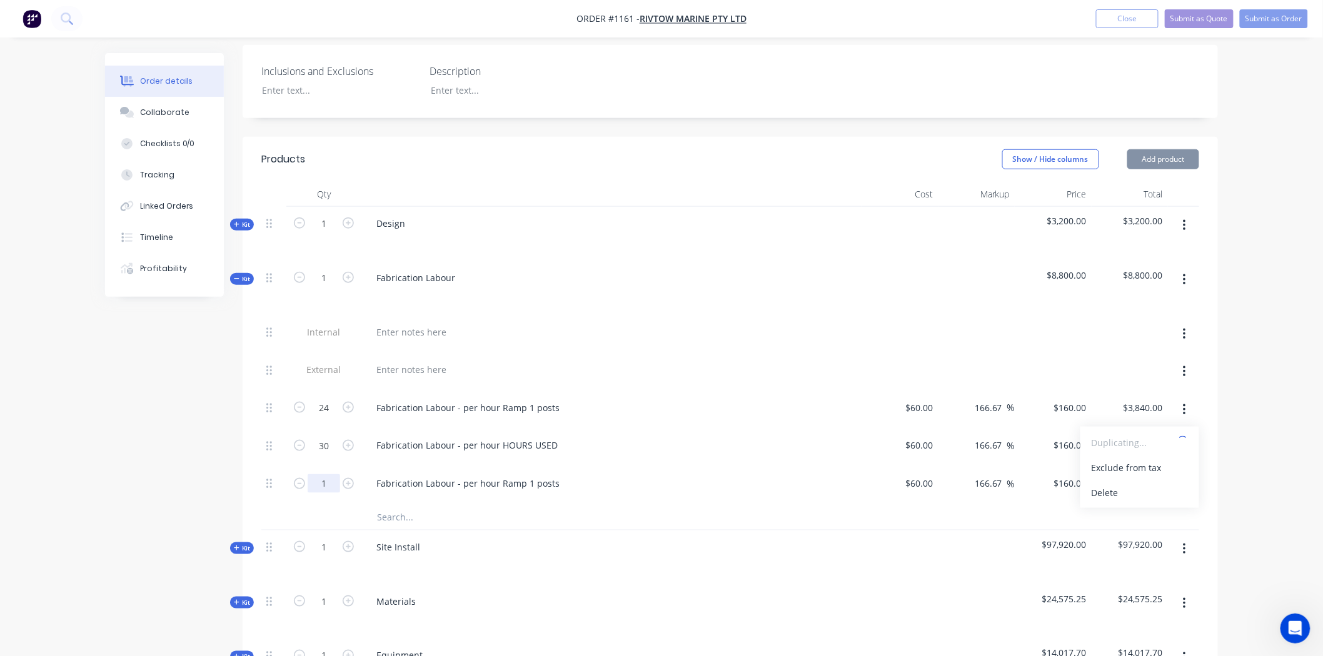
click at [326, 474] on input "1" at bounding box center [324, 483] width 33 height 19
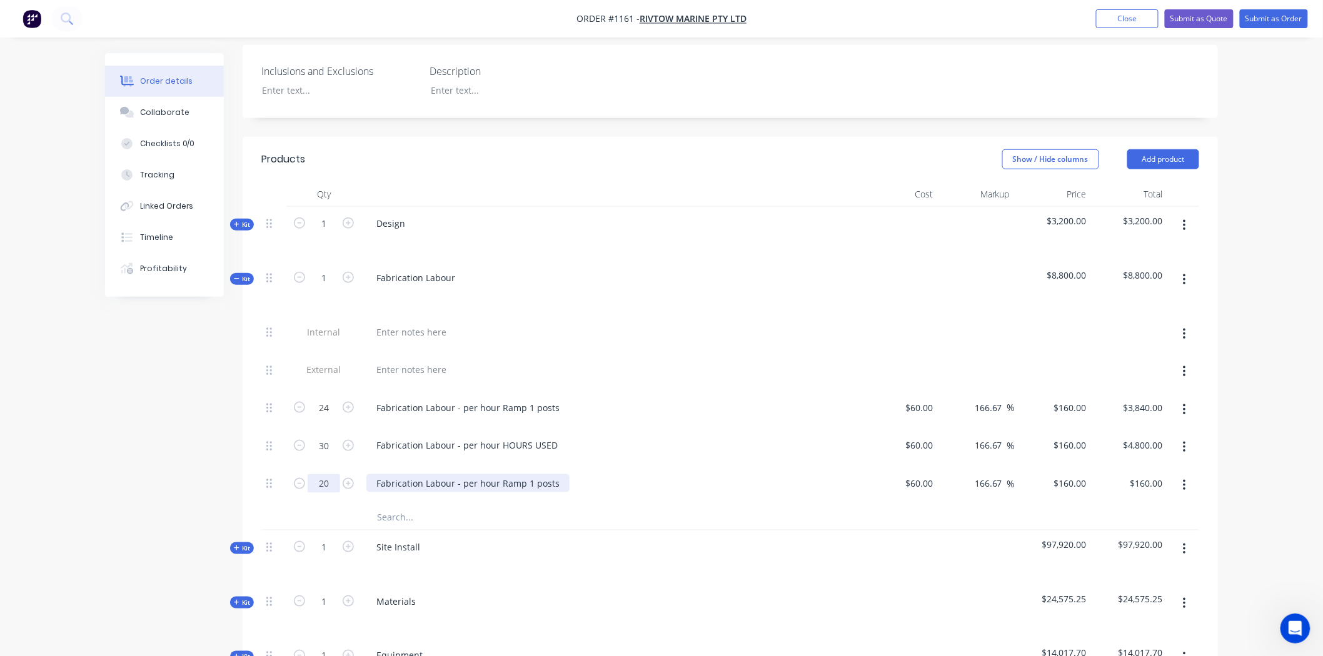
type input "20"
type input "$3,200.00"
drag, startPoint x: 554, startPoint y: 433, endPoint x: 460, endPoint y: 438, distance: 94.5
click at [460, 474] on div "Fabrication Labour - per hour Ramp 1 posts" at bounding box center [467, 483] width 203 height 18
click at [553, 474] on div "Fabrication Labour - per hour Ramp 1 posts" at bounding box center [467, 483] width 203 height 18
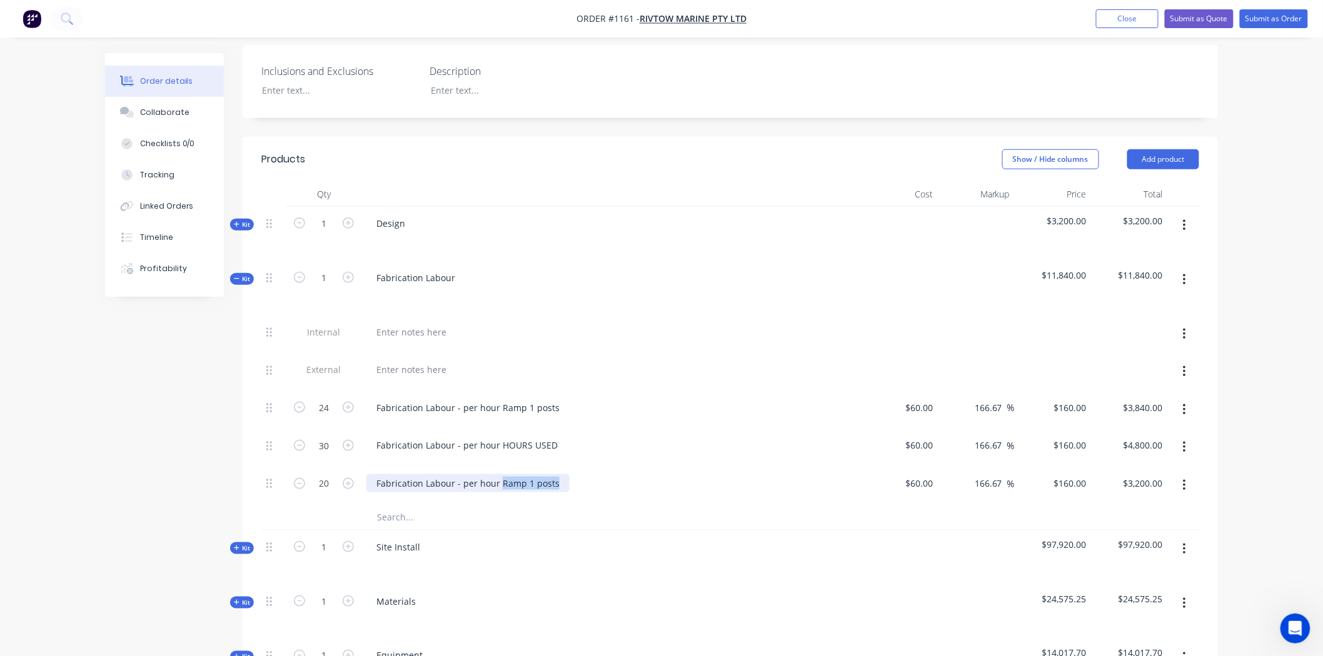
drag, startPoint x: 554, startPoint y: 433, endPoint x: 501, endPoint y: 428, distance: 52.7
click at [498, 474] on div "Fabrication Labour - per hour Ramp 1 posts" at bounding box center [467, 483] width 203 height 18
click at [634, 474] on div "Fabrication Labour - per hour weld nuts" at bounding box center [611, 483] width 490 height 18
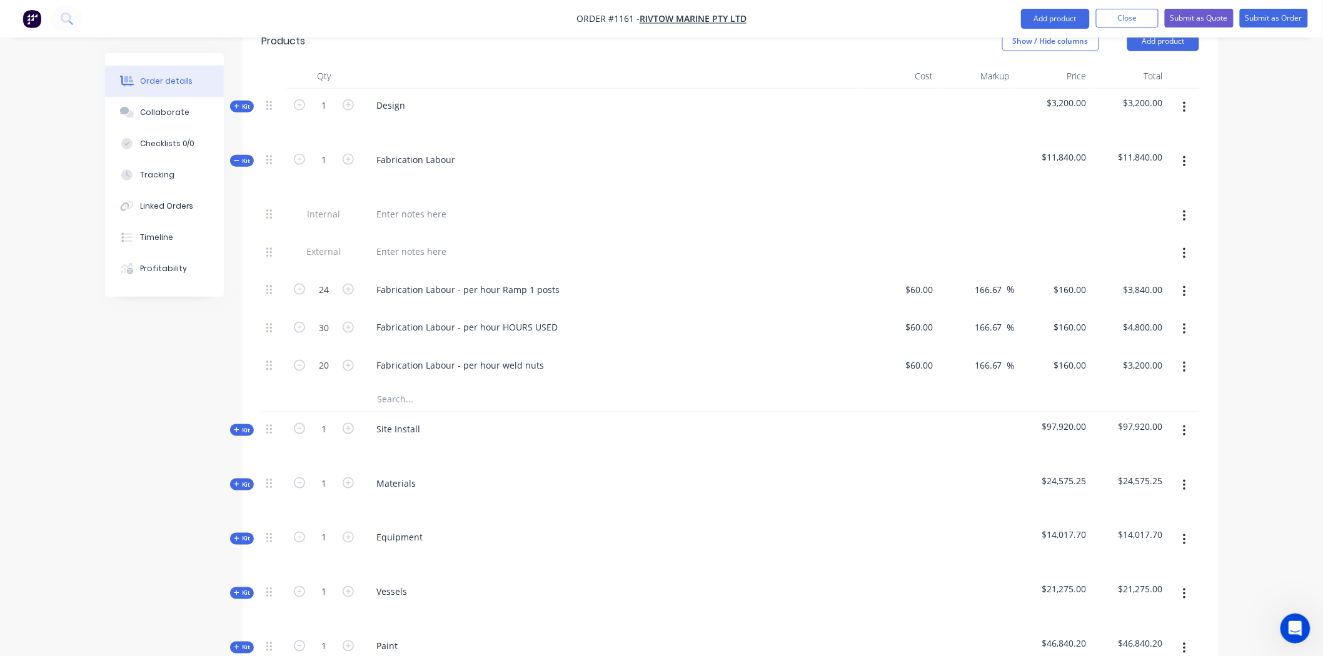
scroll to position [496, 0]
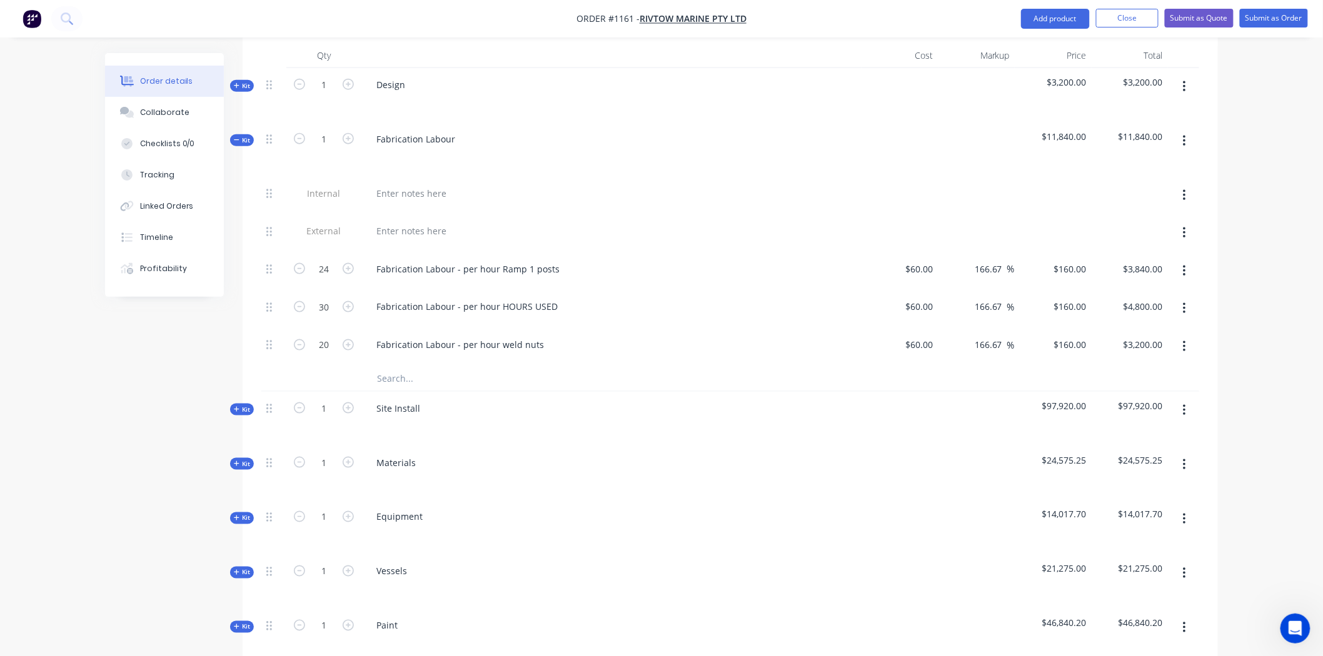
click at [403, 366] on input "text" at bounding box center [501, 378] width 250 height 25
type input "c"
click at [1184, 341] on icon "button" at bounding box center [1184, 346] width 3 height 11
click at [1134, 371] on div "Duplicate" at bounding box center [1139, 380] width 96 height 18
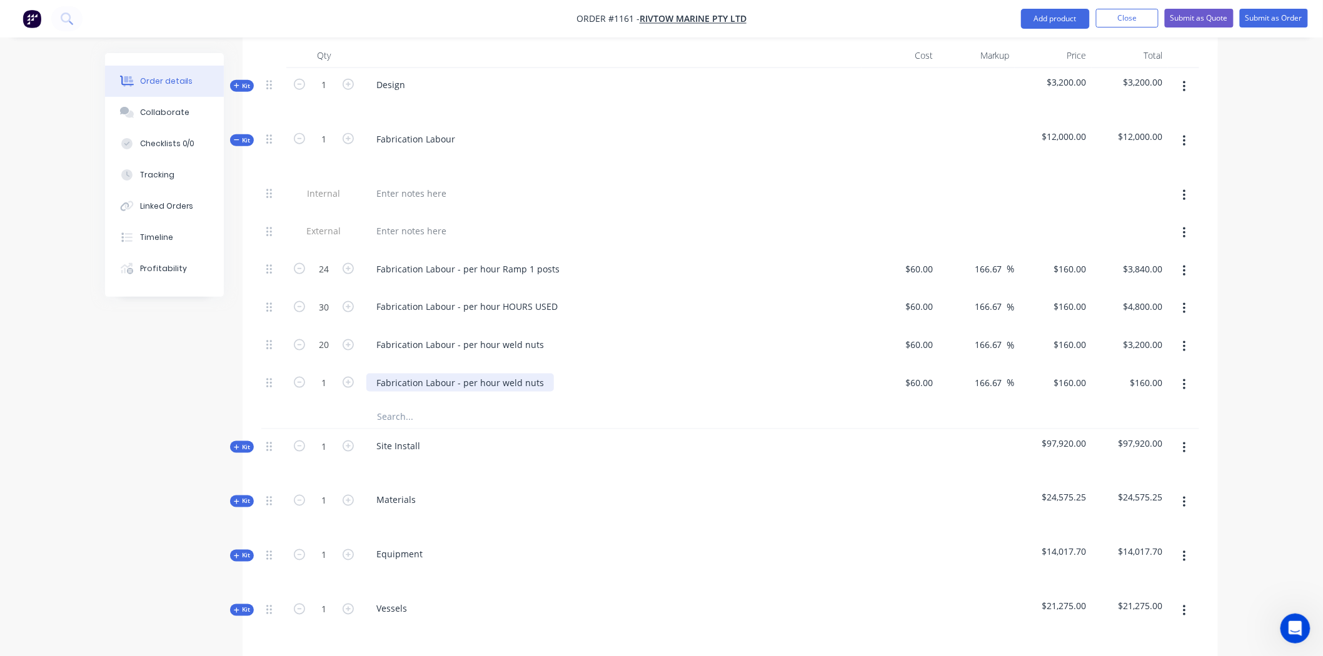
click at [540, 374] on div "Fabrication Labour - per hour weld nuts" at bounding box center [460, 383] width 188 height 18
click at [330, 374] on input "1" at bounding box center [324, 383] width 33 height 19
type input "12"
click at [546, 374] on div "Fabrication Labour - per hour weld nuts" at bounding box center [460, 383] width 188 height 18
type input "$1,920.00"
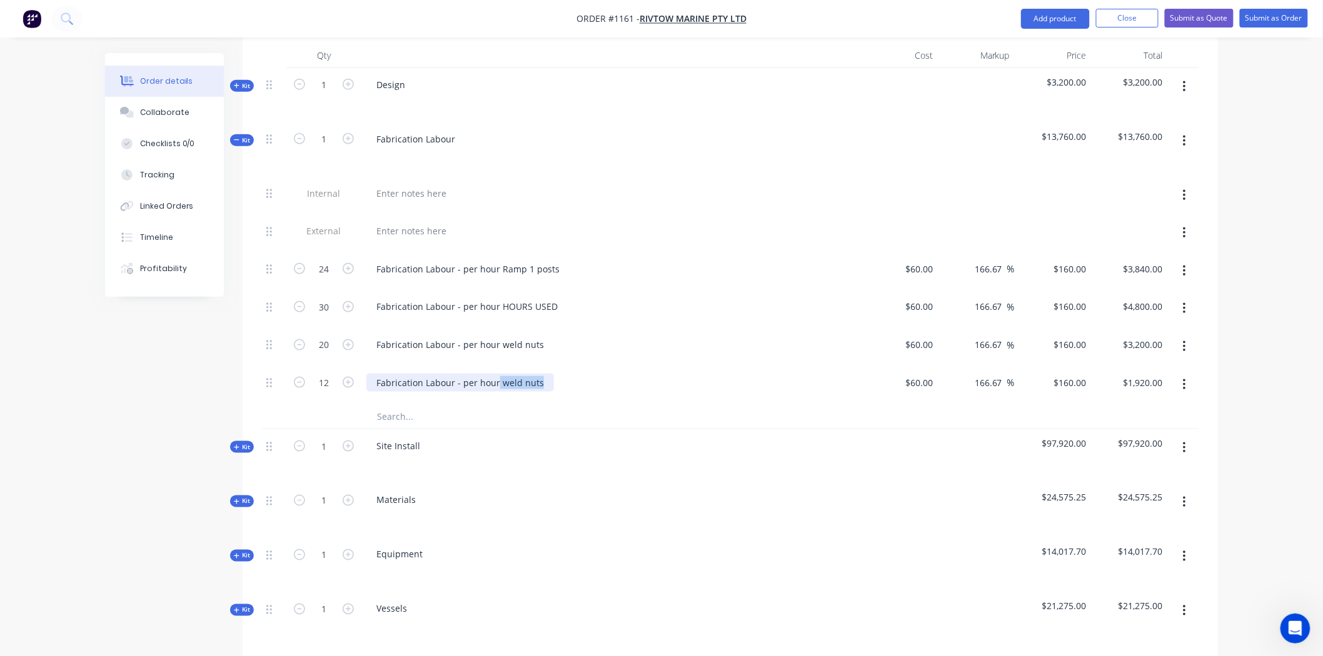
drag, startPoint x: 544, startPoint y: 329, endPoint x: 496, endPoint y: 331, distance: 48.2
click at [496, 374] on div "Fabrication Labour - per hour weld nuts" at bounding box center [460, 383] width 188 height 18
click at [798, 366] on div "Fabrication Labour - per hour cover plates" at bounding box center [611, 385] width 500 height 38
click at [243, 134] on div "Kit" at bounding box center [242, 140] width 24 height 12
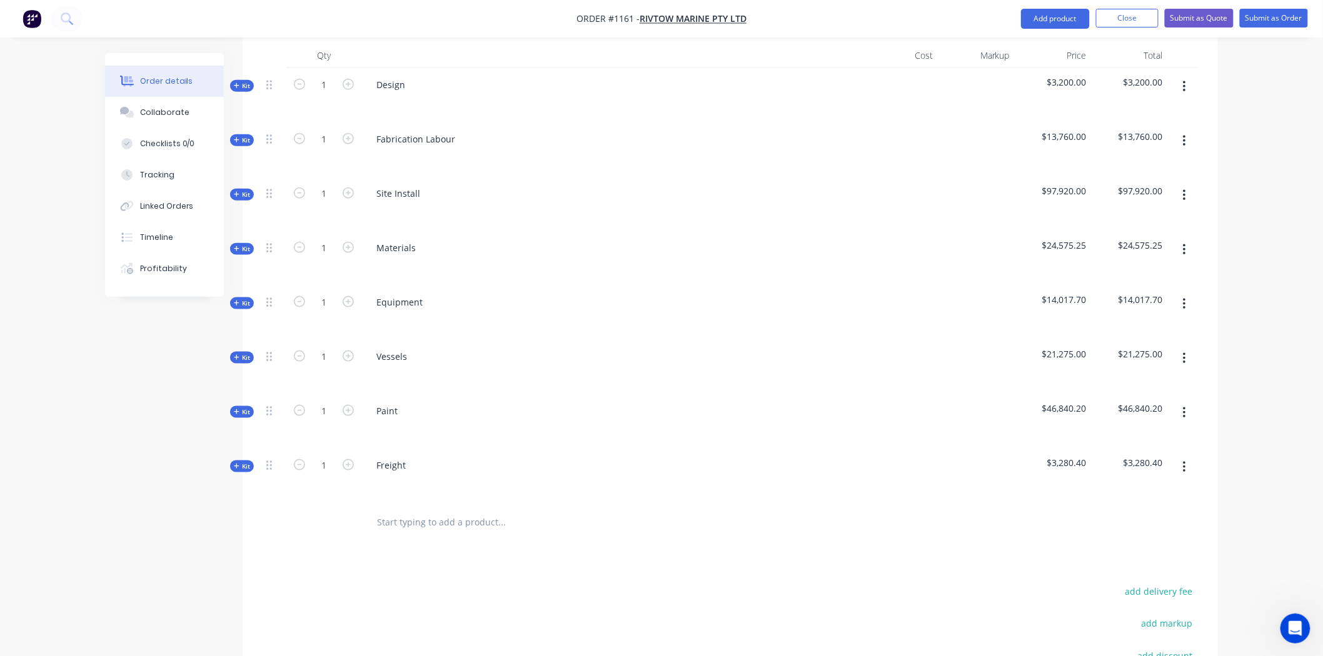
click at [239, 191] on icon at bounding box center [237, 194] width 6 height 6
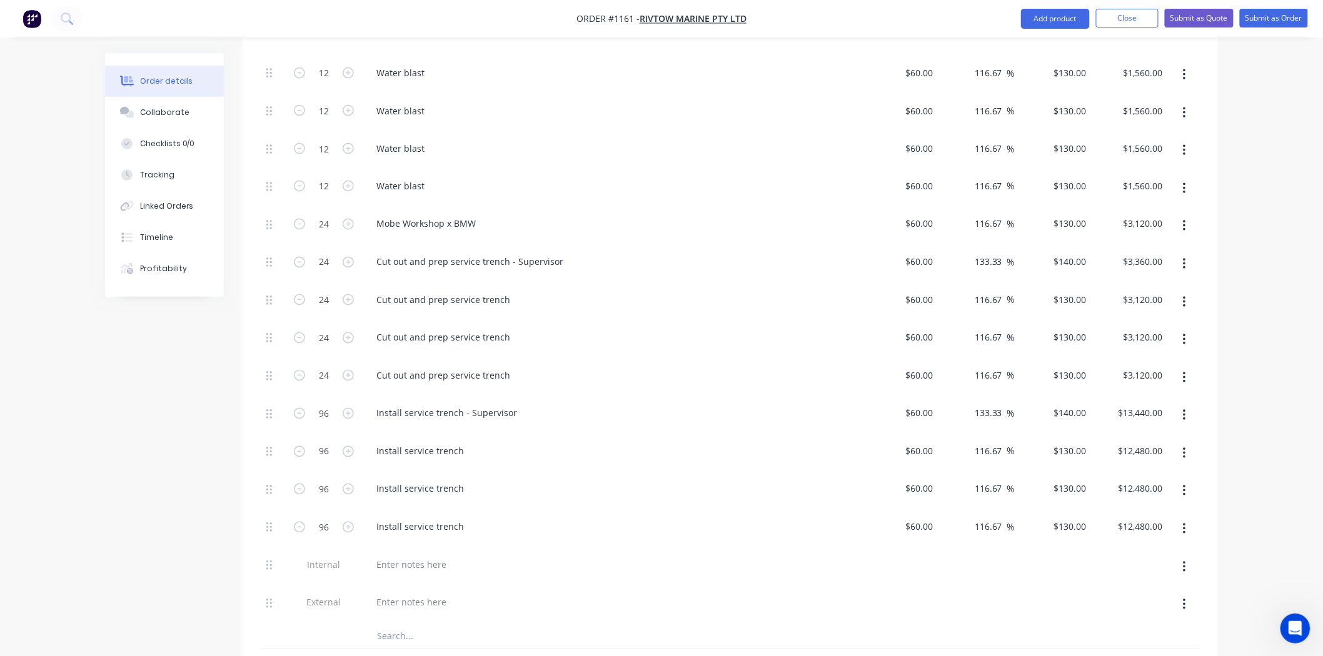
scroll to position [844, 0]
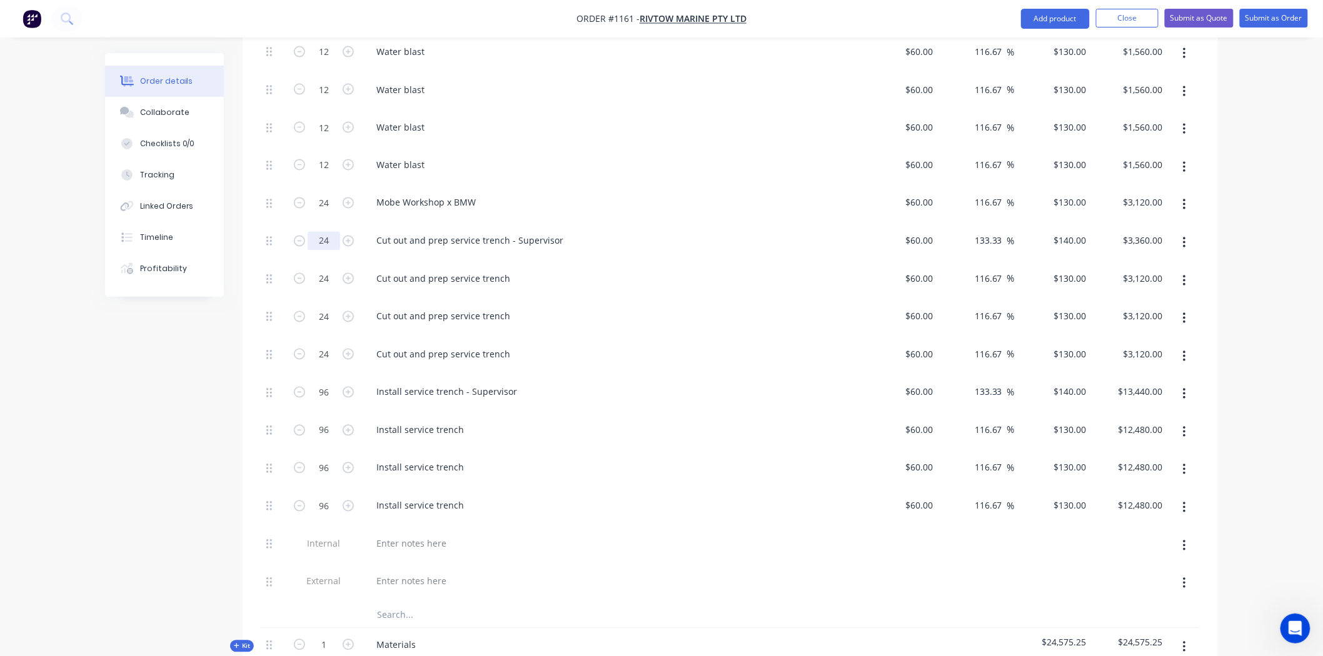
click at [329, 232] on input "24" at bounding box center [324, 241] width 33 height 19
type input "36"
click at [333, 270] on input "24" at bounding box center [324, 279] width 33 height 19
type input "$5,040.00"
type input "36"
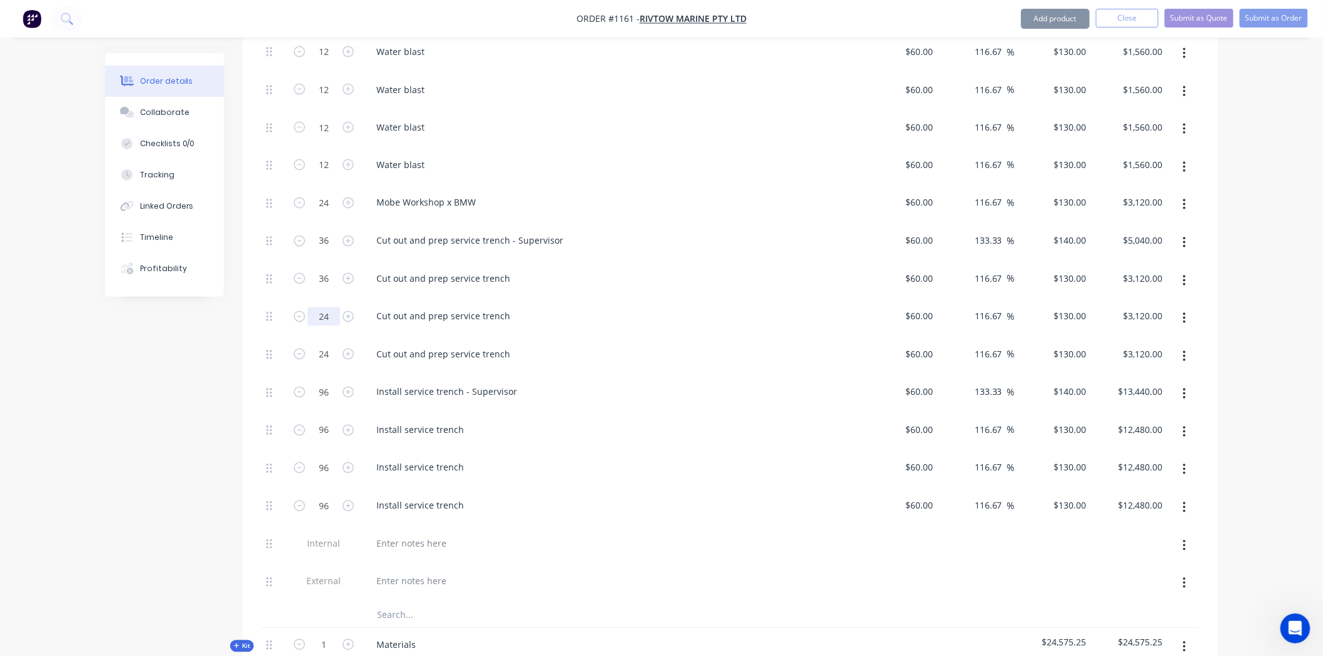
type input "$4,680.00"
click at [335, 308] on input "24" at bounding box center [324, 317] width 33 height 19
type input "36"
click at [332, 346] on input "24" at bounding box center [324, 355] width 33 height 19
type input "$4,680.00"
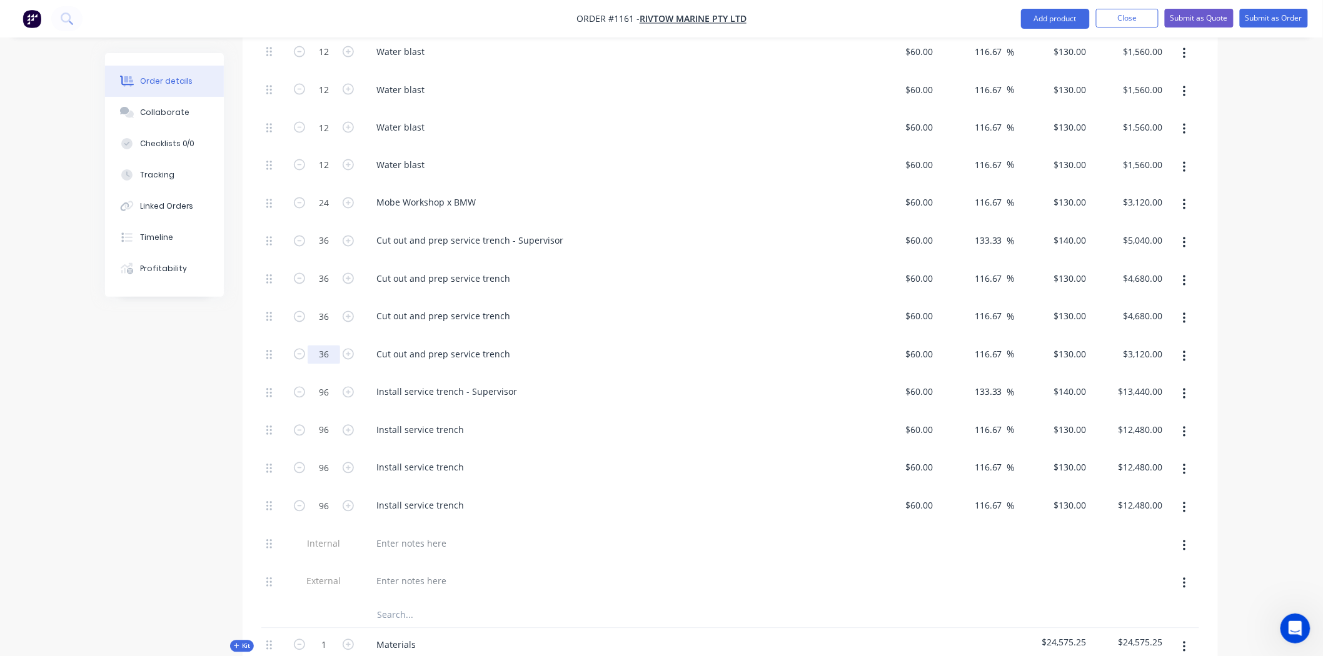
type input "36"
click at [407, 376] on div "Install service trench - Supervisor" at bounding box center [611, 395] width 500 height 38
type input "$4,680.00"
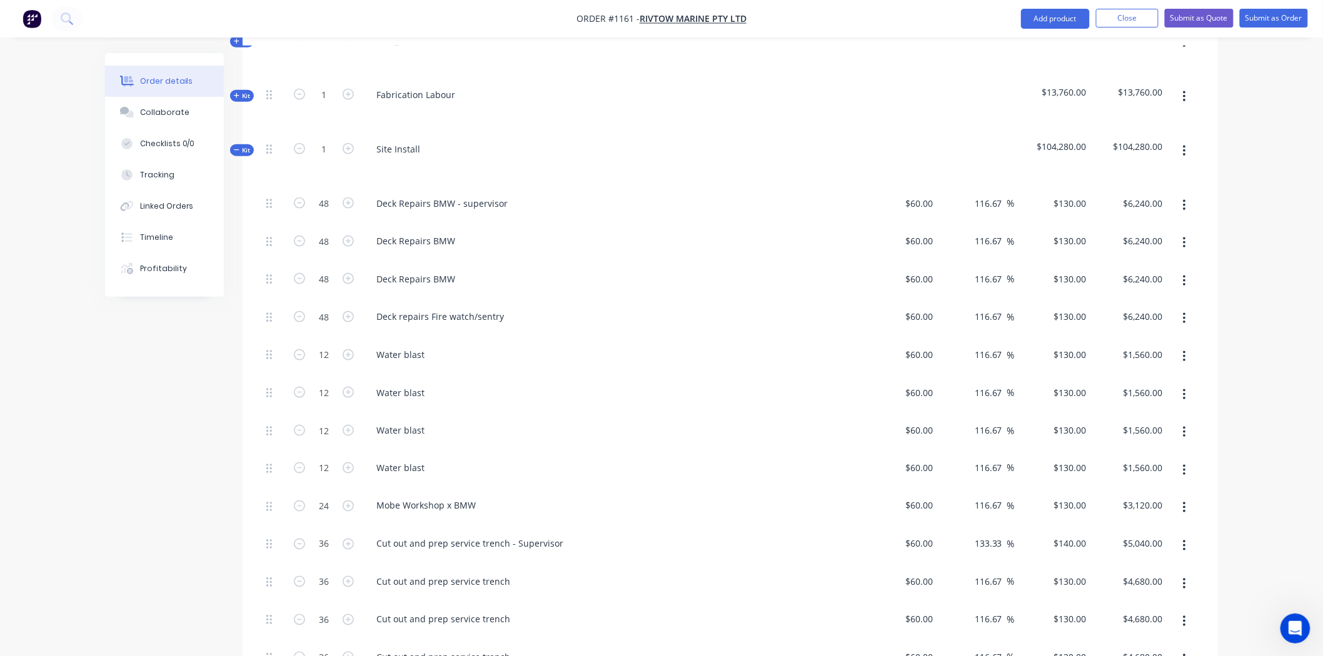
scroll to position [774, 0]
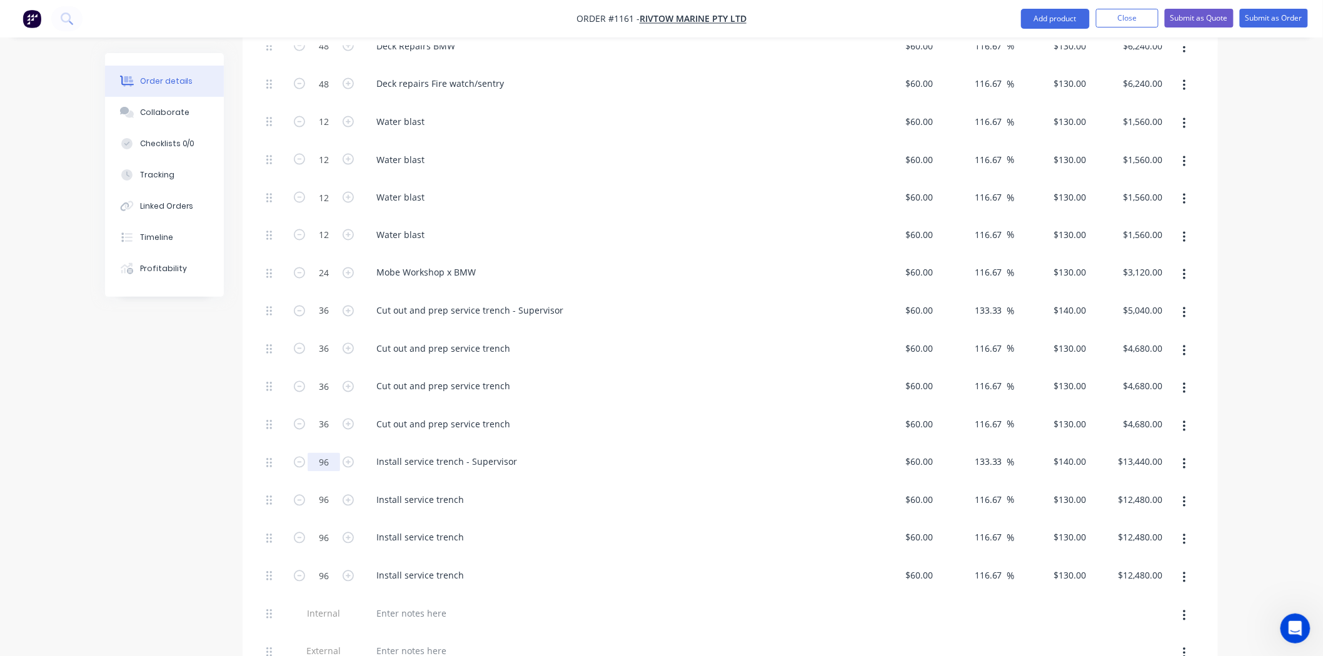
click at [333, 453] on input "96" at bounding box center [324, 462] width 33 height 19
type input "108"
type input "$15,120.00"
click at [333, 491] on input "96" at bounding box center [324, 500] width 33 height 19
type input "108"
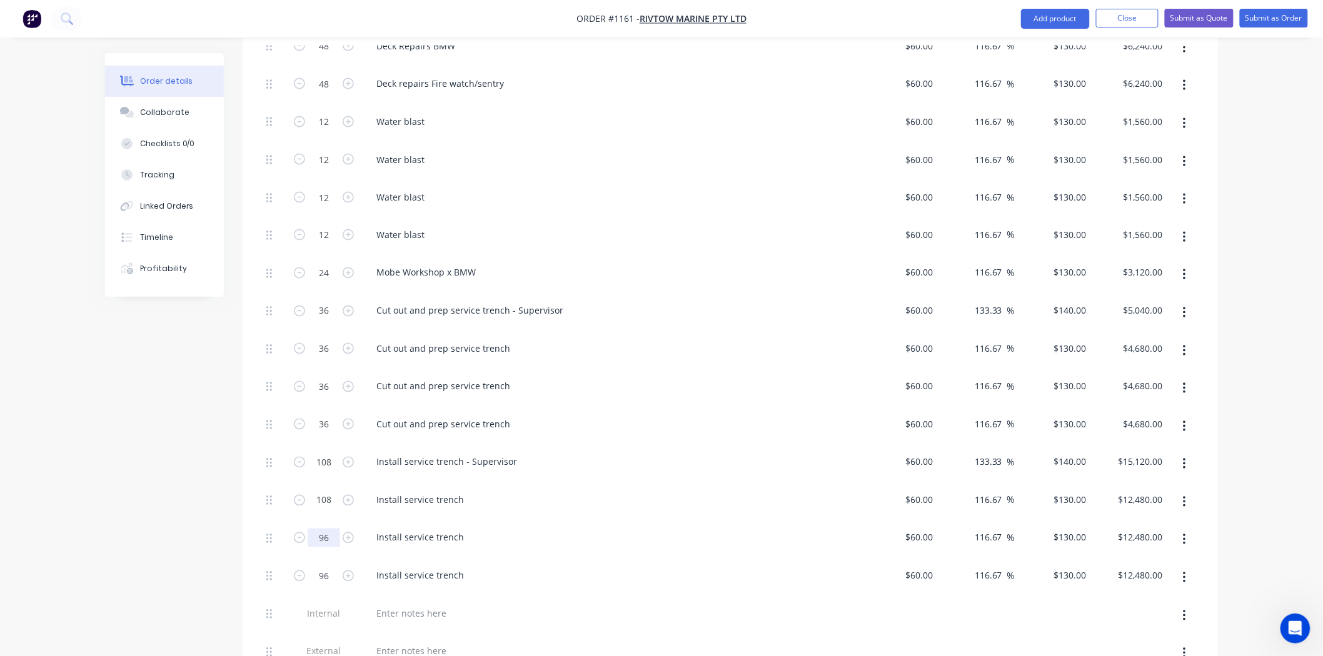
type input "$14,040.00"
click at [333, 529] on input "96" at bounding box center [324, 538] width 33 height 19
type input "108"
type input "$14,040.00"
click at [333, 567] on input "96" at bounding box center [324, 576] width 33 height 19
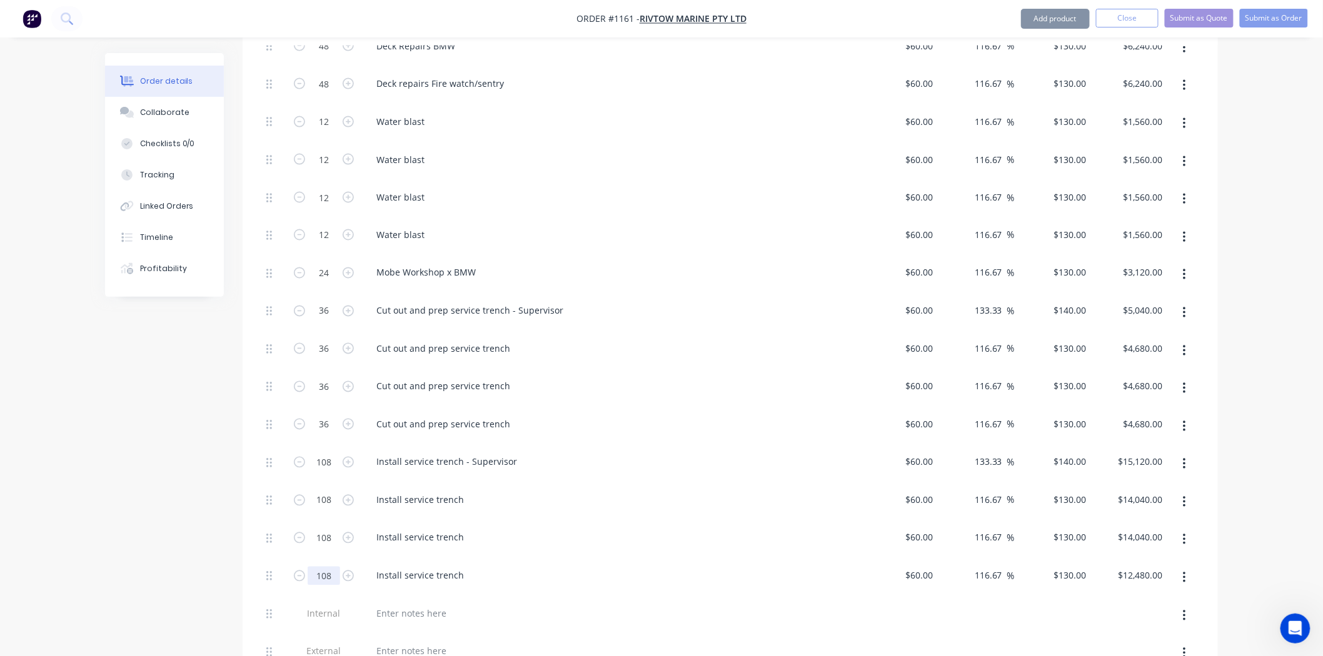
type input "108"
click at [648, 567] on div "Install service trench" at bounding box center [611, 576] width 490 height 18
type input "$14,040.00"
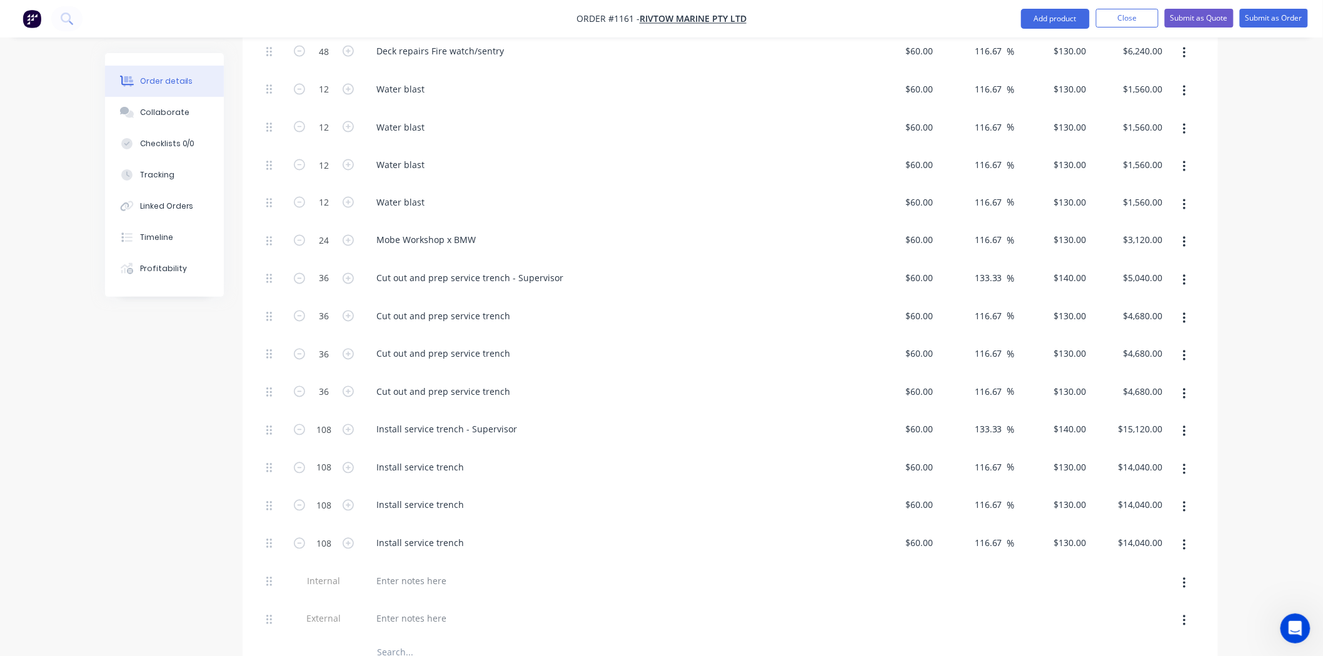
scroll to position [844, 0]
click at [1184, 427] on icon "button" at bounding box center [1184, 432] width 3 height 11
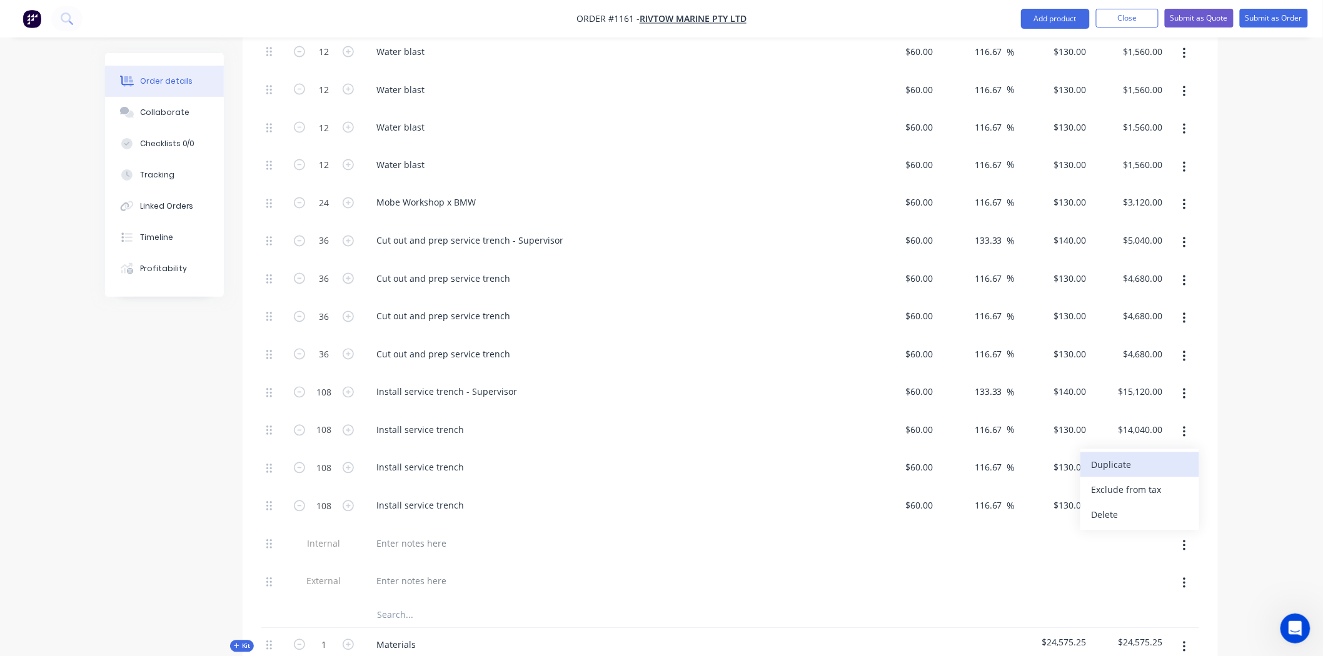
click at [1115, 456] on div "Duplicate" at bounding box center [1139, 465] width 96 height 18
click at [1183, 616] on icon "button" at bounding box center [1184, 621] width 3 height 11
click at [1107, 645] on div "Duplicate" at bounding box center [1139, 655] width 96 height 18
click at [331, 194] on input "24" at bounding box center [324, 203] width 33 height 19
type input "48"
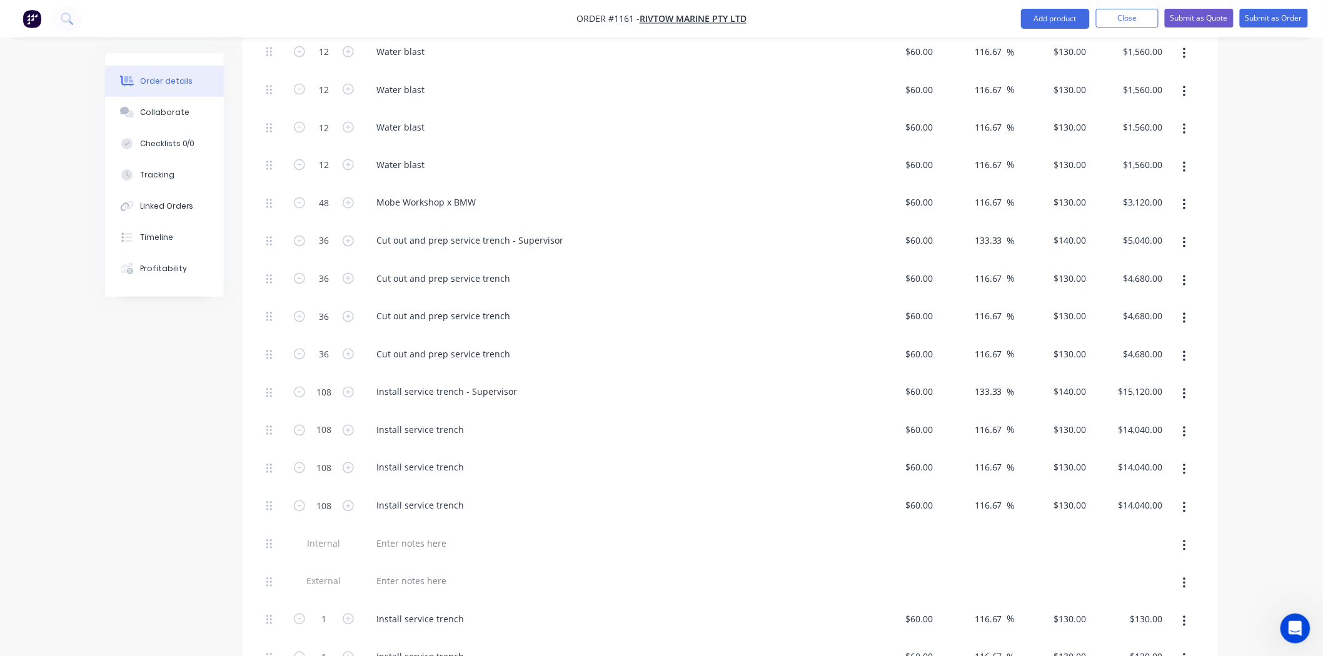
type input "$6,240.00"
click at [771, 224] on div "Cut out and prep service trench - Supervisor" at bounding box center [611, 243] width 500 height 38
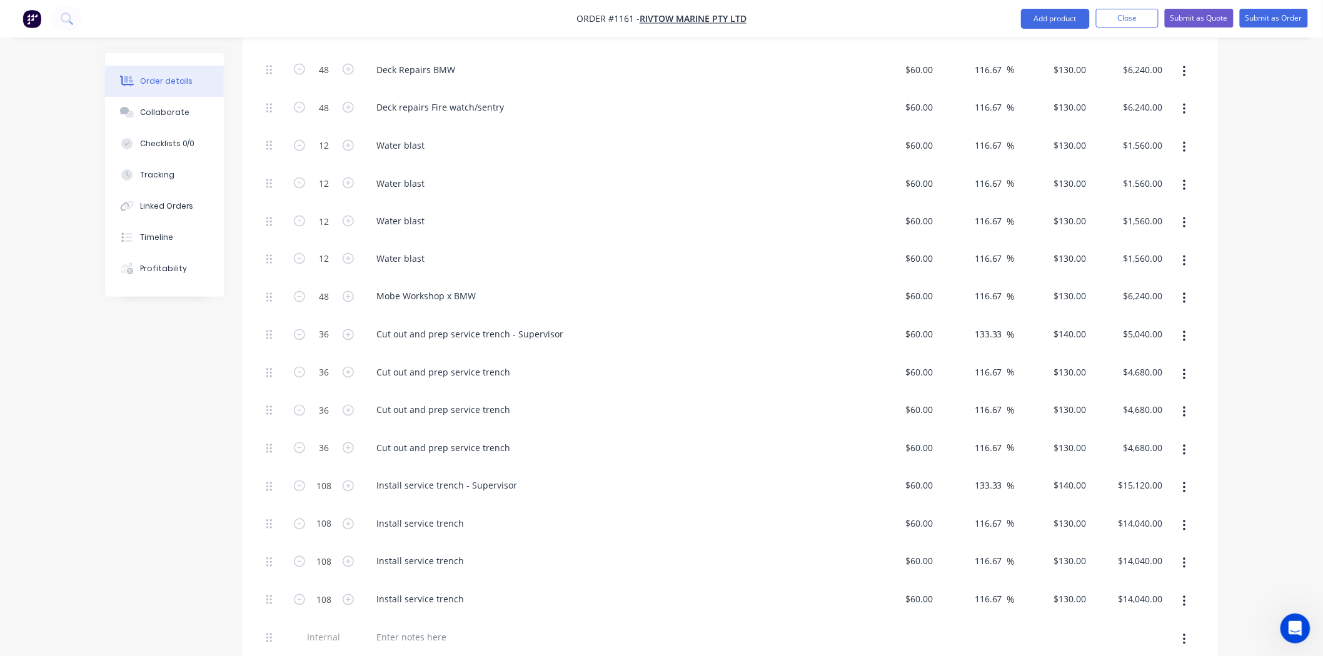
scroll to position [774, 0]
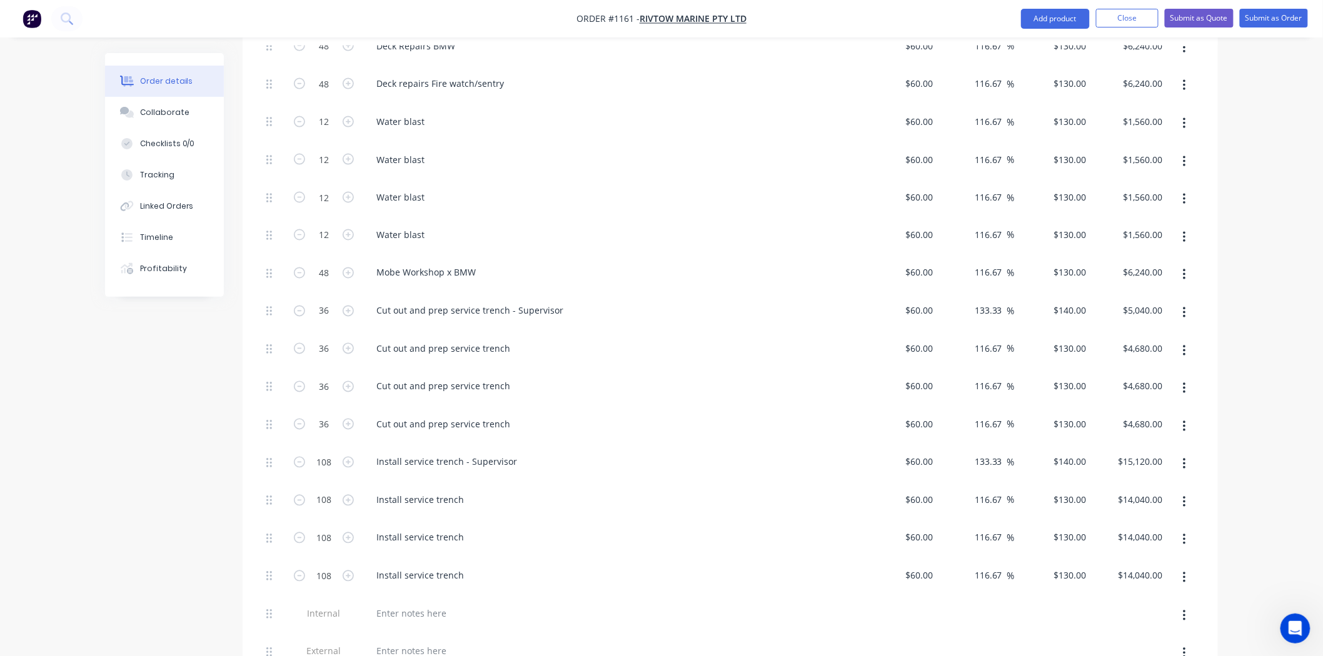
drag, startPoint x: 1182, startPoint y: 222, endPoint x: 1113, endPoint y: 236, distance: 70.1
click at [1183, 268] on icon "button" at bounding box center [1184, 275] width 3 height 14
click at [1102, 349] on div "Delete" at bounding box center [1139, 358] width 96 height 18
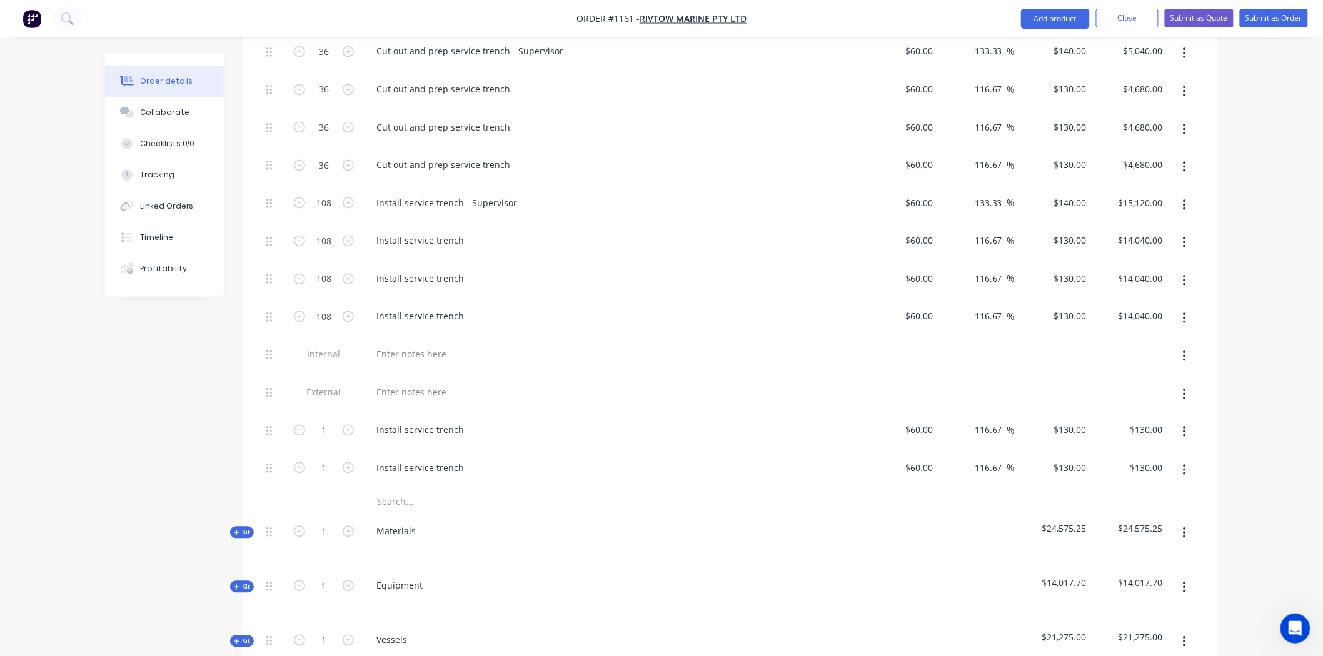
scroll to position [983, 0]
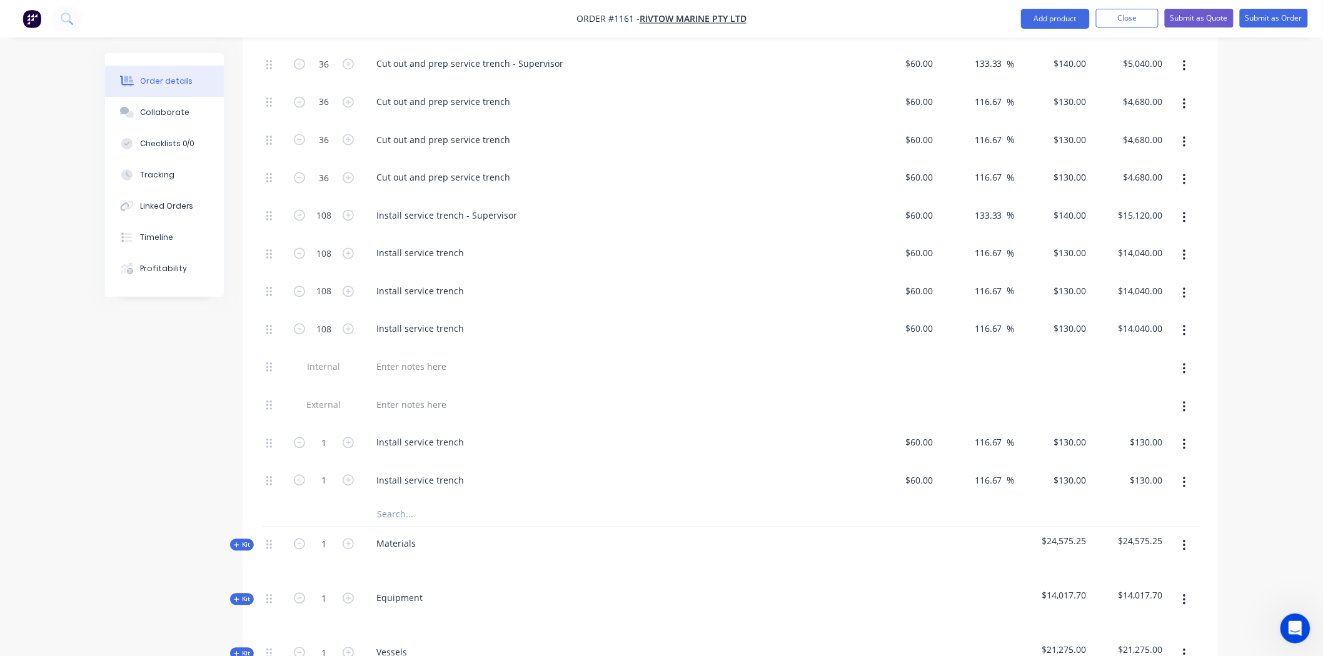
click at [1183, 438] on icon "button" at bounding box center [1184, 445] width 3 height 14
click at [1124, 519] on div "Delete" at bounding box center [1139, 528] width 96 height 18
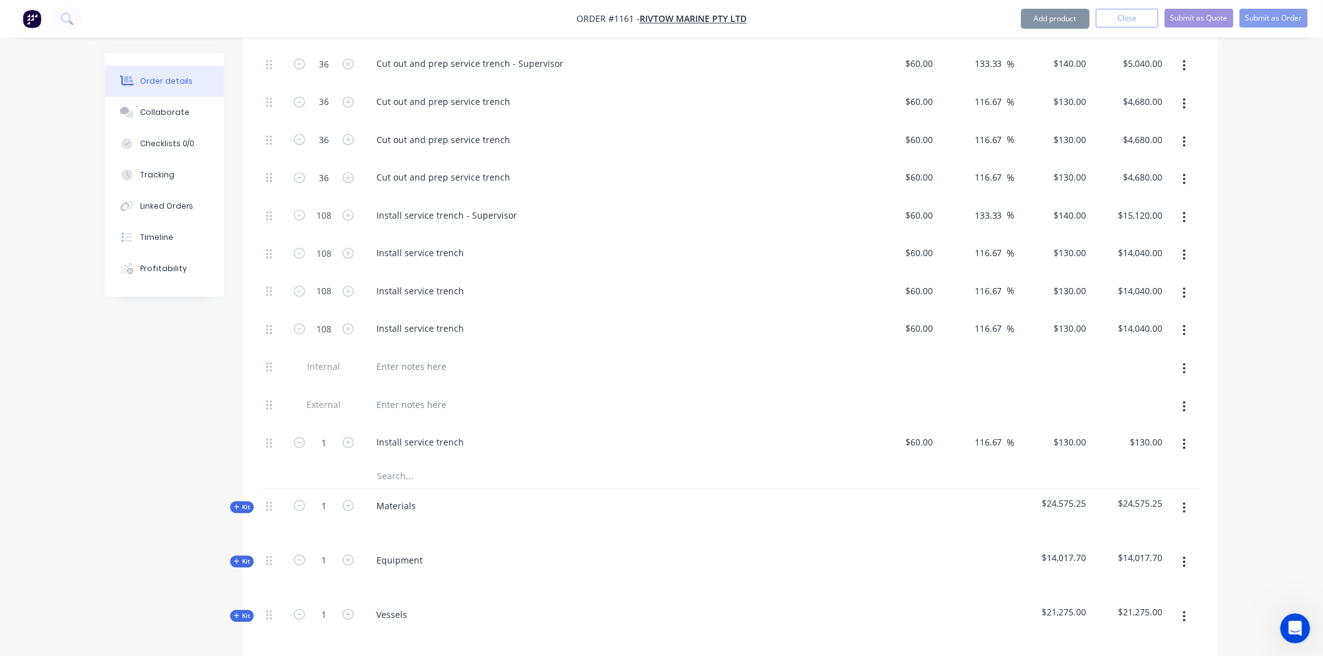
click at [1185, 438] on icon "button" at bounding box center [1184, 445] width 3 height 14
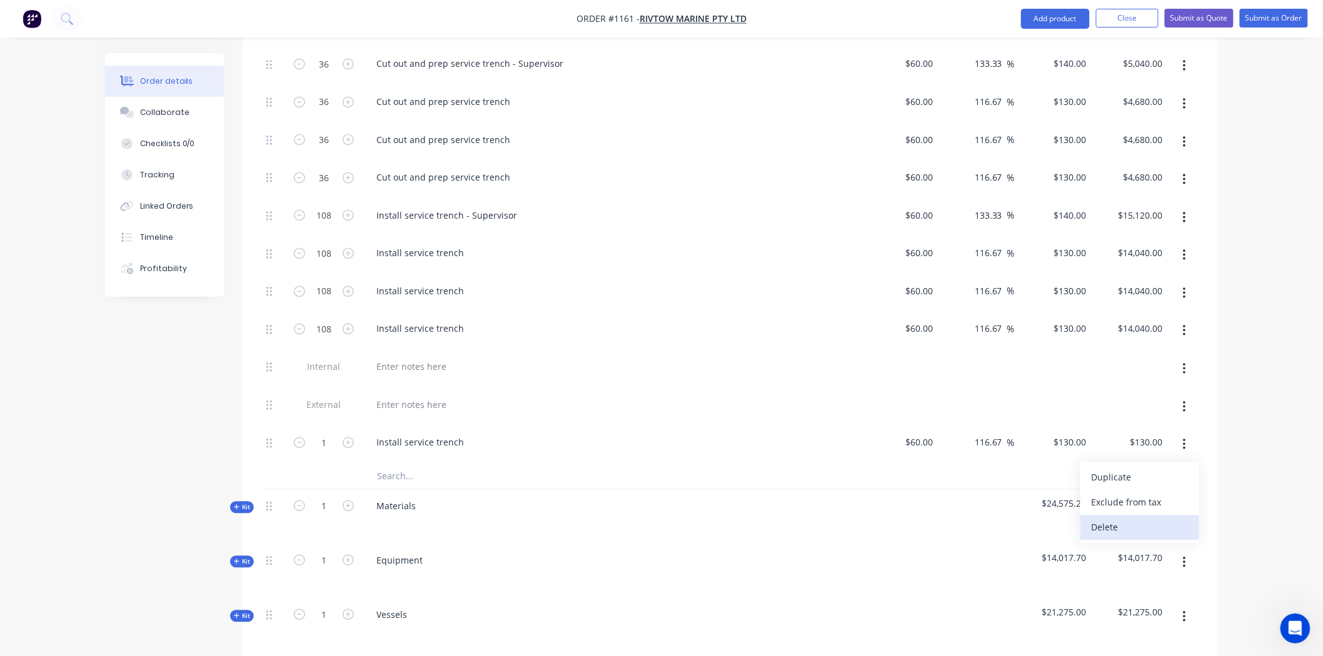
click at [1103, 519] on div "Delete" at bounding box center [1139, 528] width 96 height 18
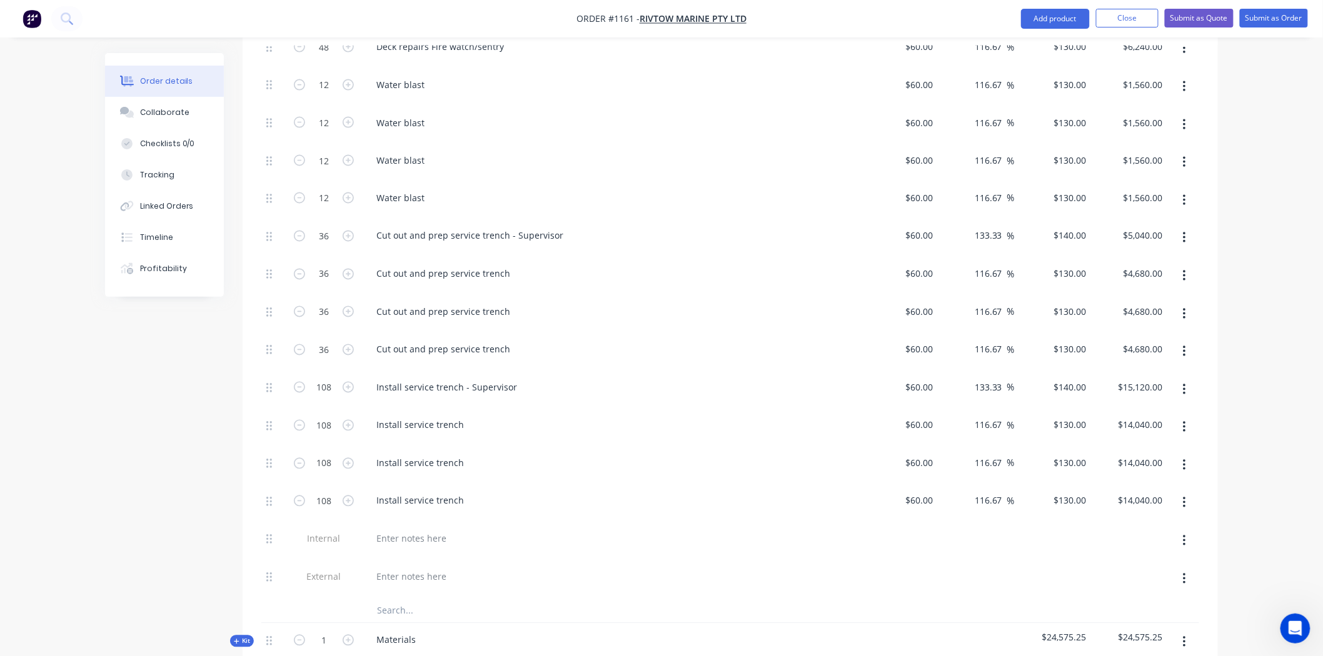
scroll to position [844, 0]
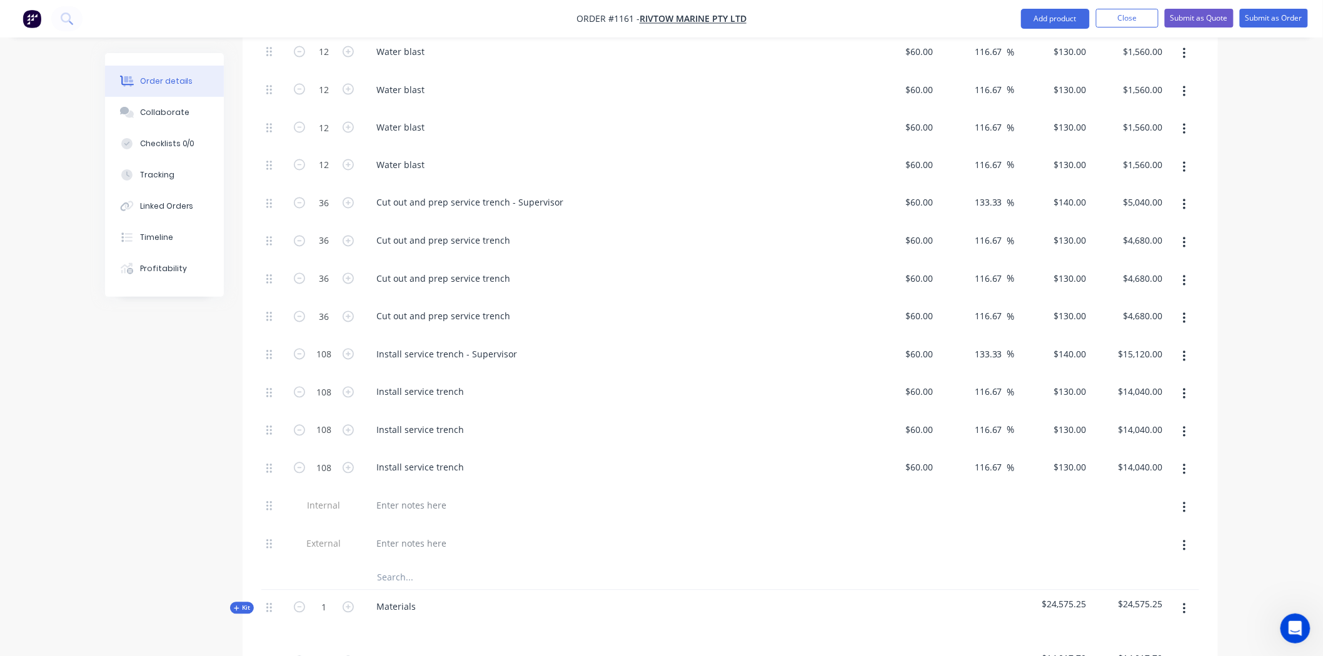
click at [404, 565] on input "text" at bounding box center [501, 577] width 250 height 25
type input "m"
type input "l"
type input "boiler"
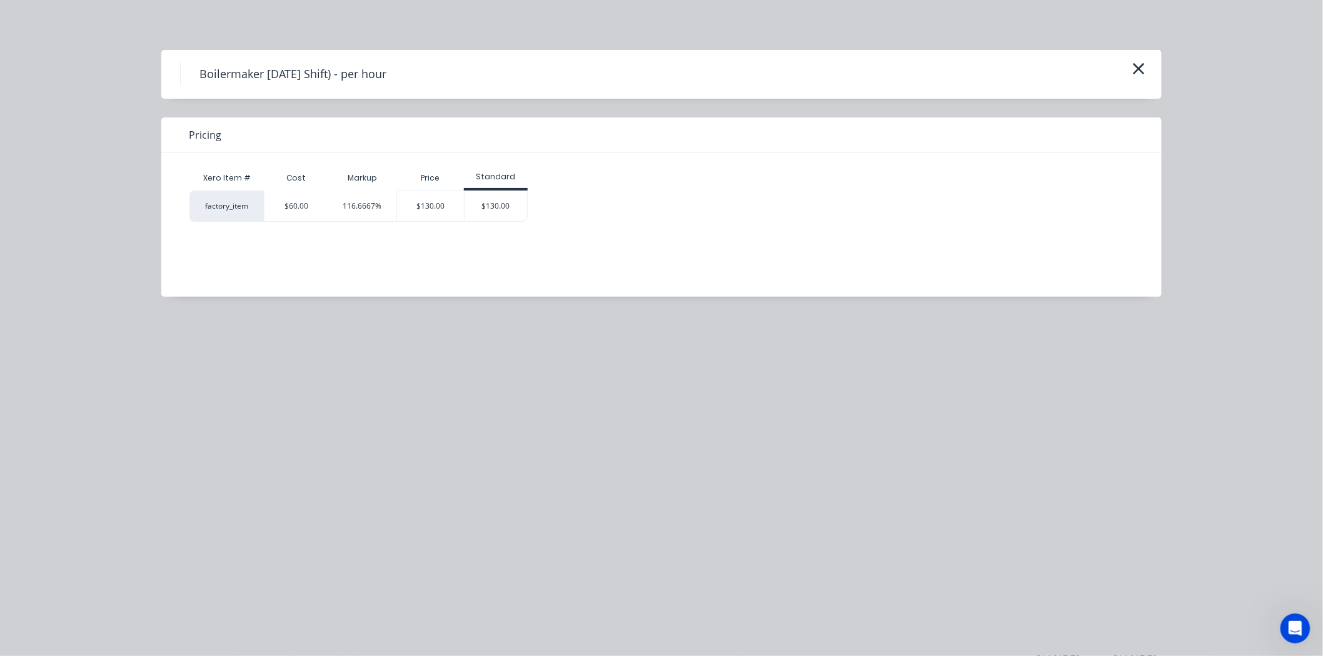
click at [479, 214] on div "$130.00" at bounding box center [495, 206] width 63 height 30
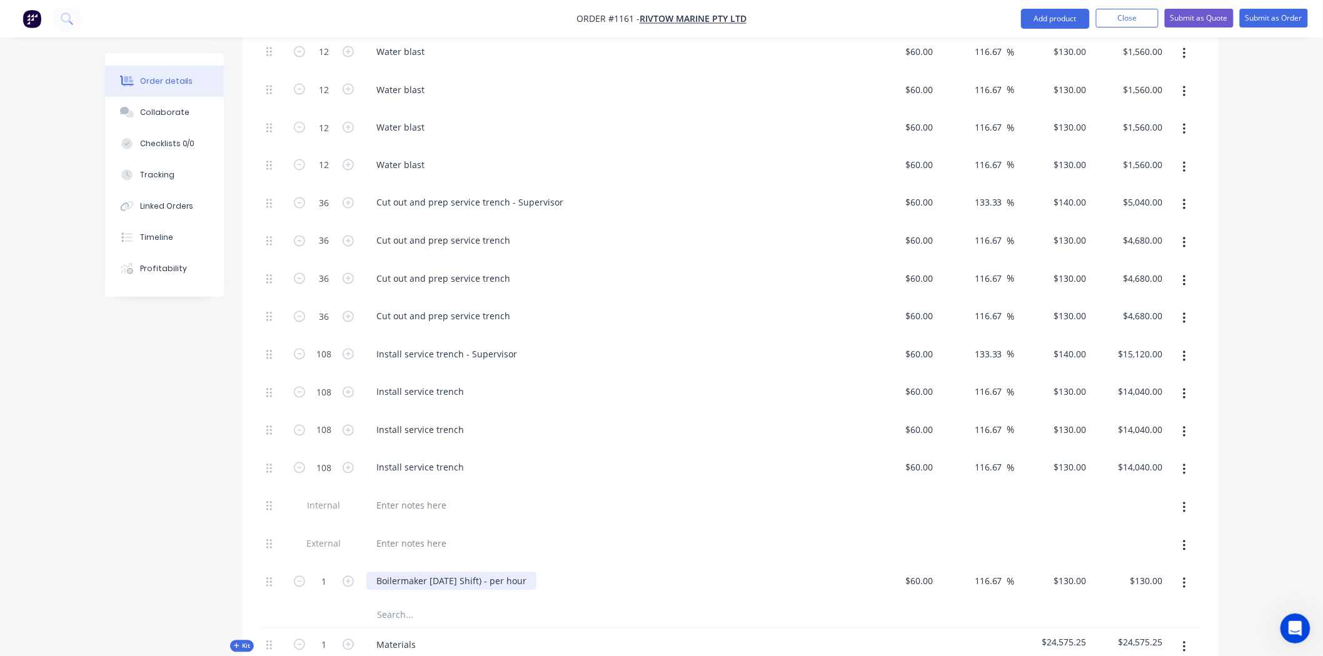
click at [536, 573] on div "Boilermaker [DATE] Shift) - per hour" at bounding box center [451, 582] width 170 height 18
drag, startPoint x: 546, startPoint y: 533, endPoint x: 315, endPoint y: 542, distance: 230.8
click at [316, 565] on div "1 Boilermaker [DATE] Shift) - per hour $60.00 $60.00 116.67 116.67 % $130.00 $1…" at bounding box center [730, 584] width 938 height 38
click at [335, 573] on input "1" at bounding box center [324, 582] width 33 height 19
type input "48"
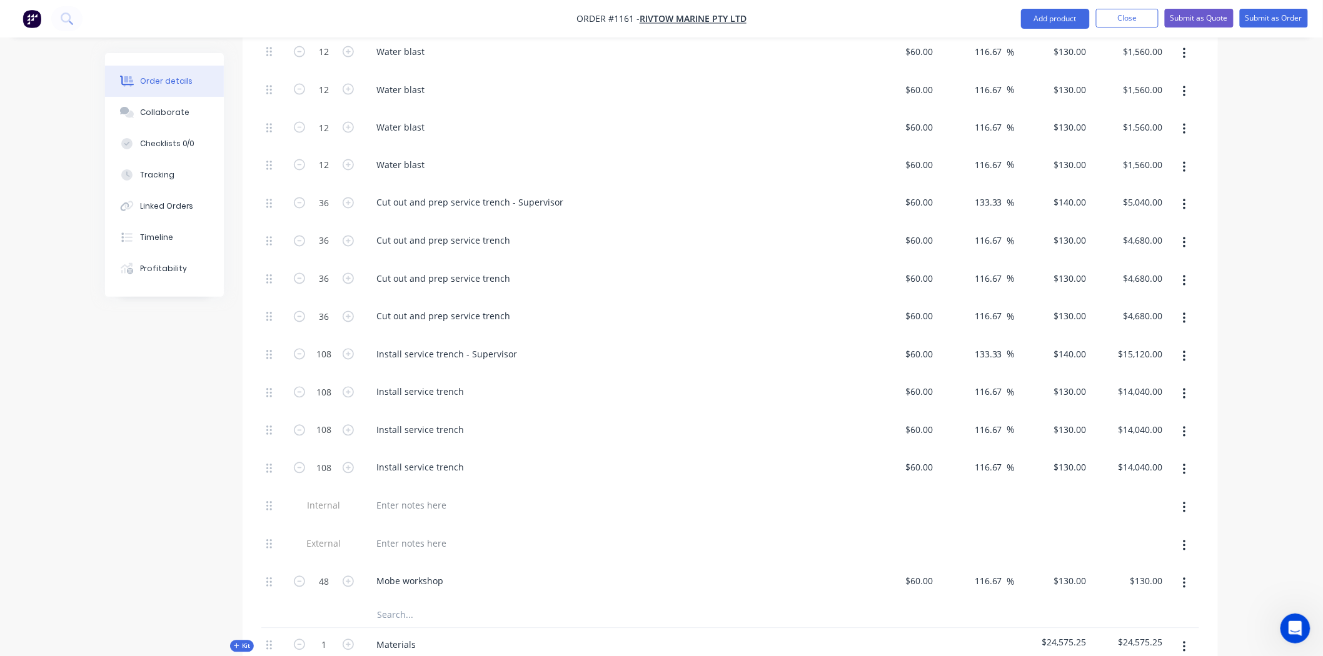
type input "$6,240.00"
click at [808, 603] on div at bounding box center [586, 615] width 450 height 25
click at [1177, 573] on button "button" at bounding box center [1183, 584] width 29 height 23
click at [1123, 608] on div "Duplicate" at bounding box center [1139, 617] width 96 height 18
click at [376, 611] on div "Mobe workshop" at bounding box center [409, 620] width 87 height 18
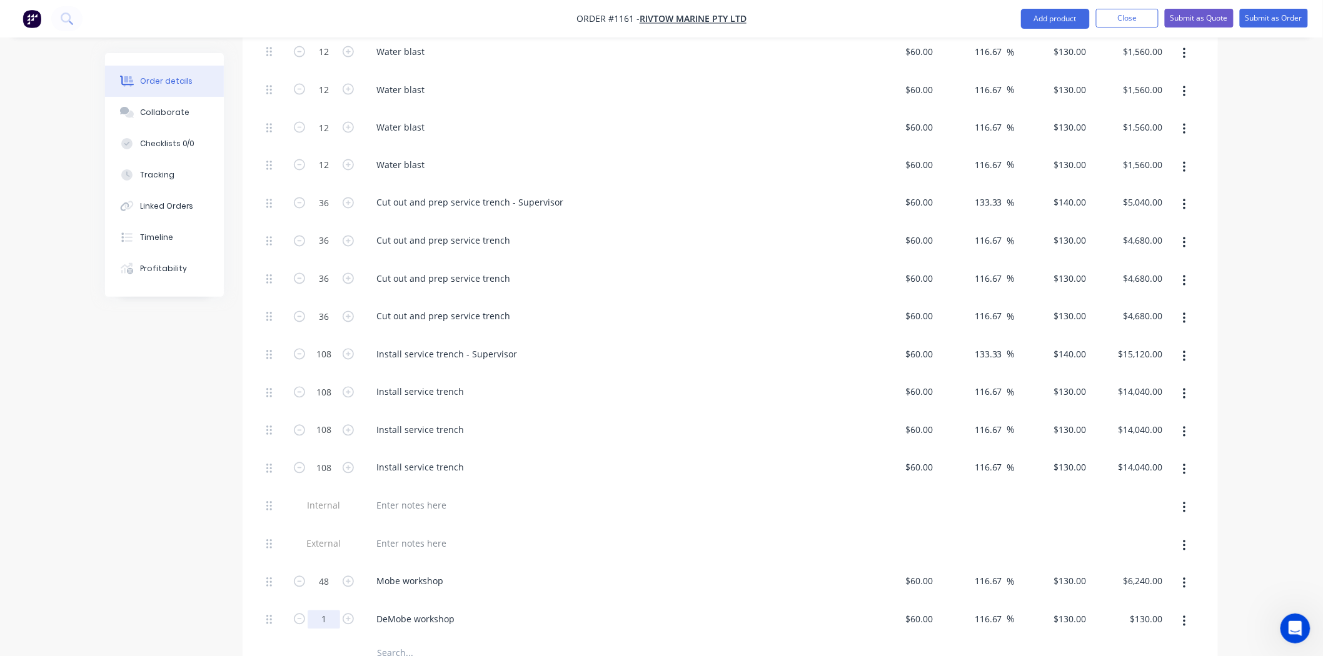
click at [328, 611] on input "1" at bounding box center [324, 620] width 33 height 19
type input "48"
type input "$6,240.00"
drag, startPoint x: 455, startPoint y: 571, endPoint x: 418, endPoint y: 571, distance: 37.5
click at [414, 611] on div "DeMobe workshop" at bounding box center [415, 620] width 98 height 18
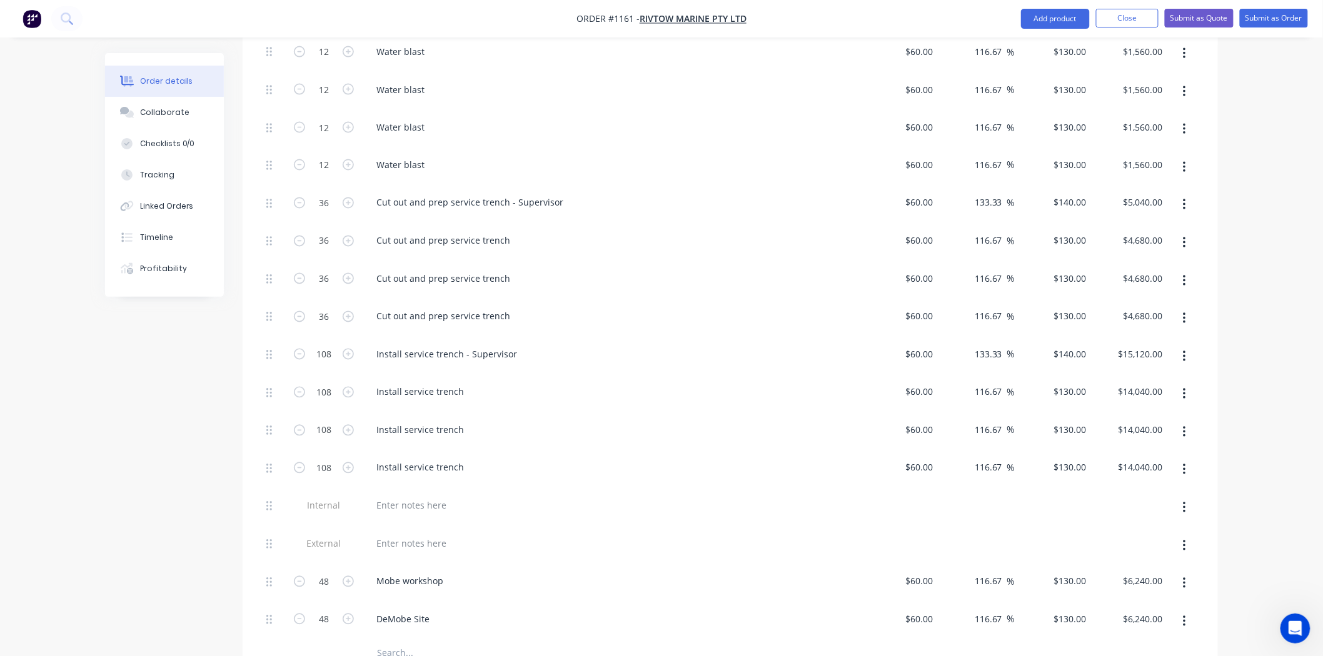
click at [763, 611] on div "DeMobe Site" at bounding box center [611, 620] width 490 height 18
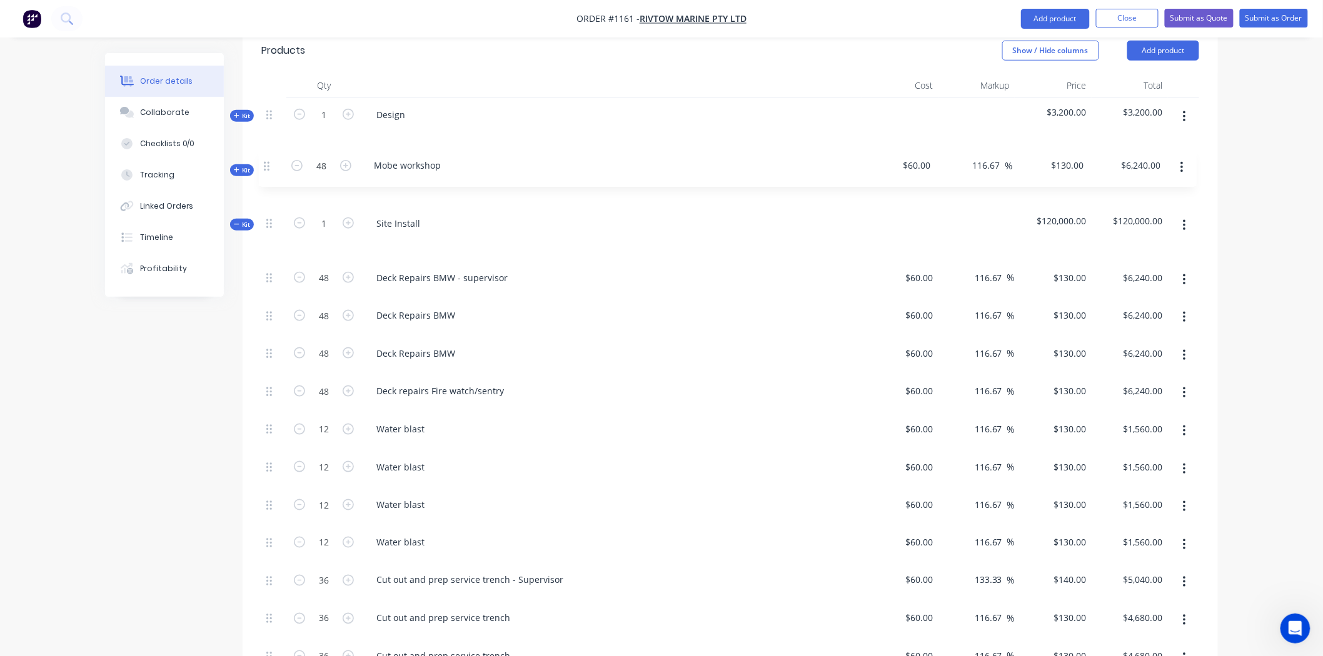
scroll to position [464, 0]
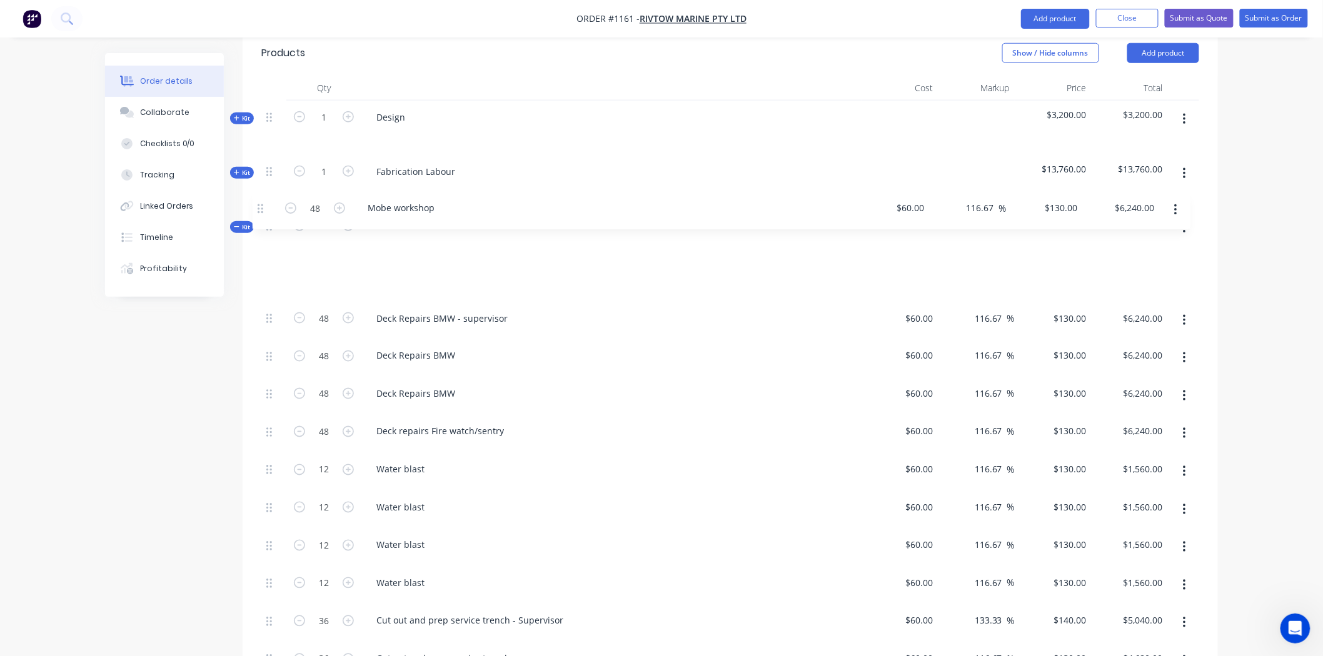
drag, startPoint x: 267, startPoint y: 533, endPoint x: 261, endPoint y: 206, distance: 326.3
click at [261, 209] on div "Kit 1 Site Install $120,000.00 $120,000.00 48 Deck Repairs BMW - supervisor $60…" at bounding box center [730, 628] width 938 height 838
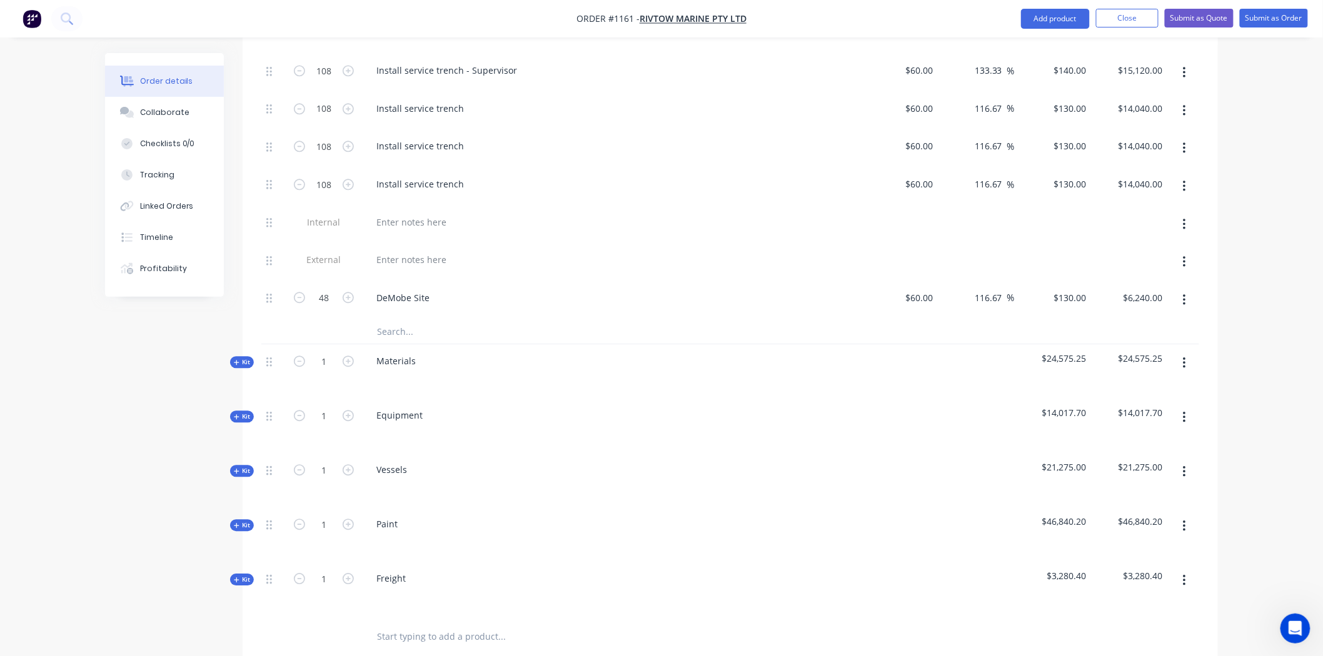
scroll to position [1158, 0]
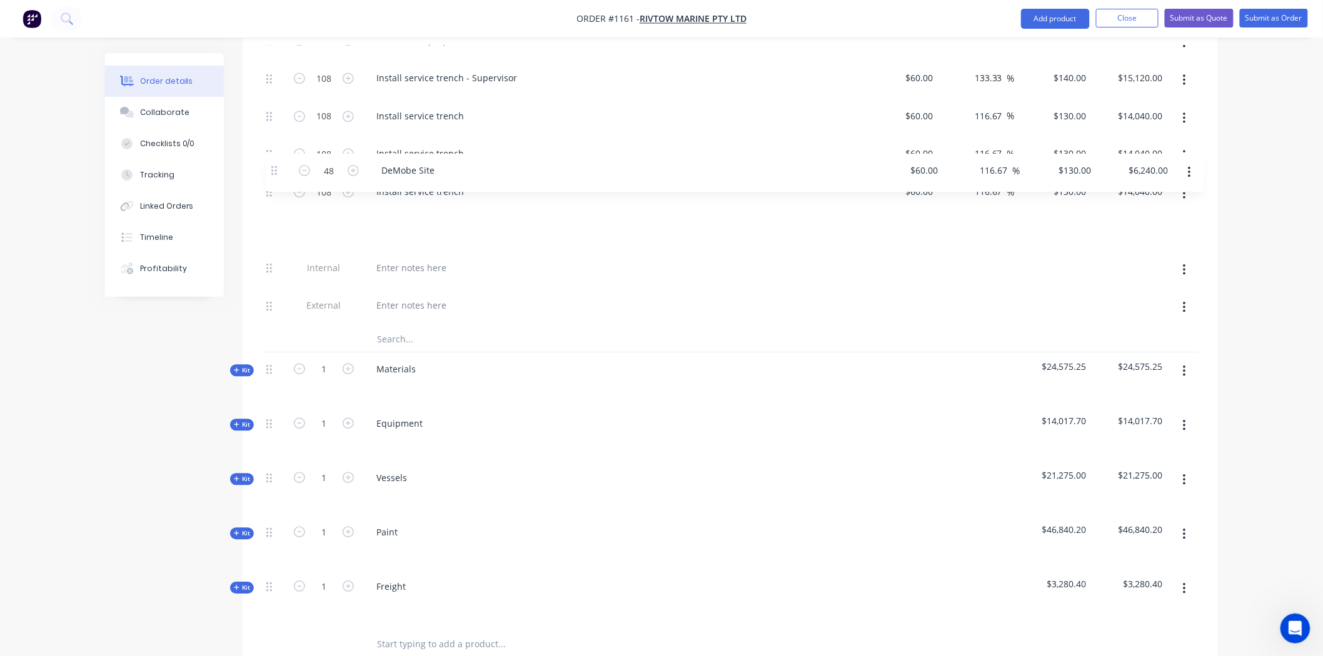
drag, startPoint x: 266, startPoint y: 256, endPoint x: 273, endPoint y: 166, distance: 90.2
click at [244, 365] on span "Kit" at bounding box center [242, 369] width 16 height 9
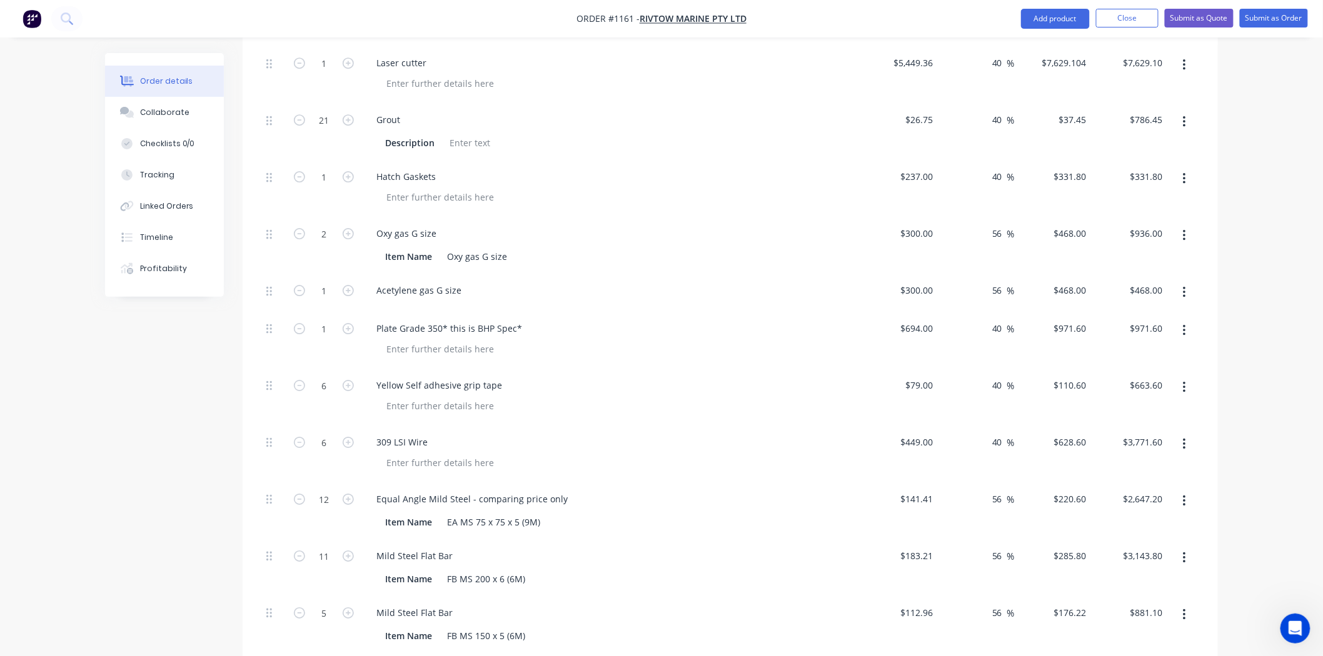
scroll to position [1644, 0]
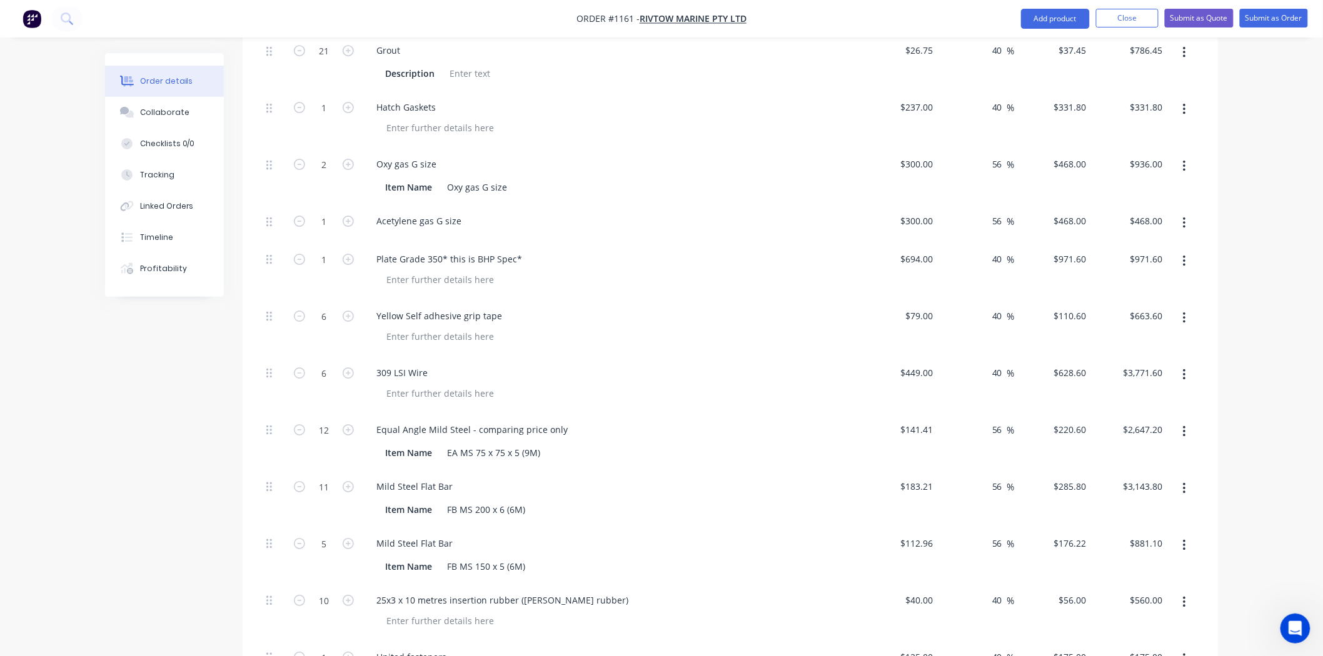
drag, startPoint x: 1189, startPoint y: 324, endPoint x: 1186, endPoint y: 330, distance: 7.0
click at [1188, 364] on button "button" at bounding box center [1183, 375] width 29 height 23
click at [1111, 474] on div "Delete" at bounding box center [1139, 483] width 96 height 18
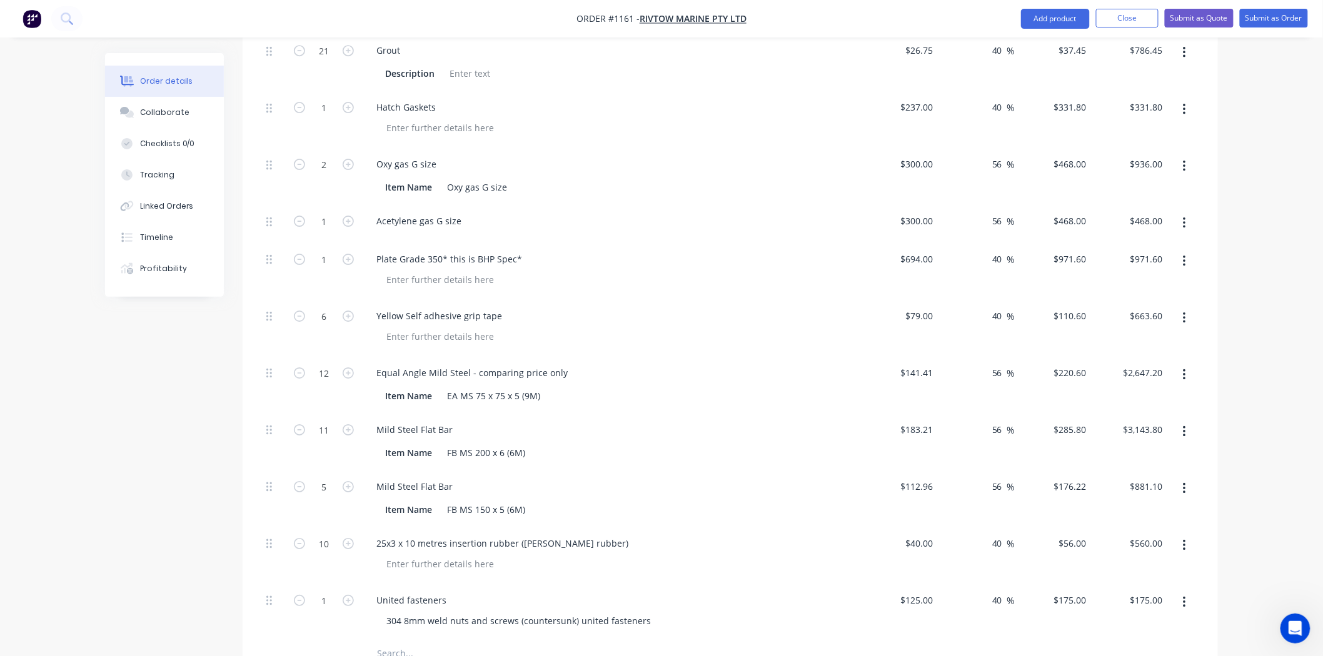
click at [397, 641] on input "text" at bounding box center [501, 653] width 250 height 25
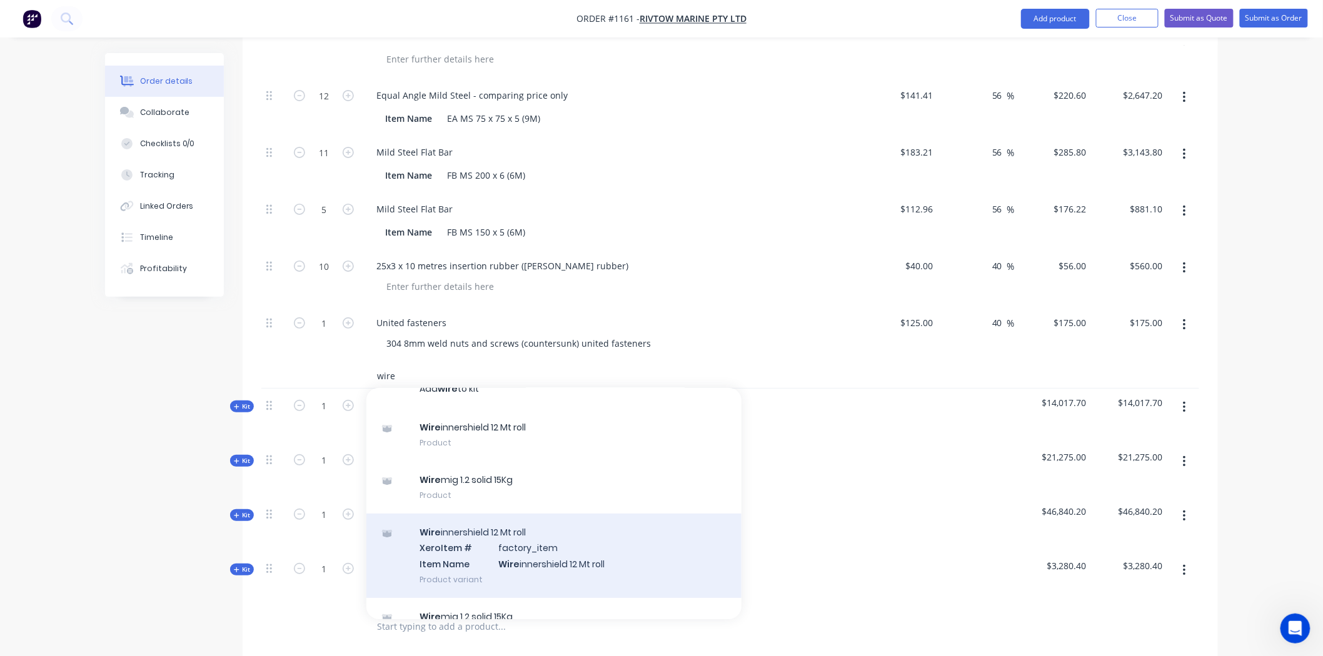
scroll to position [13, 0]
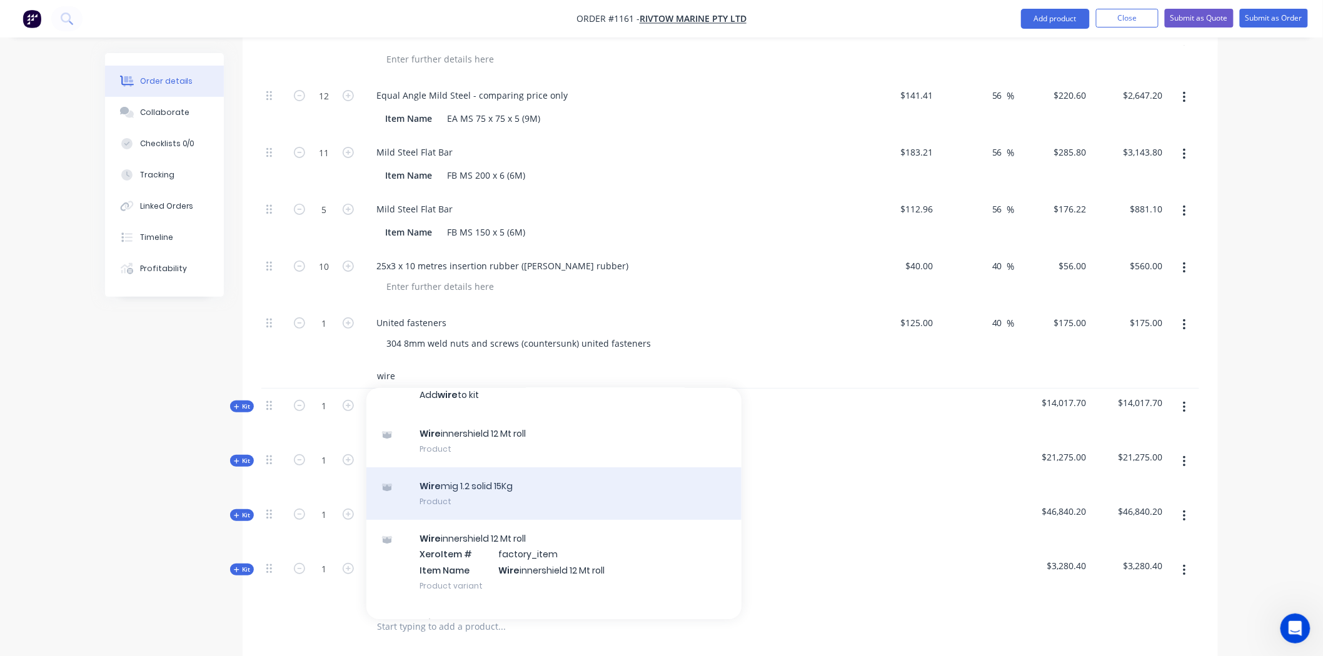
type input "wire"
click at [476, 468] on div "Wire mig 1.2 solid 15Kg Product" at bounding box center [553, 494] width 375 height 53
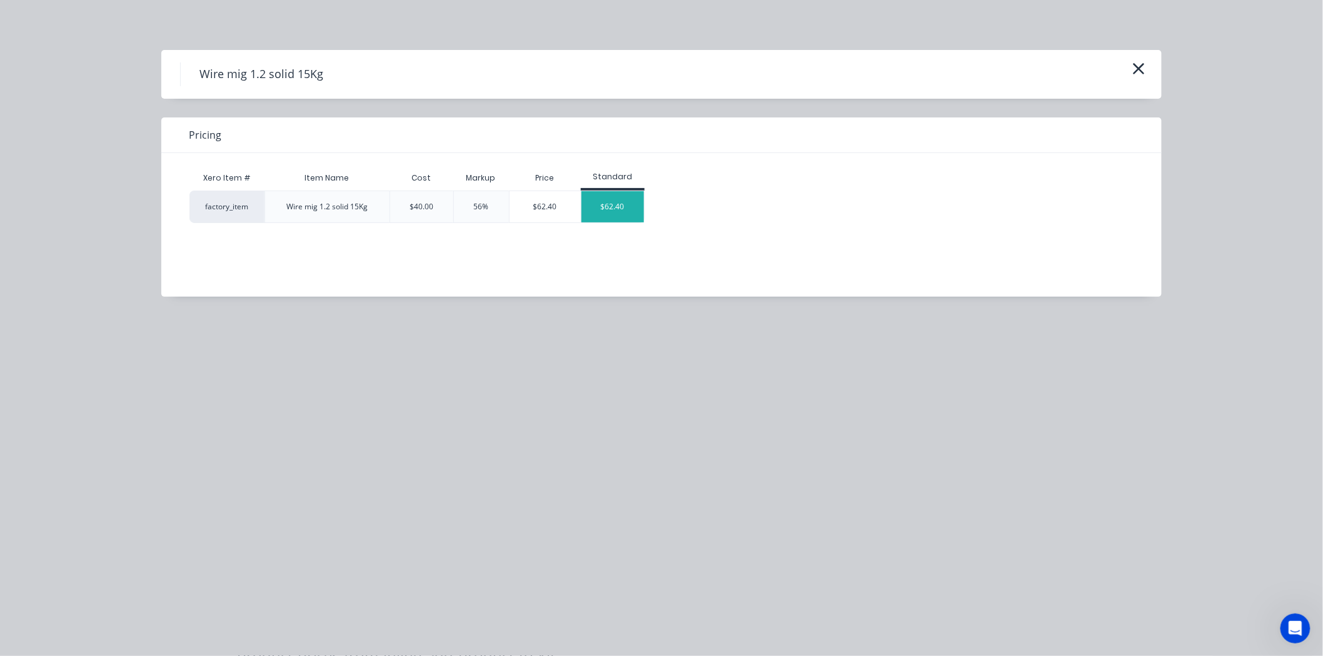
click at [622, 206] on div "$62.40" at bounding box center [612, 206] width 63 height 31
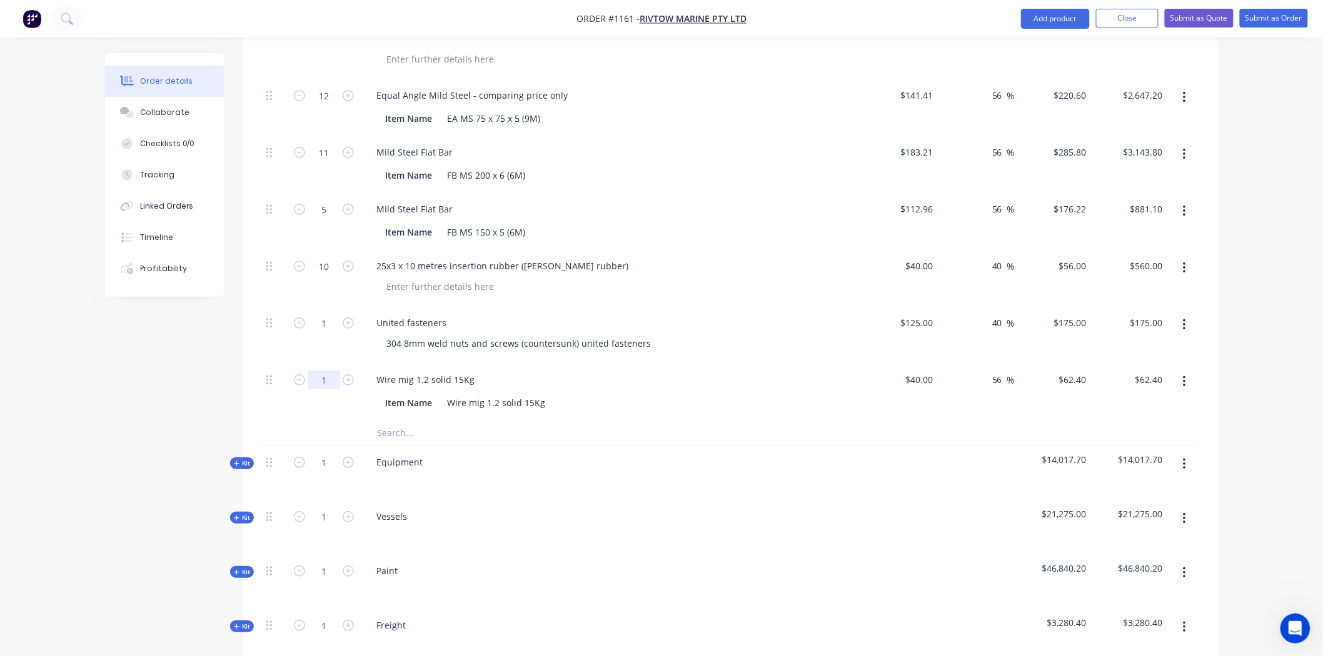
click at [334, 371] on input "1" at bounding box center [324, 380] width 33 height 19
type input "4"
type input "$249.60"
click at [746, 420] on div at bounding box center [586, 432] width 450 height 25
click at [328, 371] on input "4" at bounding box center [324, 380] width 33 height 19
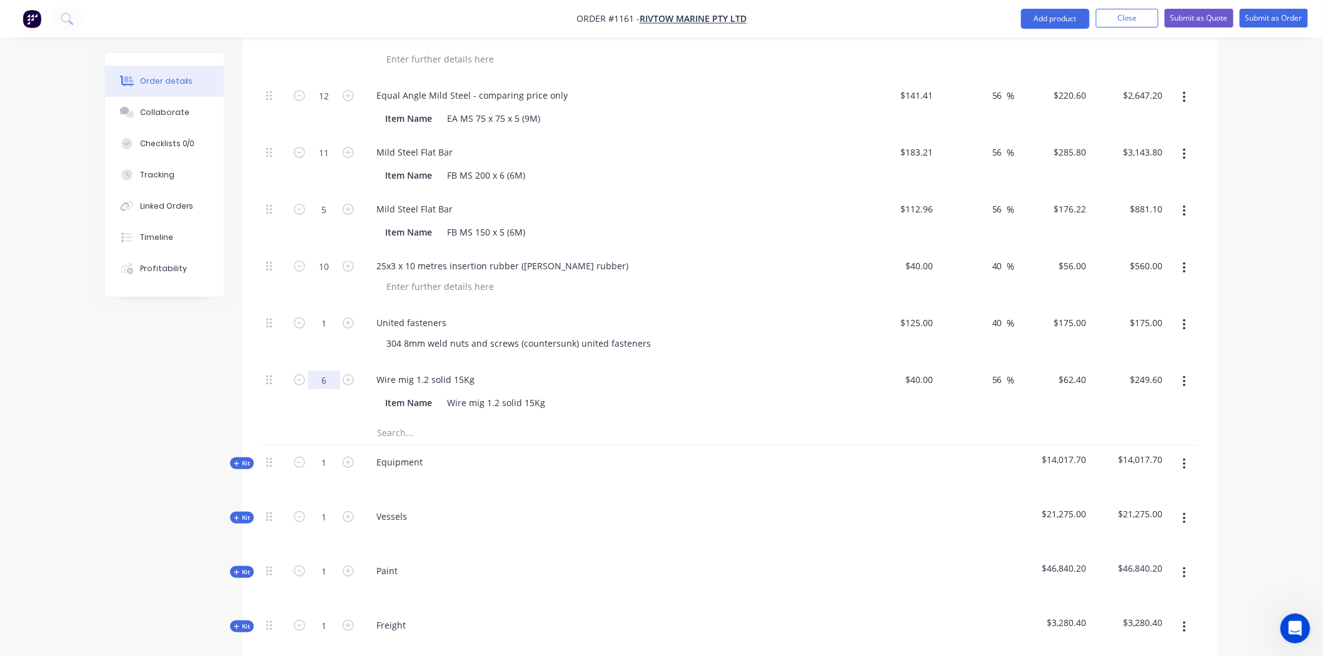
type input "6"
type input "$374.40"
click at [689, 394] on div "Item Name Wire mig 1.2 solid 15Kg" at bounding box center [609, 403] width 458 height 18
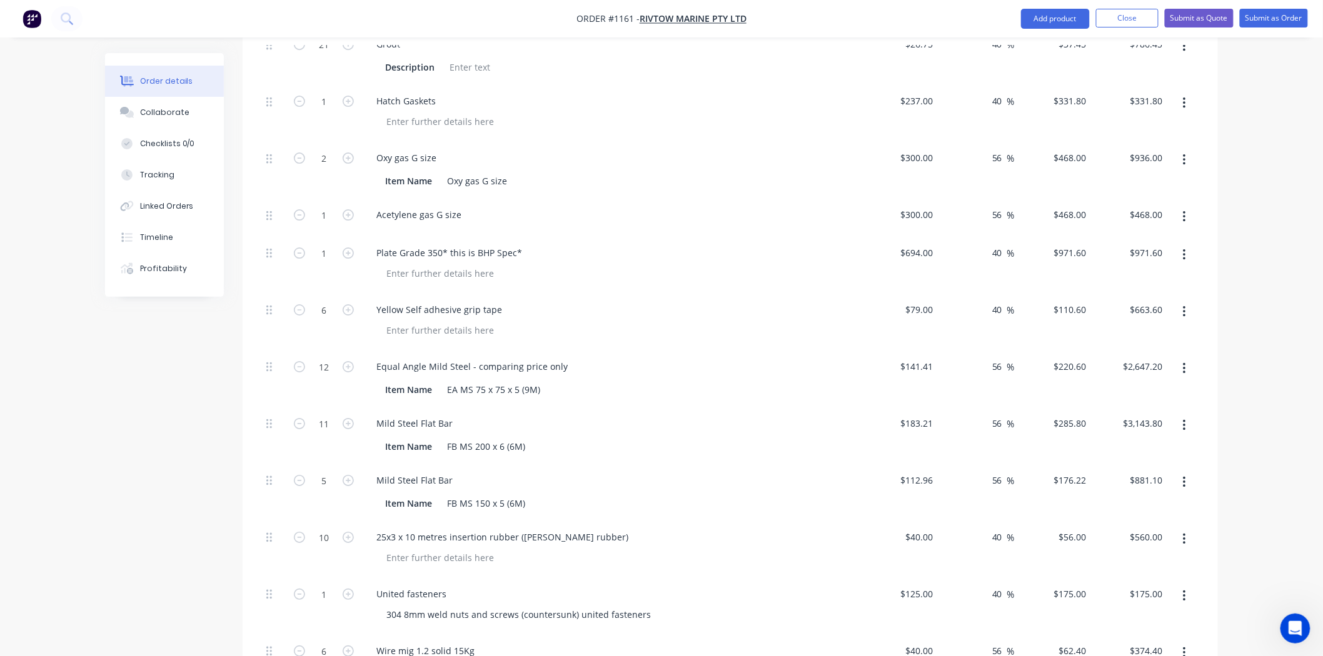
scroll to position [1644, 0]
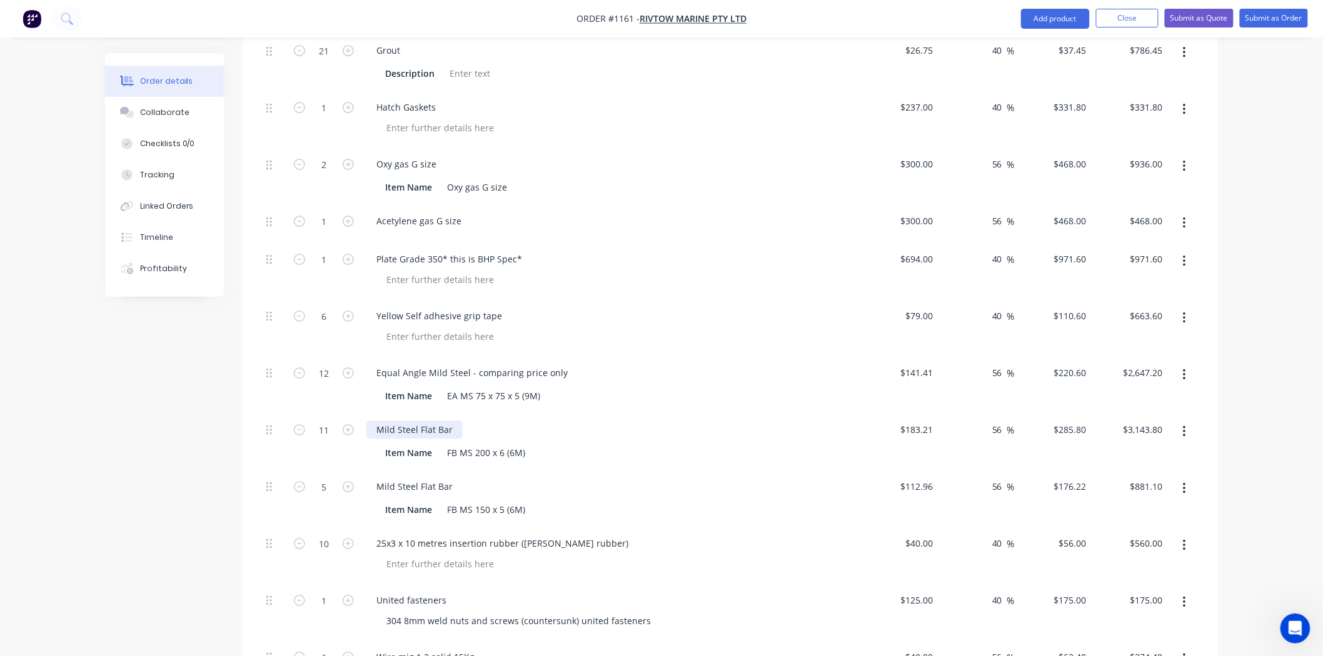
click at [454, 421] on div "Mild Steel Flat Bar" at bounding box center [414, 430] width 96 height 18
click at [506, 444] on div "FB MS 200 x 6 (6M)" at bounding box center [486, 453] width 88 height 18
click at [653, 444] on div "Item Name FB MS 200 x 5 (6M)" at bounding box center [609, 453] width 458 height 18
click at [679, 444] on div "Item Name FB MS 200 x 5 (6M)" at bounding box center [609, 453] width 458 height 18
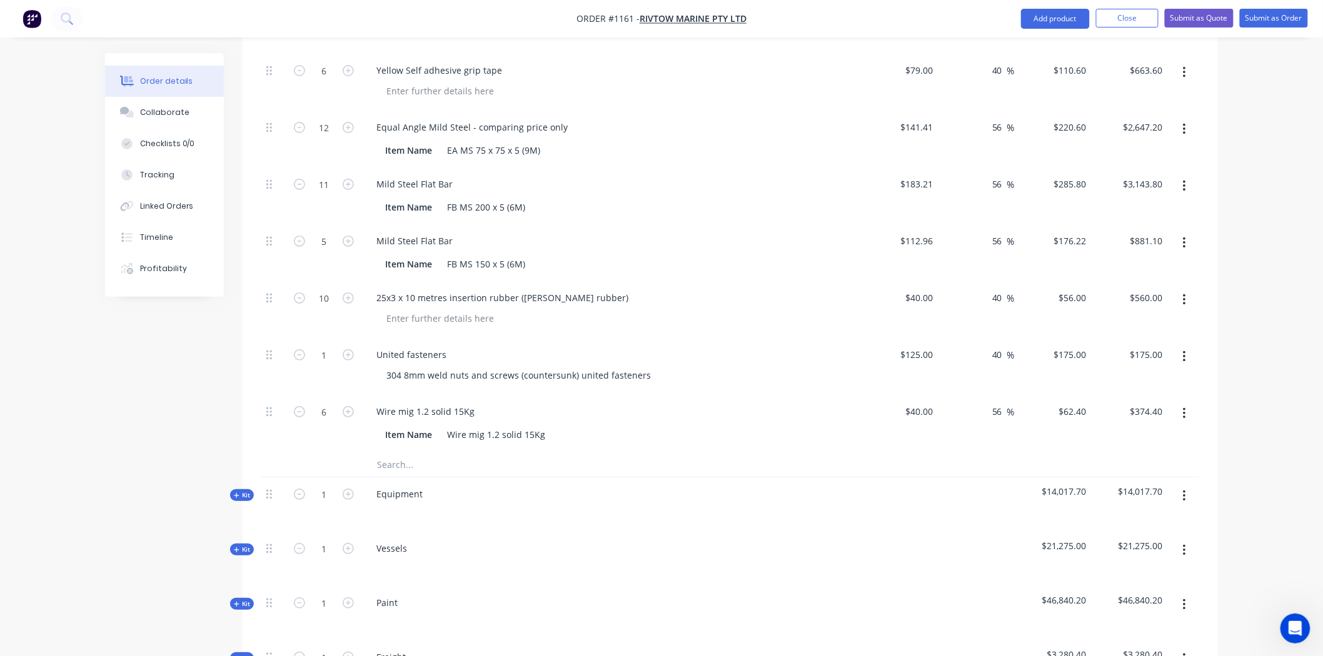
scroll to position [1922, 0]
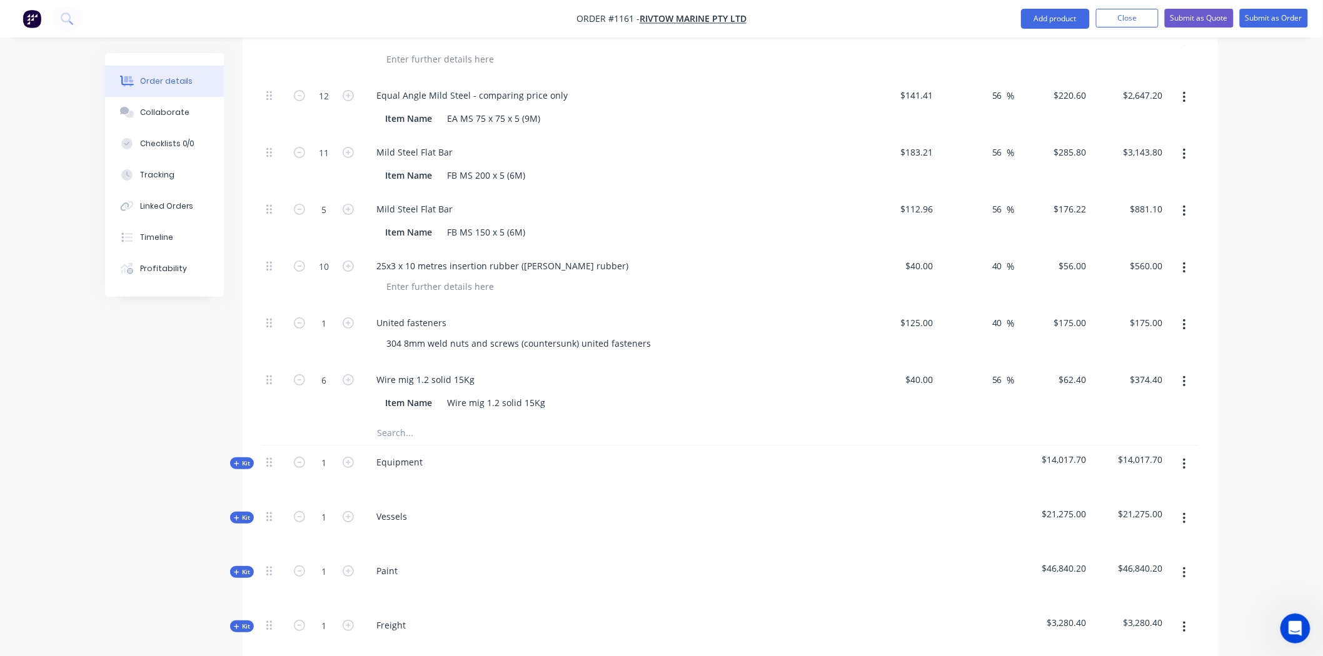
click at [448, 420] on input "text" at bounding box center [501, 432] width 250 height 25
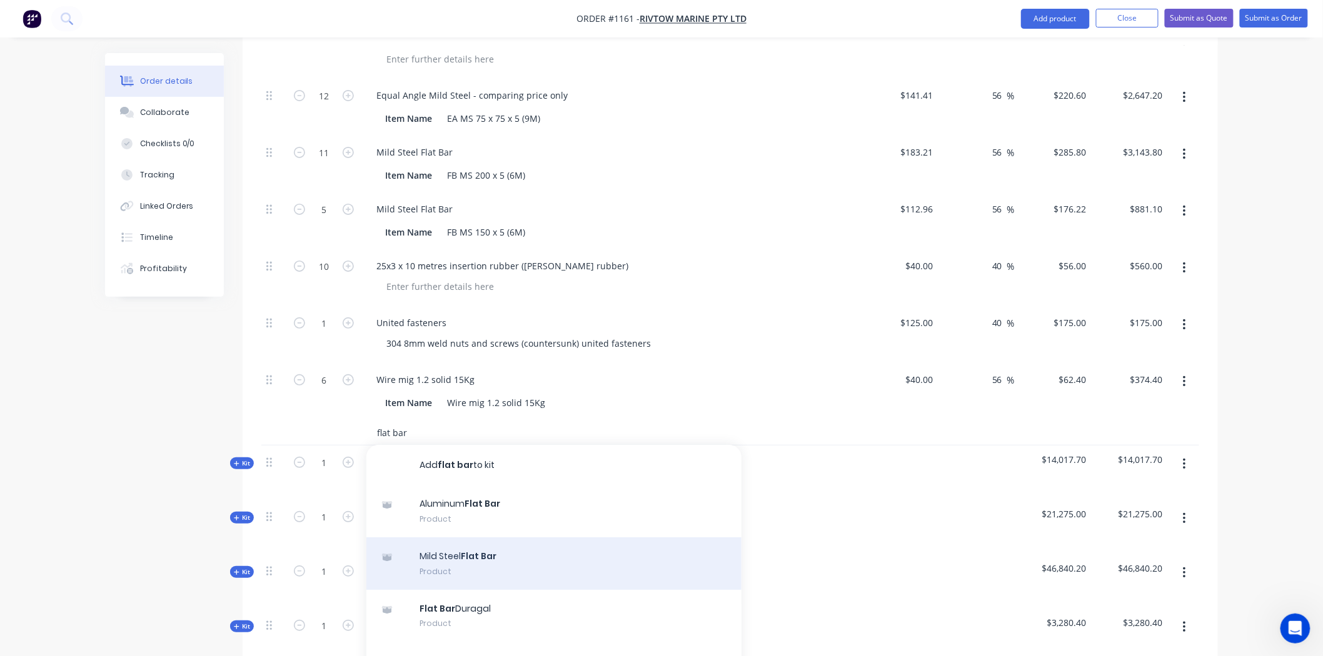
type input "flat bar"
click at [453, 538] on div "Mild Steel Flat Bar Product" at bounding box center [553, 564] width 375 height 53
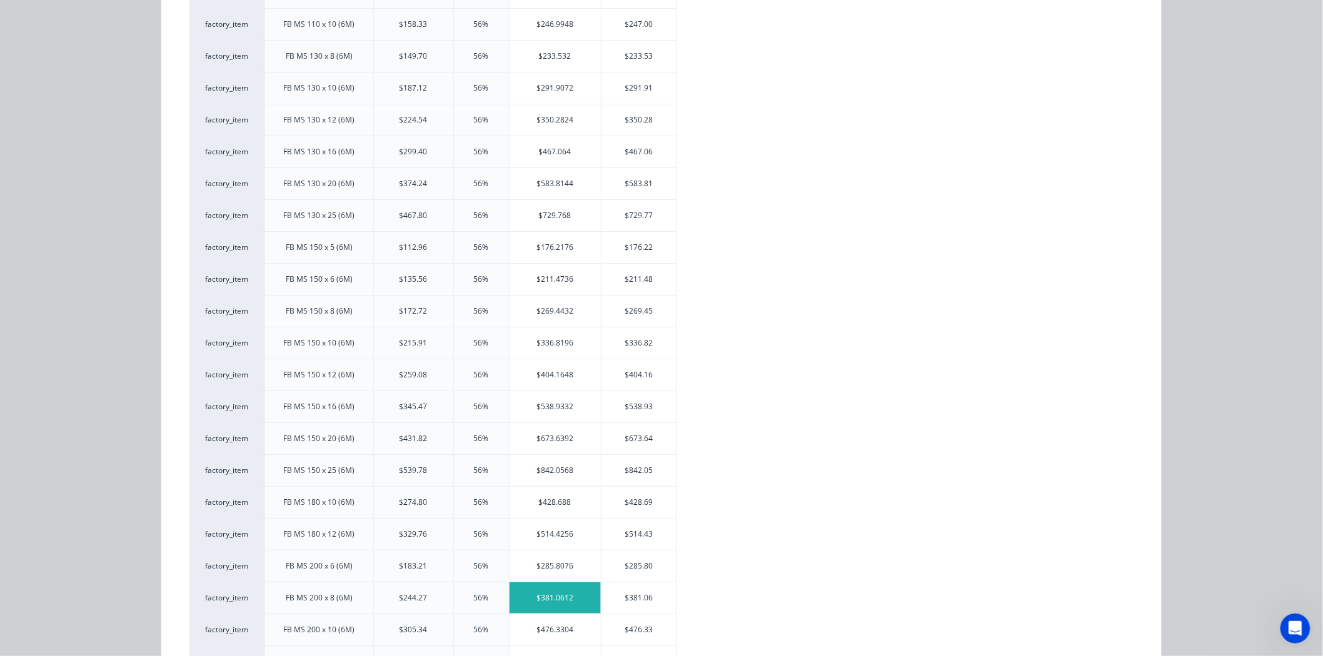
scroll to position [1945, 0]
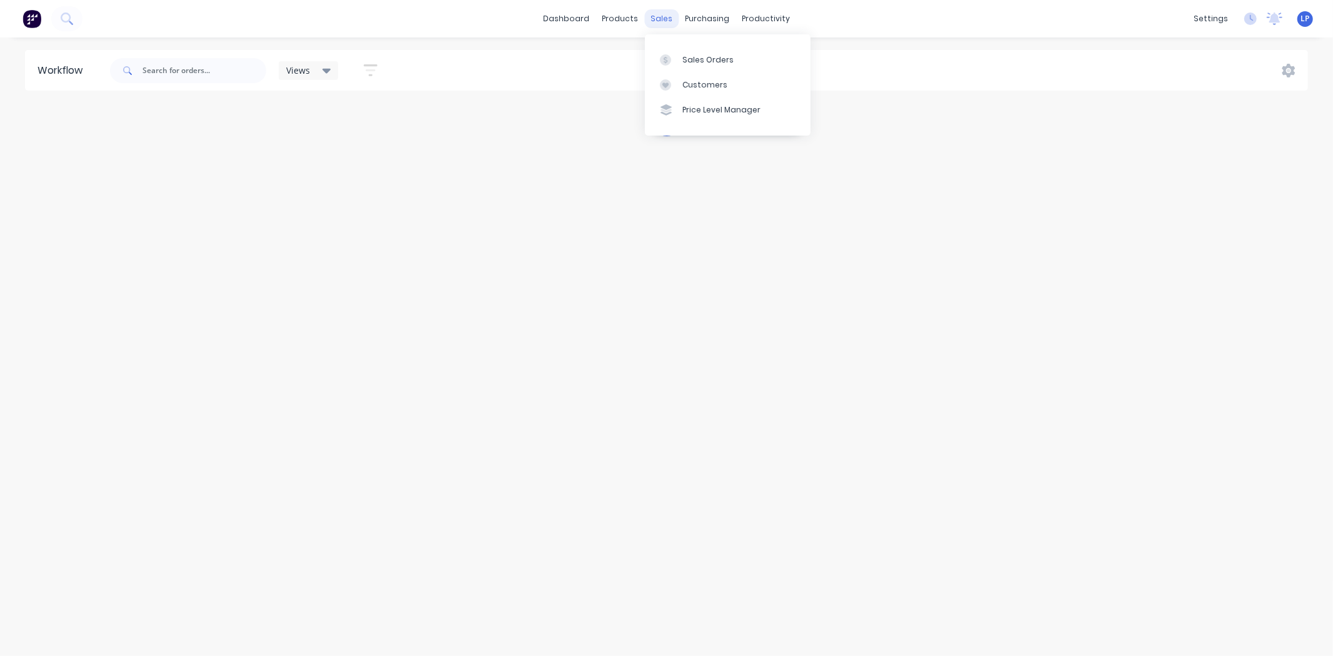
click at [661, 23] on div "sales" at bounding box center [661, 18] width 34 height 19
click at [690, 48] on link "Sales Orders" at bounding box center [728, 59] width 166 height 25
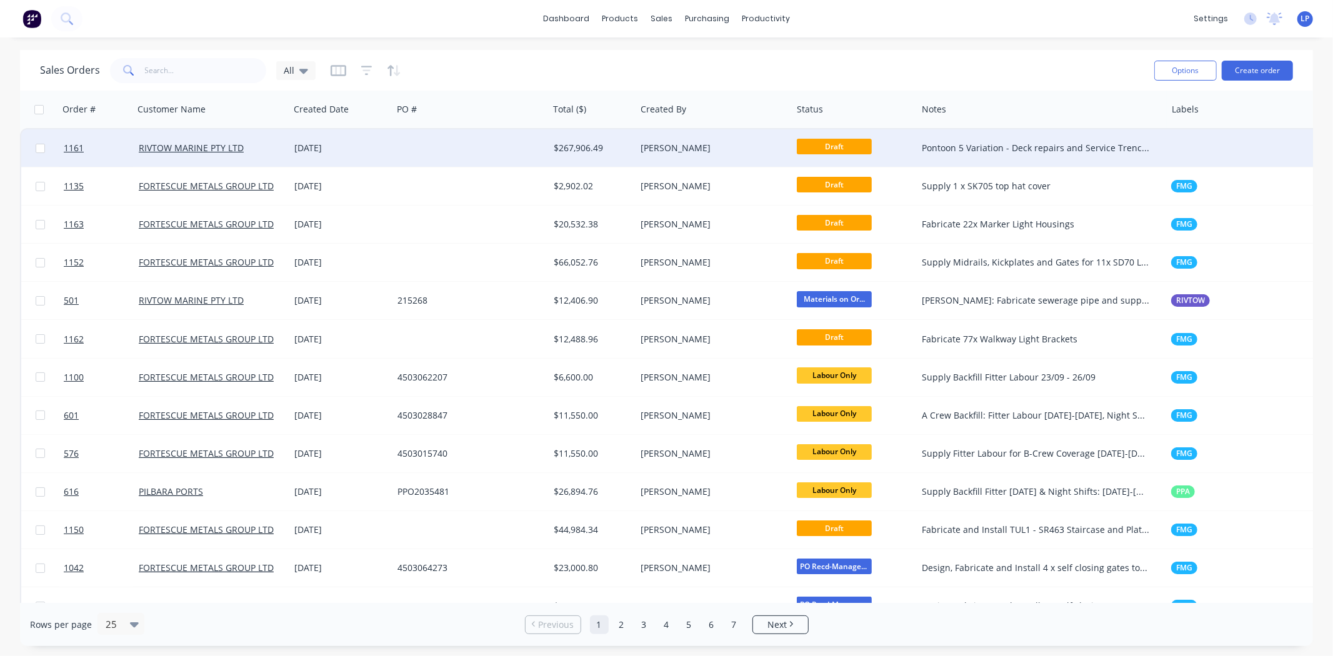
click at [444, 144] on div at bounding box center [471, 148] width 156 height 38
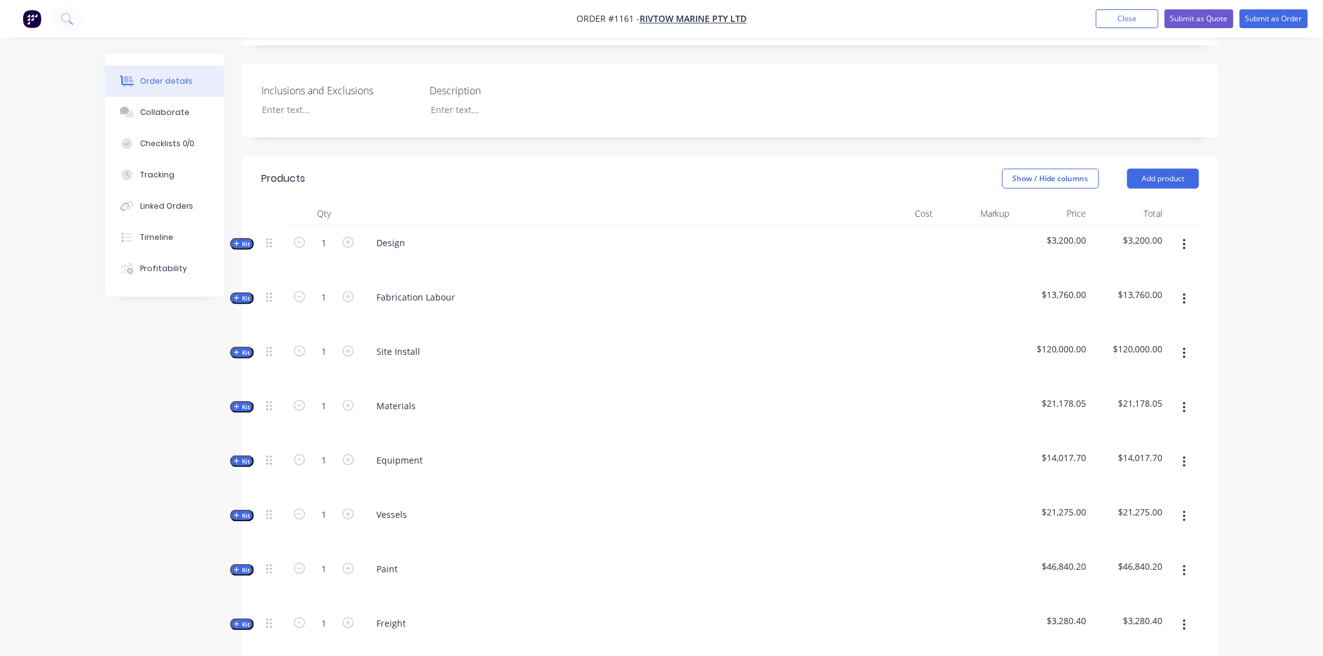
scroll to position [347, 0]
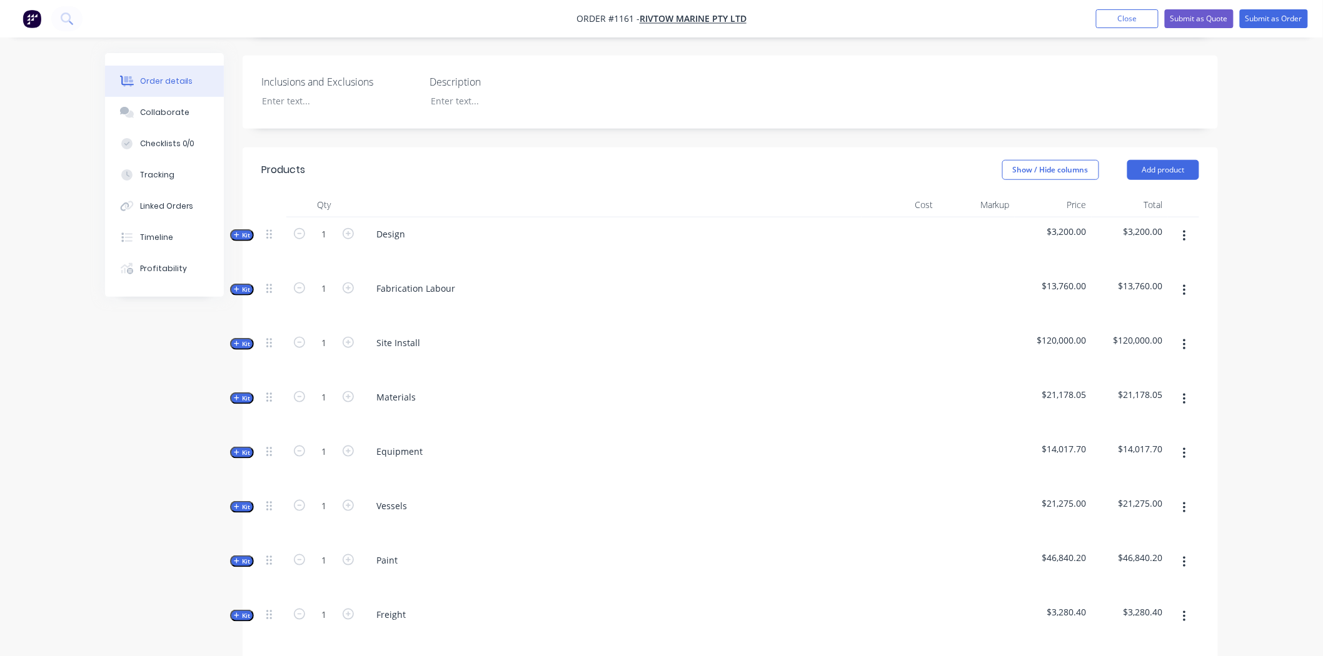
click at [240, 394] on span "Kit" at bounding box center [242, 398] width 16 height 9
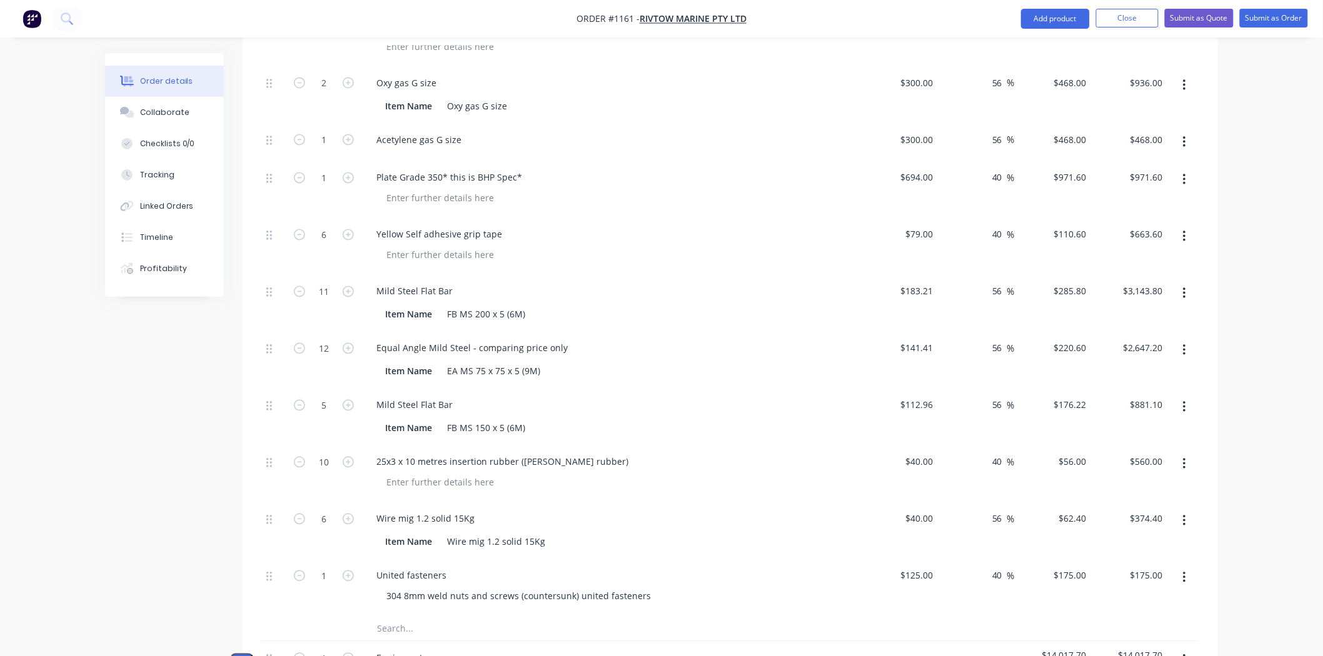
scroll to position [903, 0]
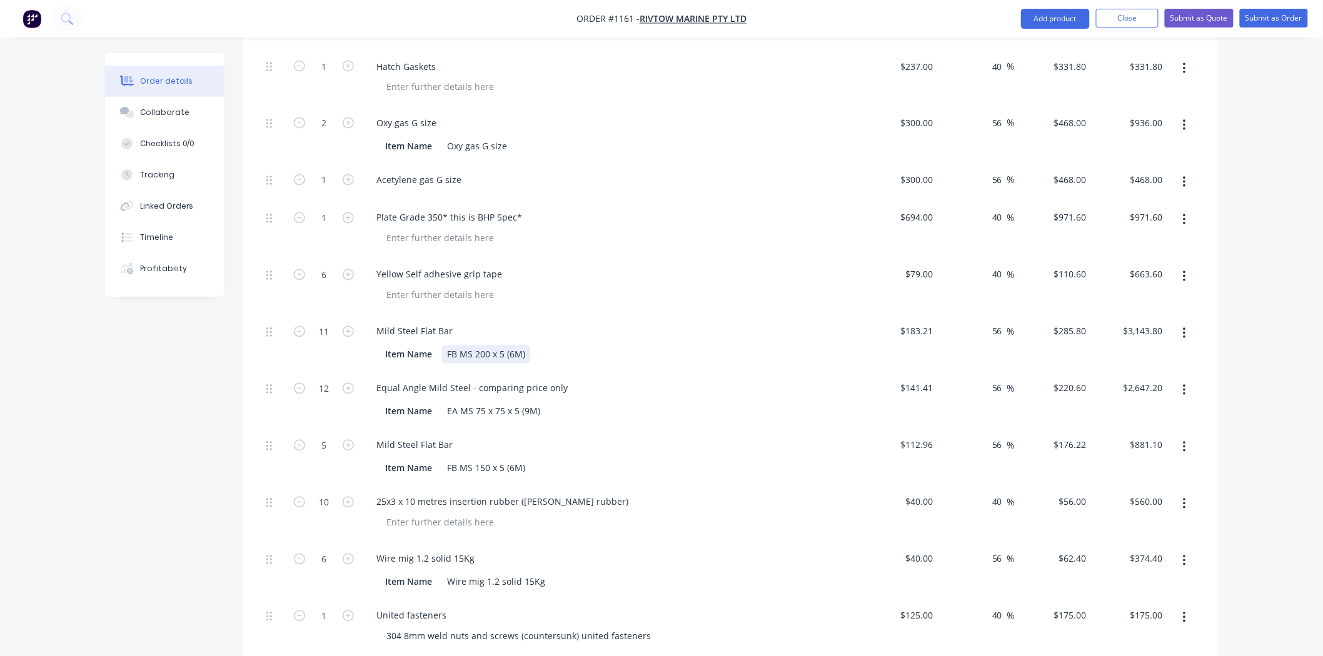
click at [528, 346] on div "FB MS 200 x 5 (6M)" at bounding box center [486, 355] width 88 height 18
click at [663, 323] on div "Mild Steel Flat Bar" at bounding box center [611, 332] width 490 height 18
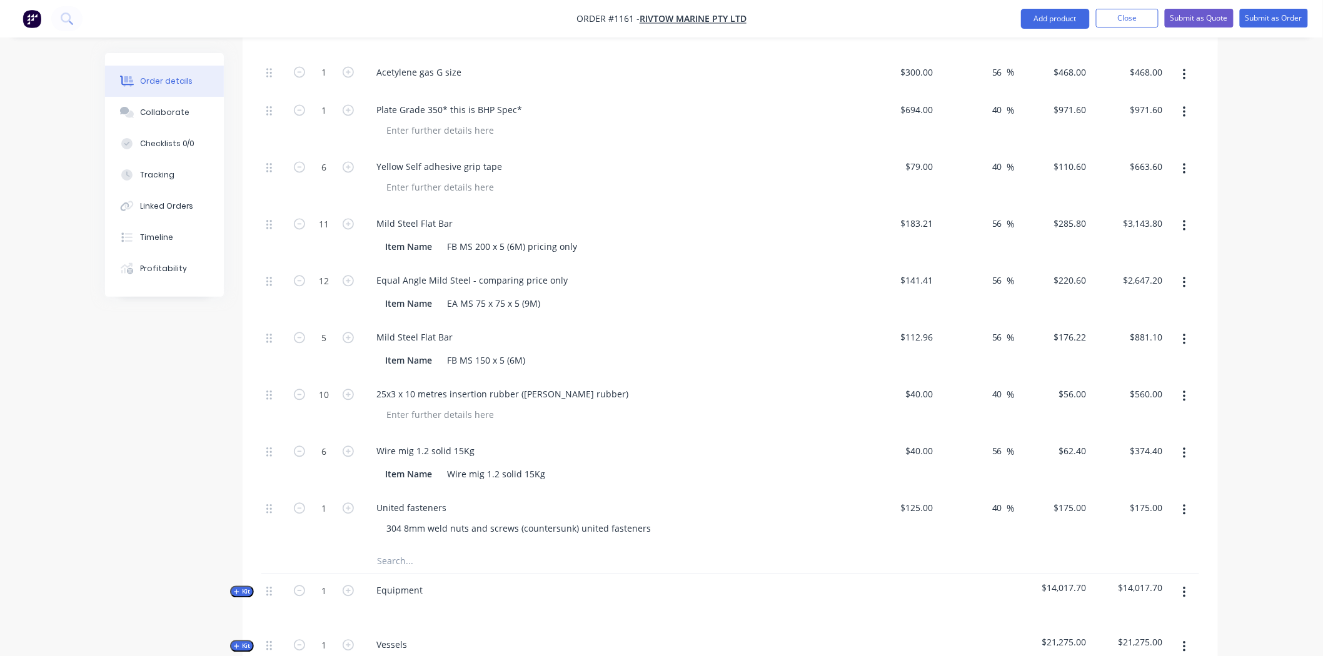
scroll to position [1041, 0]
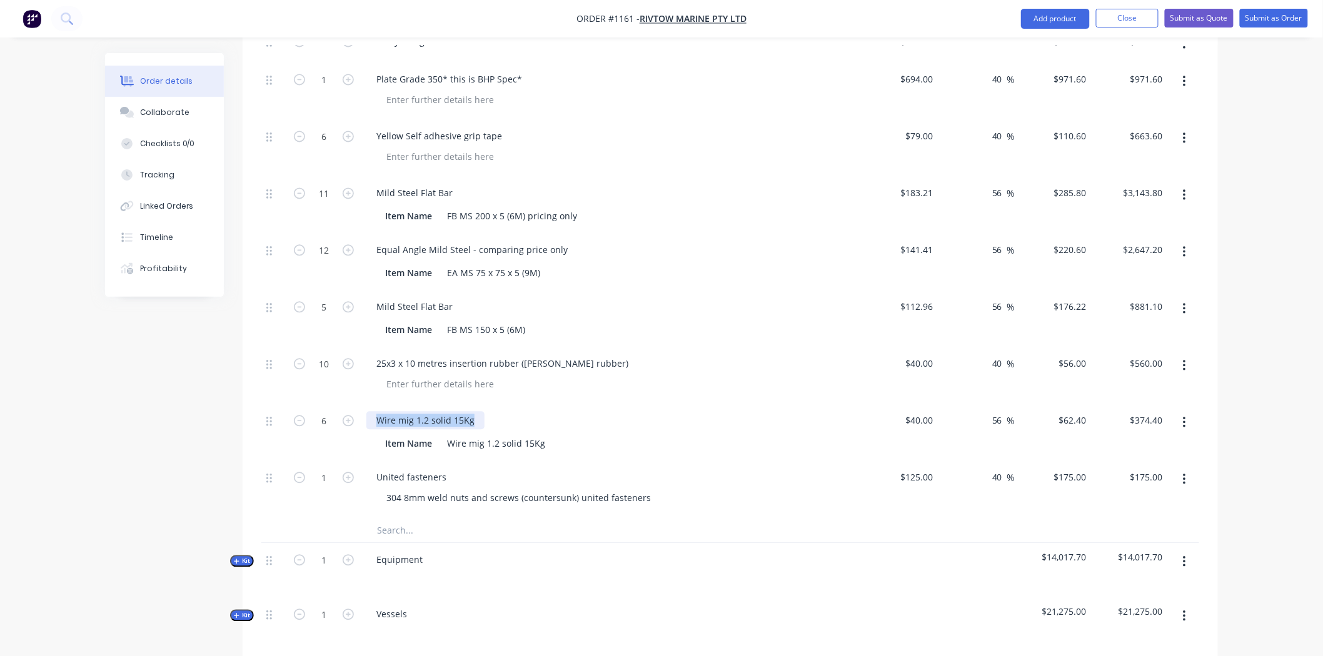
drag, startPoint x: 473, startPoint y: 370, endPoint x: 373, endPoint y: 371, distance: 100.6
click at [373, 411] on div "Wire mig 1.2 solid 15Kg" at bounding box center [425, 420] width 118 height 18
click at [555, 518] on input "text" at bounding box center [501, 530] width 250 height 25
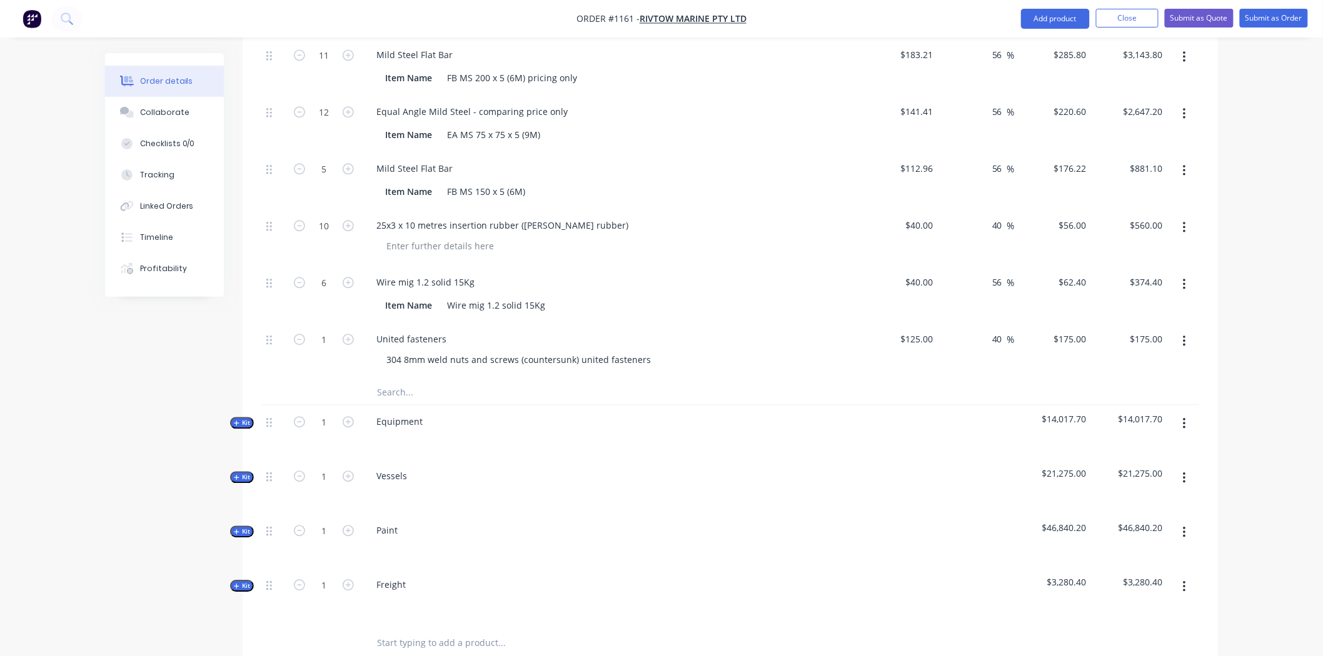
scroll to position [1180, 0]
click at [242, 418] on span "Kit" at bounding box center [242, 422] width 16 height 9
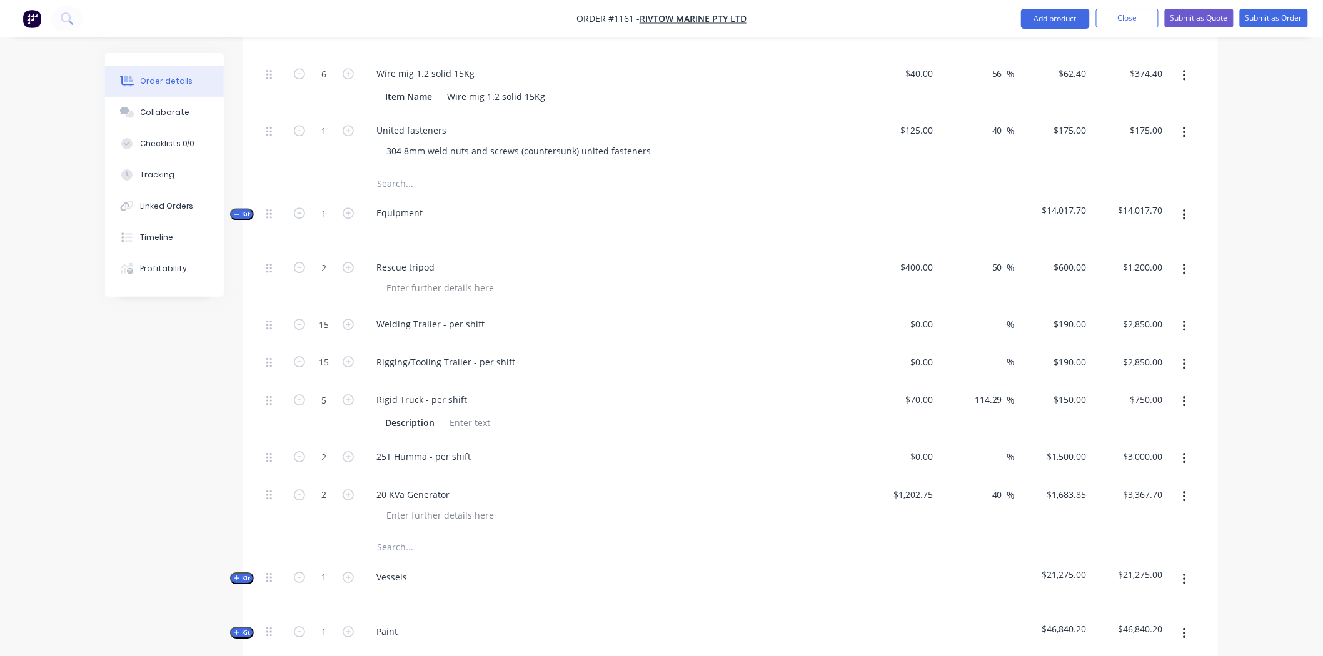
scroll to position [1389, 0]
drag, startPoint x: 245, startPoint y: 526, endPoint x: 323, endPoint y: 495, distance: 83.3
click at [245, 573] on span "Kit" at bounding box center [242, 577] width 16 height 9
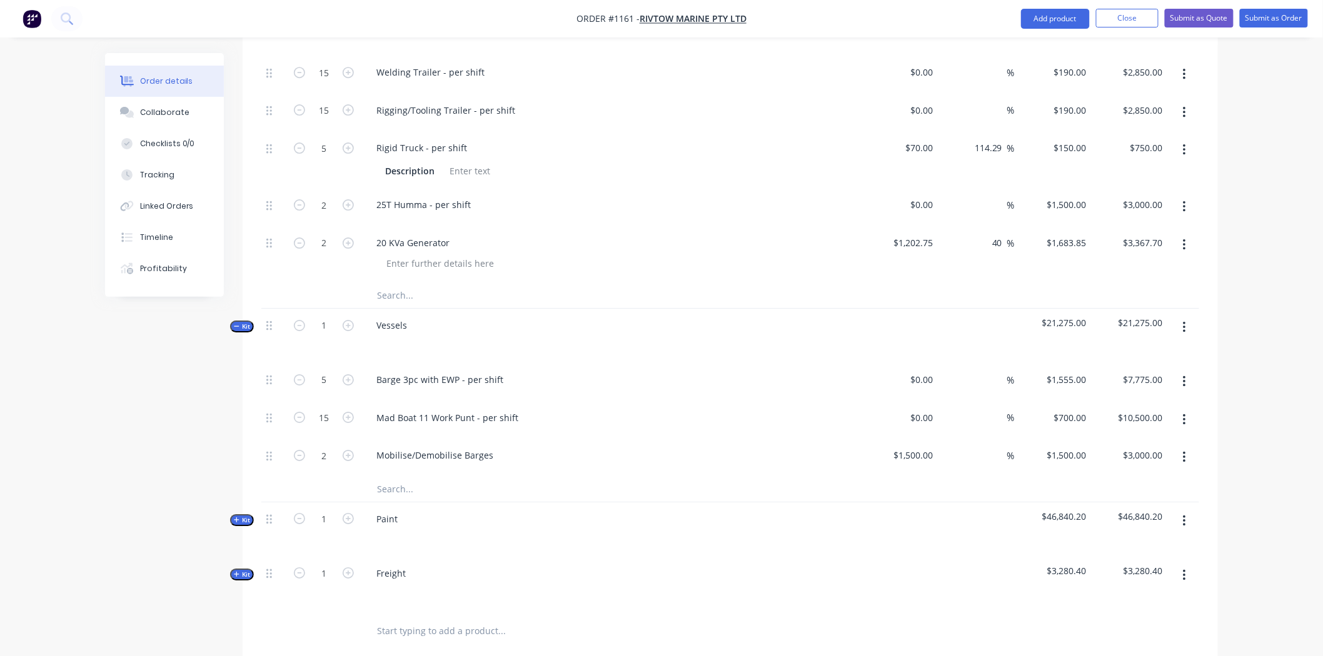
scroll to position [1666, 0]
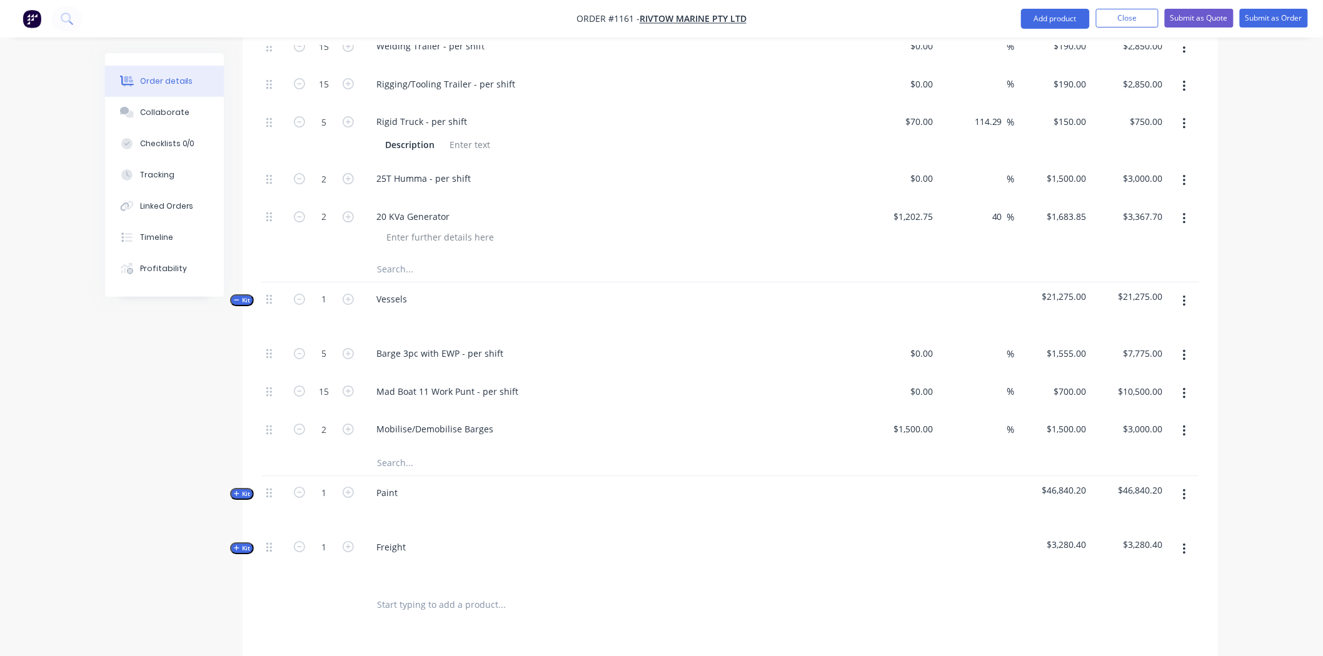
click at [236, 491] on icon "button" at bounding box center [237, 494] width 6 height 6
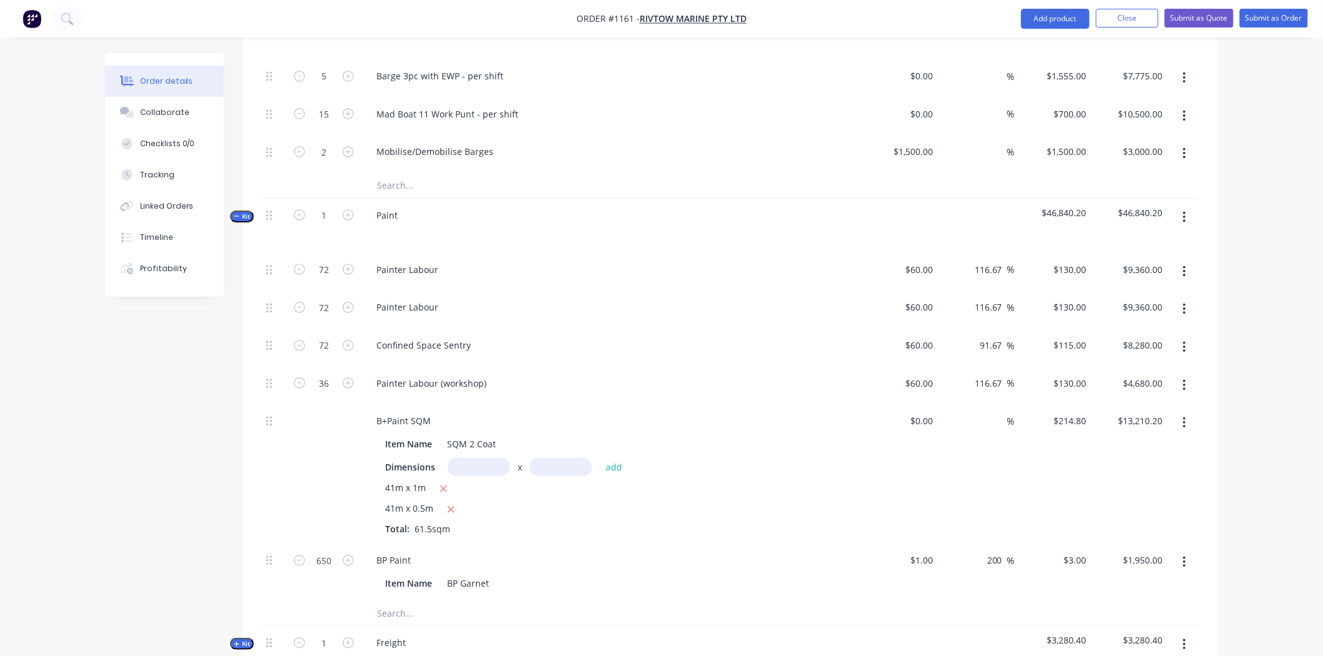
scroll to position [1945, 0]
click at [238, 641] on icon "button" at bounding box center [237, 644] width 6 height 6
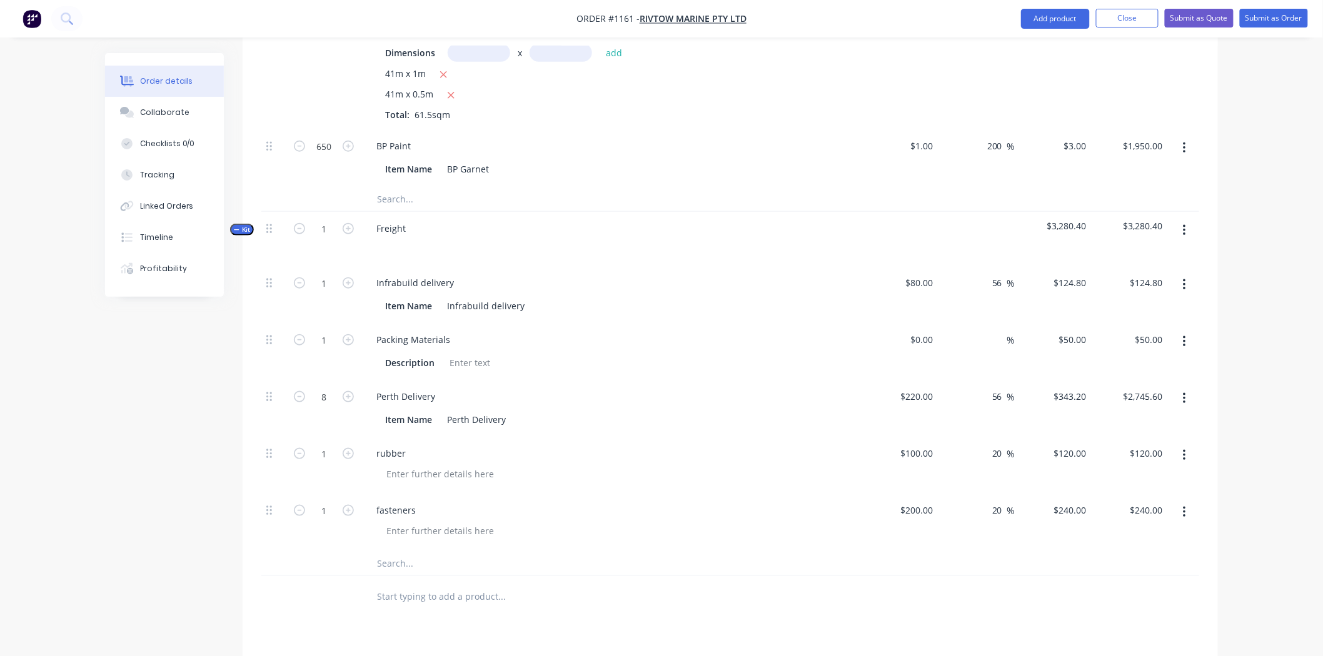
scroll to position [2361, 0]
click at [348, 389] on icon "button" at bounding box center [348, 394] width 11 height 11
type input "9"
type input "$3,088.80"
click at [348, 389] on icon "button" at bounding box center [348, 394] width 11 height 11
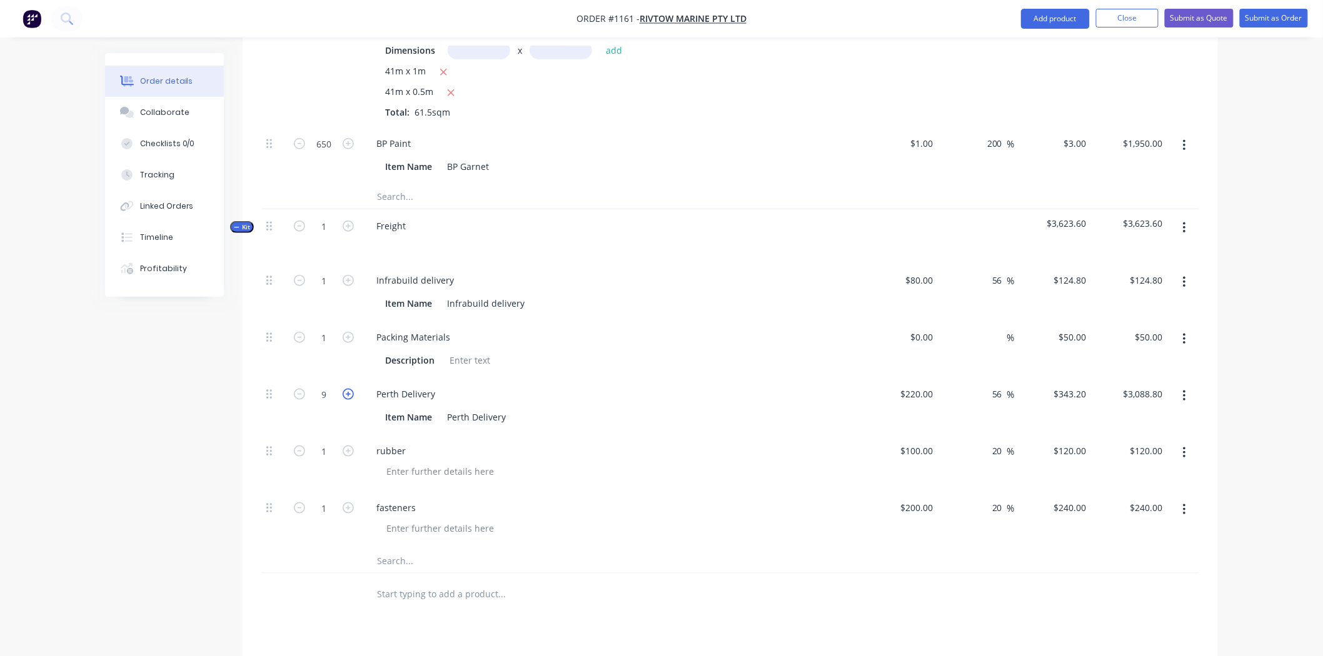
type input "10"
type input "$3,432.00"
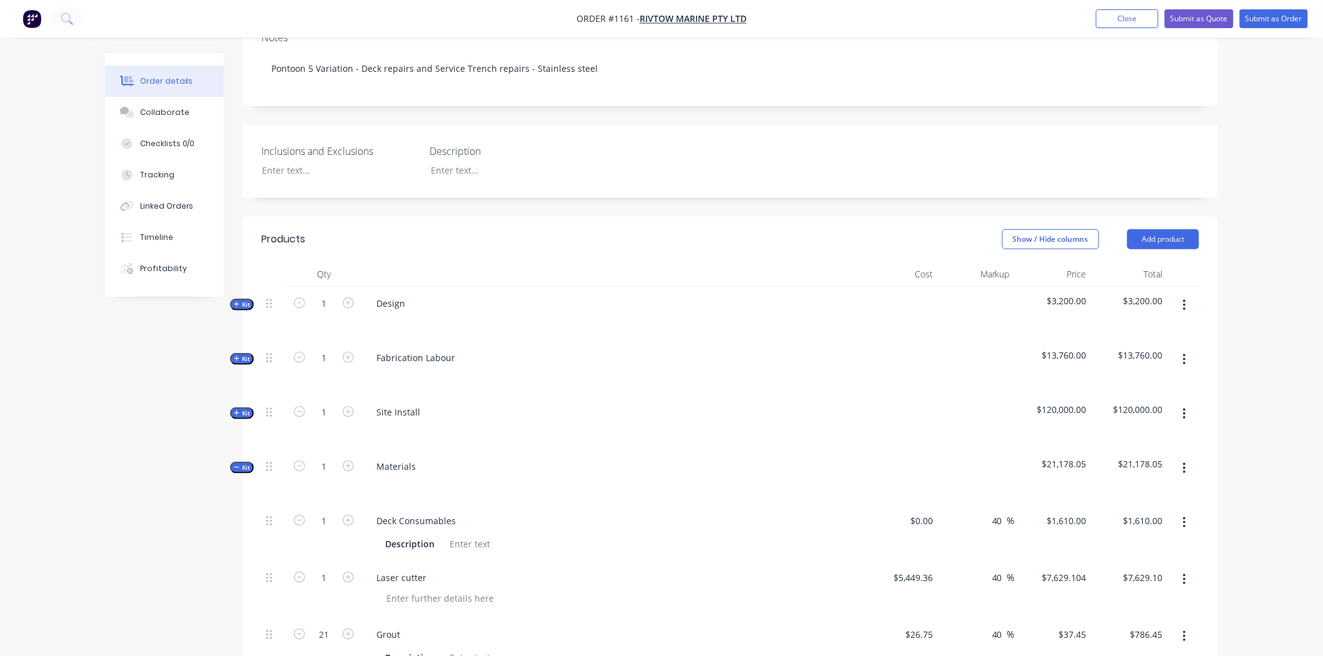
scroll to position [0, 0]
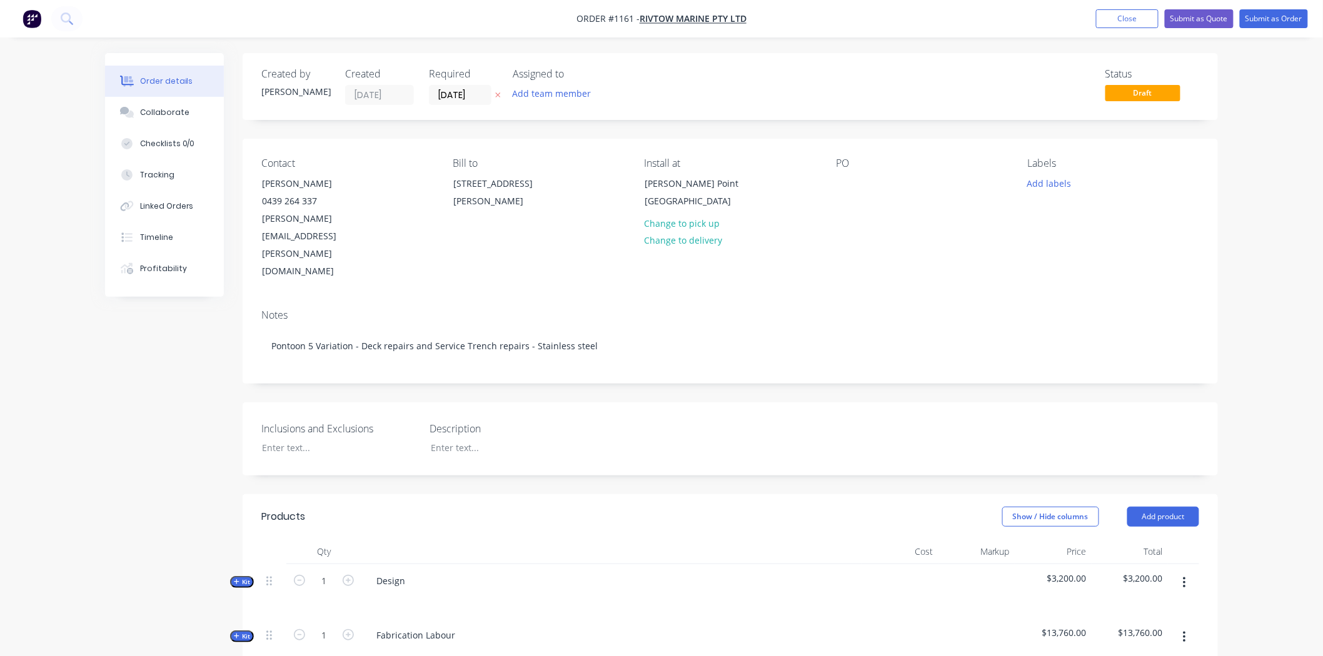
drag, startPoint x: 1131, startPoint y: 26, endPoint x: 1089, endPoint y: 26, distance: 42.5
click at [1131, 26] on button "Close" at bounding box center [1127, 18] width 63 height 19
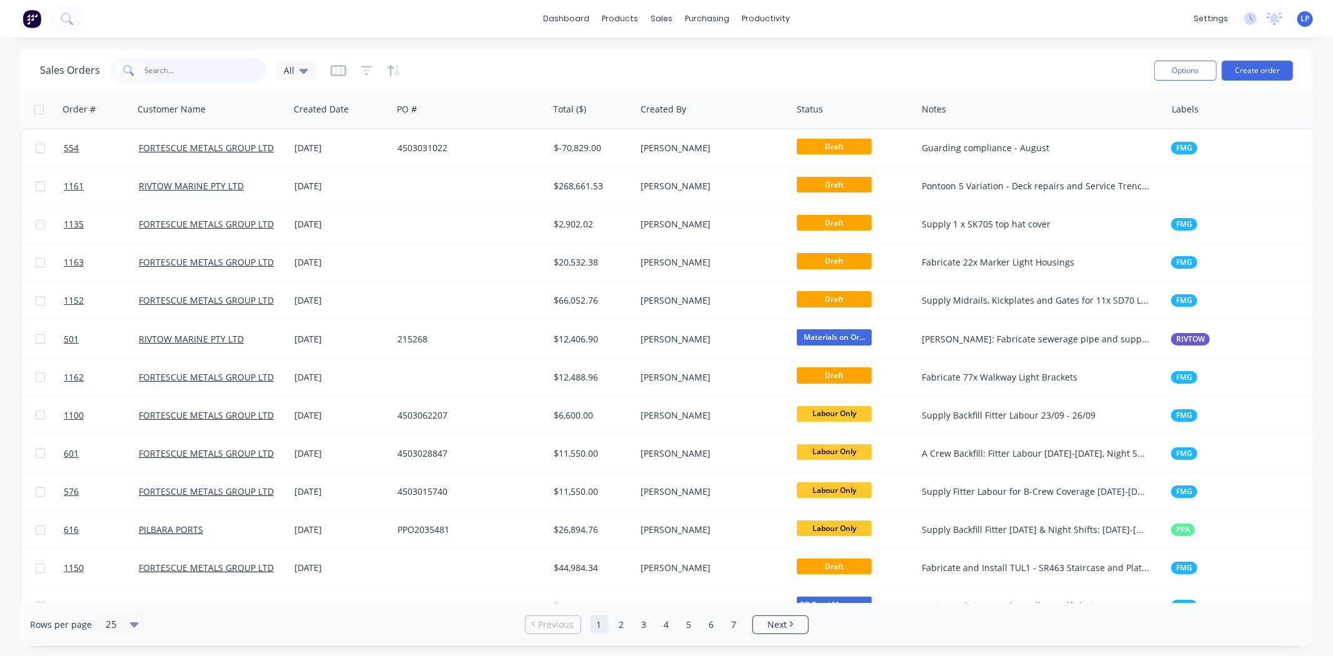
click at [159, 67] on input "text" at bounding box center [206, 70] width 122 height 25
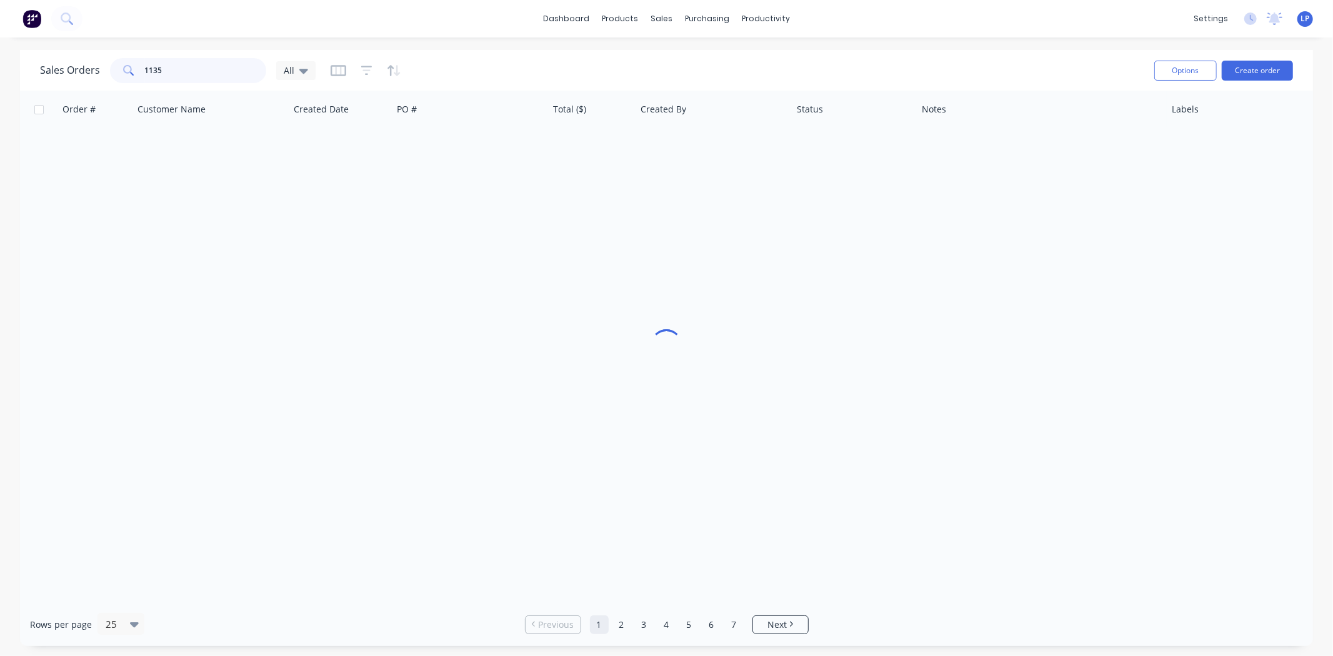
type input "1135"
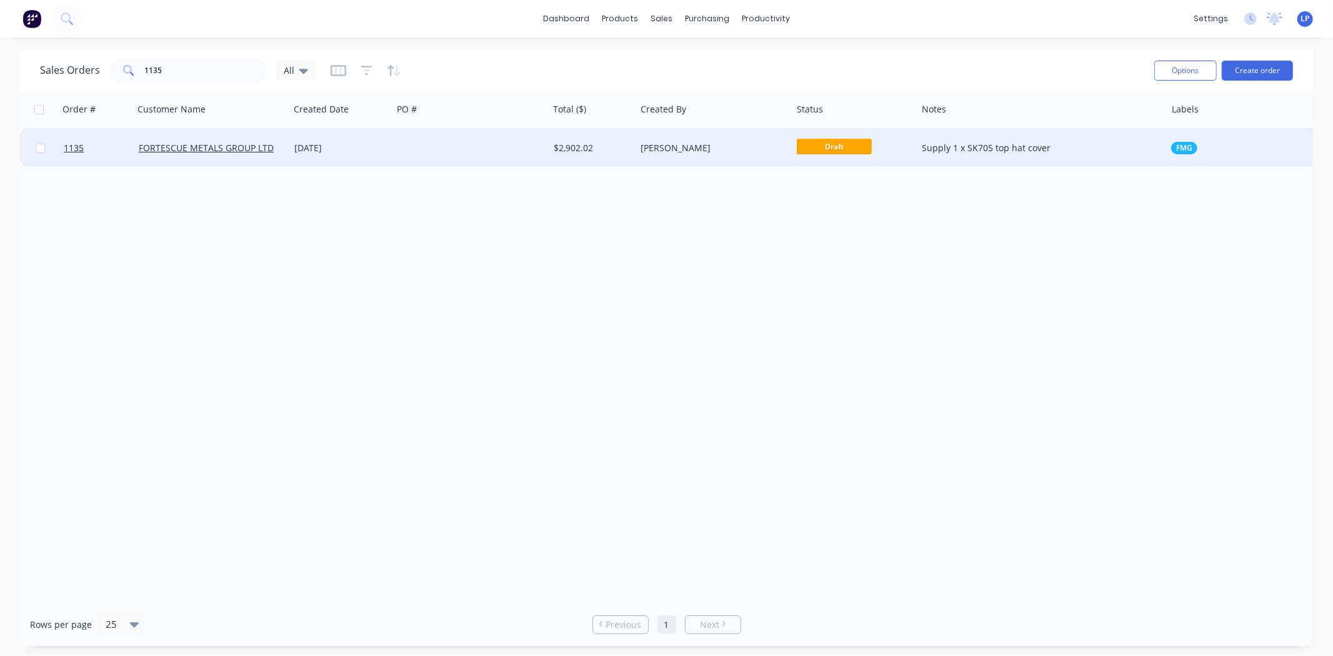
click at [359, 148] on div "[DATE]" at bounding box center [340, 148] width 93 height 13
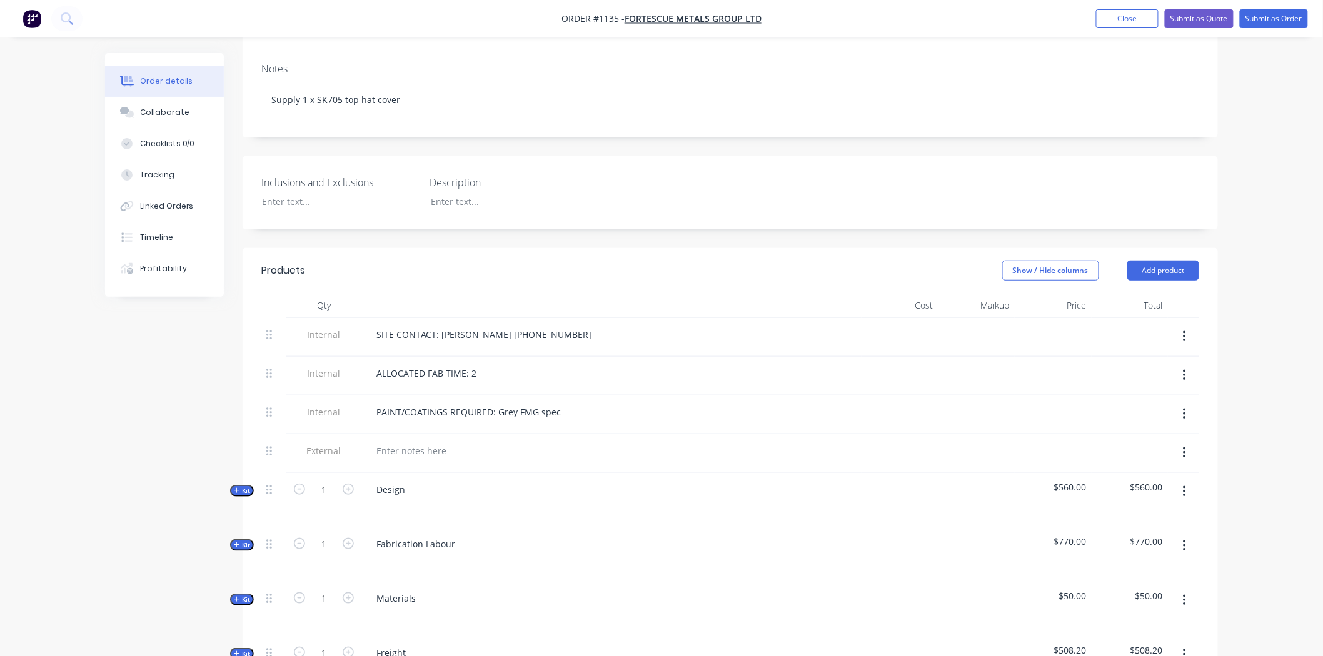
scroll to position [347, 0]
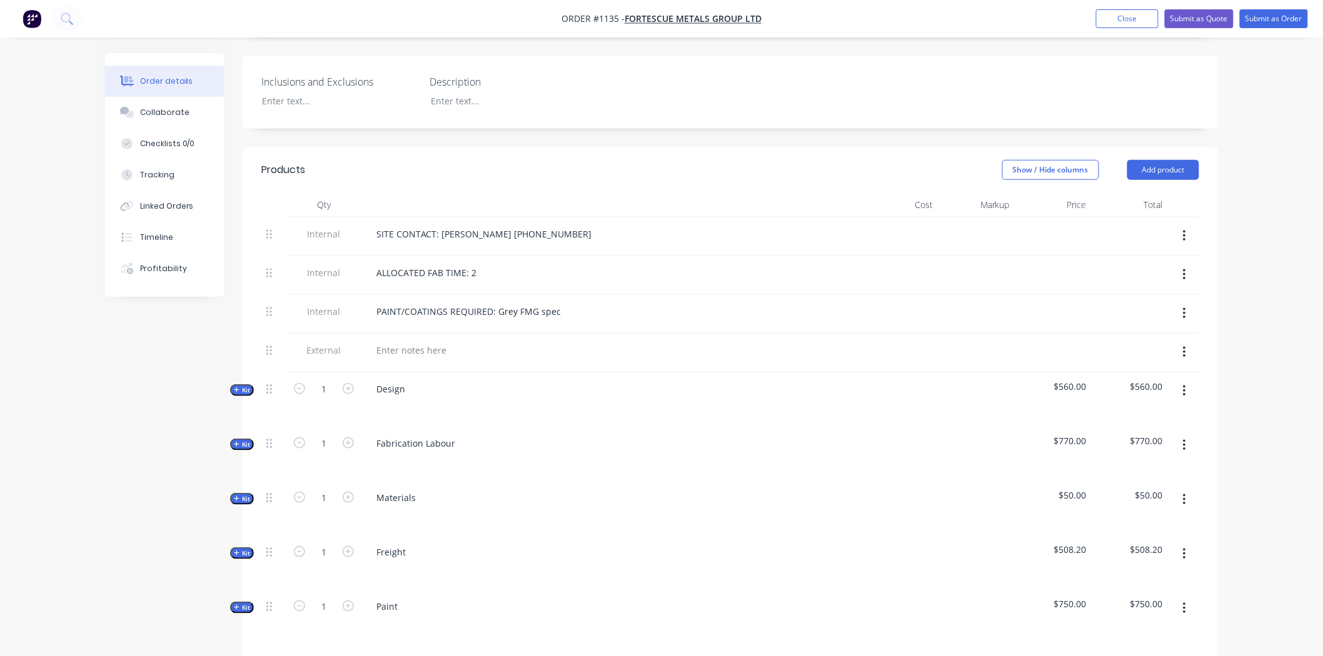
click at [247, 493] on button "Kit" at bounding box center [242, 499] width 24 height 12
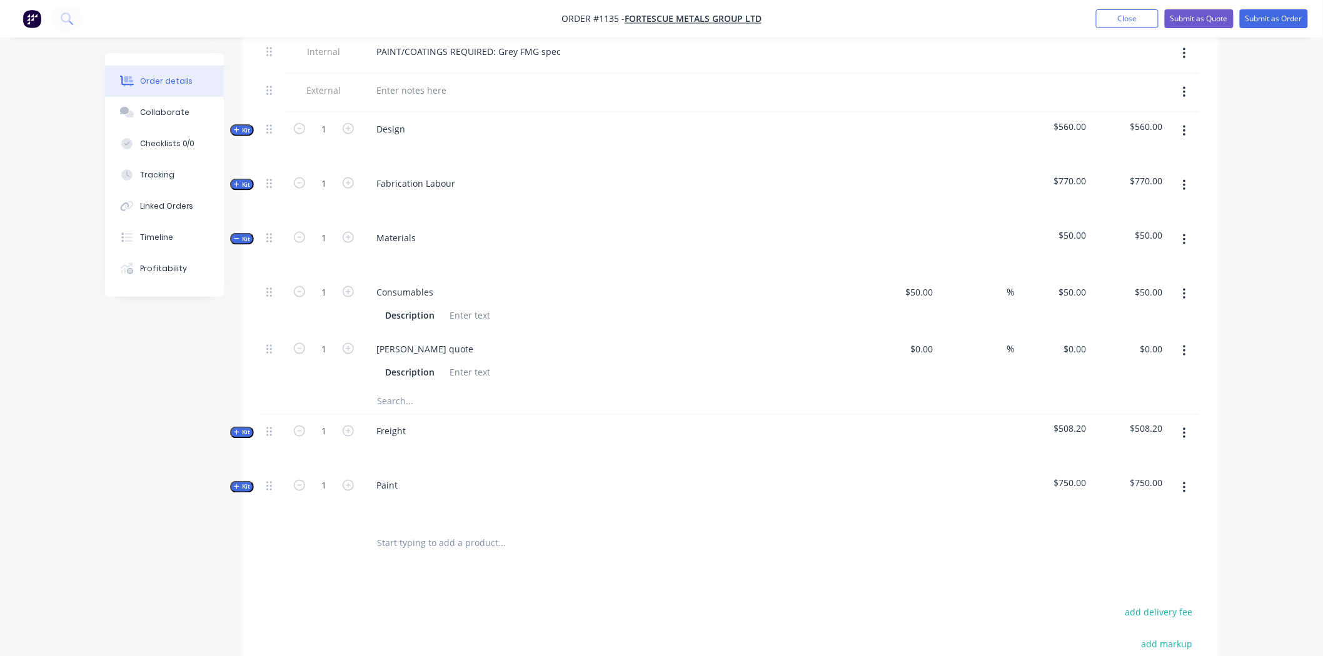
scroll to position [625, 0]
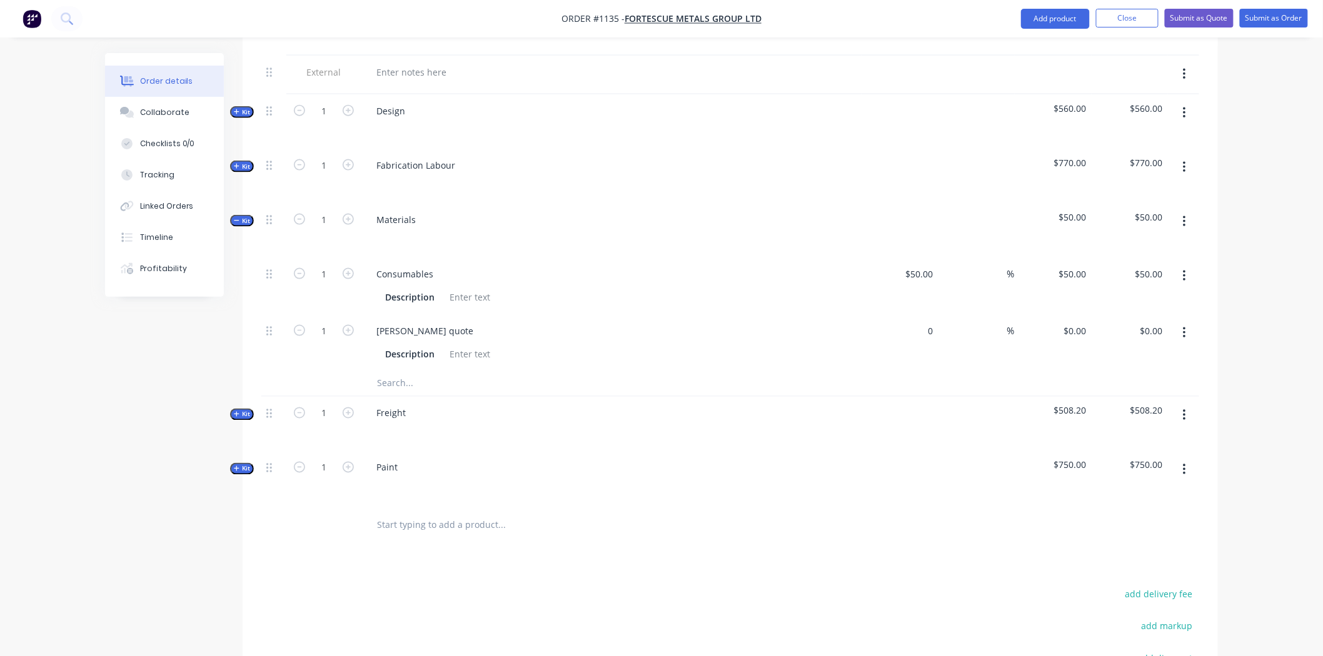
click at [935, 322] on input "0" at bounding box center [923, 331] width 29 height 18
type input "$215.68"
click at [993, 322] on input at bounding box center [1000, 331] width 14 height 18
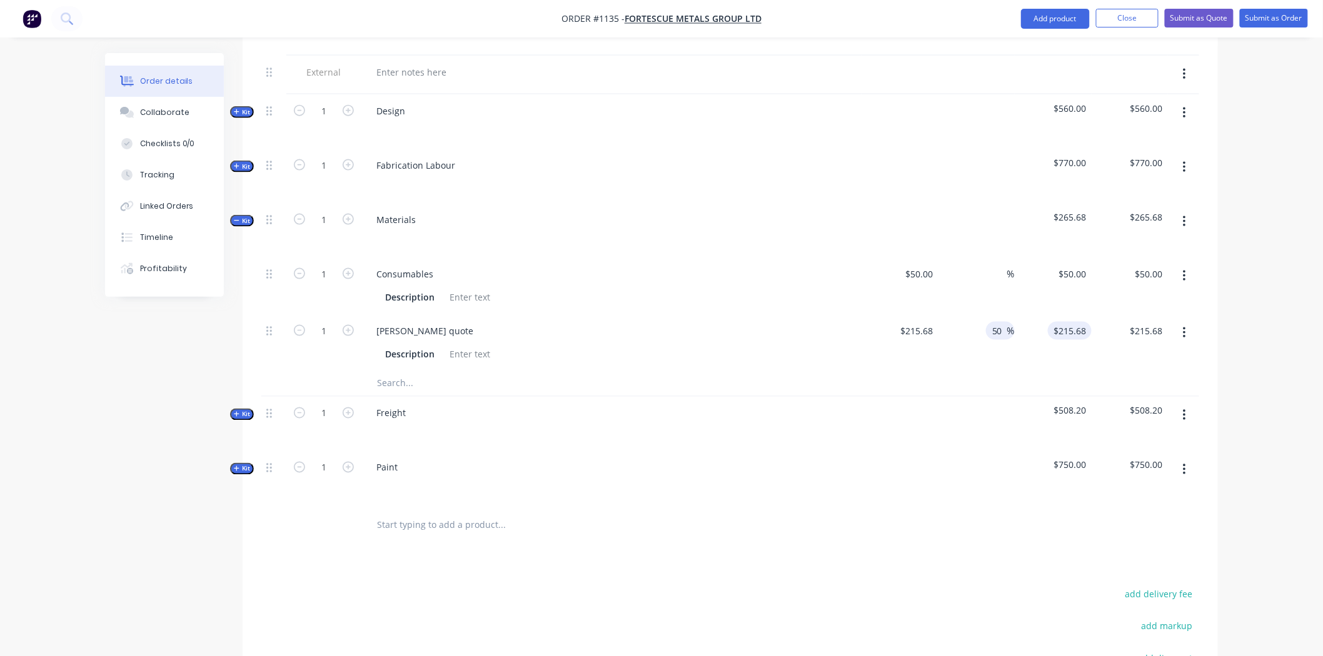
type input "50"
type input "$323.52"
click at [1019, 346] on div "$323.52 $215.68" at bounding box center [1052, 342] width 77 height 57
click at [1004, 322] on input "50" at bounding box center [999, 331] width 16 height 18
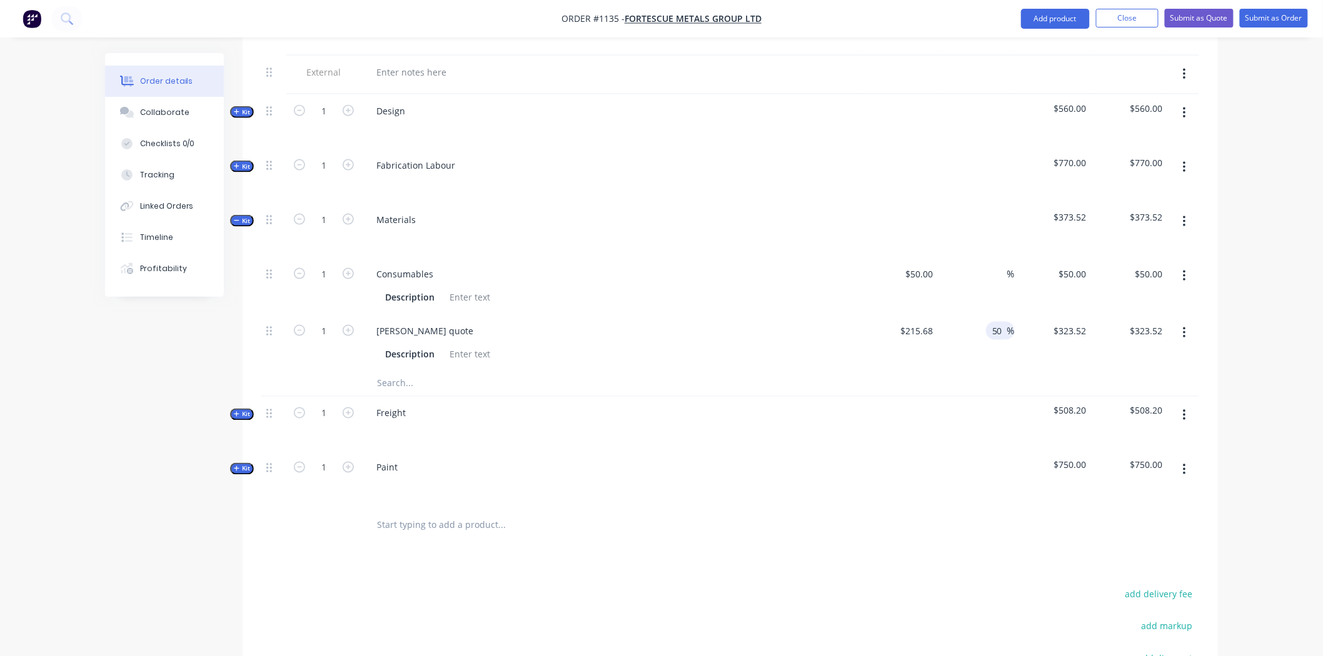
type input "5"
type input "60"
type input "$345.088"
type input "$345.09"
click at [1019, 371] on div at bounding box center [730, 384] width 938 height 26
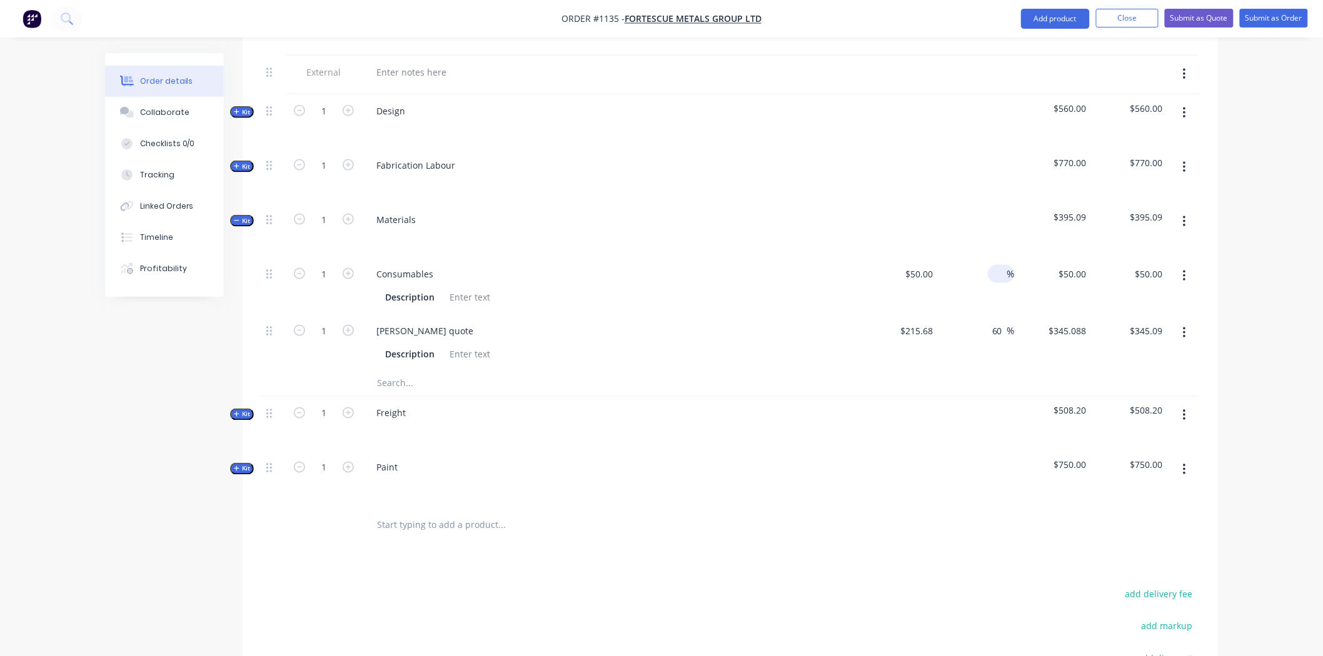
click at [991, 265] on div "%" at bounding box center [1001, 274] width 27 height 18
type input "10"
type input "$55.00"
click at [1038, 281] on div "$55.00 $50.00" at bounding box center [1052, 286] width 77 height 57
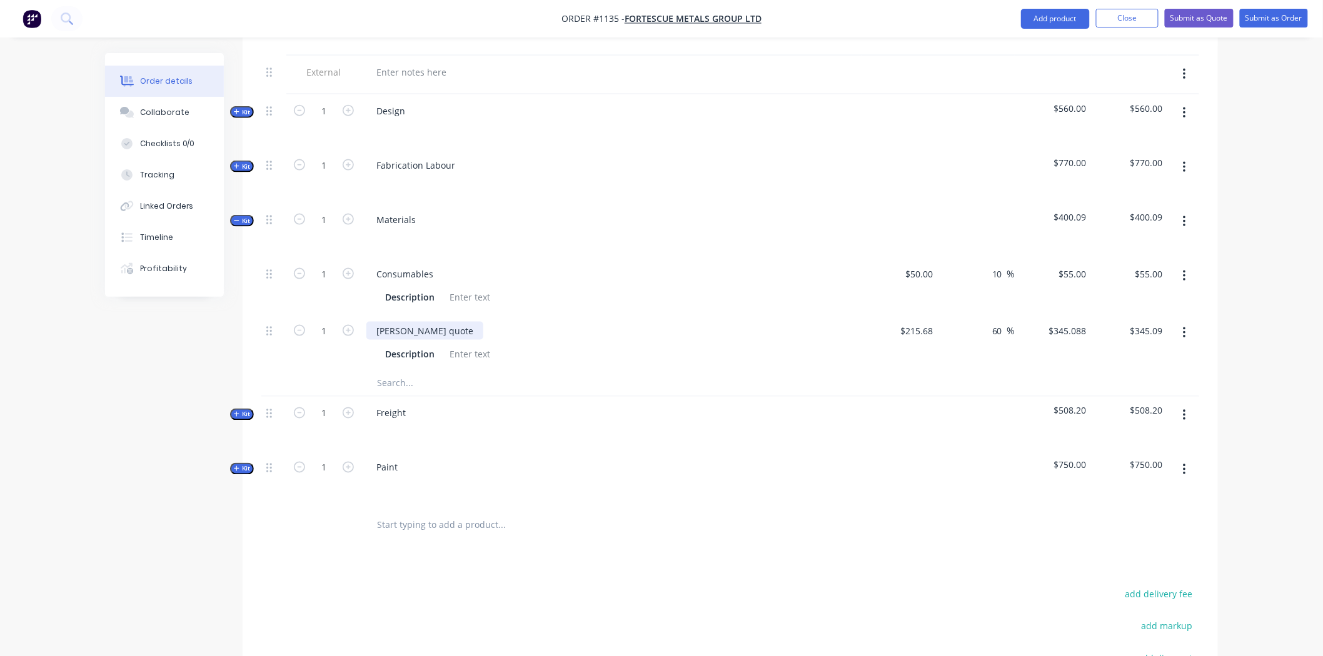
click at [449, 322] on div "Simmonds quote" at bounding box center [424, 331] width 117 height 18
click at [464, 345] on div at bounding box center [469, 354] width 51 height 18
click at [754, 371] on div at bounding box center [586, 383] width 450 height 25
click at [394, 371] on input "text" at bounding box center [501, 383] width 250 height 25
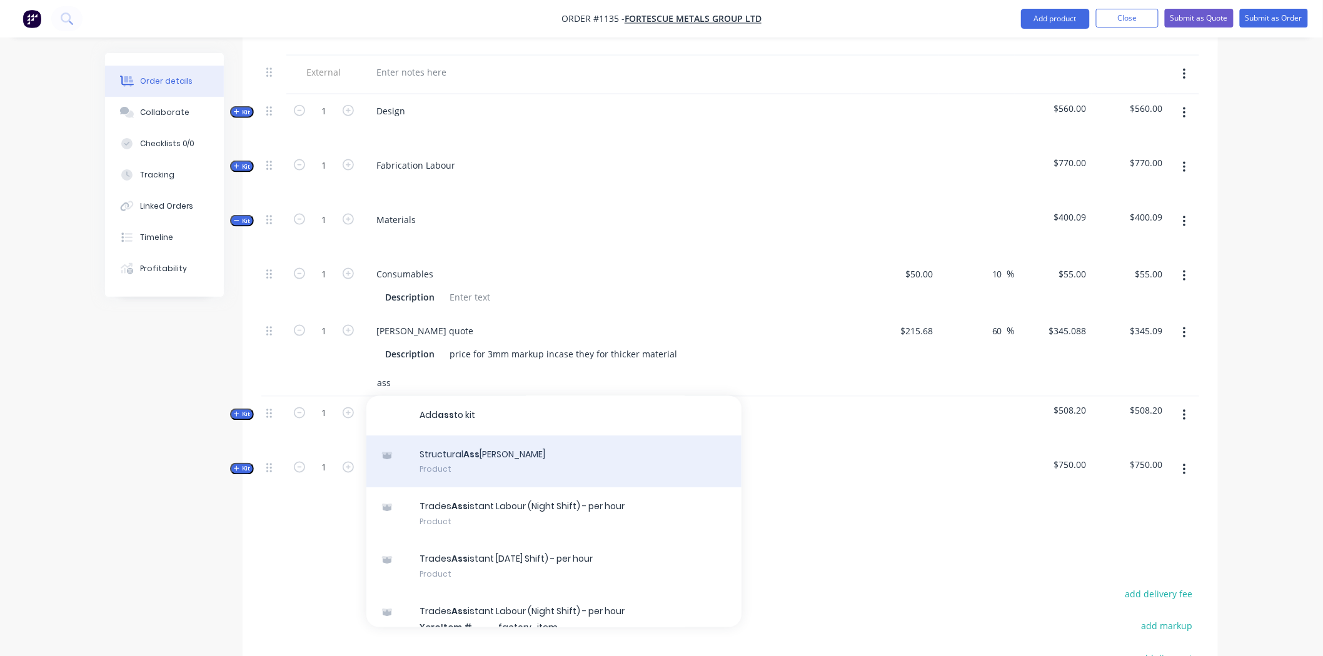
type input "ass"
click at [452, 448] on div "Structural Ass embly Product" at bounding box center [553, 462] width 375 height 53
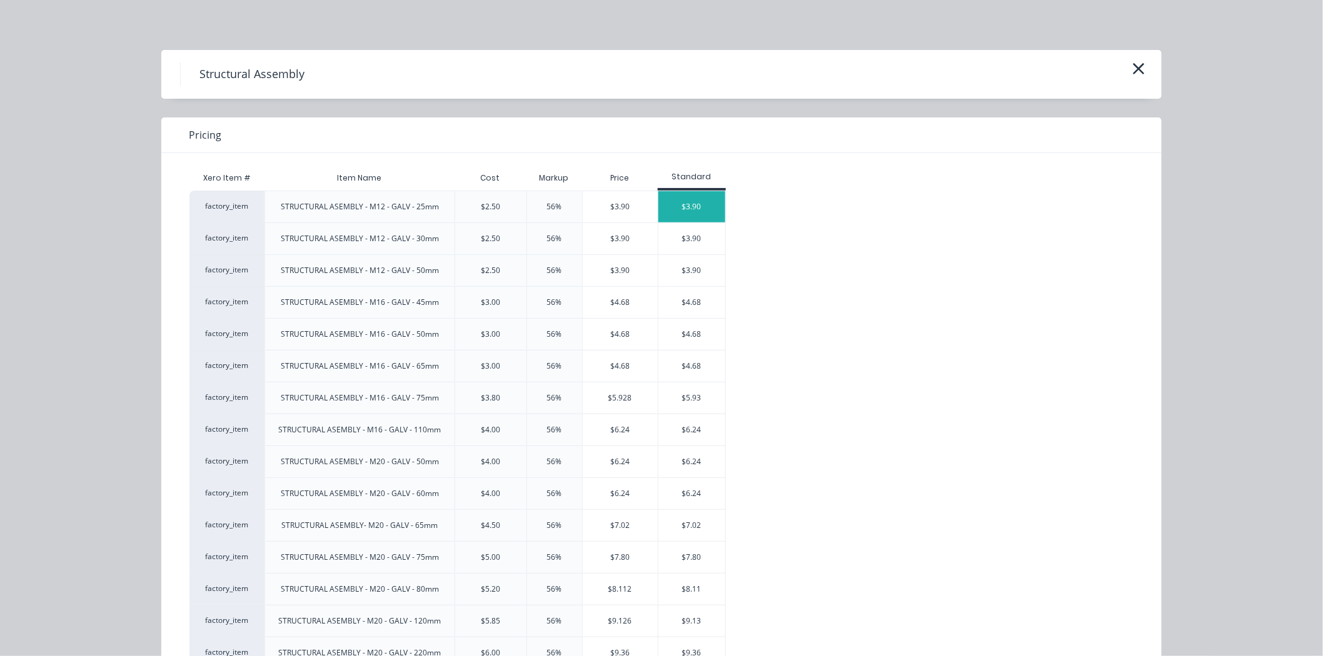
click at [684, 211] on div "$3.90" at bounding box center [691, 206] width 67 height 31
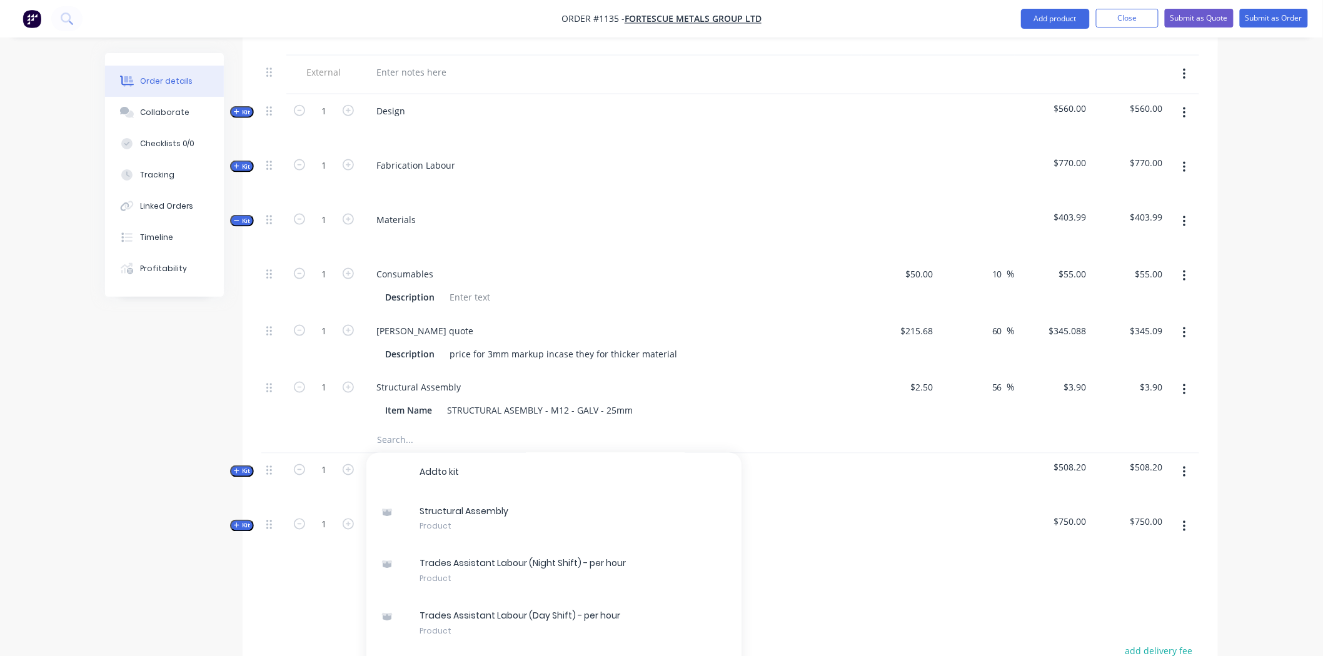
click at [347, 380] on button "button" at bounding box center [348, 386] width 16 height 13
type input "2"
type input "$7.80"
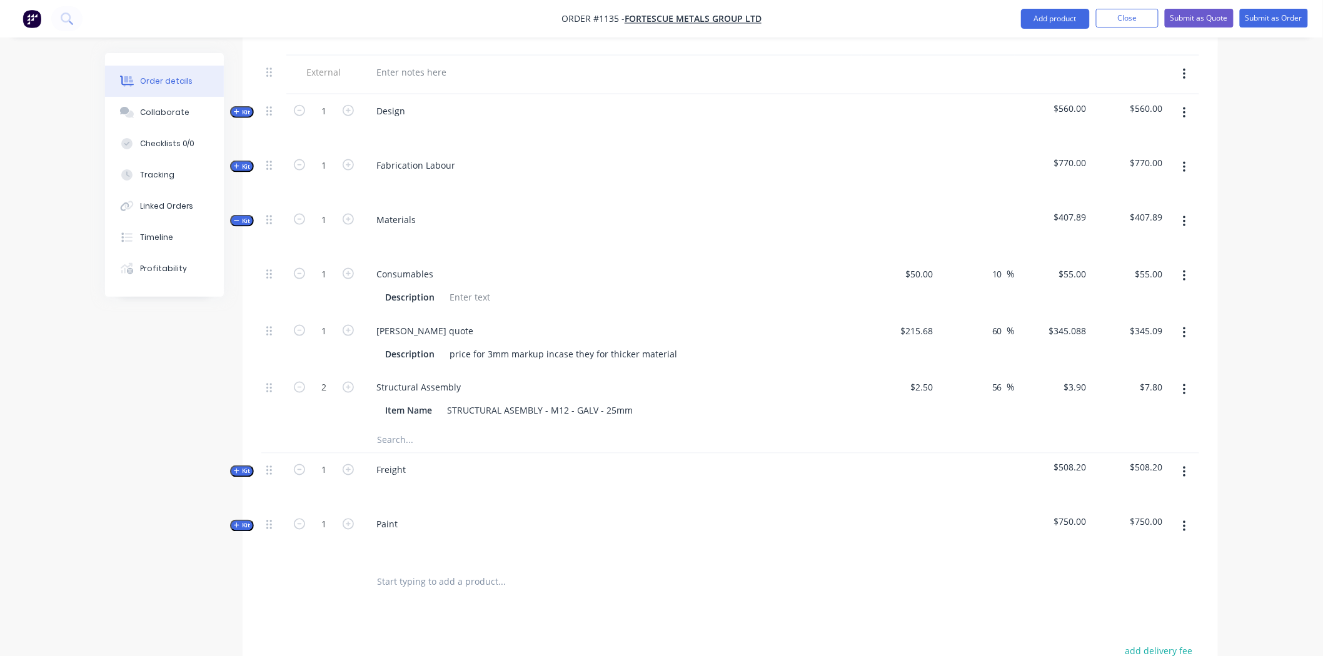
click at [347, 380] on button "button" at bounding box center [348, 386] width 16 height 13
type input "3"
type input "$11.70"
click at [347, 380] on button "button" at bounding box center [348, 386] width 16 height 13
type input "4"
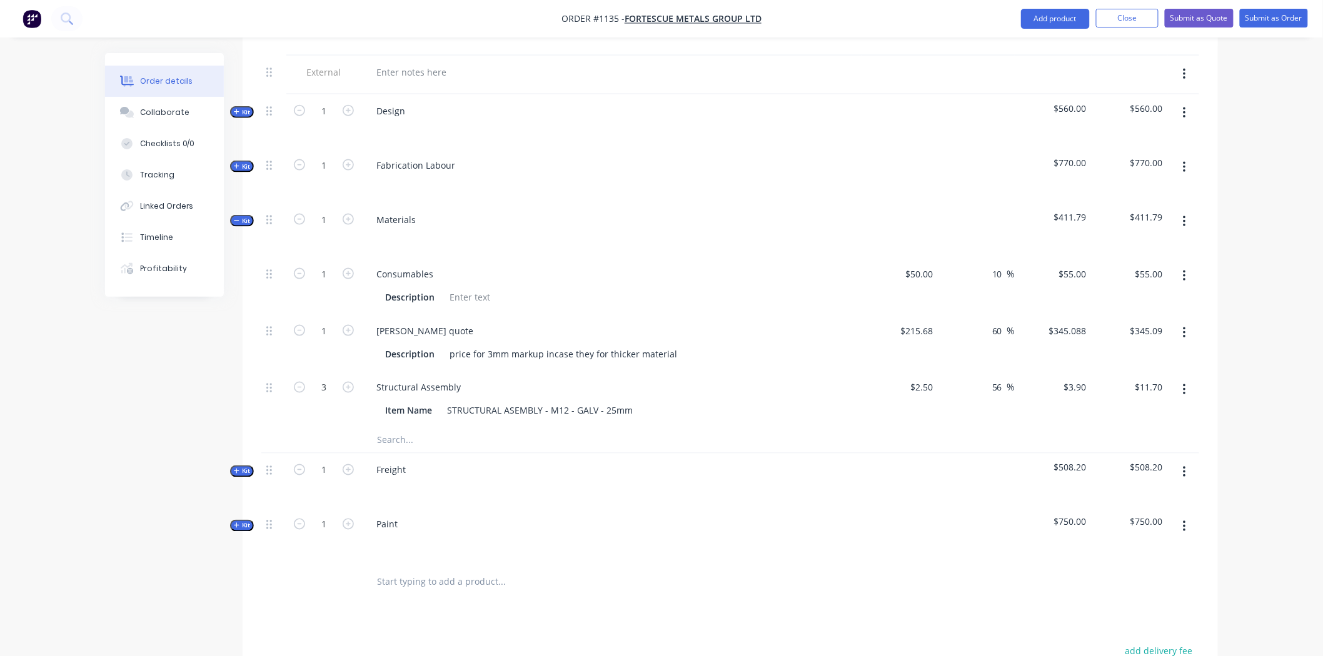
type input "$15.60"
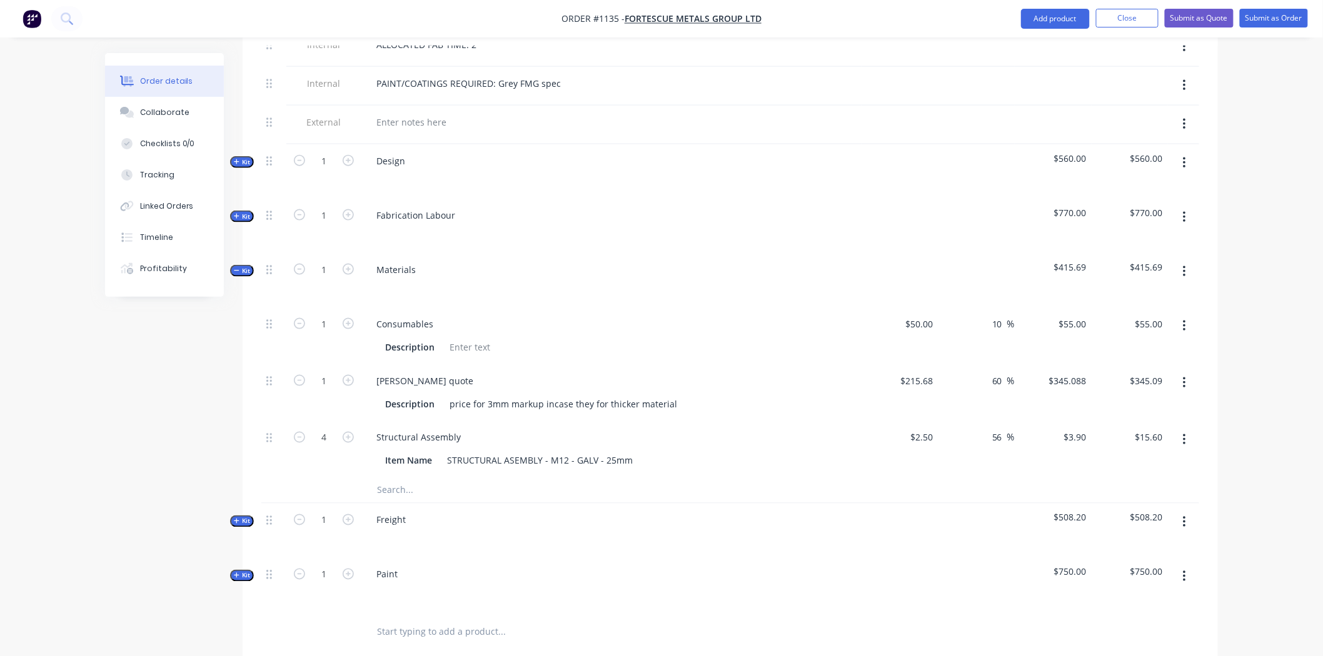
scroll to position [278, 0]
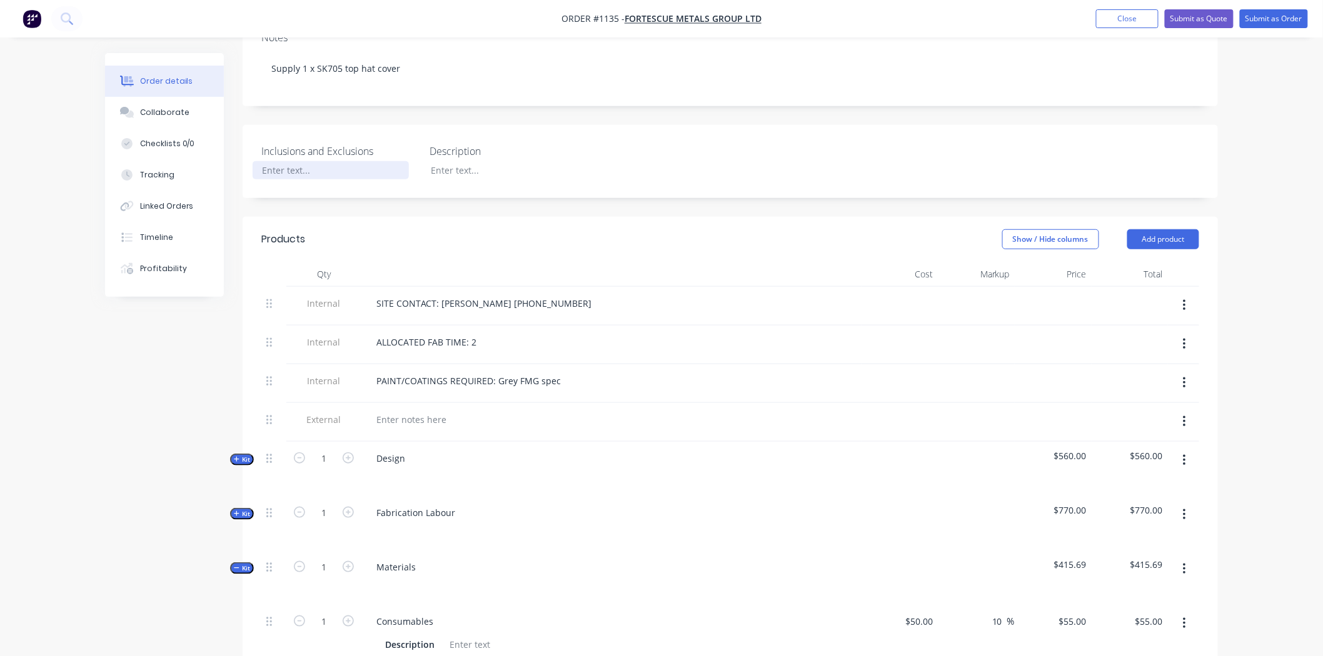
click at [315, 161] on div at bounding box center [331, 170] width 156 height 18
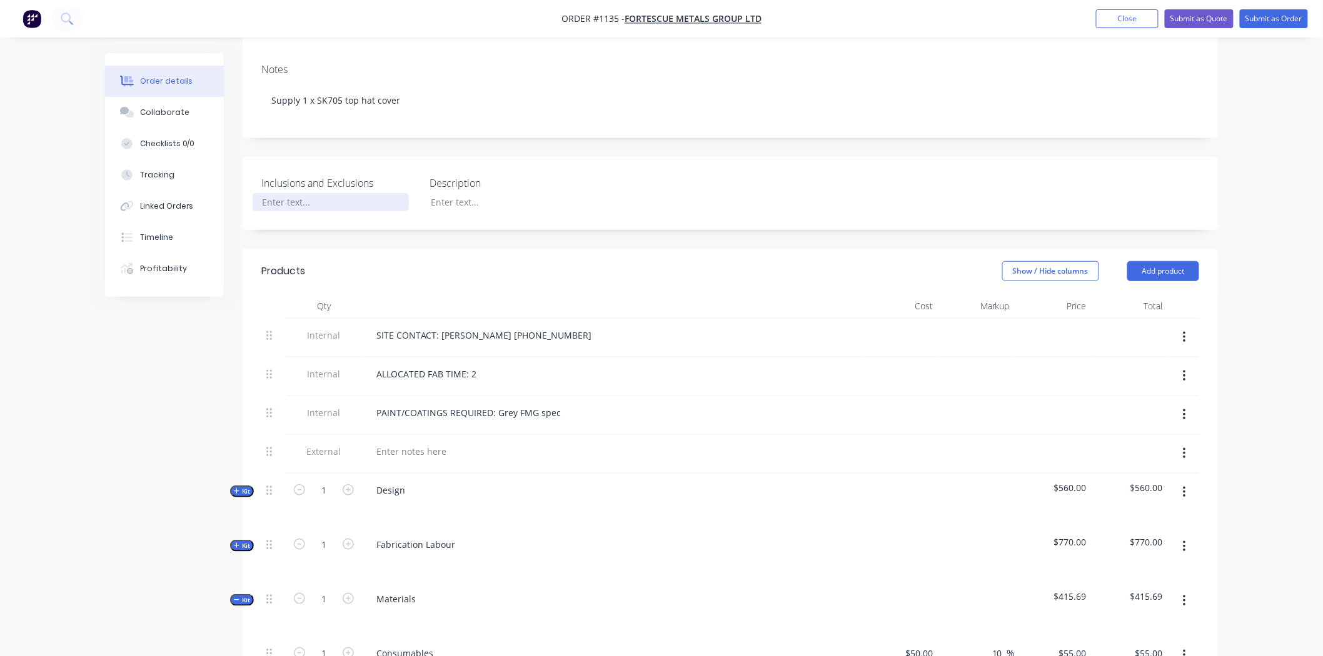
scroll to position [208, 0]
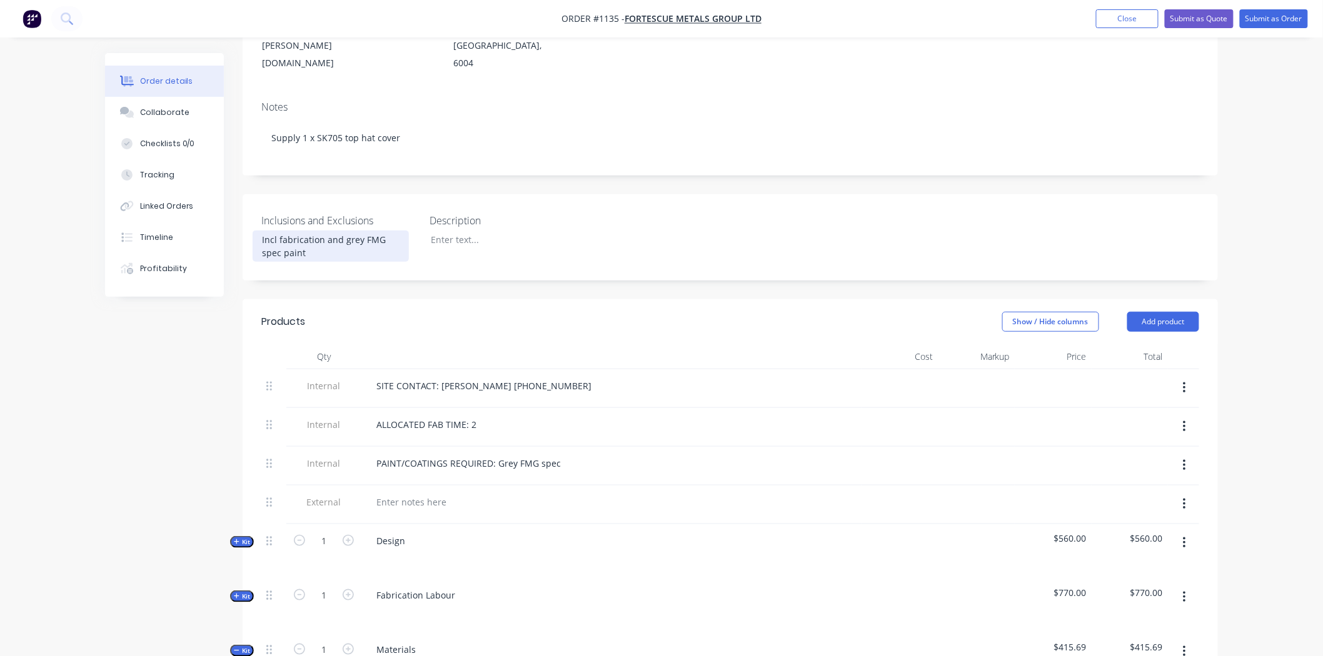
click at [341, 233] on div "Incl fabrication and grey FMG spec paint" at bounding box center [331, 246] width 156 height 31
click at [336, 234] on div "Incl fabrication and grey FMG spec paint" at bounding box center [331, 246] width 156 height 31
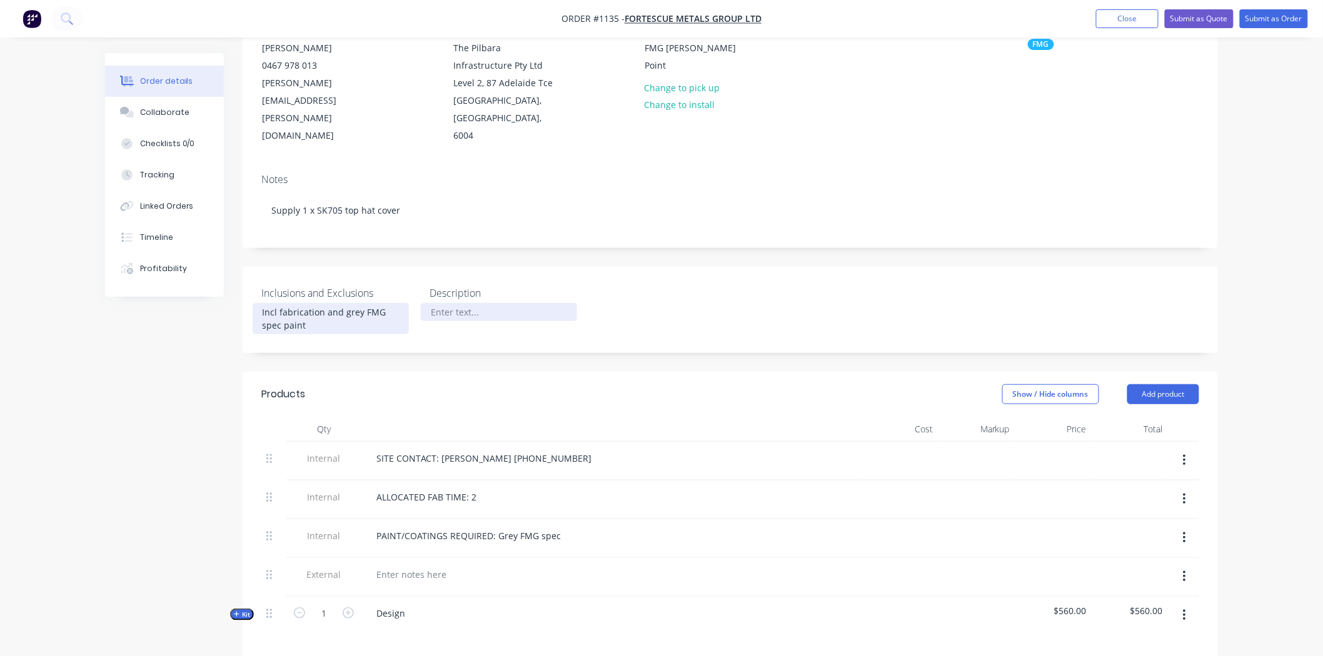
scroll to position [139, 0]
click at [323, 300] on div "Incl fabrication and grey FMG spec paint" at bounding box center [331, 315] width 156 height 31
click at [319, 302] on div "Incl fabrication and grey FMG spec paint" at bounding box center [331, 315] width 156 height 31
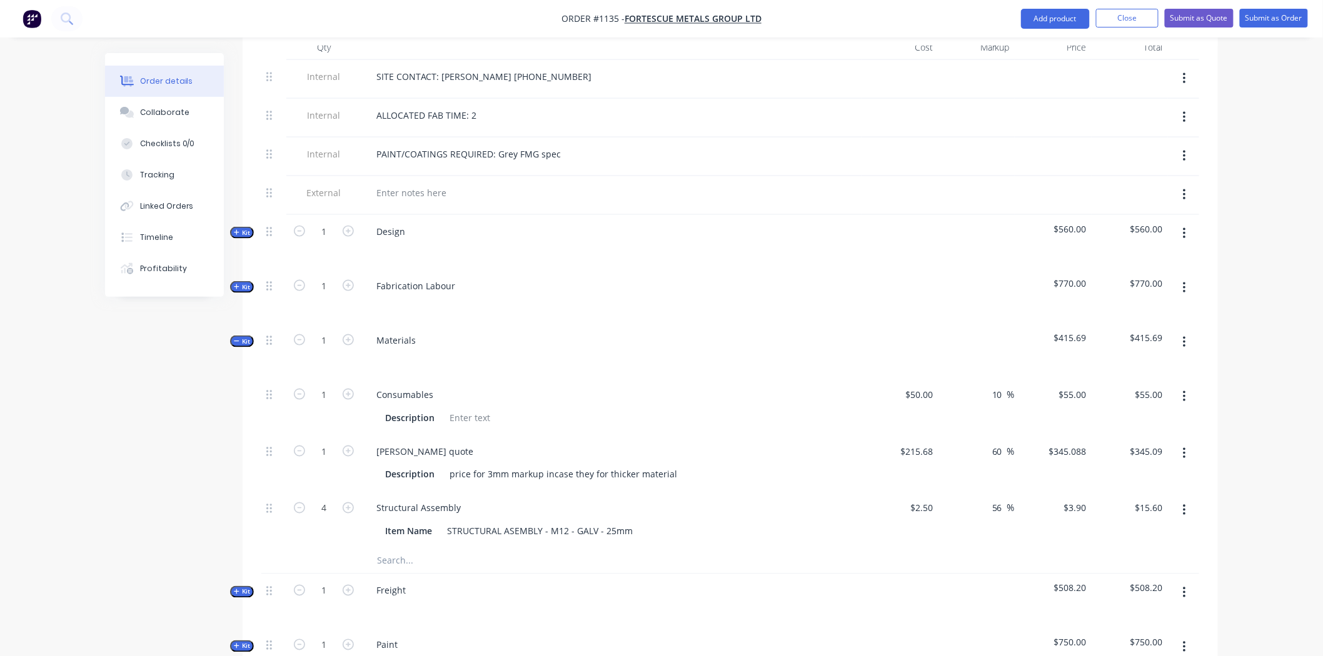
scroll to position [555, 0]
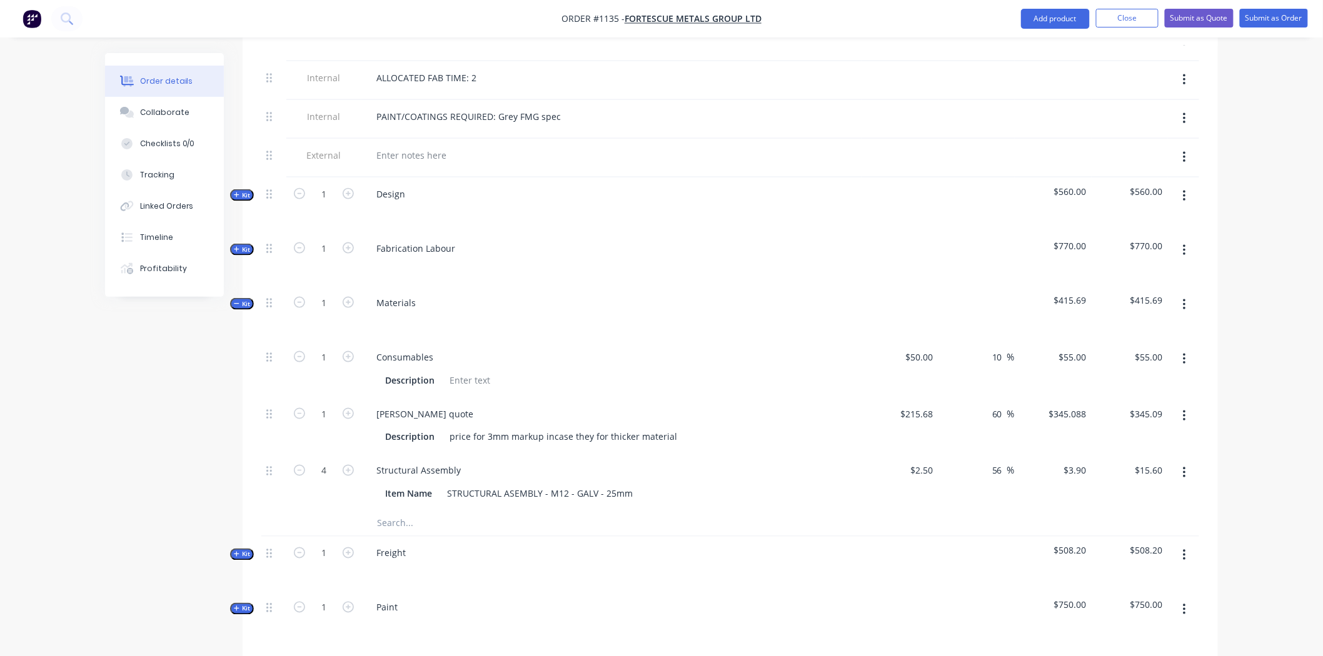
click at [240, 550] on span "Kit" at bounding box center [242, 554] width 16 height 9
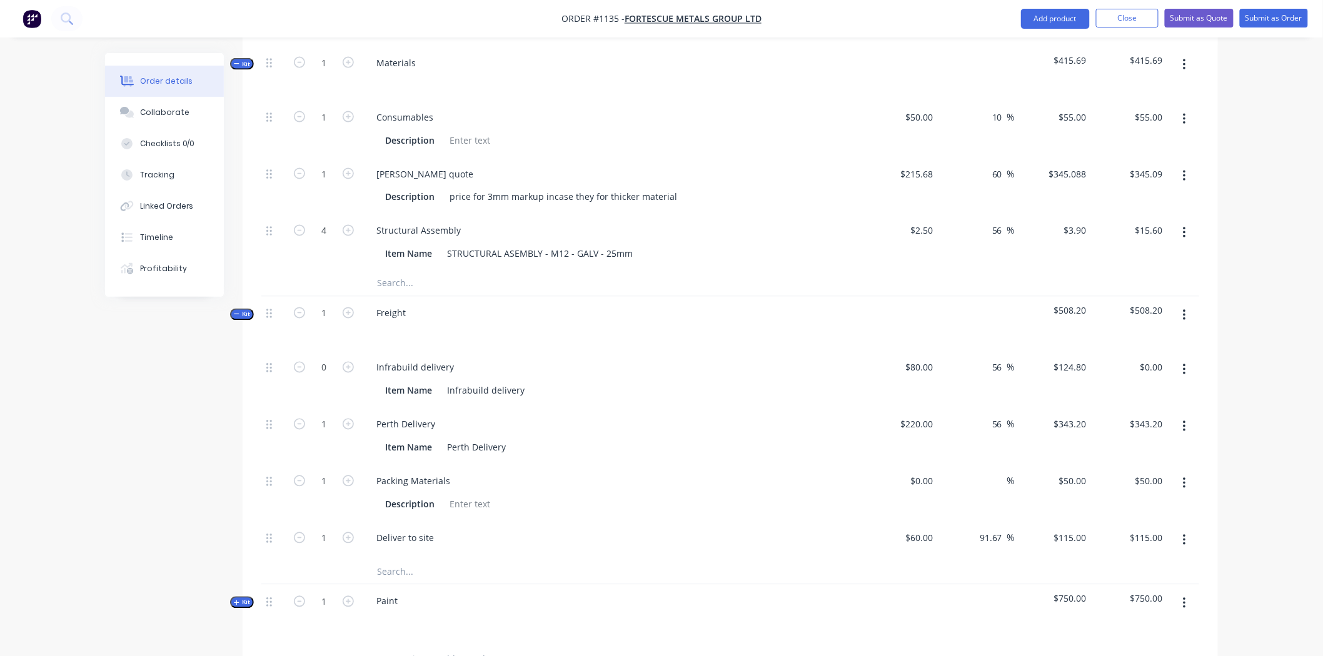
scroll to position [833, 0]
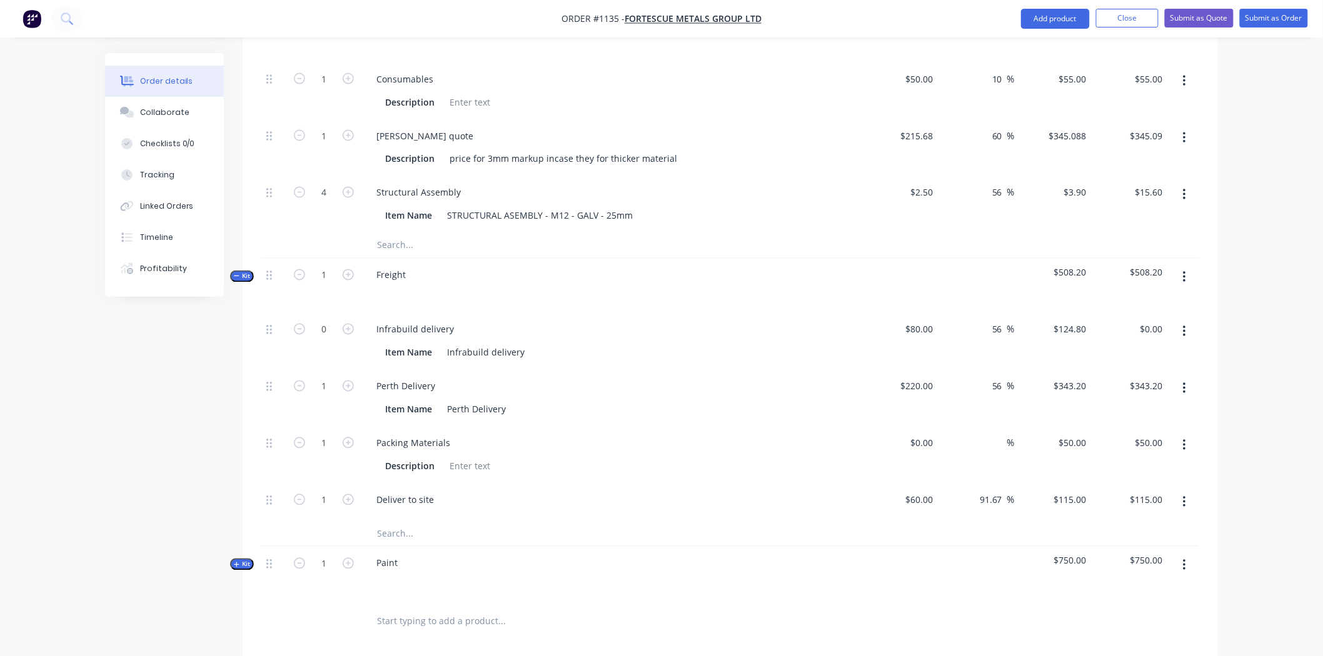
click at [246, 560] on span "Kit" at bounding box center [242, 564] width 16 height 9
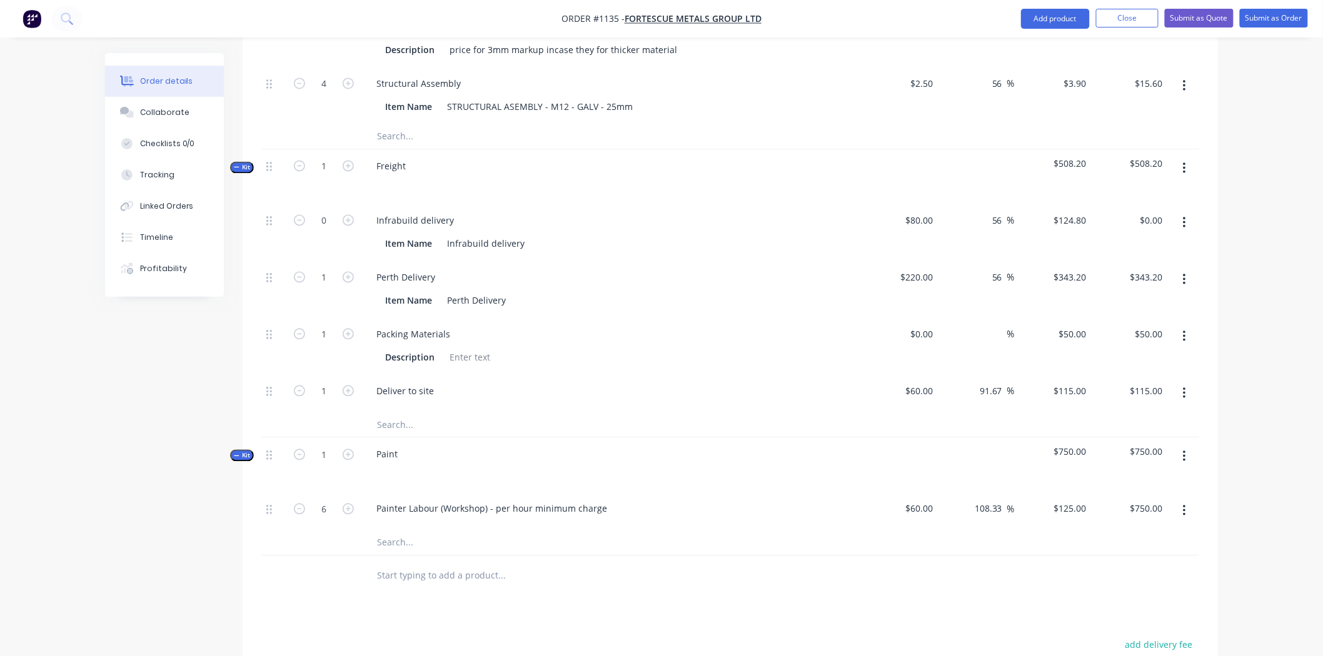
scroll to position [972, 0]
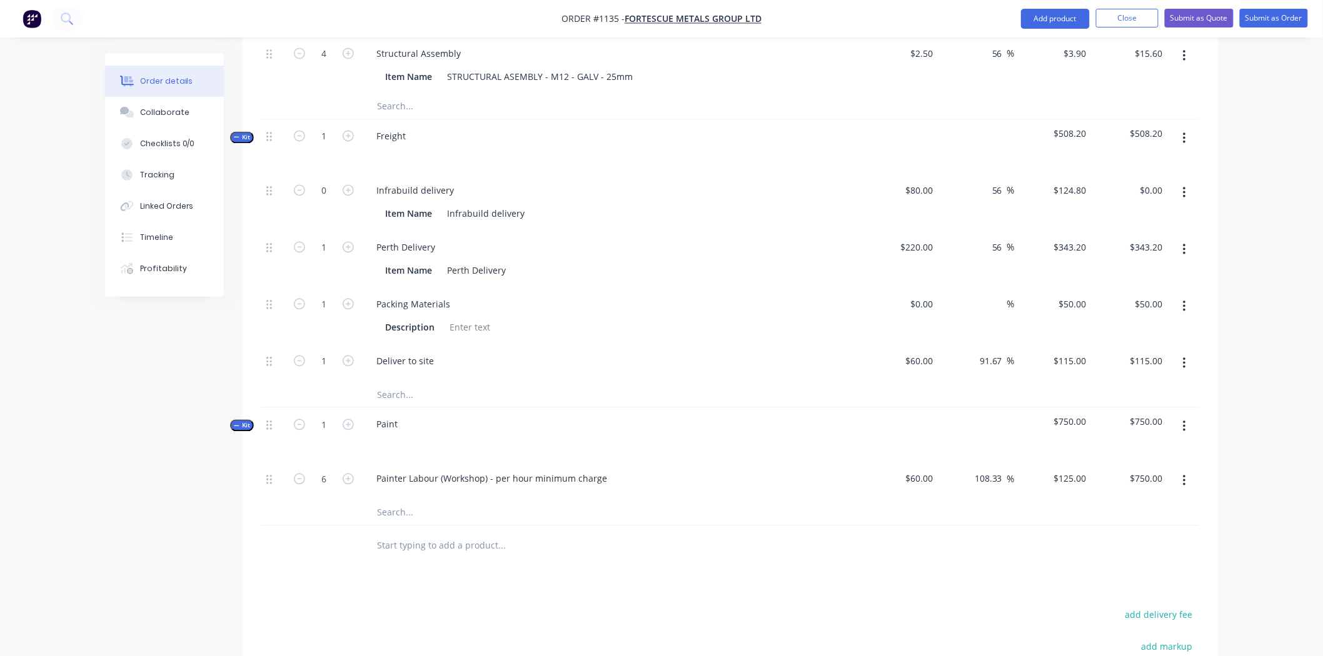
click at [241, 421] on span "Kit" at bounding box center [242, 425] width 16 height 9
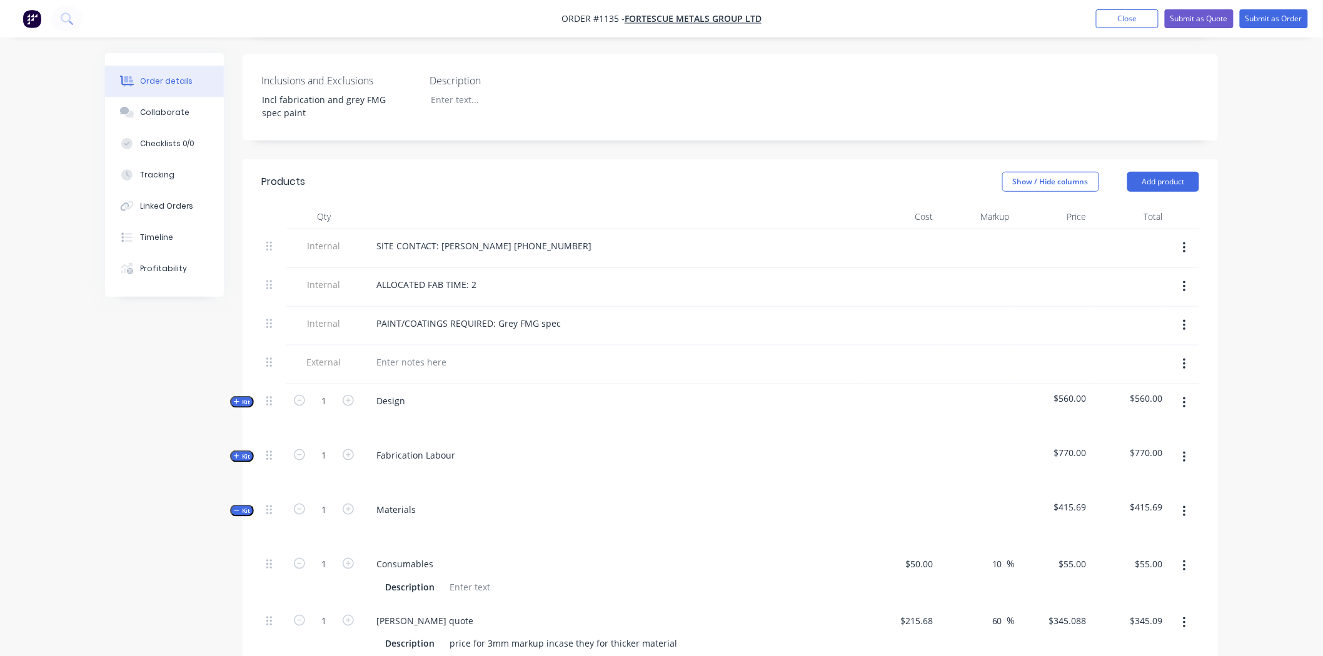
scroll to position [347, 0]
click at [235, 509] on icon "button" at bounding box center [237, 512] width 6 height 6
click at [251, 398] on button "Kit" at bounding box center [242, 404] width 24 height 12
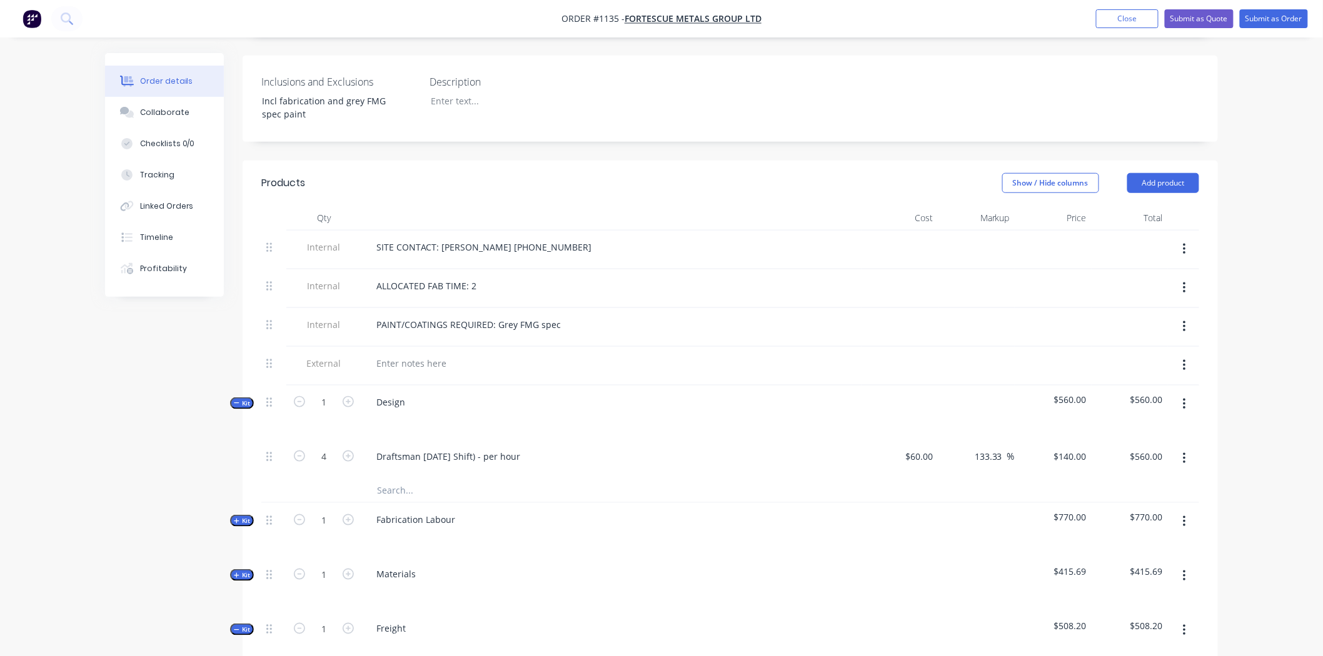
click at [251, 398] on button "Kit" at bounding box center [242, 404] width 24 height 12
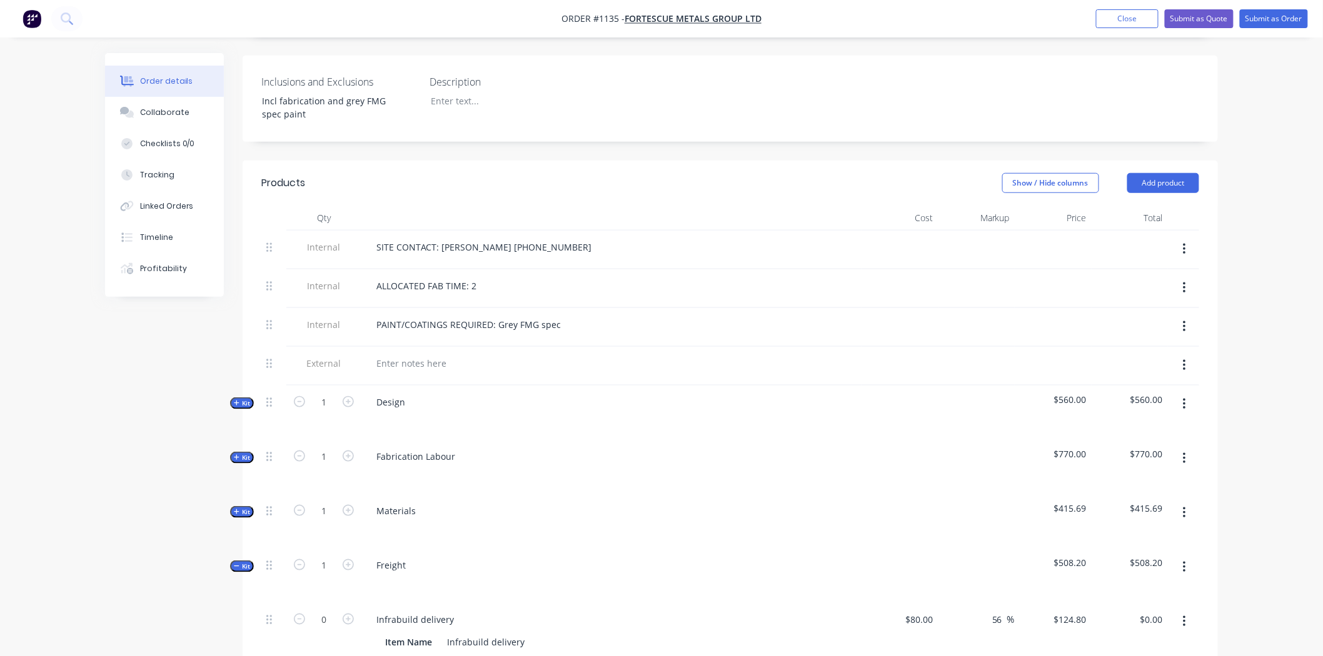
click at [244, 453] on span "Kit" at bounding box center [242, 457] width 16 height 9
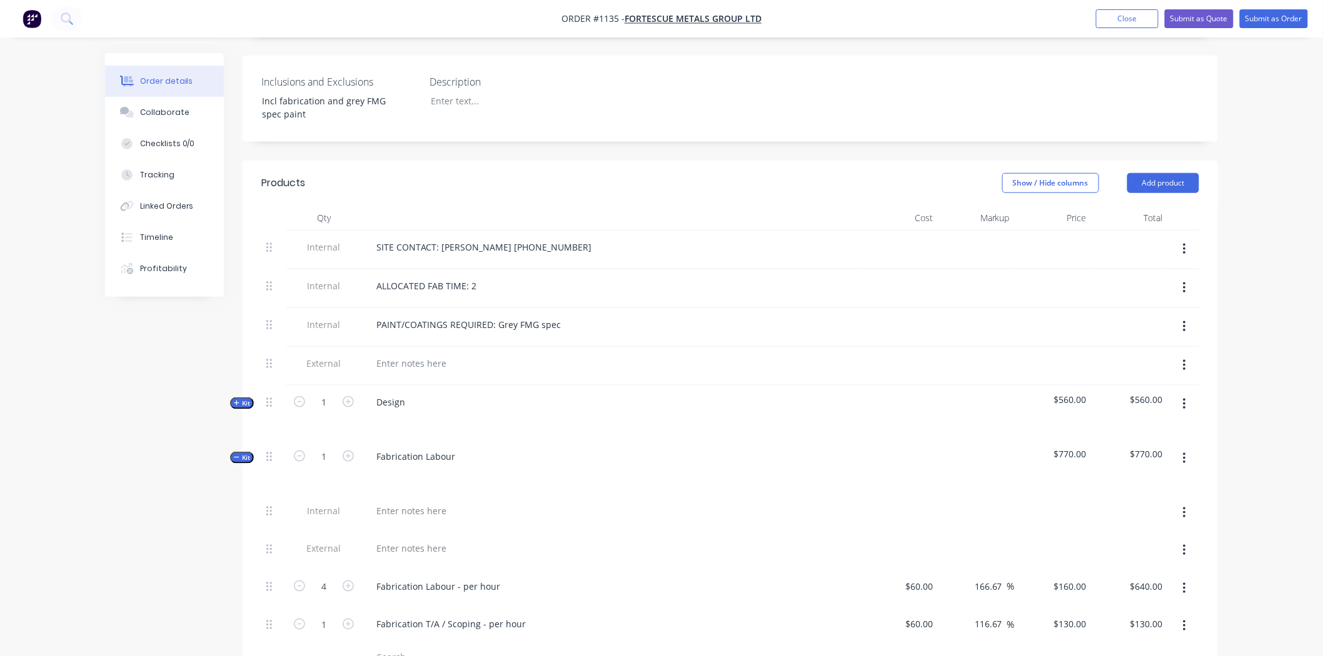
click at [241, 453] on span "Kit" at bounding box center [242, 457] width 16 height 9
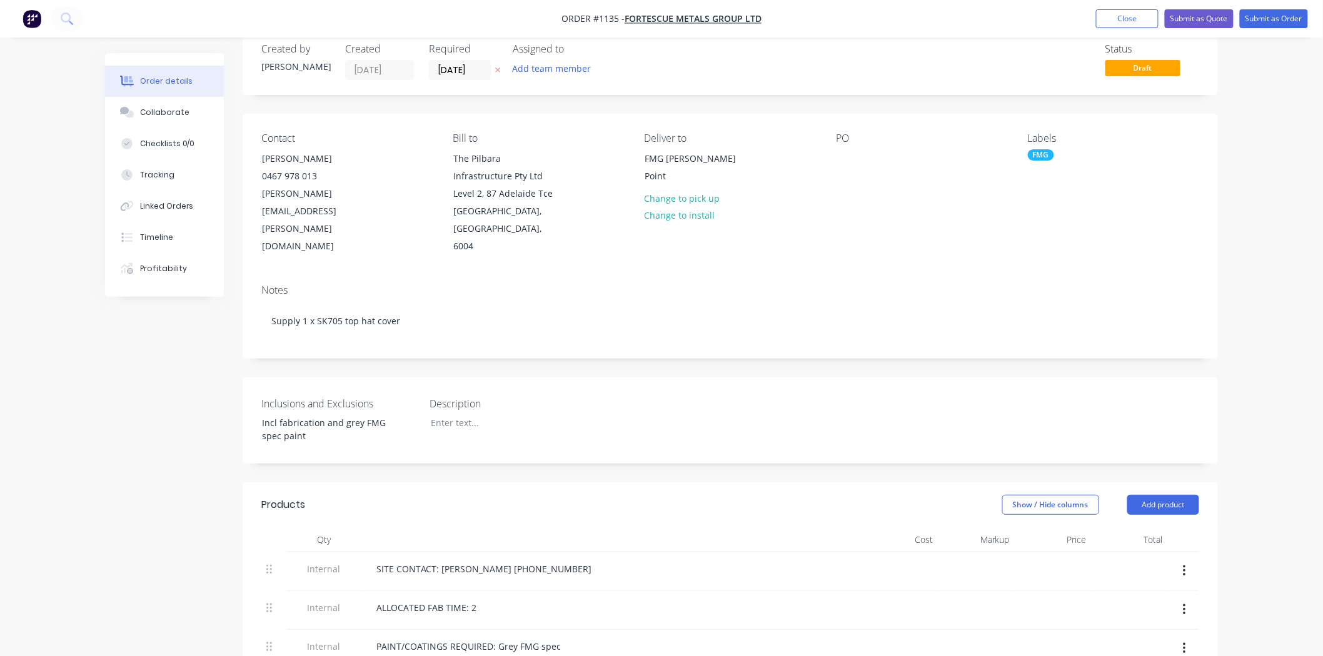
scroll to position [0, 0]
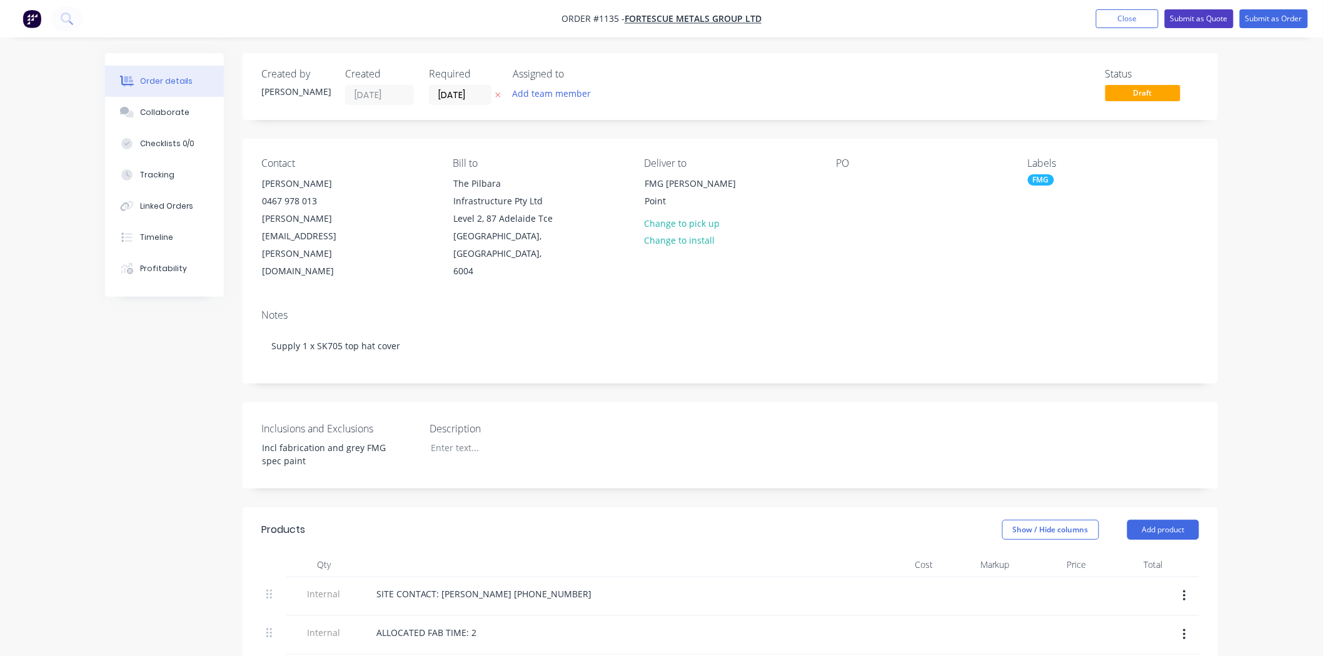
click at [1197, 19] on button "Submit as Quote" at bounding box center [1198, 18] width 69 height 19
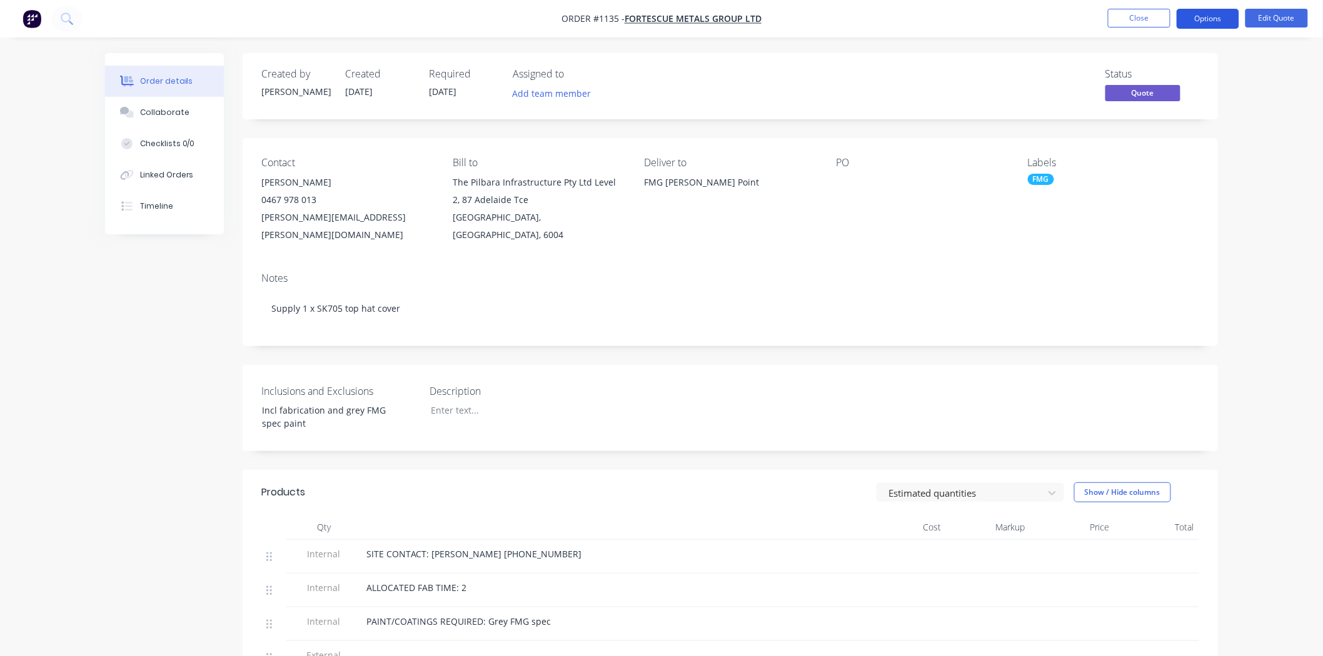
click at [1206, 19] on button "Options" at bounding box center [1207, 19] width 63 height 20
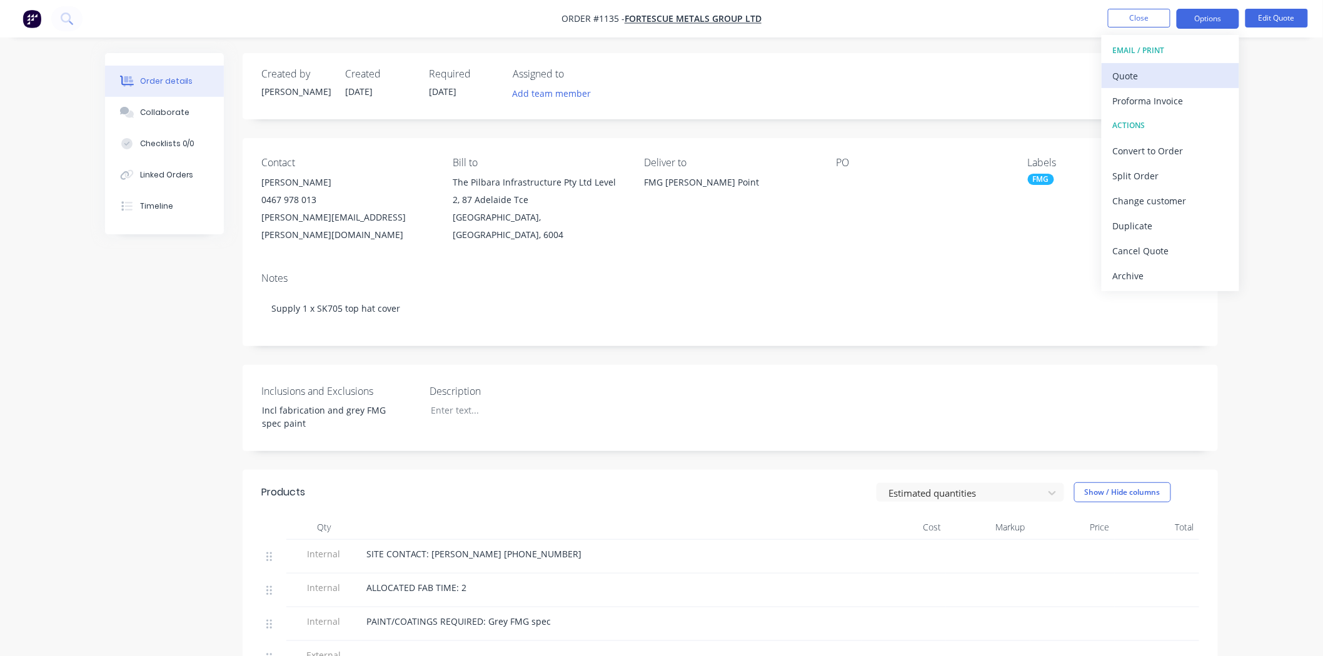
click at [1128, 78] on div "Quote" at bounding box center [1170, 76] width 115 height 18
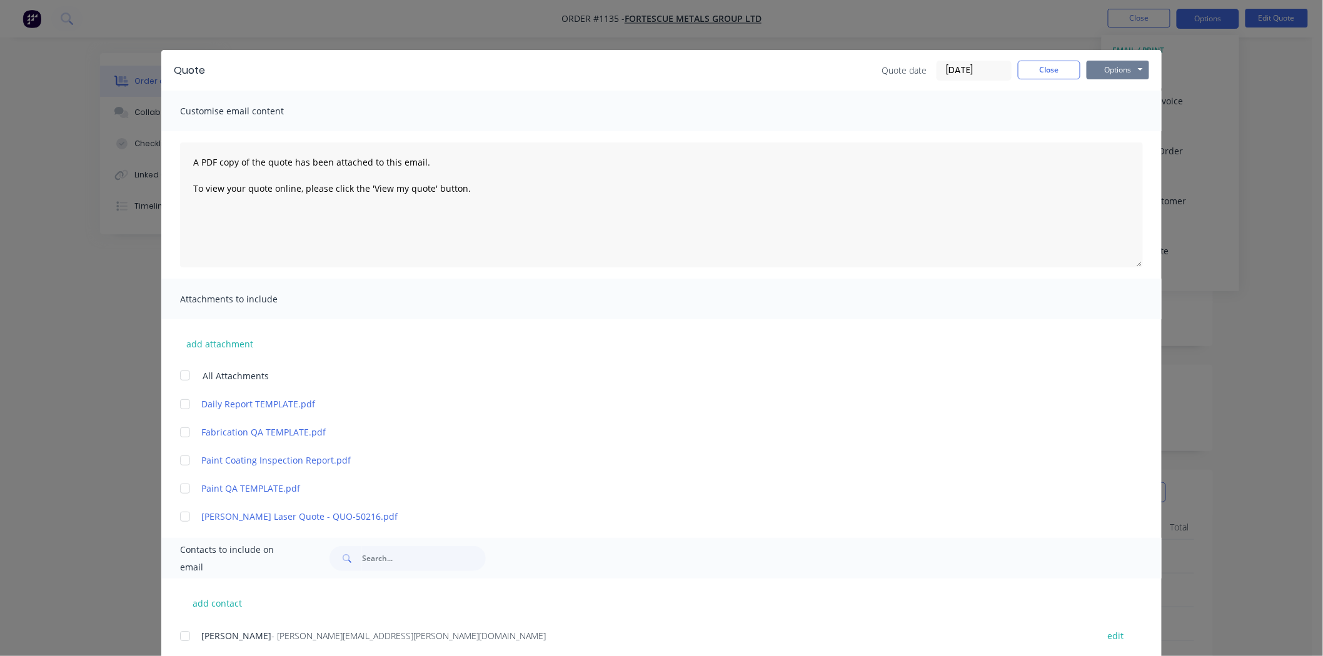
click at [1106, 74] on button "Options" at bounding box center [1117, 70] width 63 height 19
click at [1103, 91] on button "Preview" at bounding box center [1126, 92] width 80 height 21
click at [1039, 70] on button "Close" at bounding box center [1049, 70] width 63 height 19
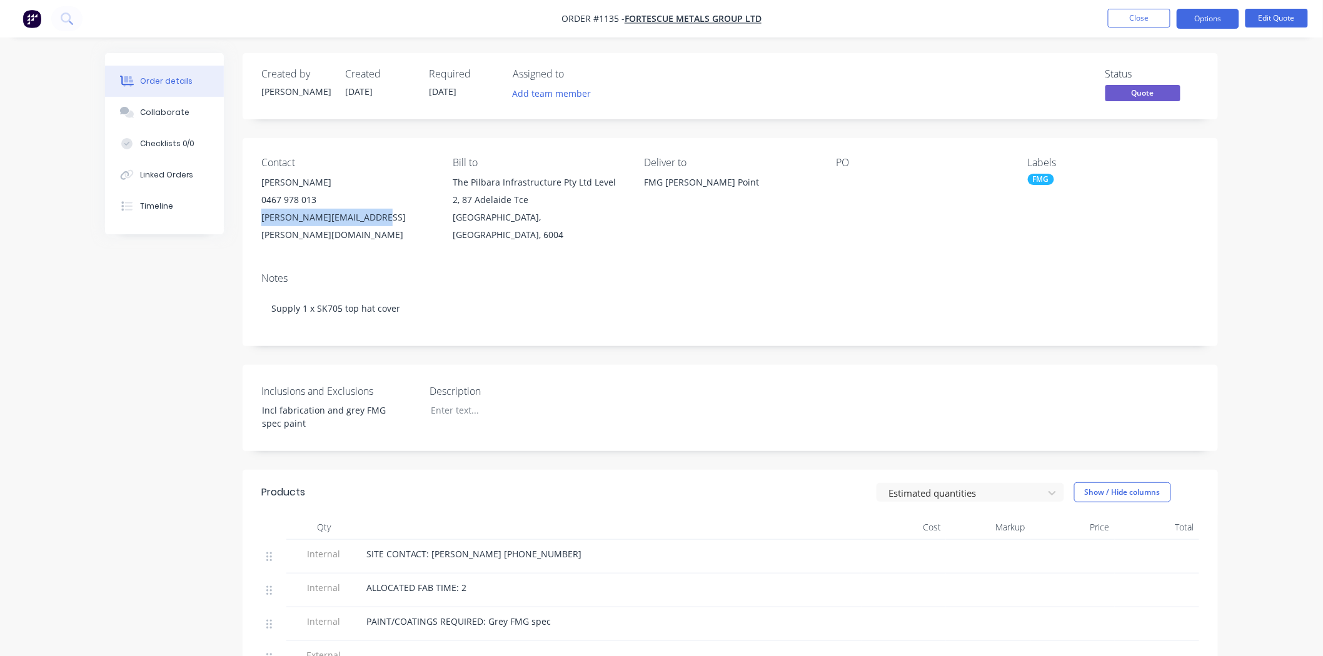
drag, startPoint x: 381, startPoint y: 218, endPoint x: 252, endPoint y: 221, distance: 129.4
click at [252, 221] on div "Contact Sean Duggan 0467 978 013 sean.duggan@fortescue.com Bill to The Pilbara …" at bounding box center [730, 200] width 975 height 124
copy div "sean.duggan@fortescue.com"
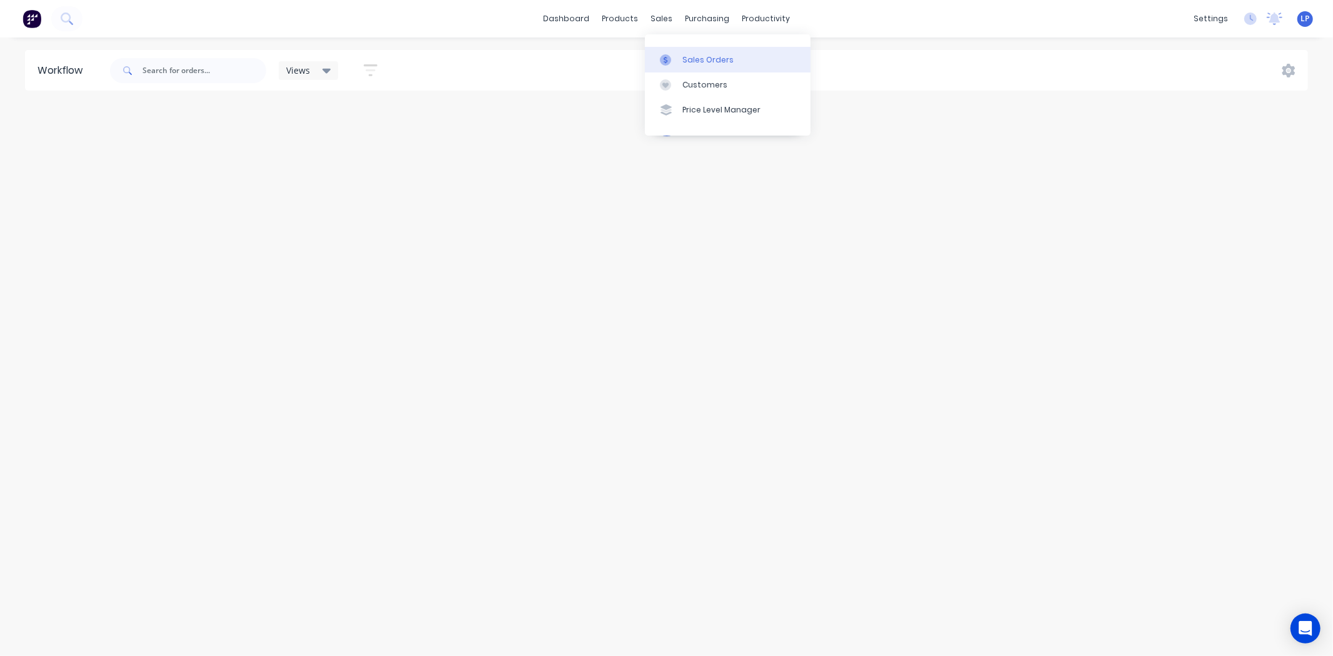
click at [726, 64] on div "Sales Orders" at bounding box center [708, 59] width 51 height 11
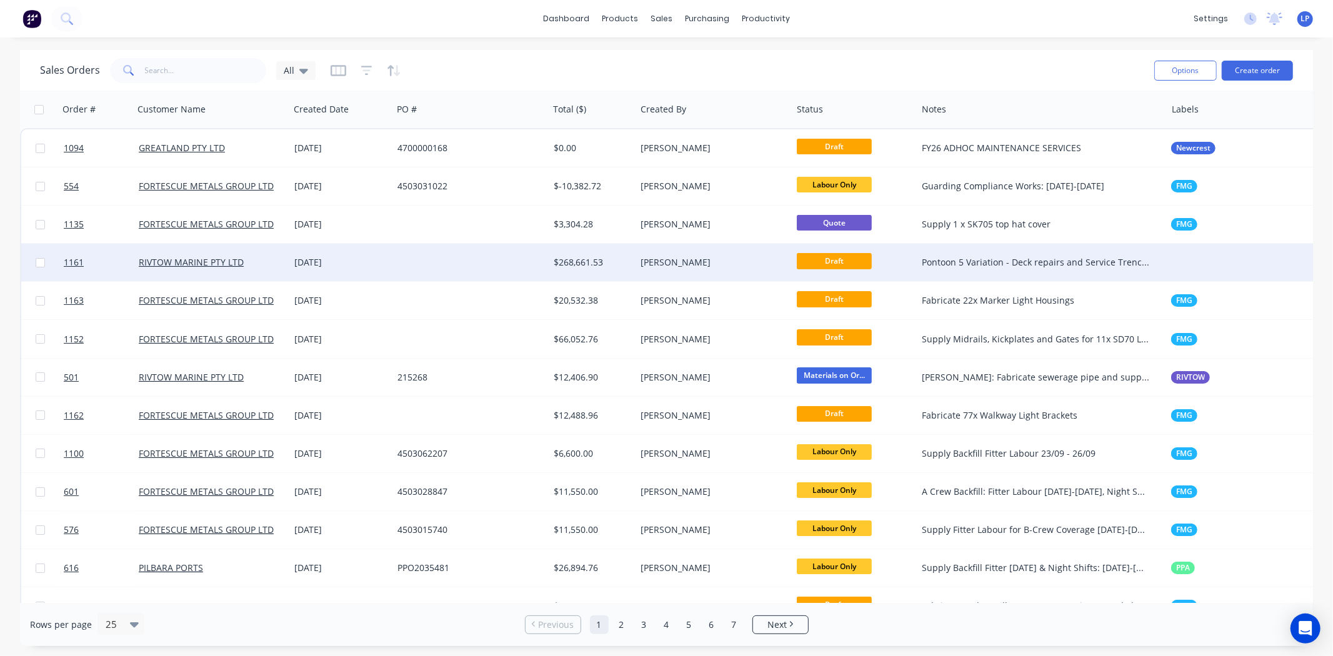
click at [421, 264] on div at bounding box center [471, 263] width 156 height 38
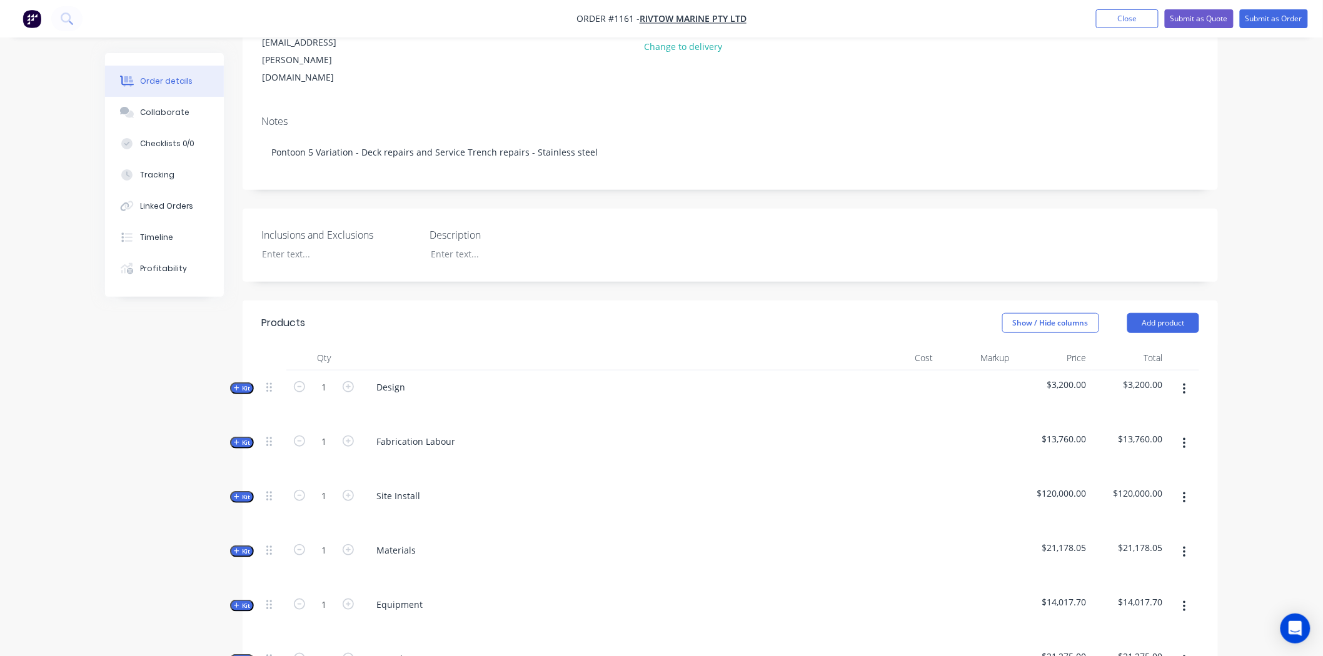
scroll to position [208, 0]
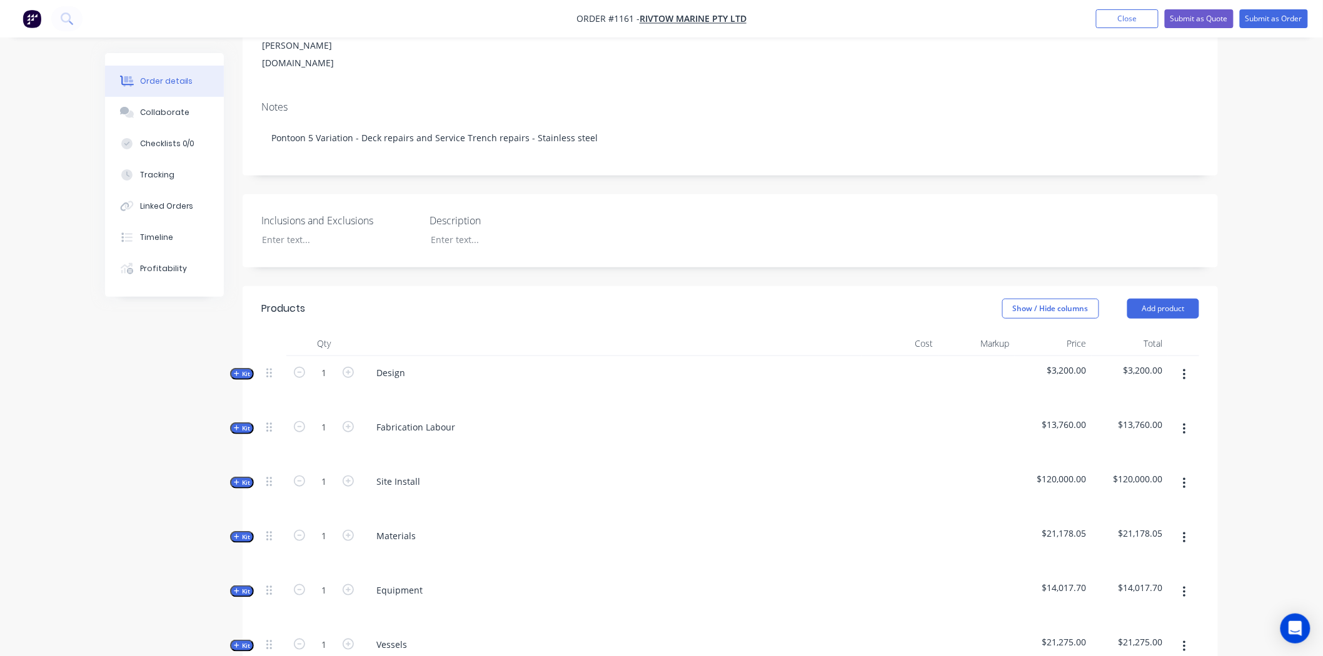
click at [238, 533] on span "Kit" at bounding box center [242, 537] width 16 height 9
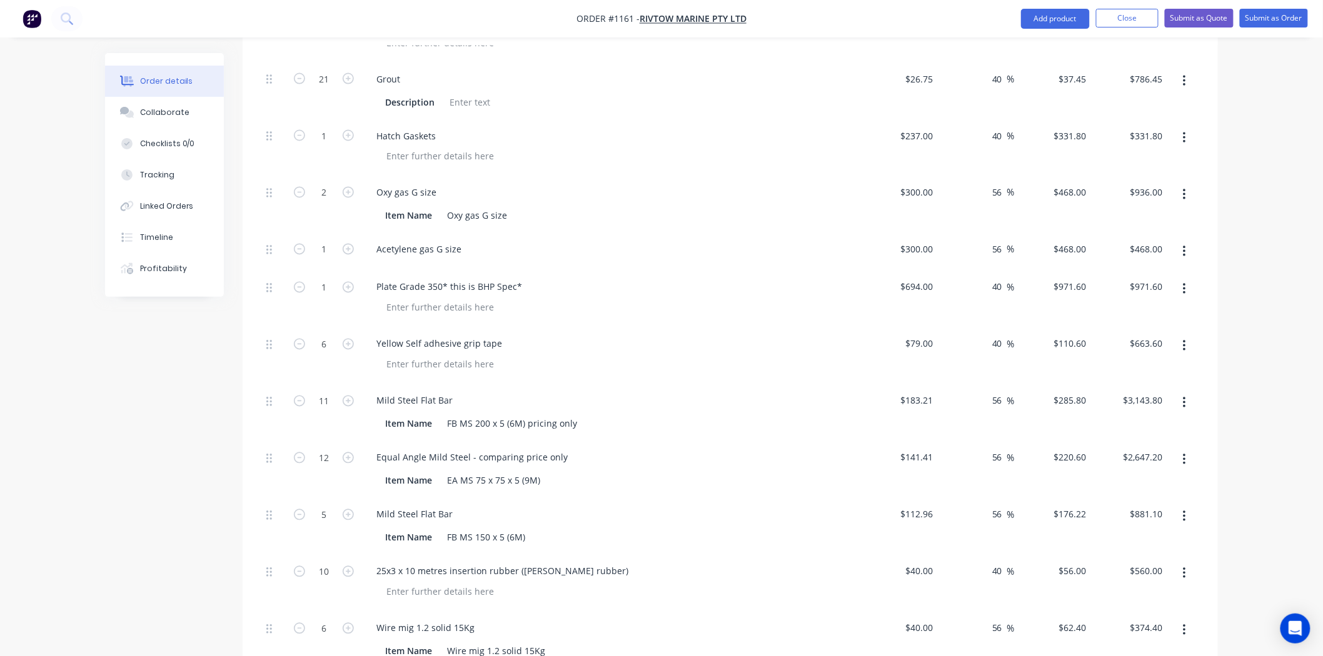
scroll to position [903, 0]
